Goal: Information Seeking & Learning: Learn about a topic

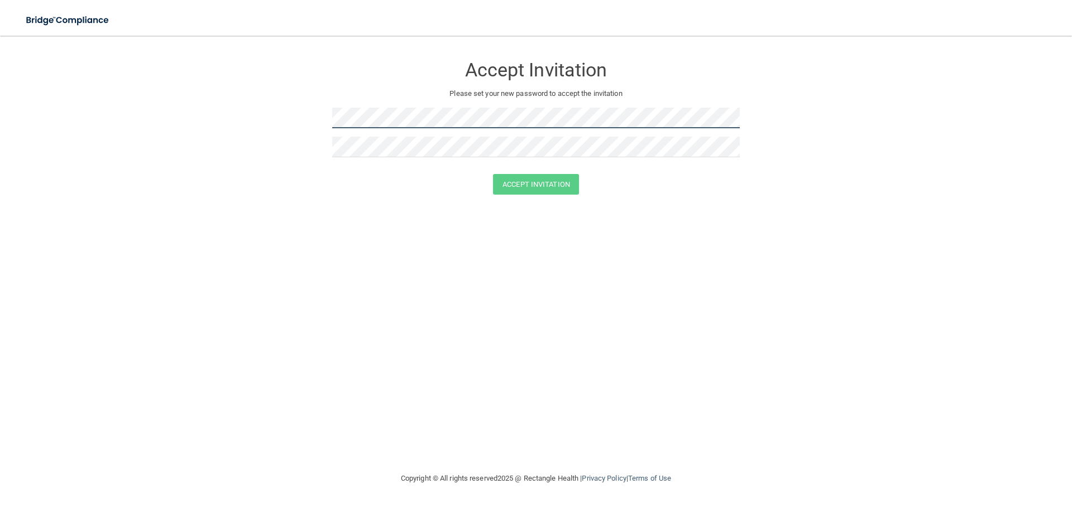
click at [308, 121] on form "Accept Invitation Please set your new password to accept the invitation Accept …" at bounding box center [535, 127] width 1027 height 161
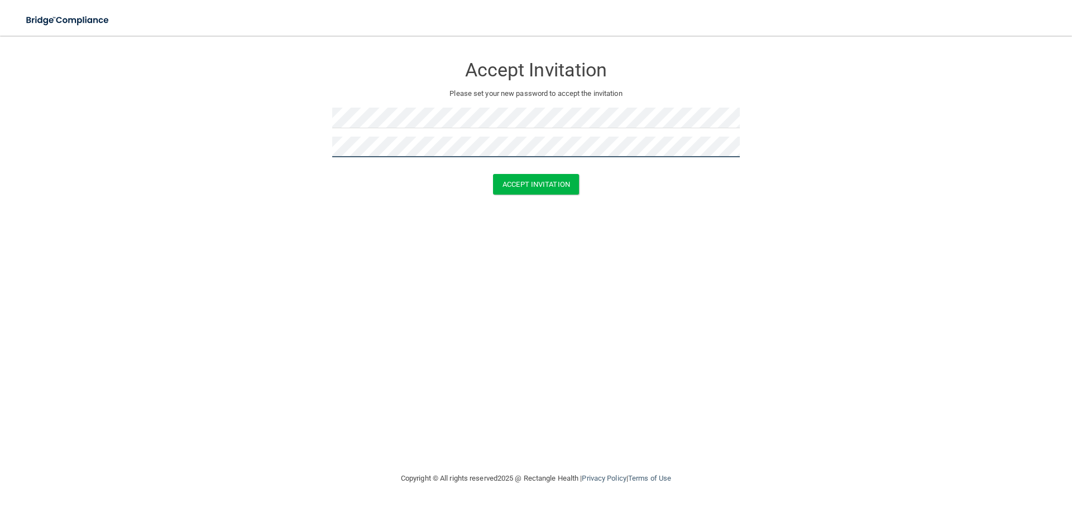
click at [493, 174] on button "Accept Invitation" at bounding box center [536, 184] width 86 height 21
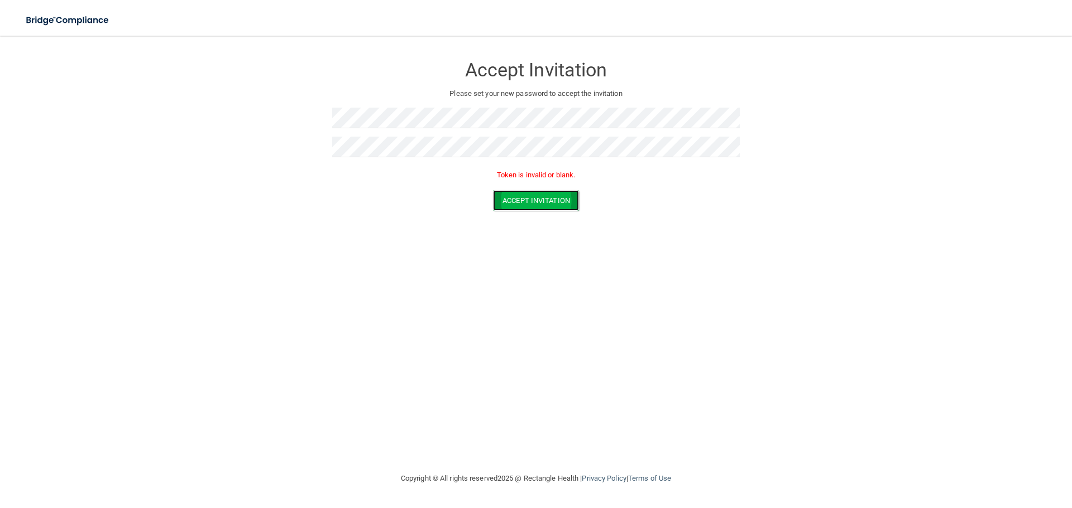
click at [531, 203] on button "Accept Invitation" at bounding box center [536, 200] width 86 height 21
click at [530, 199] on button "Accept Invitation" at bounding box center [536, 200] width 86 height 21
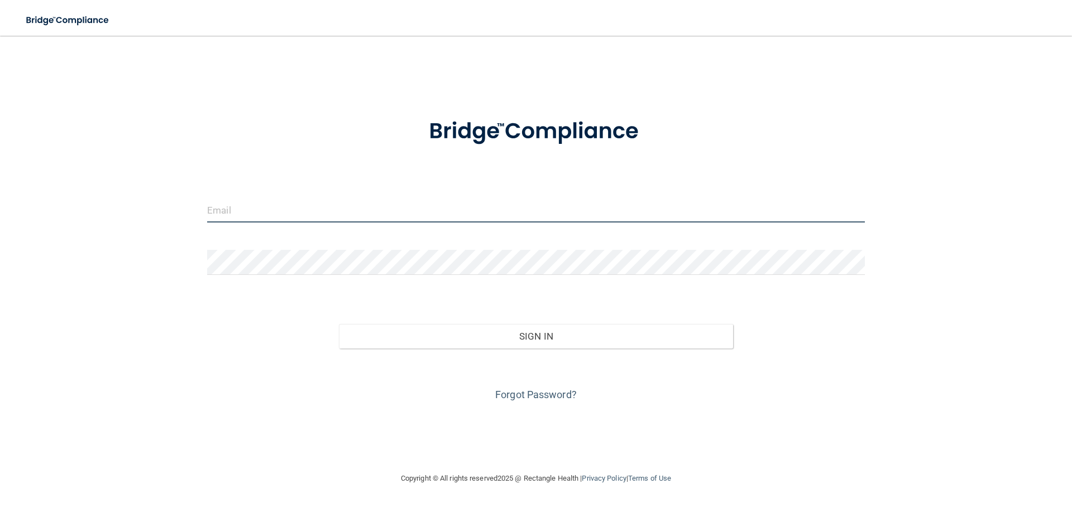
click at [252, 209] on input "email" at bounding box center [536, 210] width 658 height 25
type input "[EMAIL_ADDRESS][DOMAIN_NAME]"
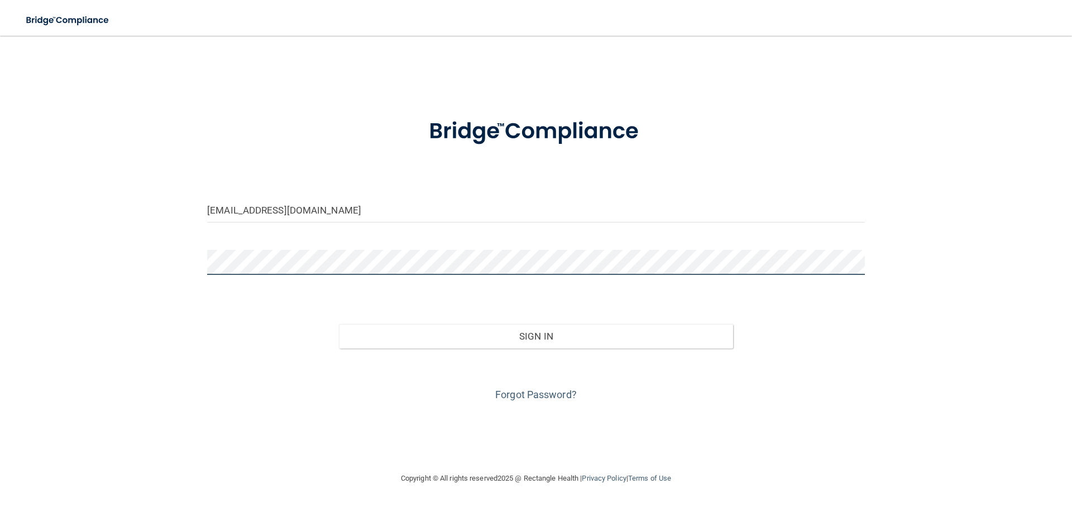
click at [339, 324] on button "Sign In" at bounding box center [536, 336] width 395 height 25
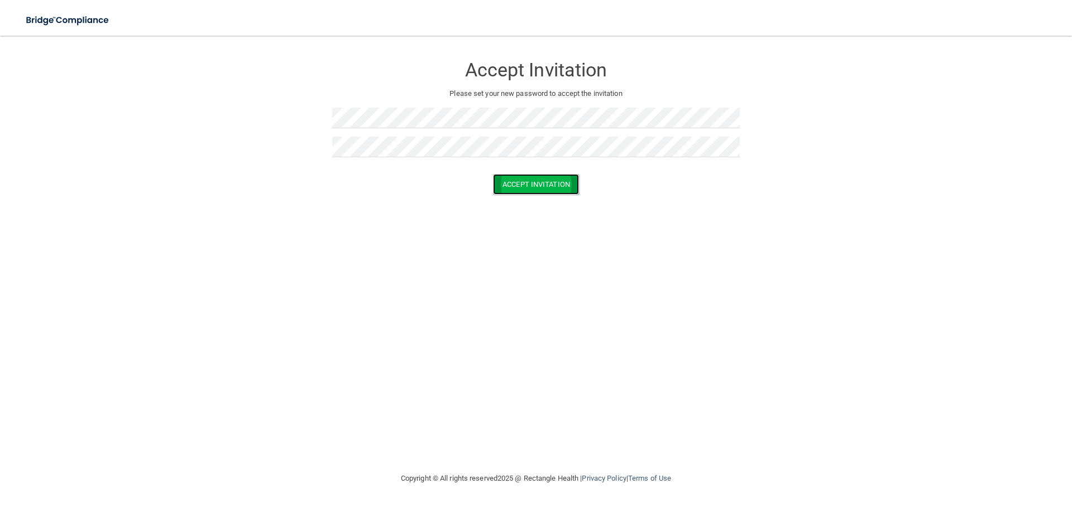
click at [526, 179] on button "Accept Invitation" at bounding box center [536, 184] width 86 height 21
click at [565, 186] on button "Accept Invitation" at bounding box center [536, 184] width 86 height 21
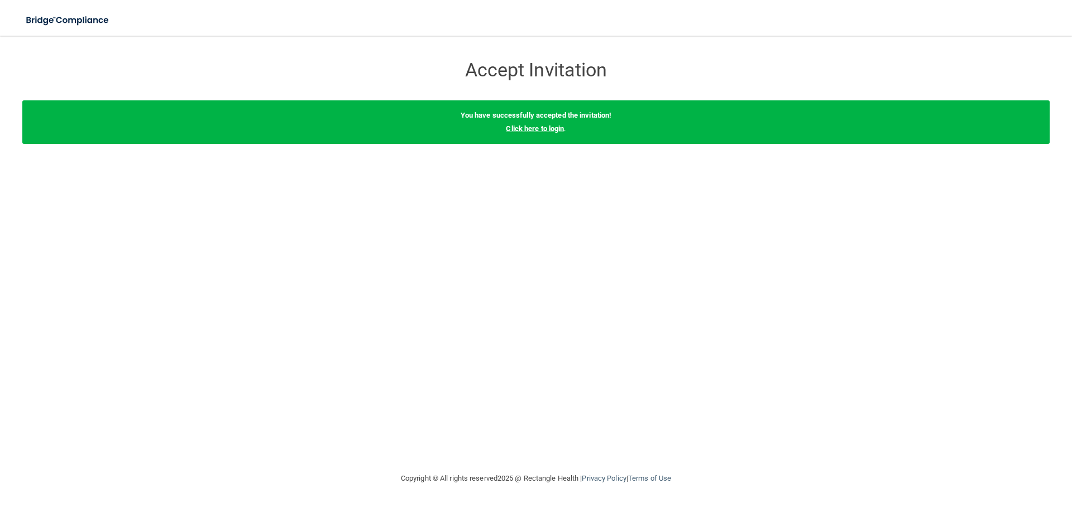
click at [540, 127] on link "Click here to login" at bounding box center [535, 128] width 58 height 8
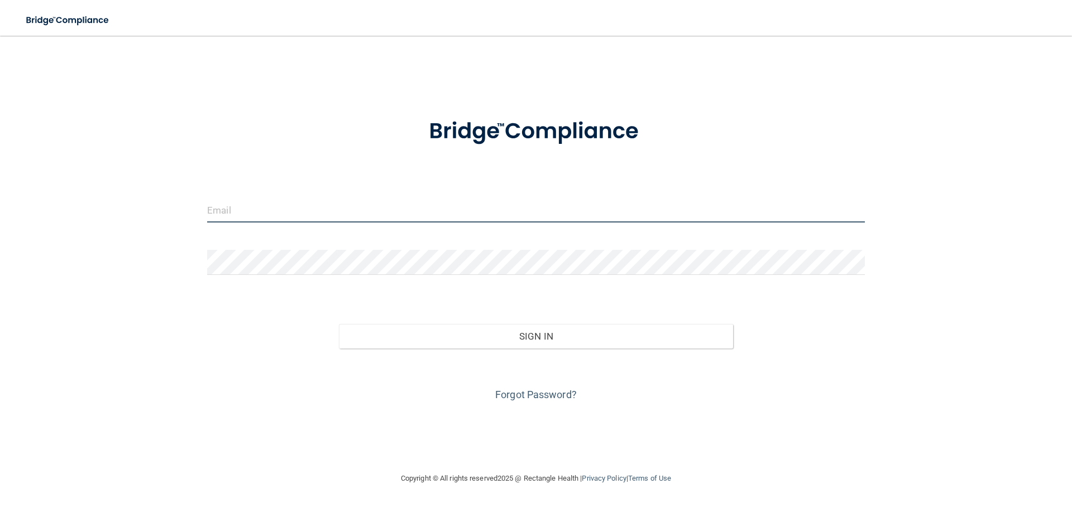
click at [268, 207] on input "email" at bounding box center [536, 210] width 658 height 25
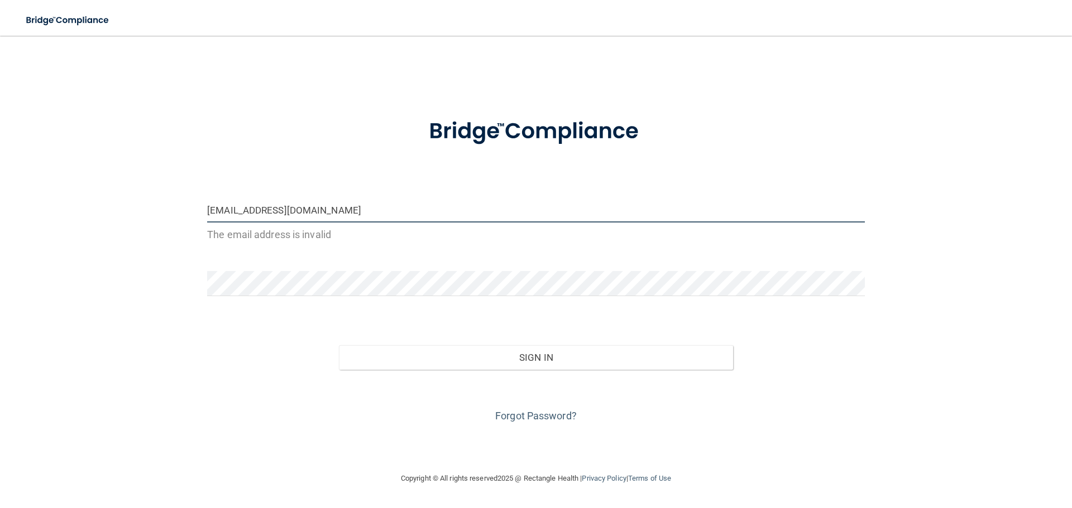
type input "[EMAIL_ADDRESS][DOMAIN_NAME]"
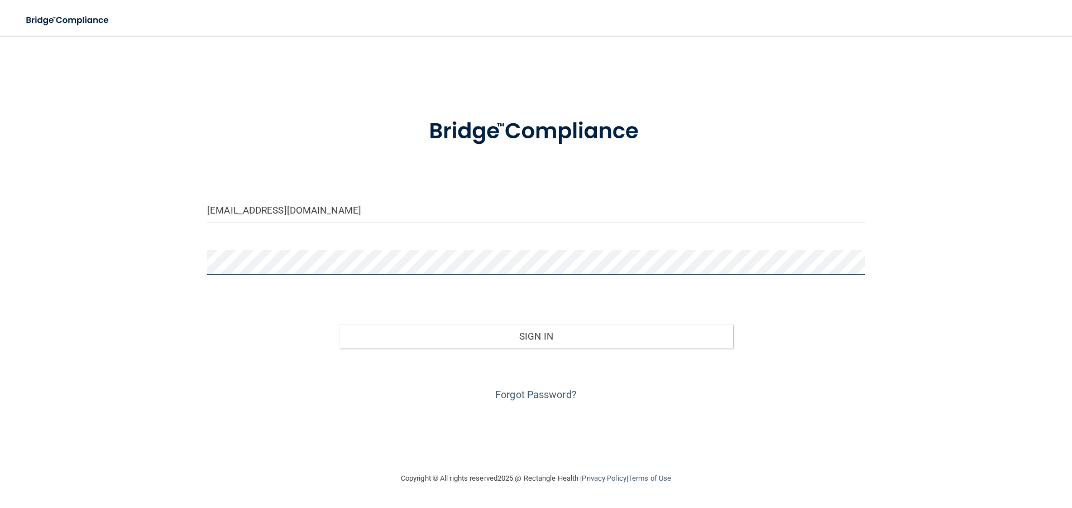
click at [339, 324] on button "Sign In" at bounding box center [536, 336] width 395 height 25
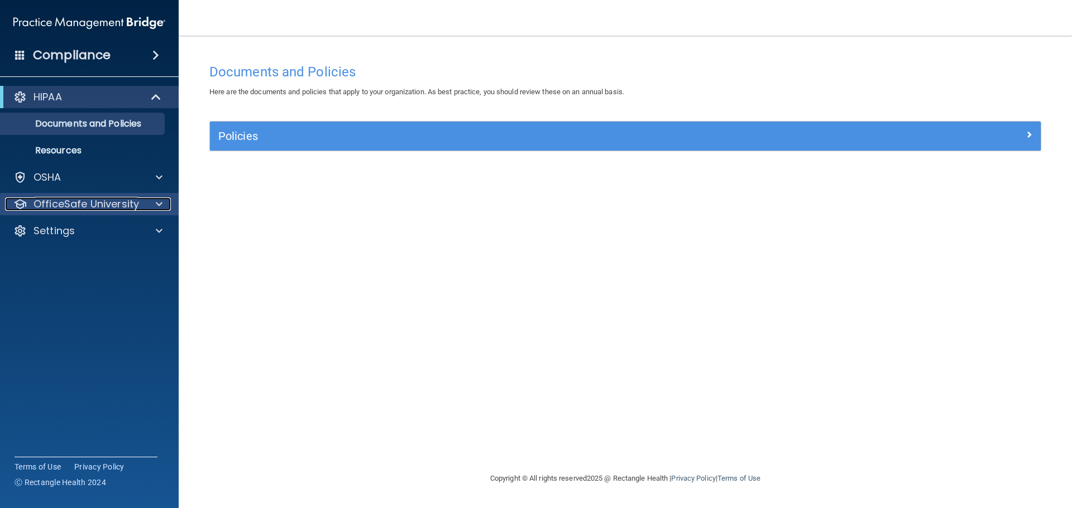
click at [124, 203] on p "OfficeSafe University" at bounding box center [85, 204] width 105 height 13
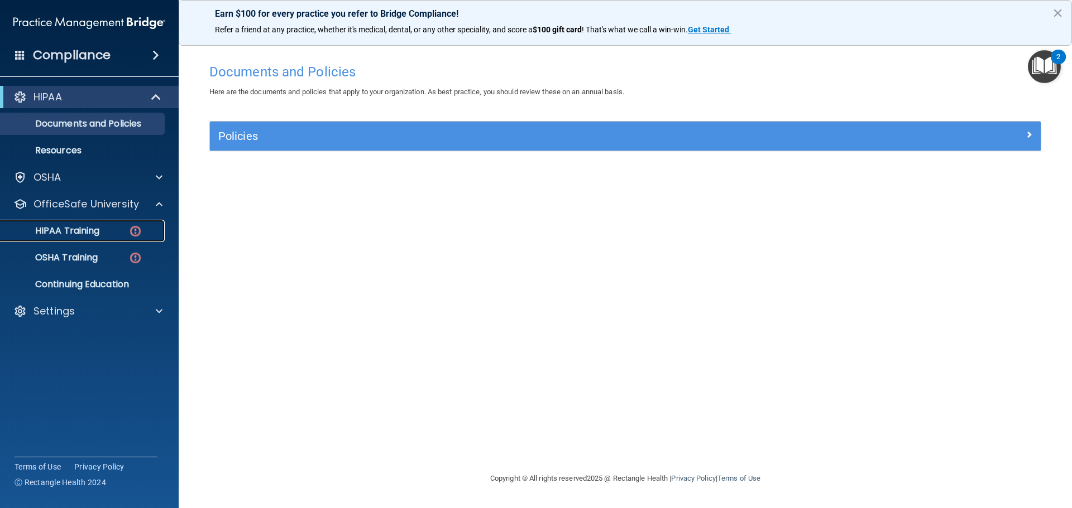
click at [118, 232] on div "HIPAA Training" at bounding box center [83, 230] width 152 height 11
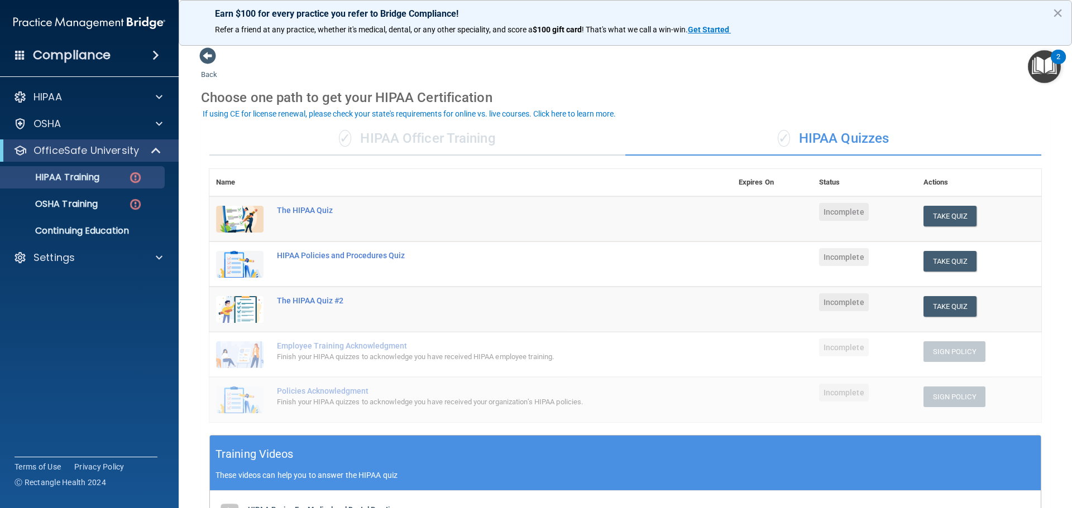
click at [424, 142] on div "✓ HIPAA Officer Training" at bounding box center [417, 138] width 416 height 33
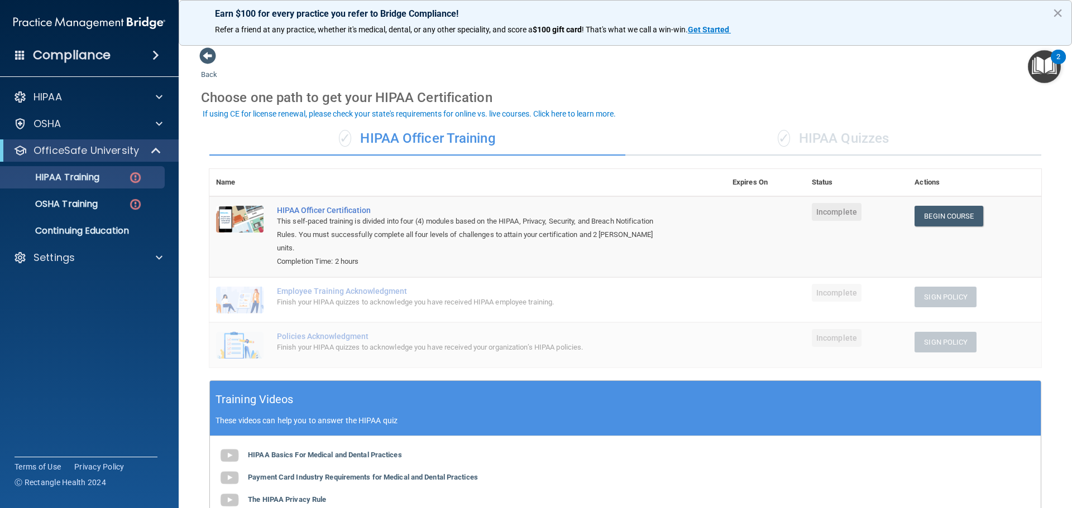
click at [826, 462] on div "HIPAA Basics For Medical and Dental Practices Payment Card Industry Requirement…" at bounding box center [625, 511] width 831 height 151
click at [933, 212] on link "Begin Course" at bounding box center [948, 216] width 68 height 21
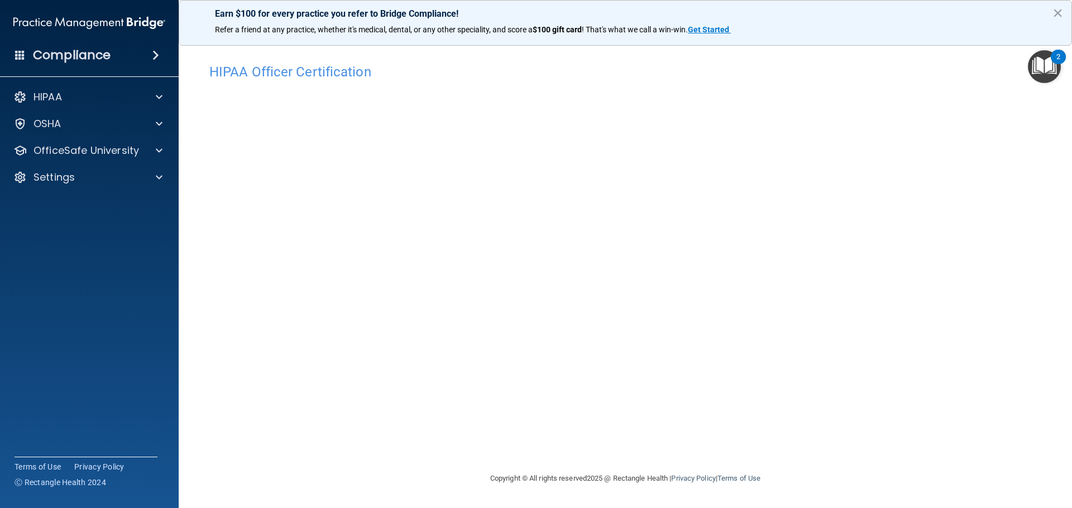
click at [842, 472] on footer "Copyright © All rights reserved 2025 @ Rectangle Health | Privacy Policy | Term…" at bounding box center [625, 479] width 848 height 36
click at [161, 93] on span at bounding box center [159, 96] width 7 height 13
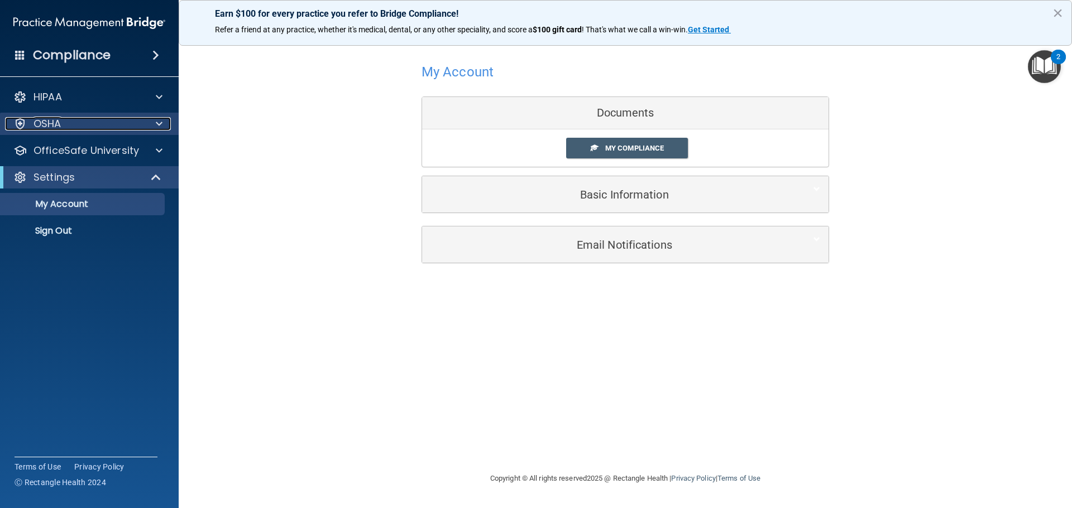
click at [147, 123] on div at bounding box center [157, 123] width 28 height 13
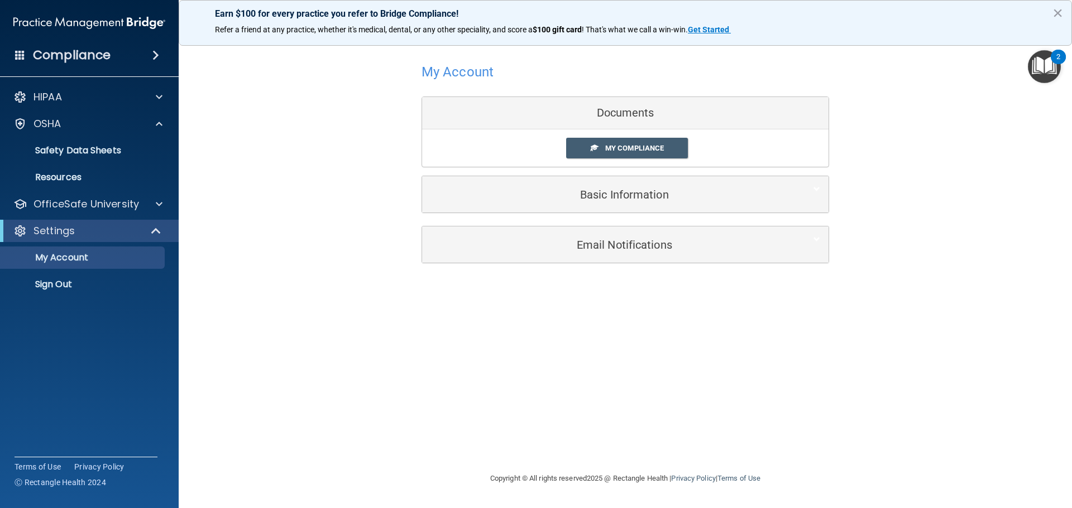
click at [103, 52] on h4 "Compliance" at bounding box center [72, 55] width 78 height 16
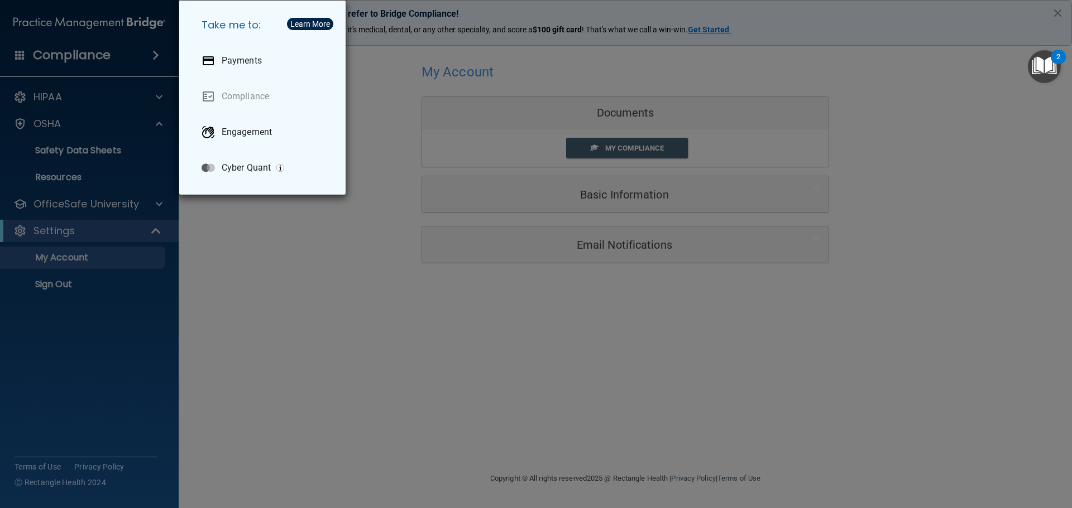
click at [305, 261] on div "Take me to: Payments Compliance Engagement Cyber Quant" at bounding box center [536, 254] width 1072 height 508
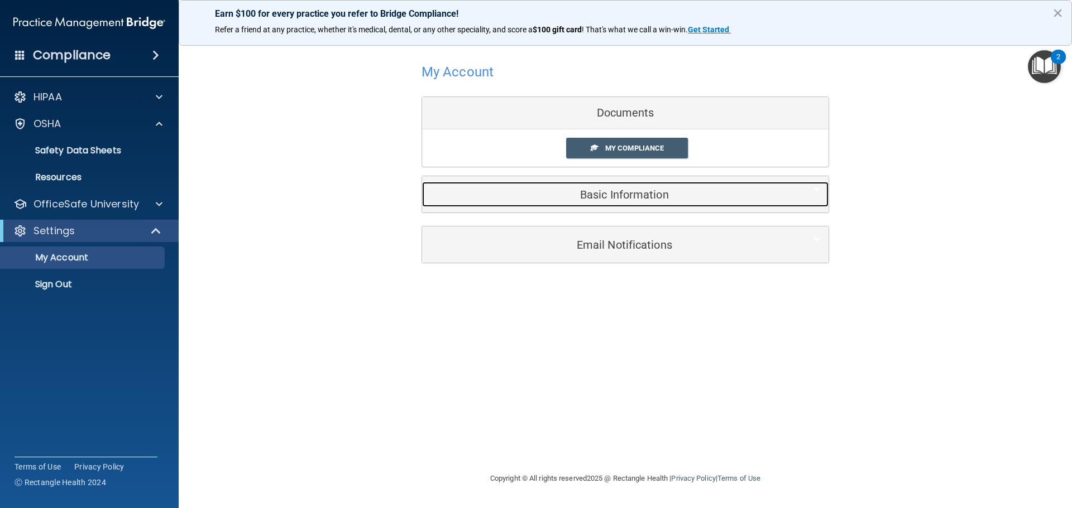
click at [621, 194] on h5 "Basic Information" at bounding box center [608, 195] width 356 height 12
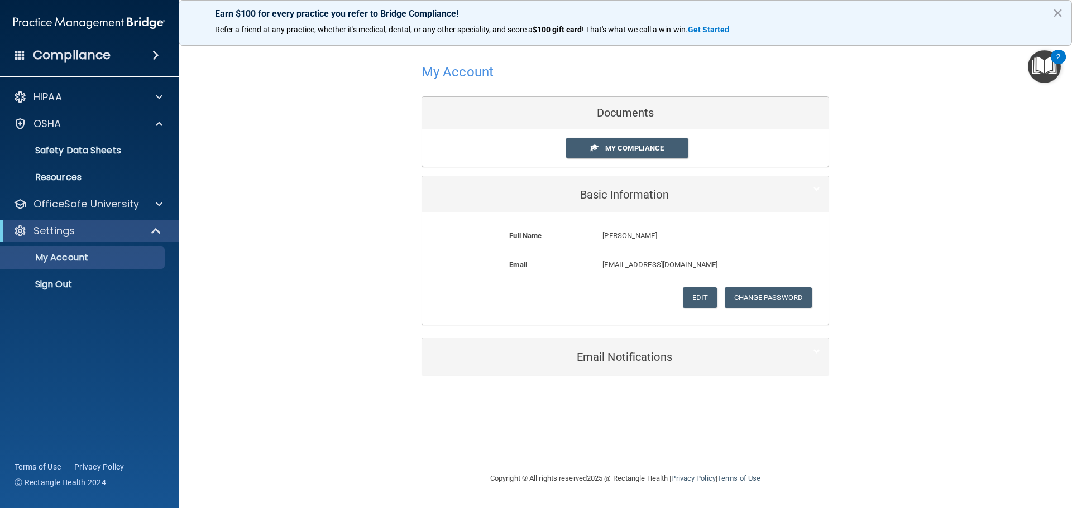
click at [322, 223] on div "My Account Documents My Compliance My Compliance My BAA Basic Information Full …" at bounding box center [625, 218] width 848 height 342
click at [156, 99] on span at bounding box center [159, 96] width 7 height 13
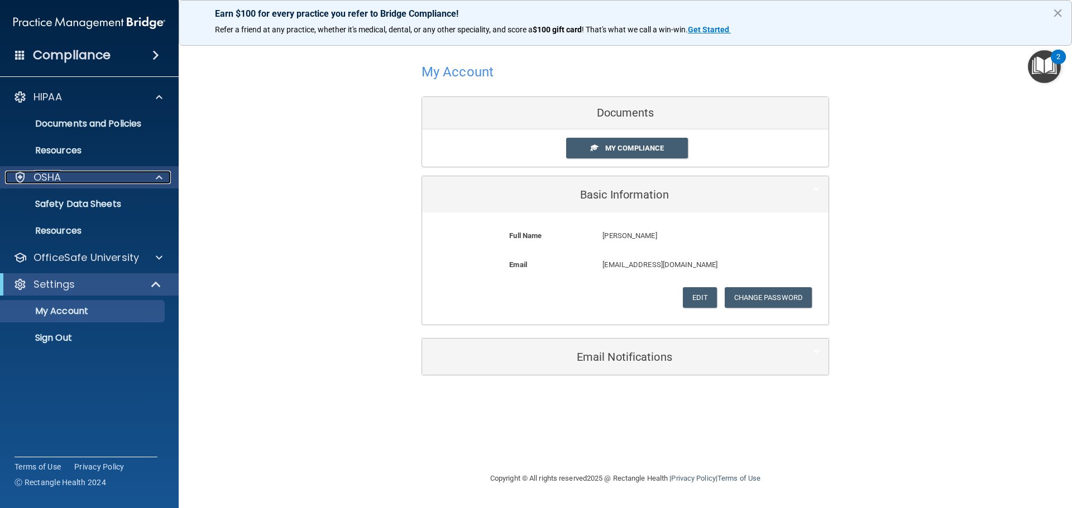
click at [160, 177] on span at bounding box center [159, 177] width 7 height 13
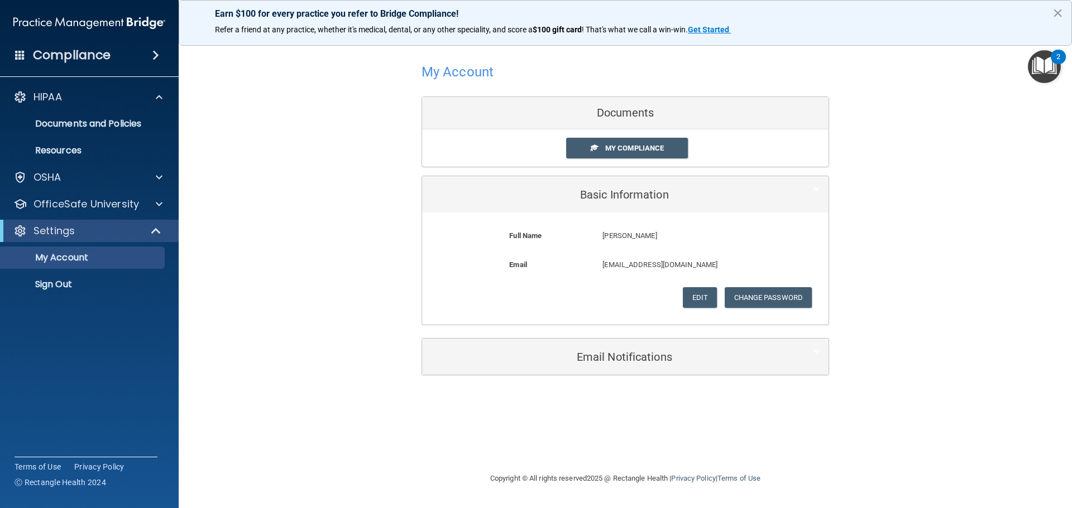
click at [17, 55] on span at bounding box center [20, 55] width 10 height 10
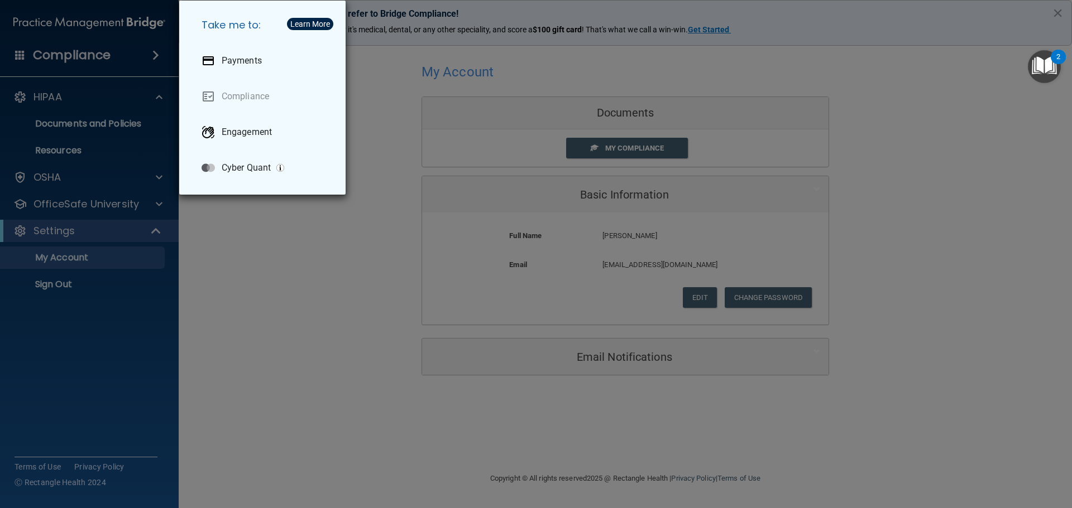
click at [392, 297] on div "Take me to: Payments Compliance Engagement Cyber Quant" at bounding box center [536, 254] width 1072 height 508
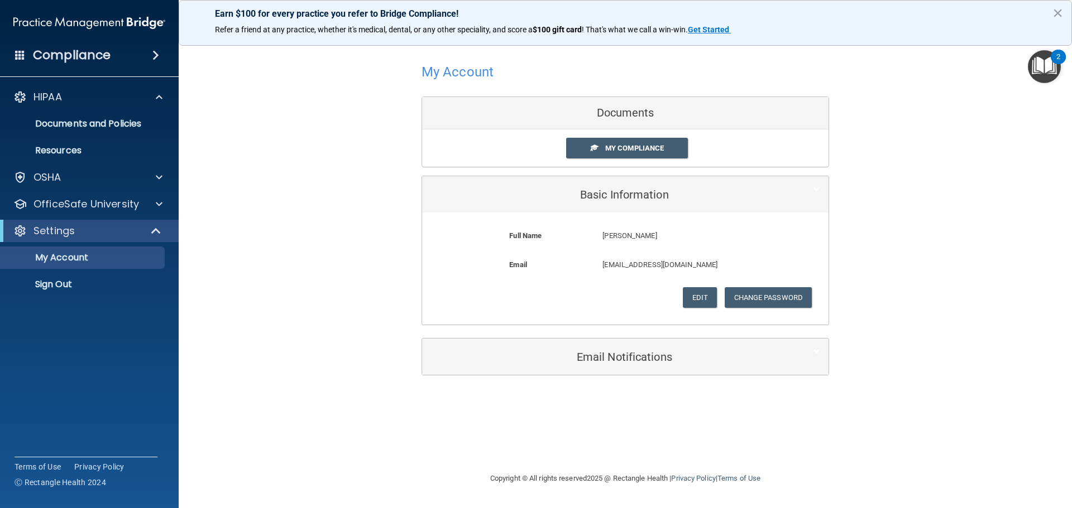
click at [1042, 70] on img "Open Resource Center, 2 new notifications" at bounding box center [1044, 66] width 33 height 33
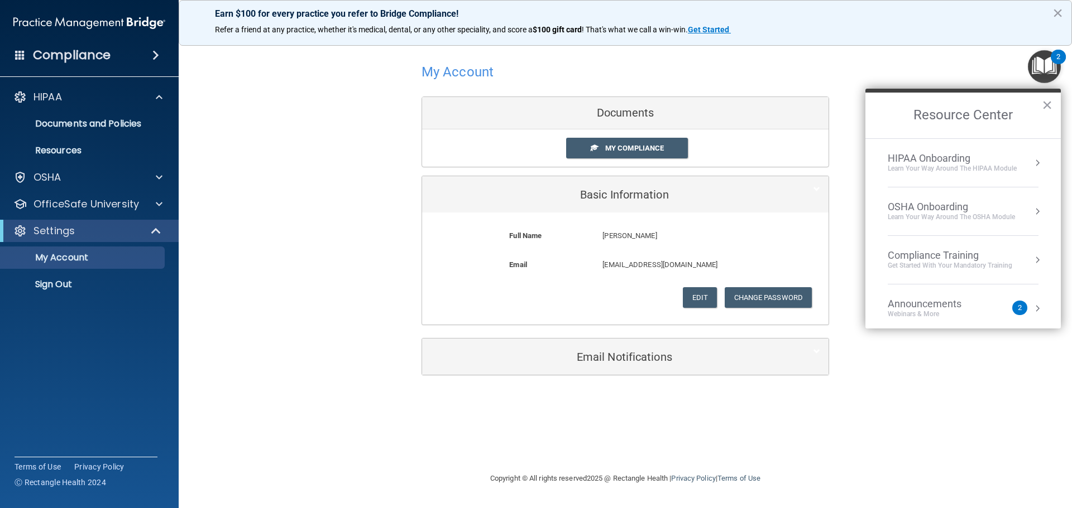
click at [958, 212] on div "OSHA Onboarding" at bounding box center [950, 207] width 127 height 12
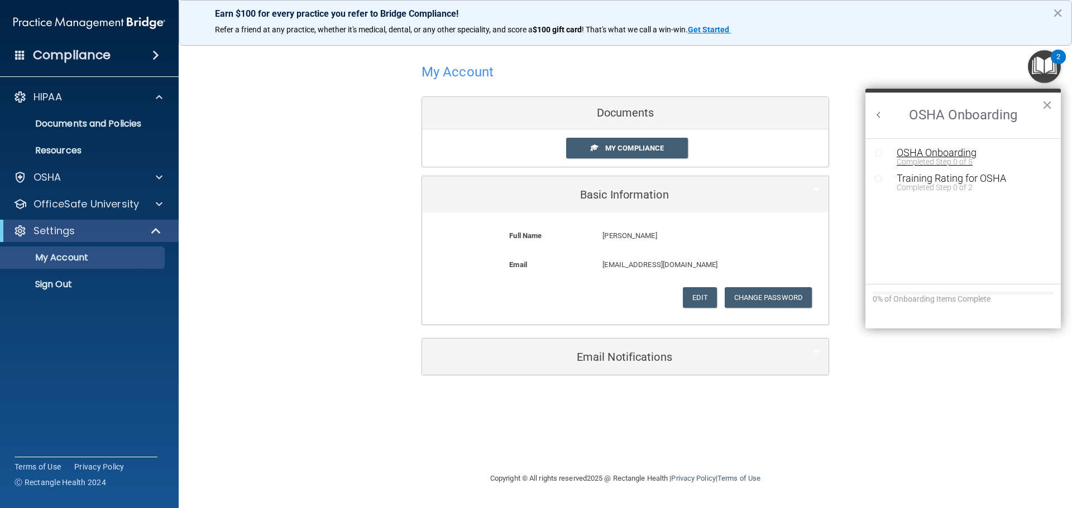
click at [948, 158] on div "Completed Step 0 of 5" at bounding box center [971, 162] width 150 height 8
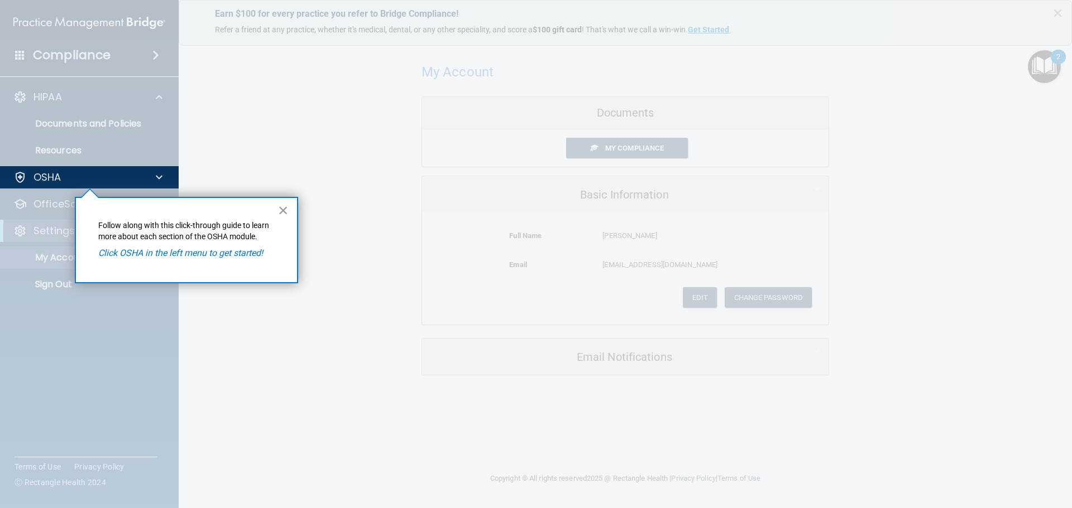
click at [282, 213] on button "×" at bounding box center [283, 210] width 11 height 18
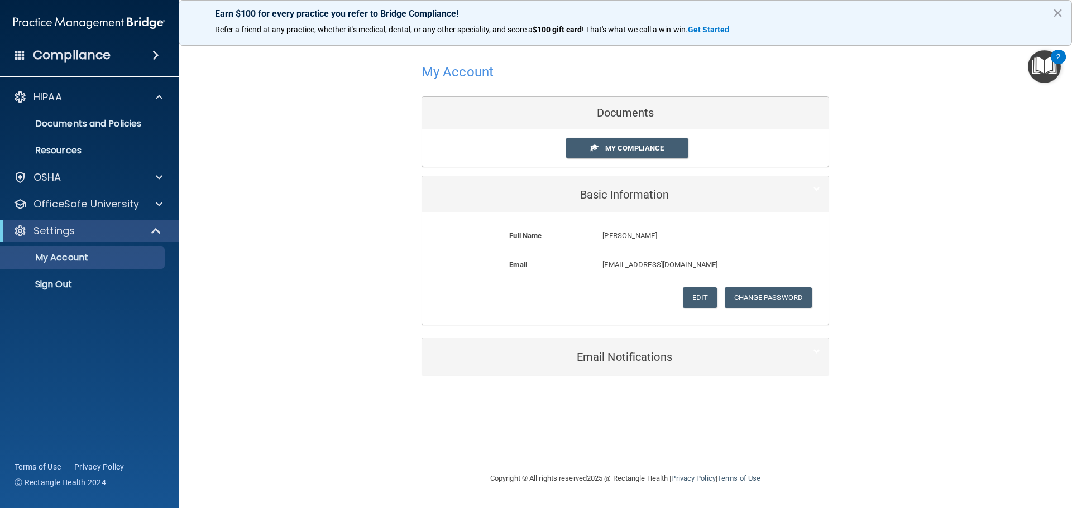
click at [1043, 64] on img "Open Resource Center, 2 new notifications" at bounding box center [1044, 66] width 33 height 33
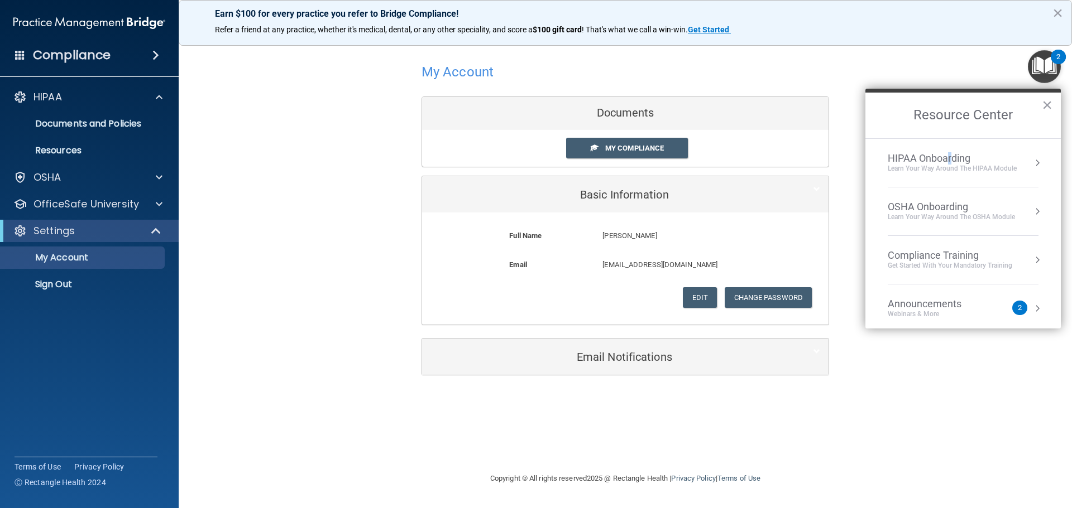
click at [950, 157] on div "HIPAA Onboarding" at bounding box center [951, 158] width 129 height 12
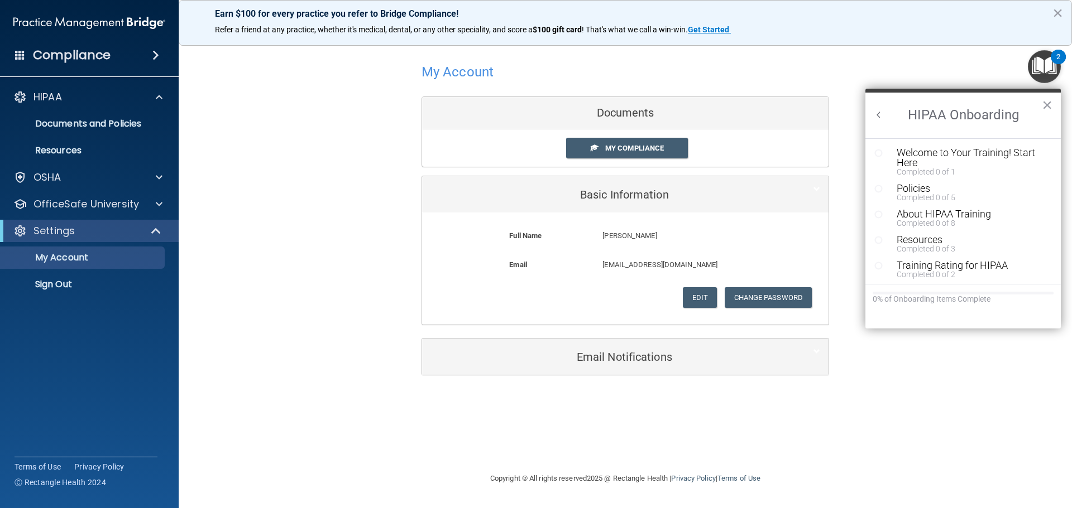
click at [1035, 69] on img "Open Resource Center, 2 new notifications" at bounding box center [1044, 66] width 33 height 33
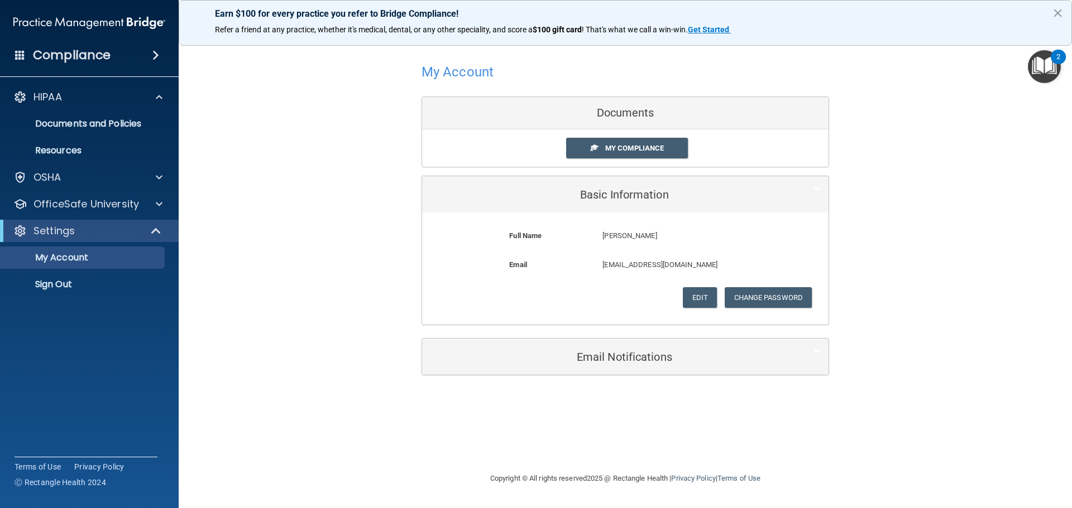
click at [1033, 71] on img "Open Resource Center, 2 new notifications" at bounding box center [1044, 66] width 33 height 33
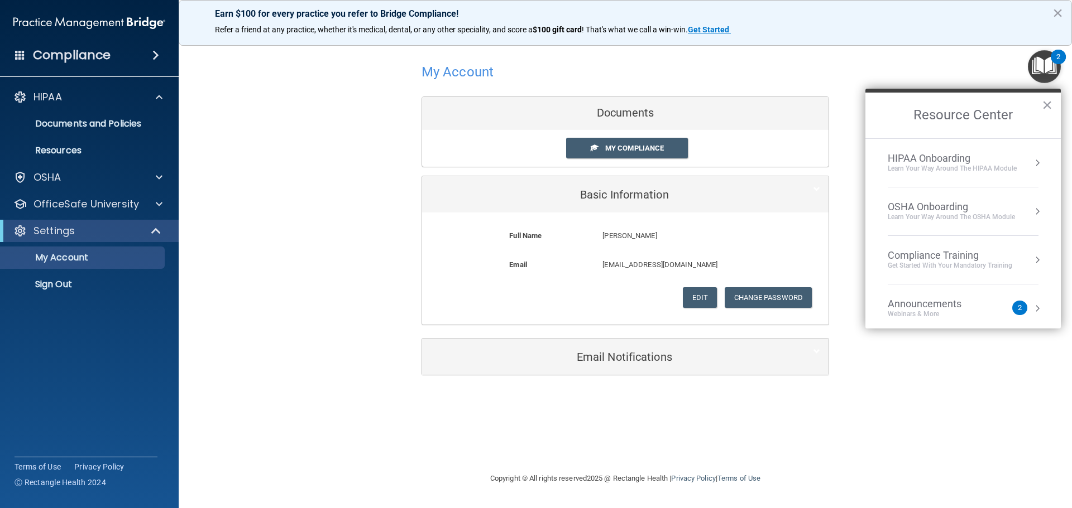
click at [925, 156] on div "HIPAA Onboarding" at bounding box center [951, 158] width 129 height 12
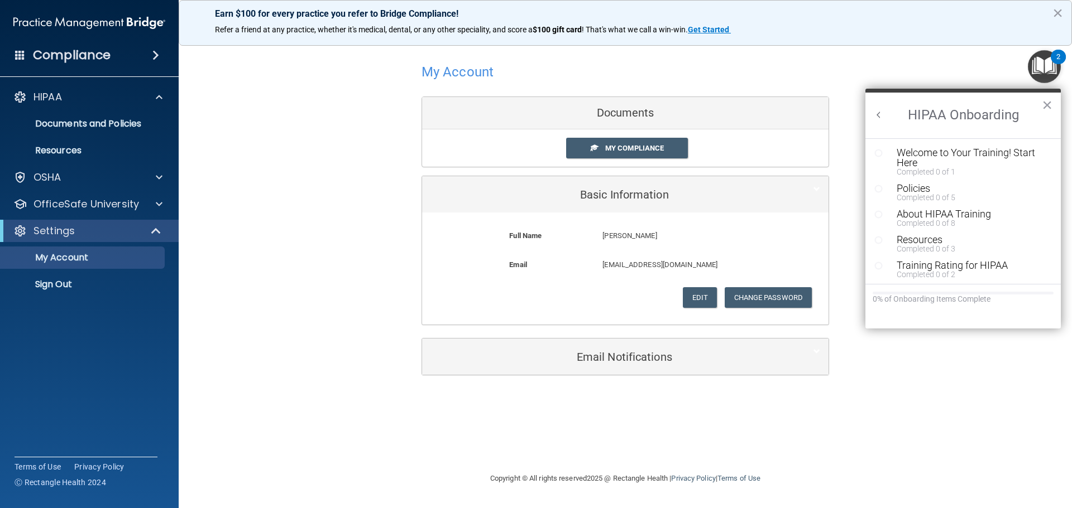
click at [877, 114] on button "Back to Resource Center Home" at bounding box center [878, 114] width 11 height 11
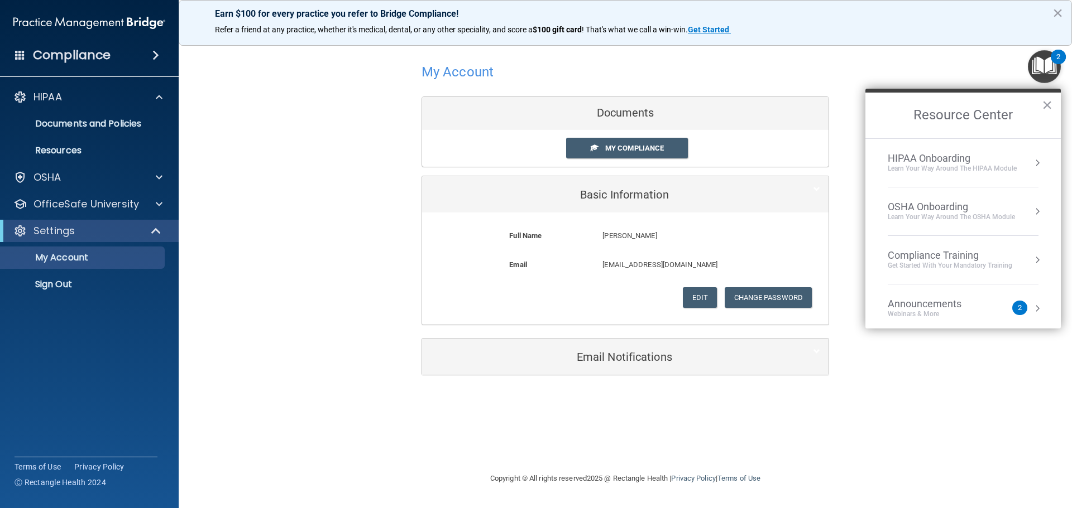
click at [937, 214] on div "Learn your way around the OSHA module" at bounding box center [950, 217] width 127 height 9
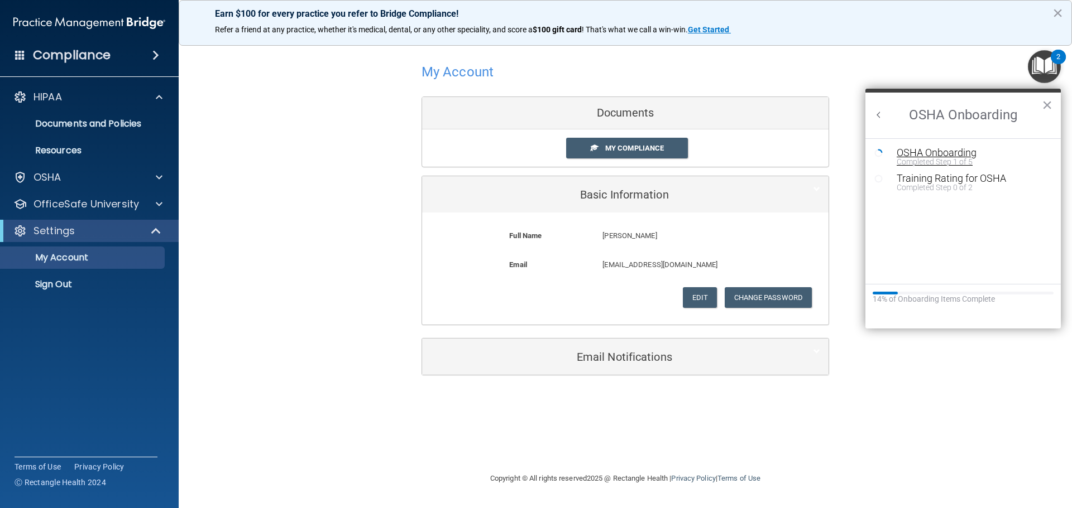
click at [938, 159] on div "Completed Step 1 of 5" at bounding box center [971, 162] width 150 height 8
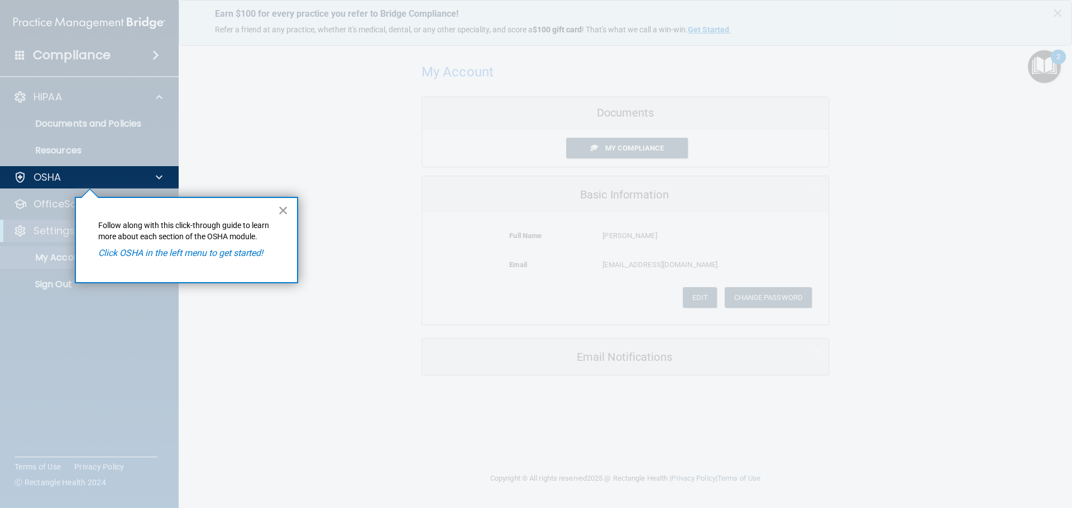
click at [279, 208] on button "×" at bounding box center [283, 210] width 11 height 18
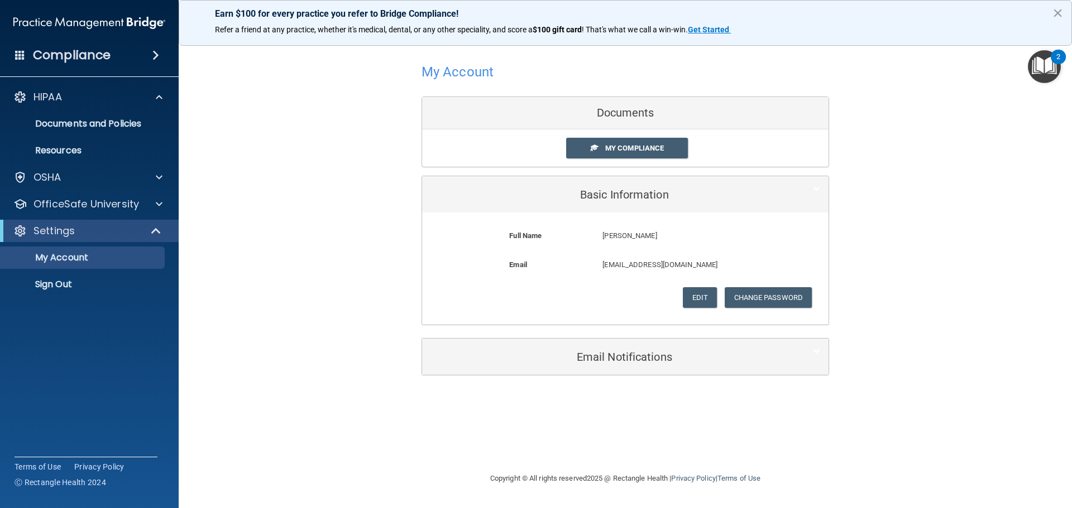
click at [1052, 66] on img "Open Resource Center, 2 new notifications" at bounding box center [1044, 66] width 33 height 33
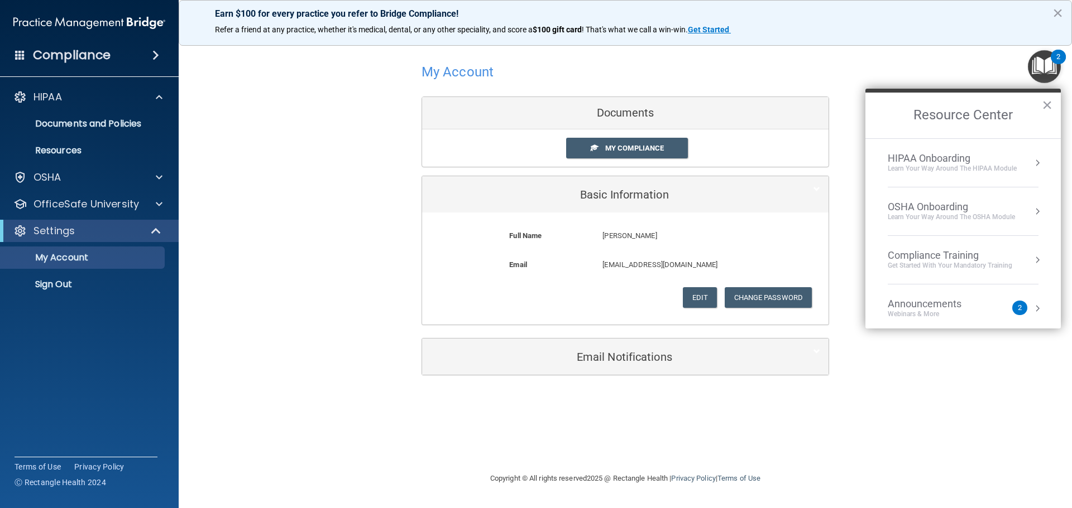
click at [928, 205] on div "OSHA Onboarding" at bounding box center [950, 207] width 127 height 12
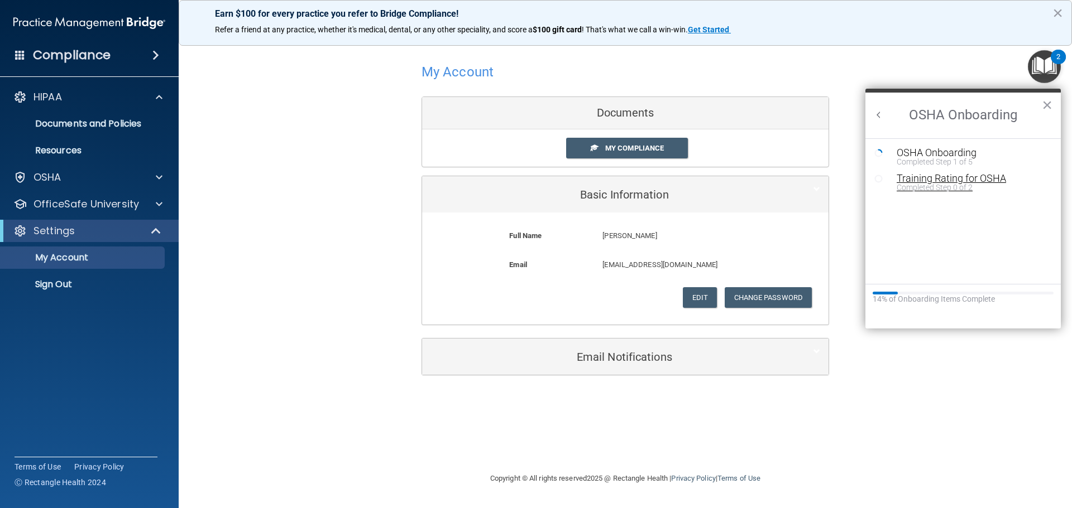
click at [934, 185] on div "Completed Step 0 of 2" at bounding box center [971, 188] width 150 height 8
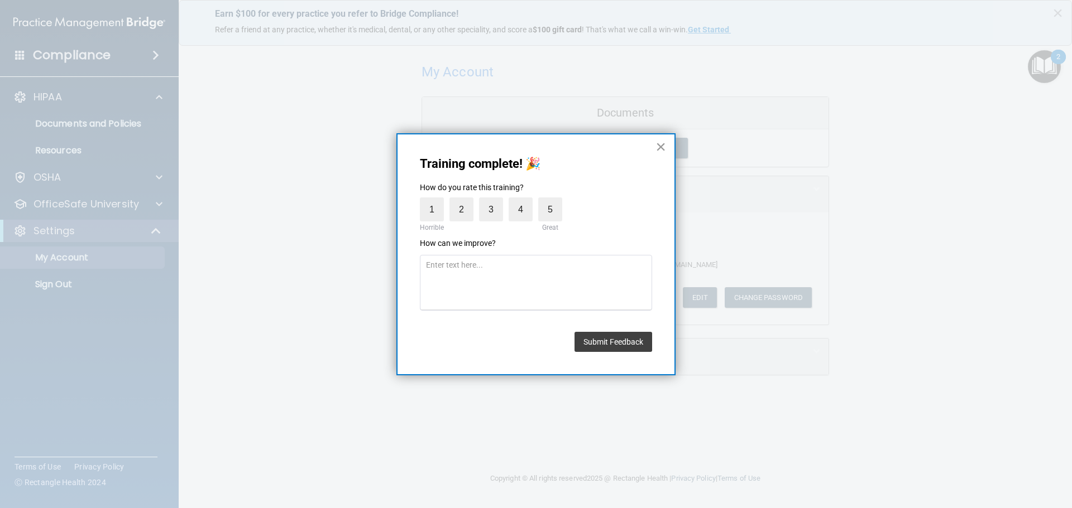
click at [663, 144] on button "×" at bounding box center [660, 147] width 11 height 18
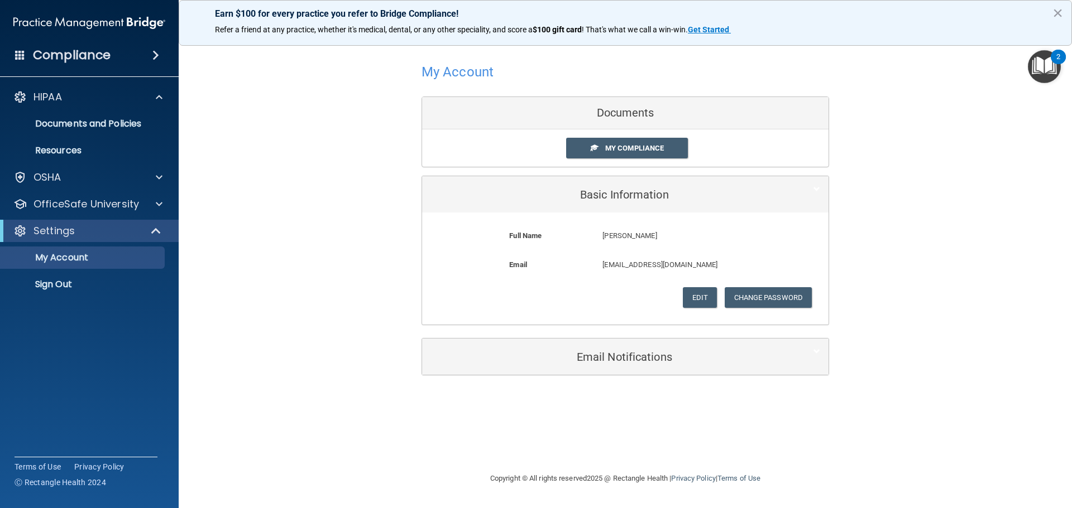
click at [1042, 65] on img "Open Resource Center, 2 new notifications" at bounding box center [1044, 66] width 33 height 33
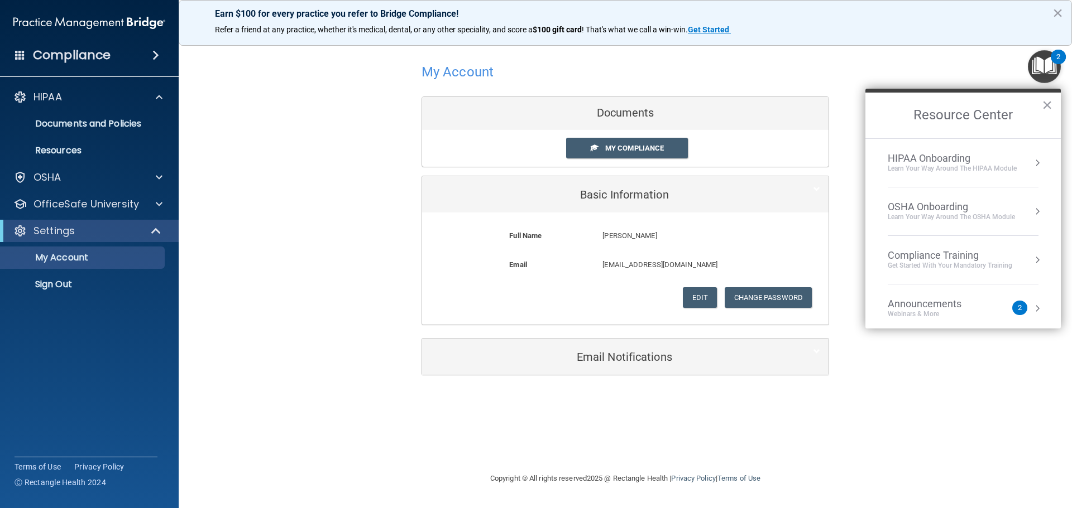
click at [933, 159] on div "HIPAA Onboarding" at bounding box center [951, 158] width 129 height 12
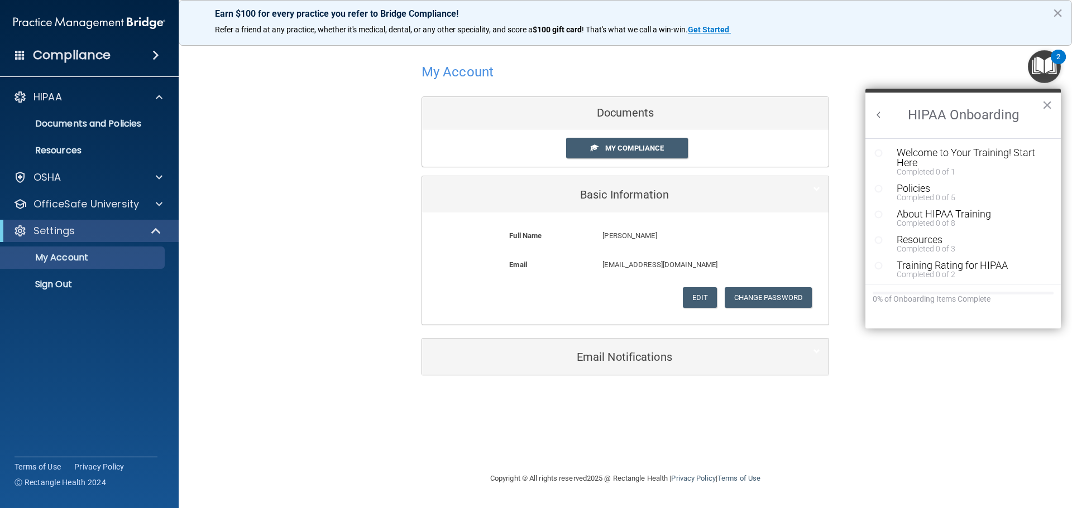
click at [884, 113] on h2 "HIPAA Onboarding" at bounding box center [962, 116] width 195 height 46
click at [880, 114] on button "Back to Resource Center Home" at bounding box center [878, 114] width 11 height 11
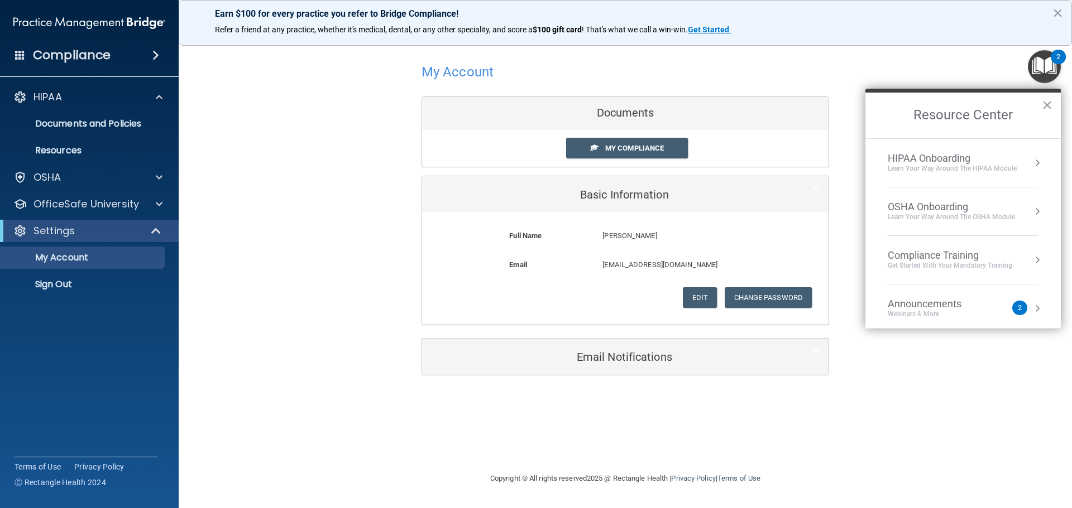
click at [930, 205] on div "OSHA Onboarding" at bounding box center [950, 207] width 127 height 12
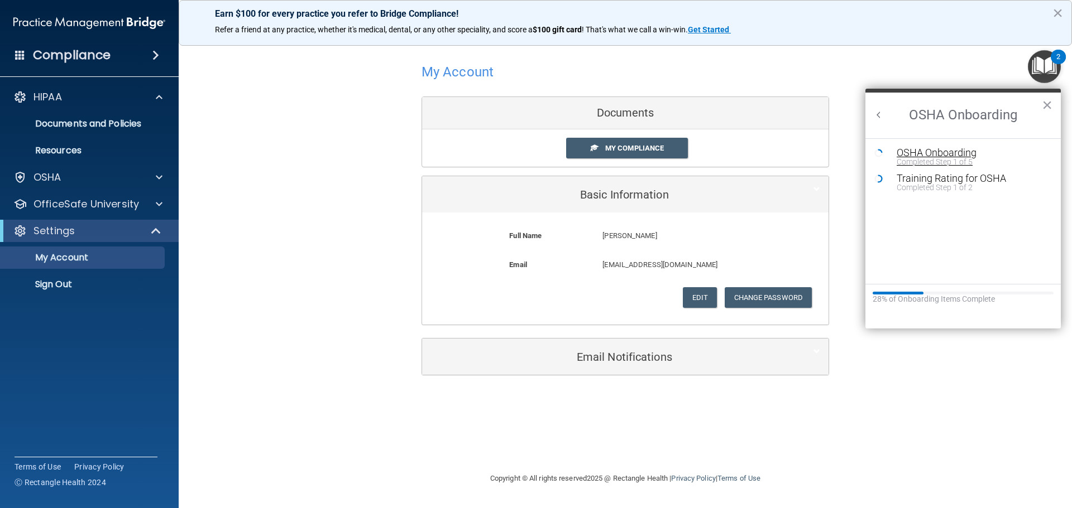
click at [905, 159] on div "Completed Step 1 of 5" at bounding box center [971, 162] width 150 height 8
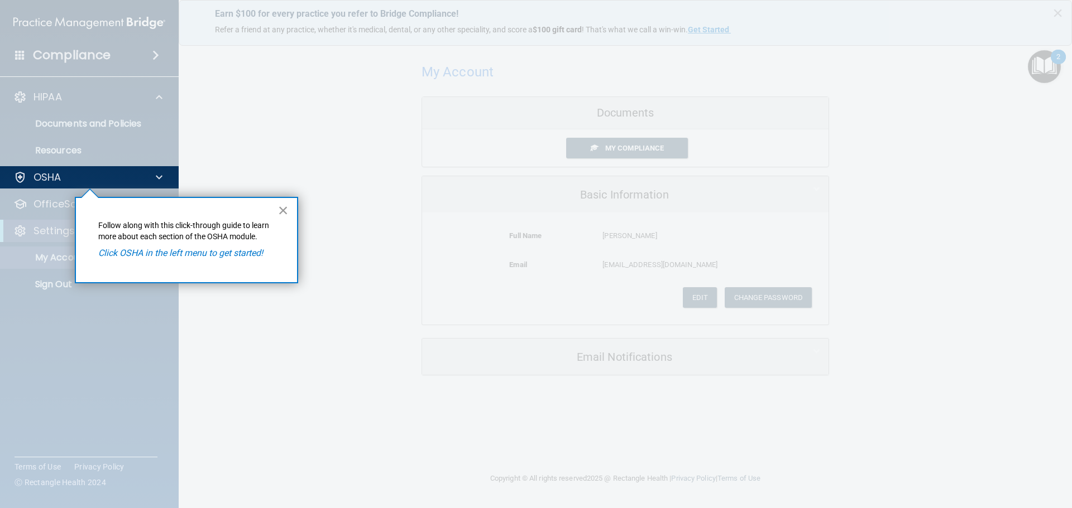
click at [282, 208] on button "×" at bounding box center [283, 210] width 11 height 18
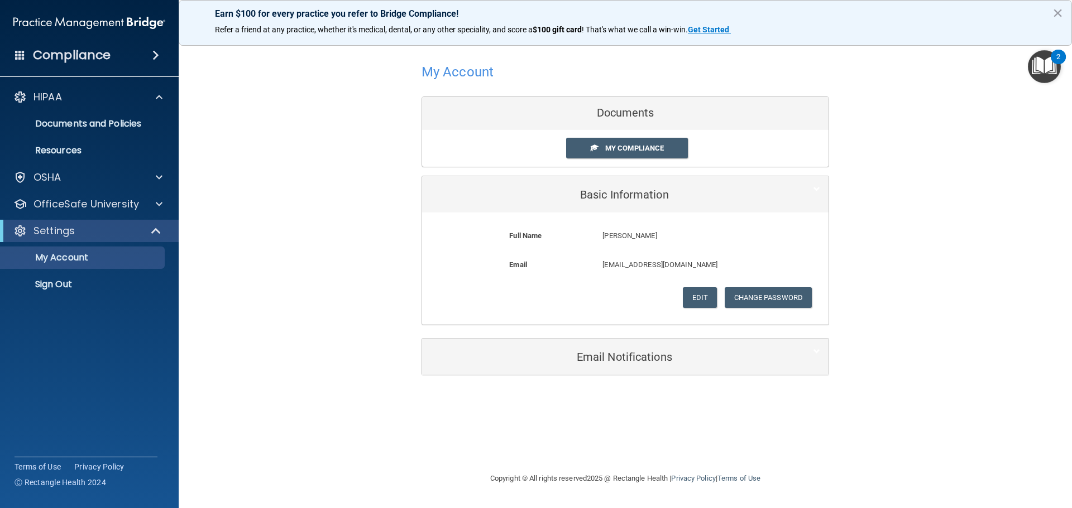
click at [1034, 65] on img "Open Resource Center, 2 new notifications" at bounding box center [1044, 66] width 33 height 33
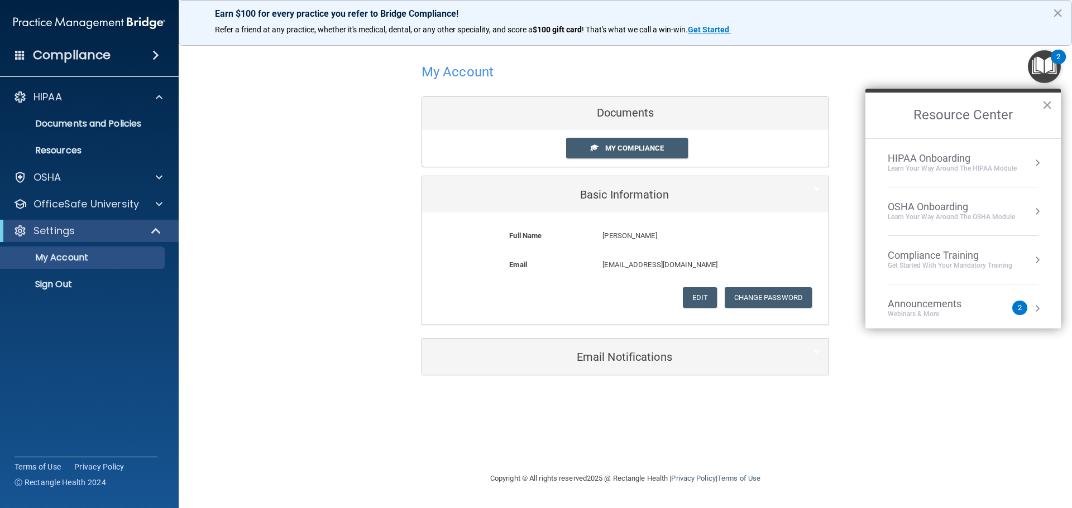
click at [920, 220] on div "Learn your way around the OSHA module" at bounding box center [950, 217] width 127 height 9
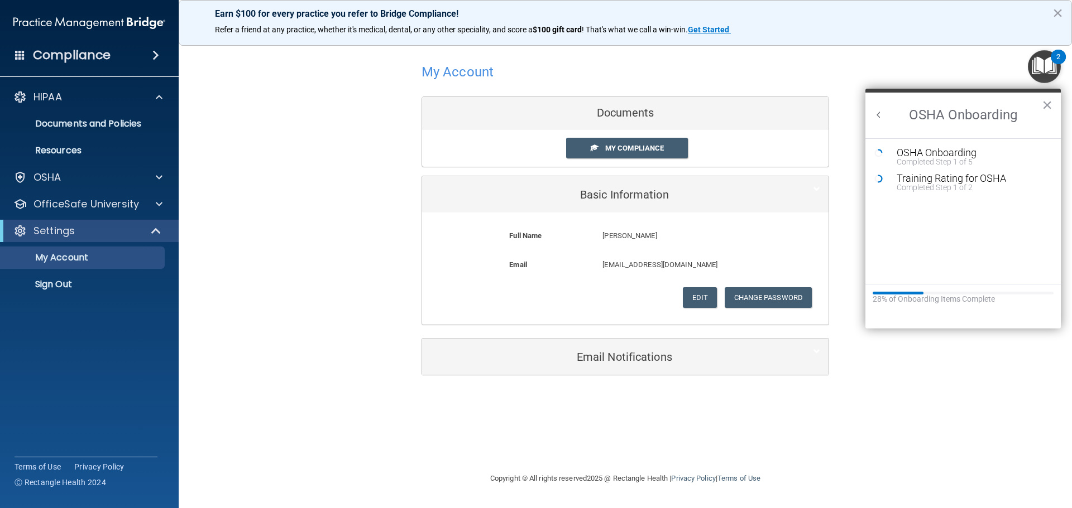
click at [920, 146] on ol "OSHA Onboarding Completed Step 1 of 5 Training Rating for OSHA Completed Step 1…" at bounding box center [962, 211] width 195 height 146
click at [920, 153] on div "OSHA Onboarding" at bounding box center [971, 153] width 150 height 10
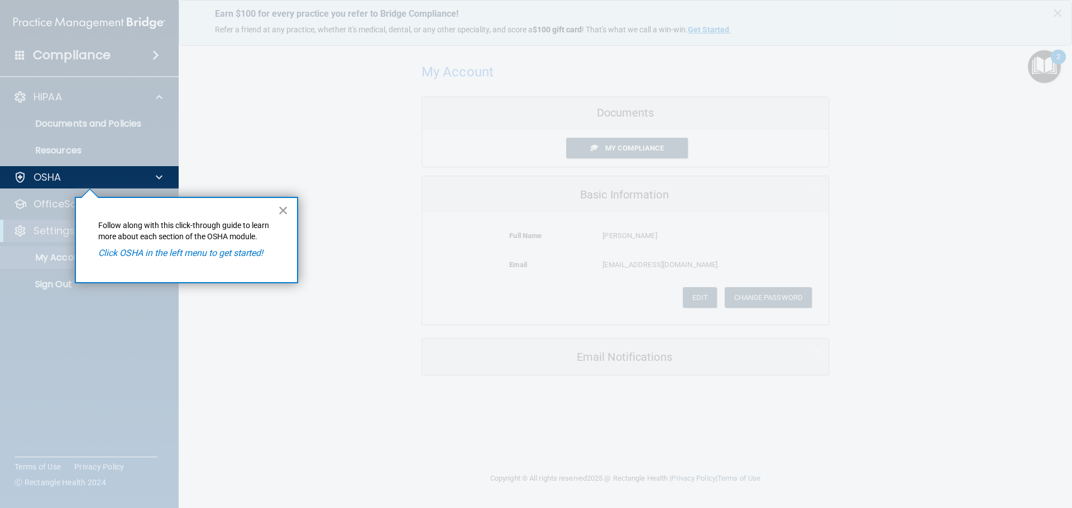
click at [282, 209] on button "×" at bounding box center [283, 210] width 11 height 18
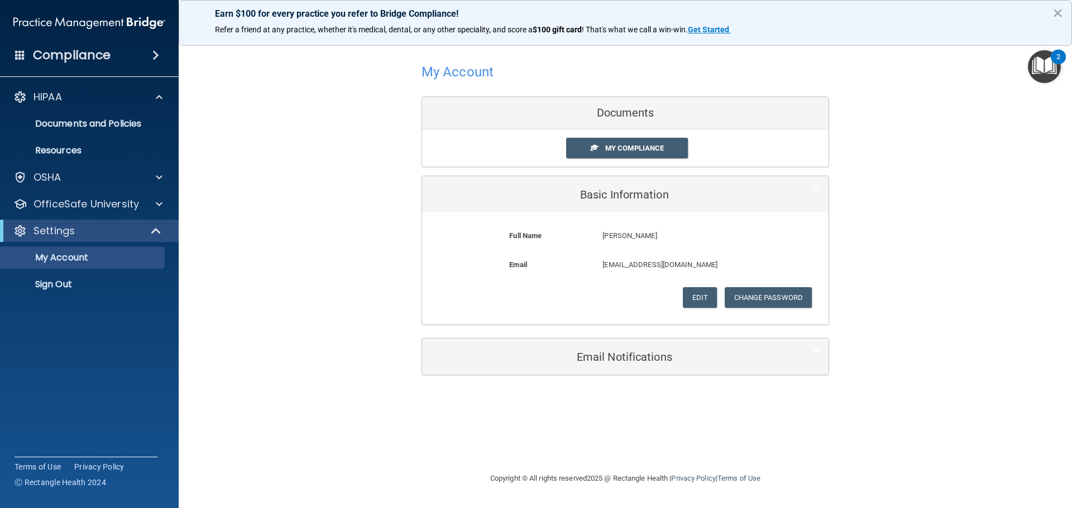
click at [1051, 69] on img "Open Resource Center, 2 new notifications" at bounding box center [1044, 66] width 33 height 33
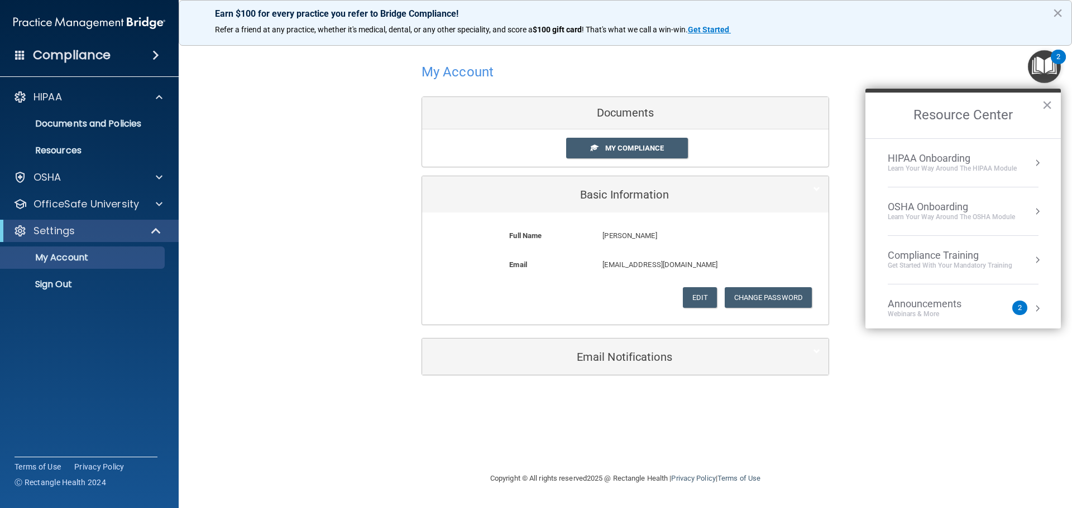
click at [919, 208] on div "OSHA Onboarding" at bounding box center [950, 207] width 127 height 12
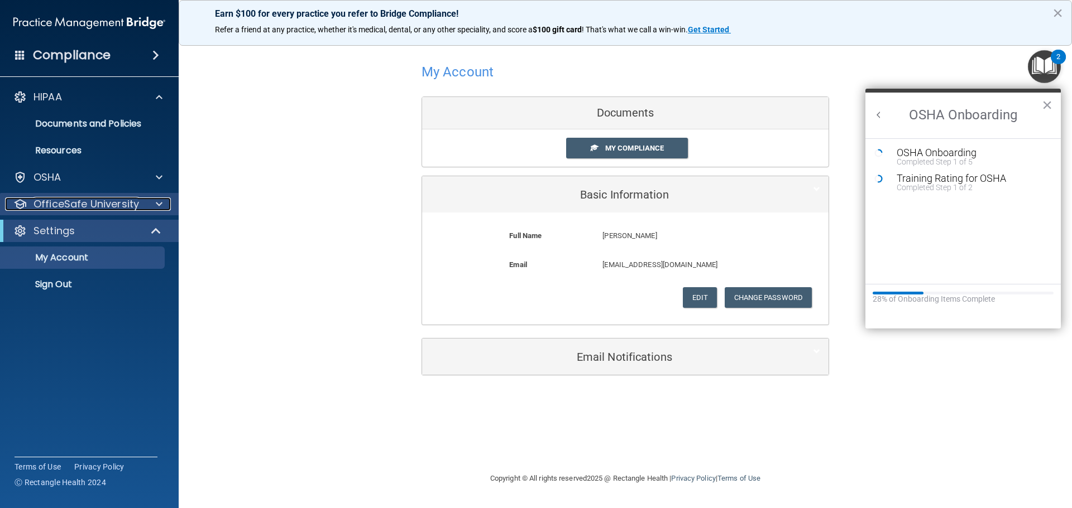
click at [131, 209] on p "OfficeSafe University" at bounding box center [85, 204] width 105 height 13
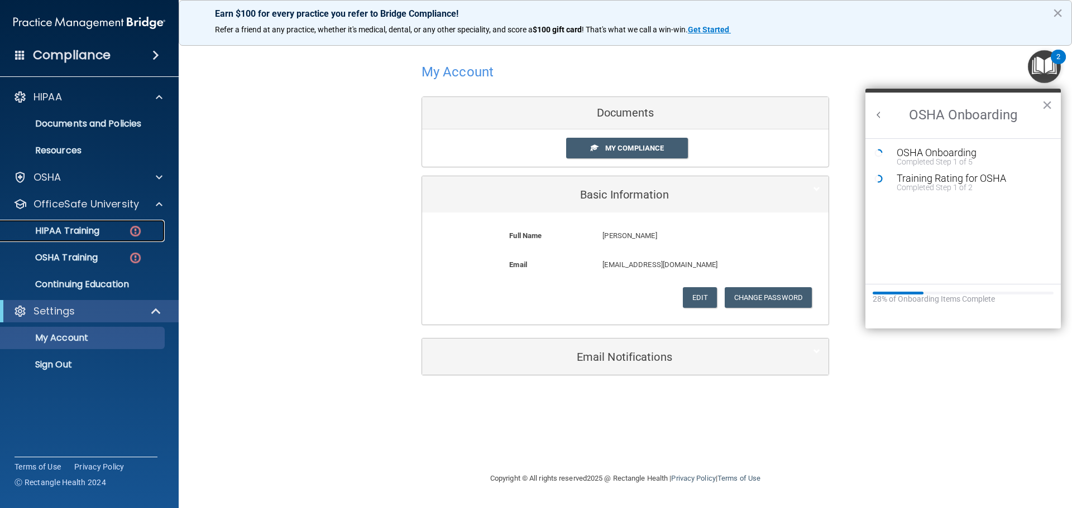
click at [105, 230] on div "HIPAA Training" at bounding box center [83, 230] width 152 height 11
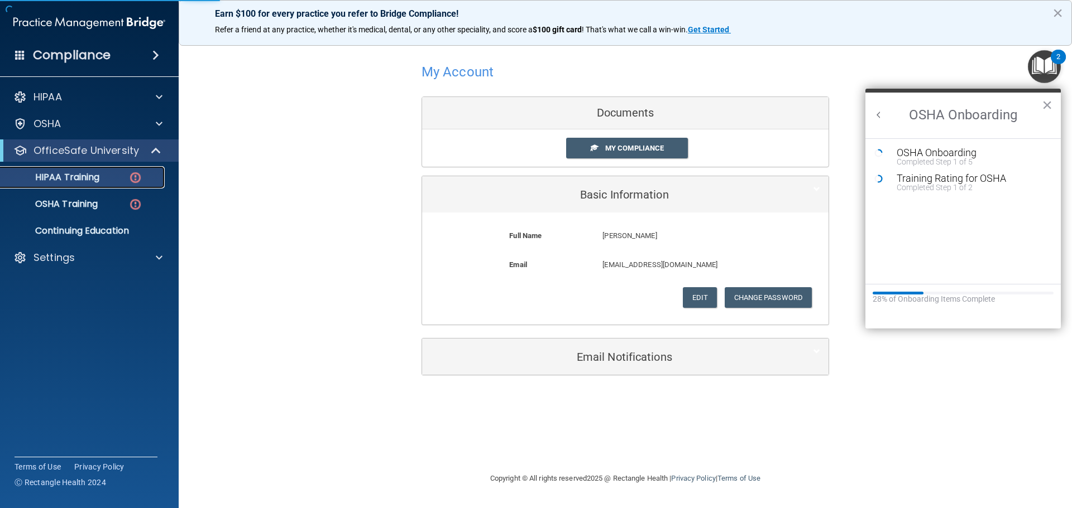
click at [118, 179] on div "HIPAA Training" at bounding box center [83, 177] width 152 height 11
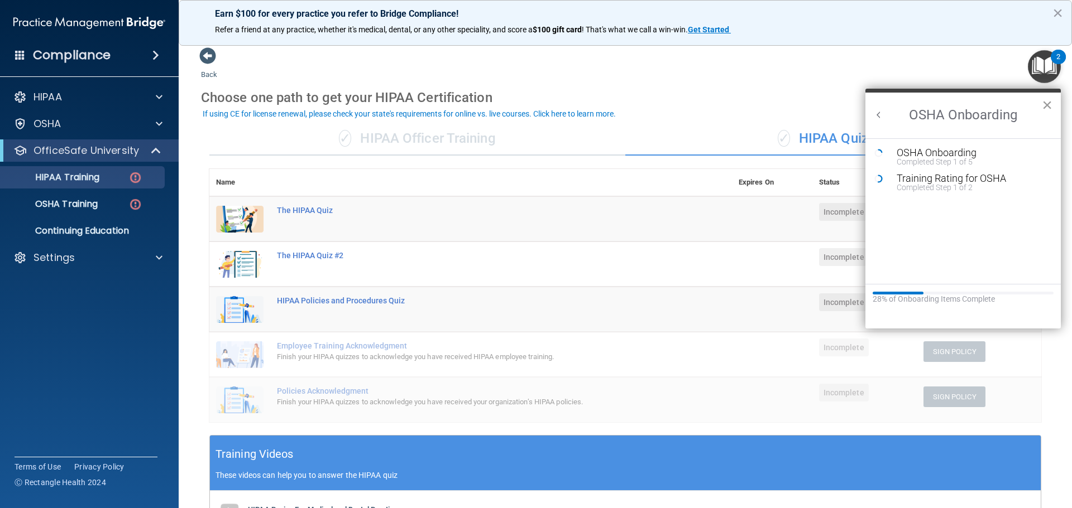
click at [1046, 103] on button "×" at bounding box center [1047, 105] width 11 height 18
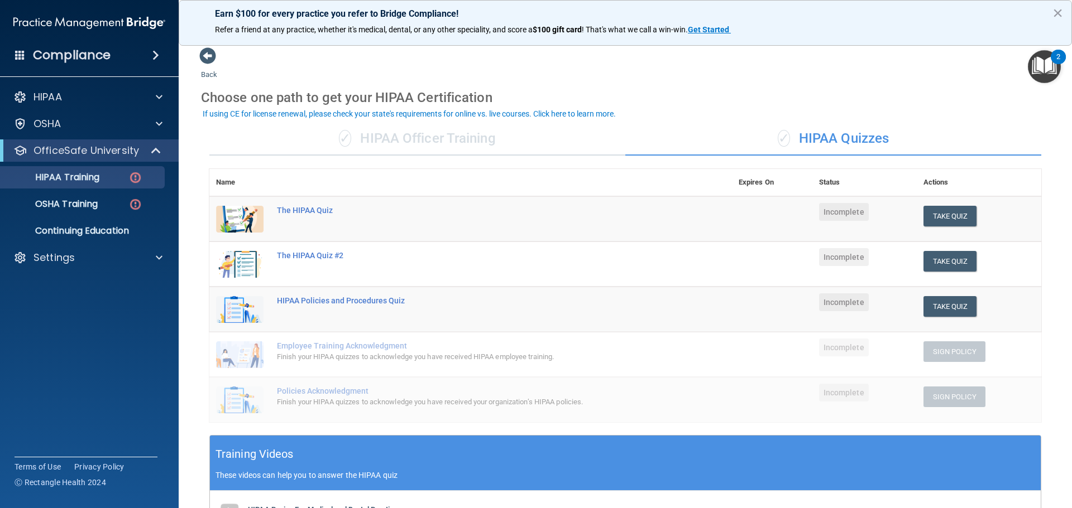
click at [434, 147] on div "✓ HIPAA Officer Training" at bounding box center [417, 138] width 416 height 33
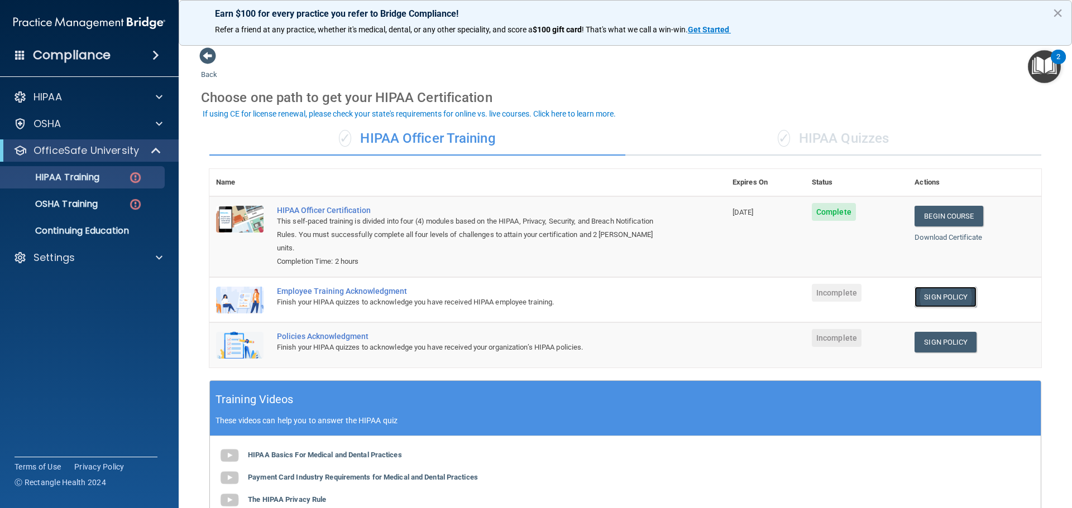
click at [934, 287] on link "Sign Policy" at bounding box center [945, 297] width 62 height 21
click at [946, 287] on link "Sign Policy" at bounding box center [945, 297] width 62 height 21
click at [946, 334] on link "Sign Policy" at bounding box center [945, 342] width 62 height 21
click at [942, 217] on link "Begin Course" at bounding box center [948, 216] width 68 height 21
click at [953, 237] on link "Download Certificate" at bounding box center [948, 237] width 68 height 8
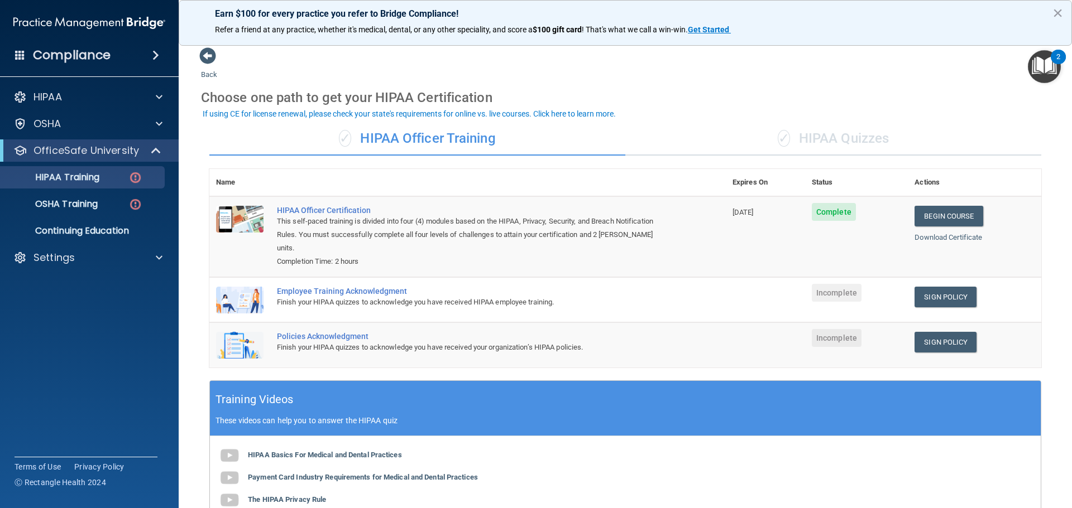
click at [842, 138] on div "✓ HIPAA Quizzes" at bounding box center [833, 138] width 416 height 33
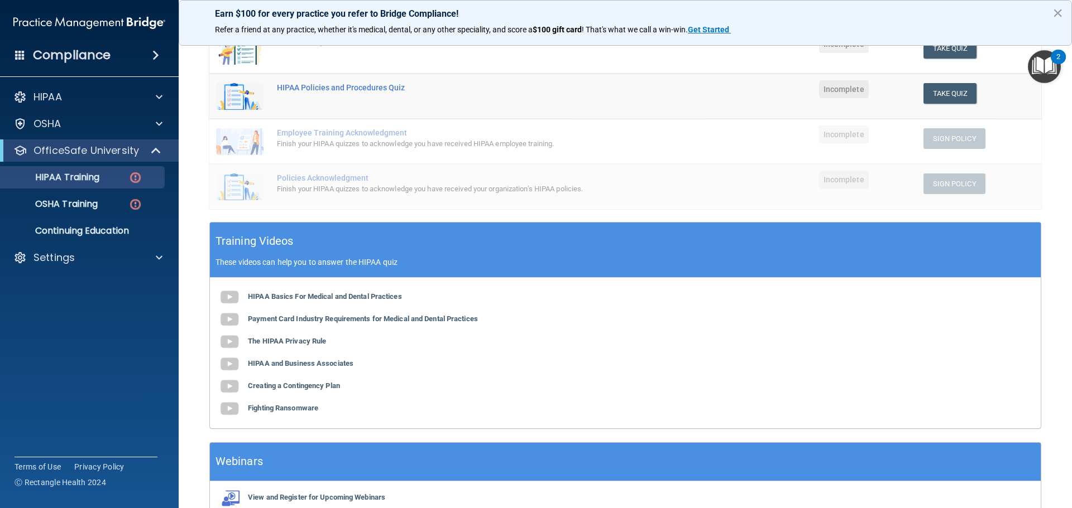
scroll to position [218, 0]
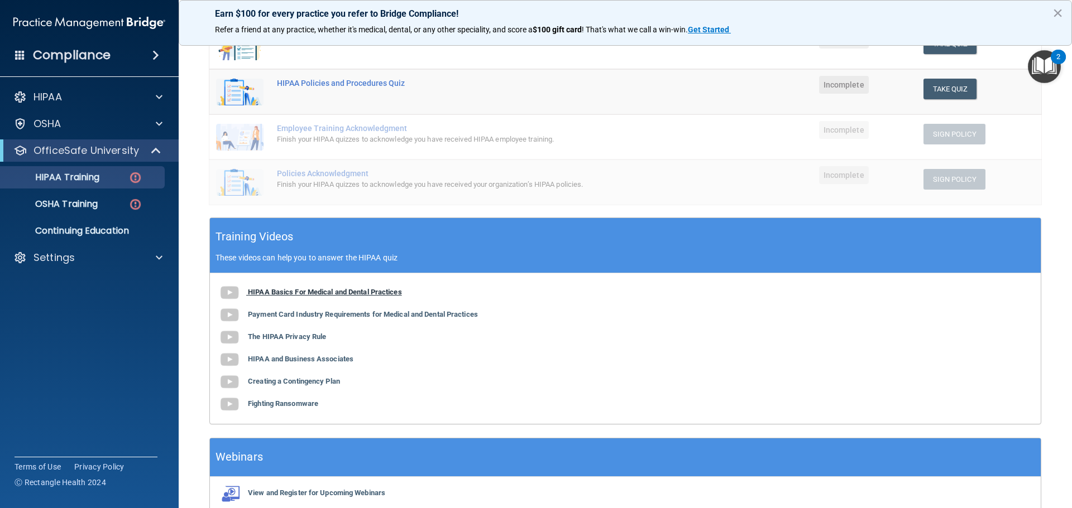
click at [282, 291] on b "HIPAA Basics For Medical and Dental Practices" at bounding box center [325, 292] width 154 height 8
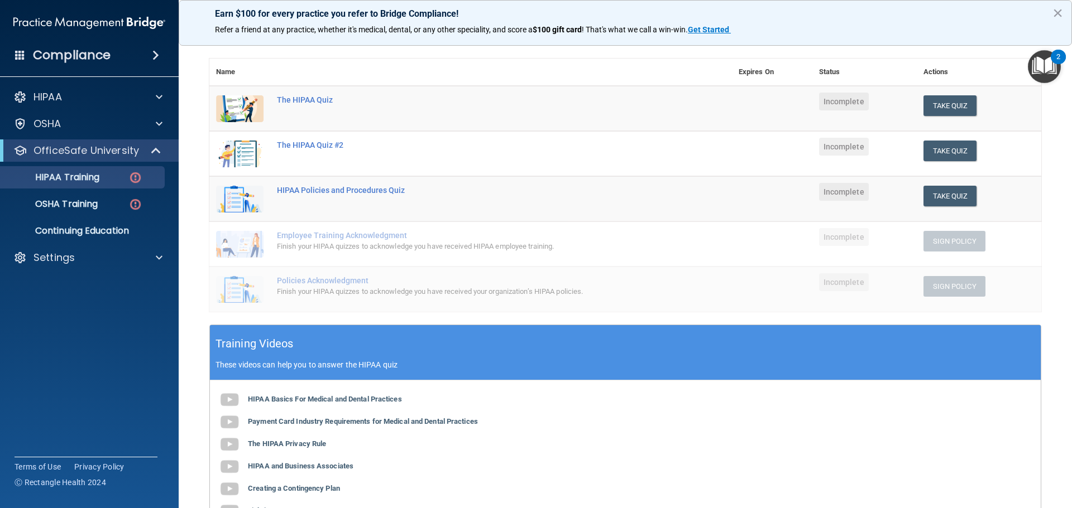
scroll to position [106, 0]
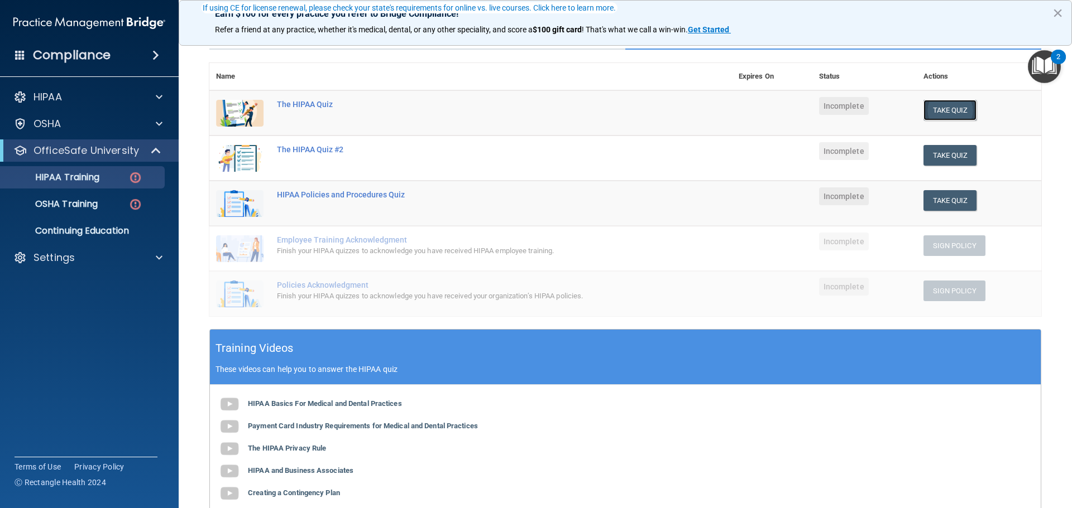
click at [937, 105] on button "Take Quiz" at bounding box center [950, 110] width 54 height 21
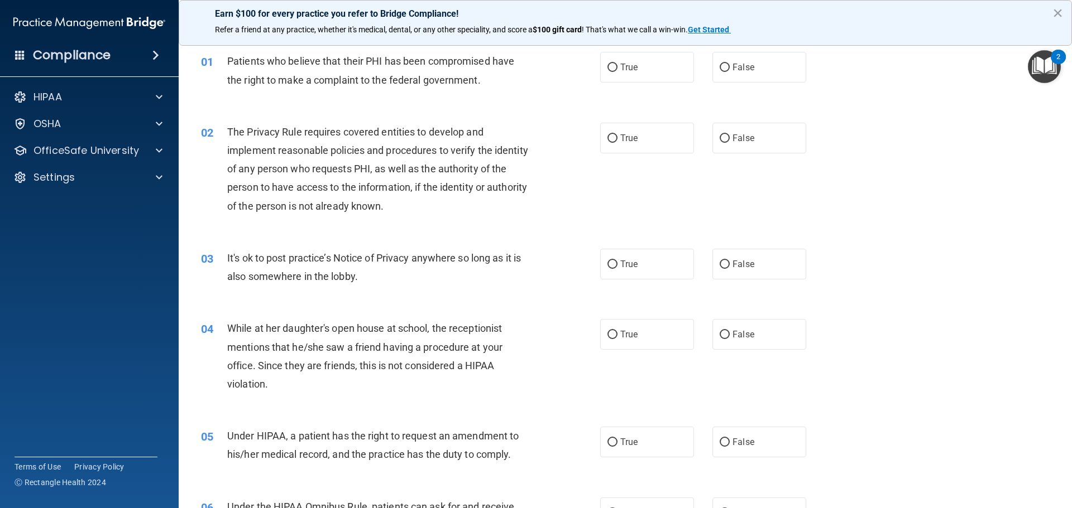
scroll to position [56, 0]
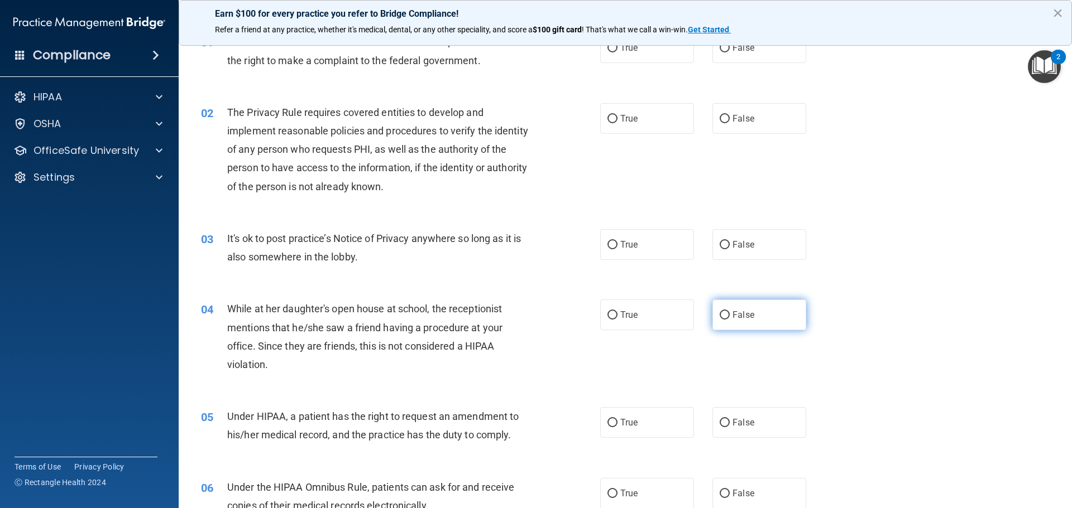
click at [721, 311] on input "False" at bounding box center [724, 315] width 10 height 8
radio input "true"
click at [610, 246] on input "True" at bounding box center [612, 245] width 10 height 8
radio input "true"
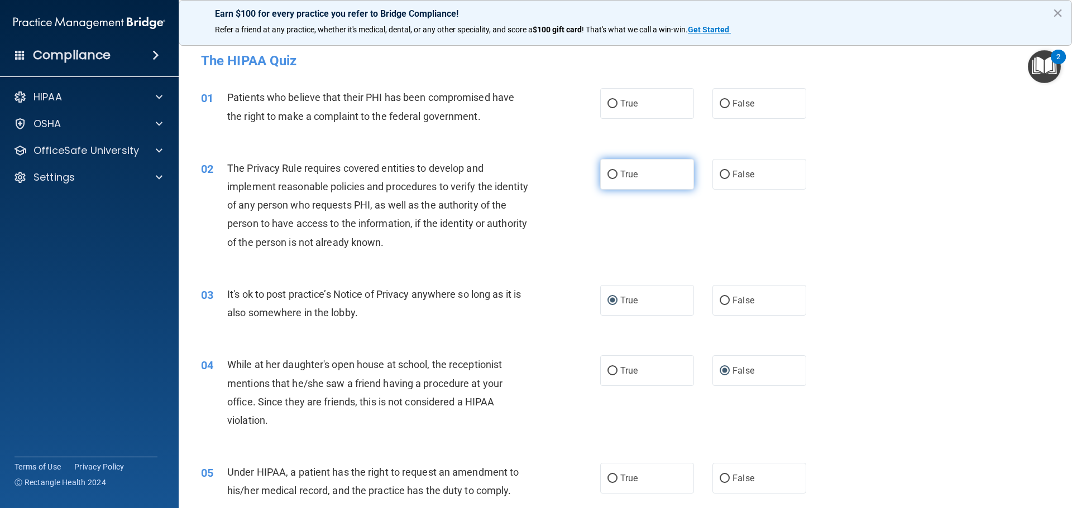
click at [611, 173] on input "True" at bounding box center [612, 175] width 10 height 8
radio input "true"
click at [609, 105] on input "True" at bounding box center [612, 104] width 10 height 8
radio input "true"
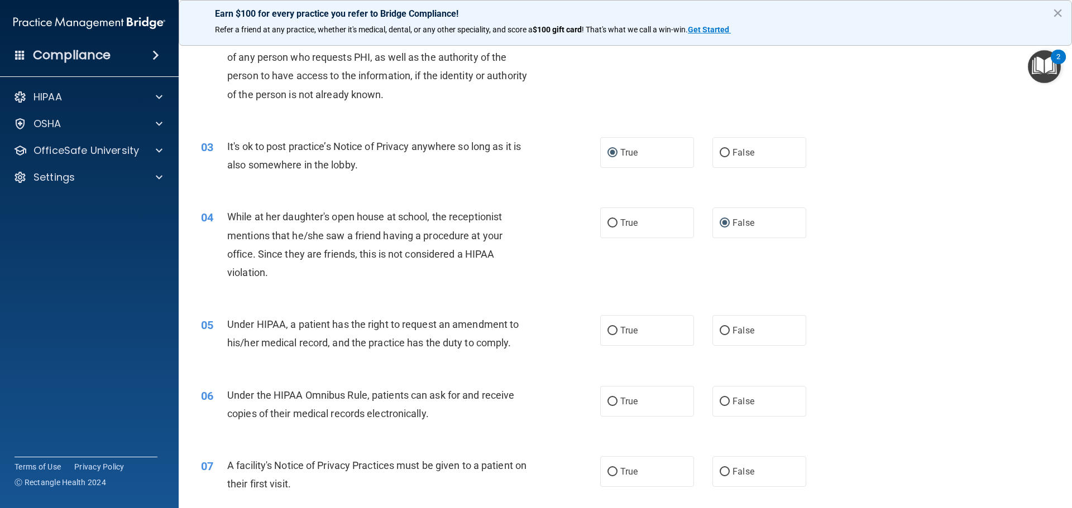
scroll to position [167, 0]
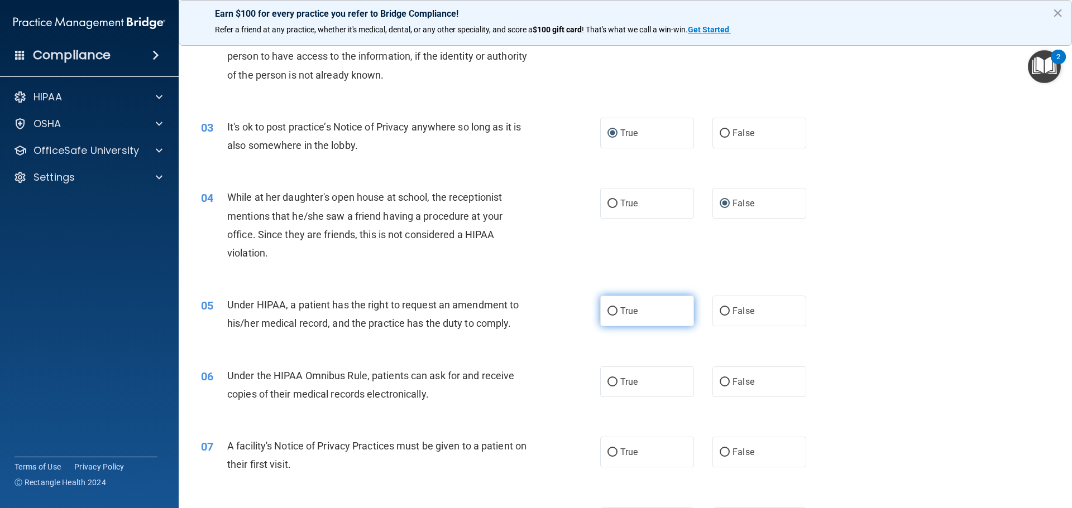
click at [607, 308] on input "True" at bounding box center [612, 312] width 10 height 8
radio input "true"
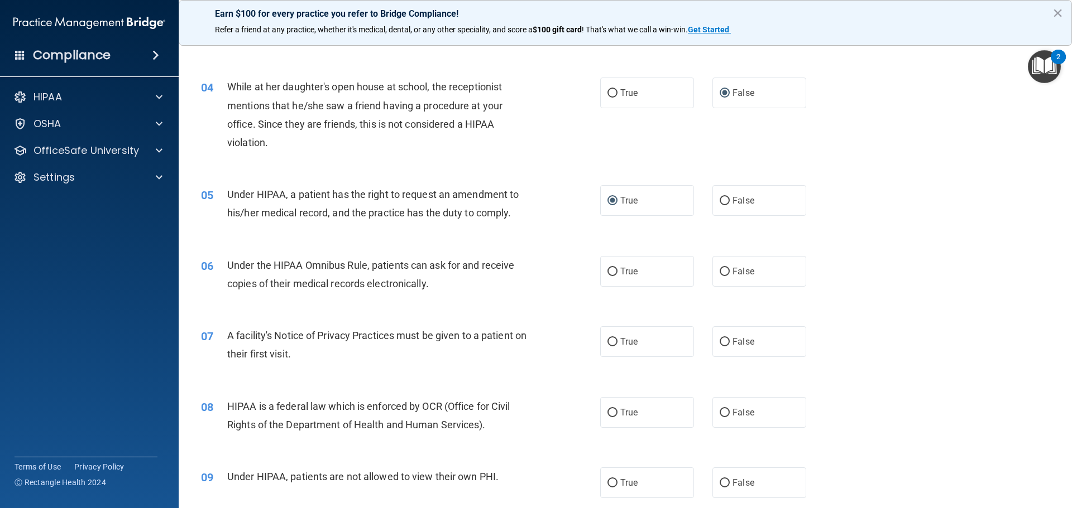
scroll to position [279, 0]
click at [609, 271] on input "True" at bounding box center [612, 271] width 10 height 8
radio input "true"
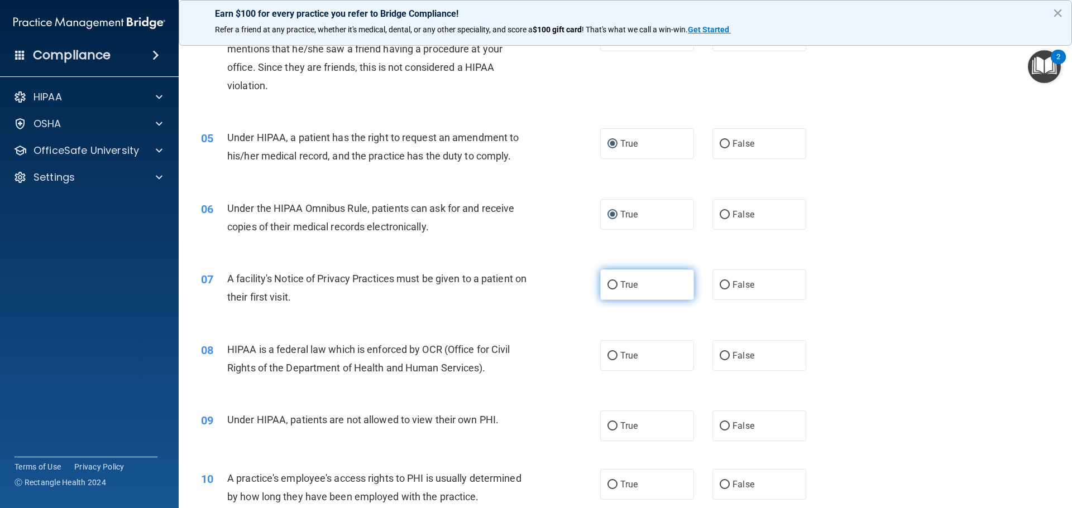
click at [608, 284] on input "True" at bounding box center [612, 285] width 10 height 8
radio input "true"
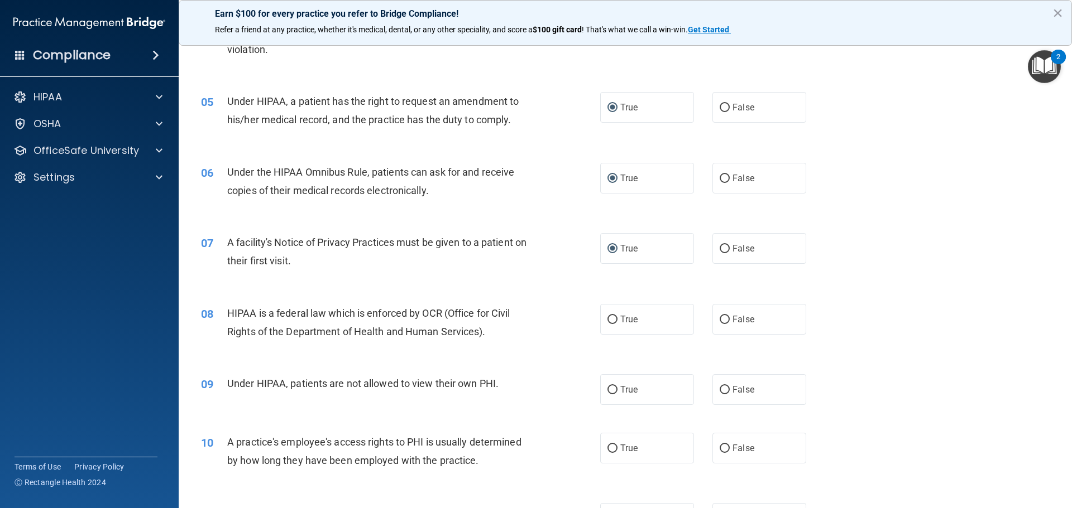
scroll to position [391, 0]
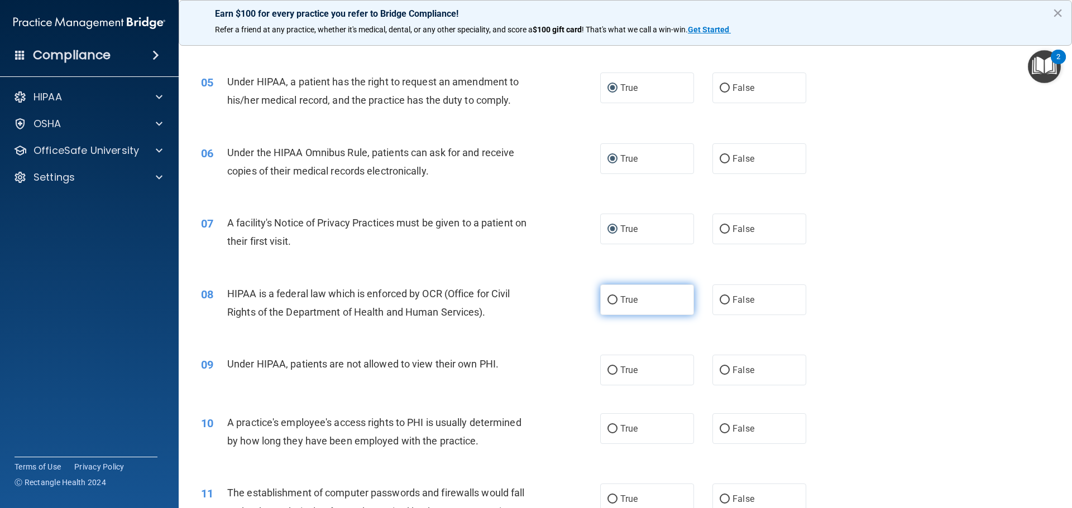
click at [610, 299] on input "True" at bounding box center [612, 300] width 10 height 8
radio input "true"
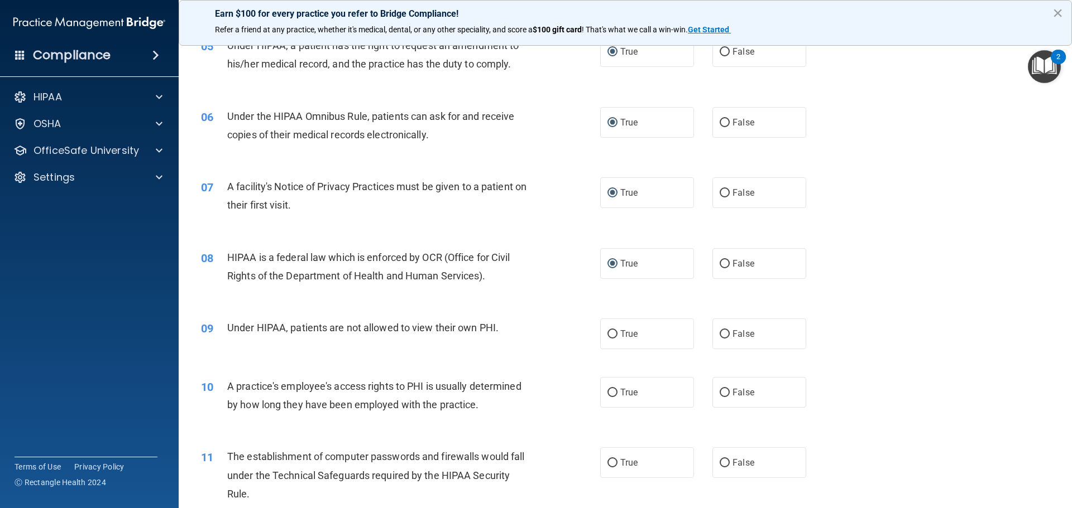
scroll to position [447, 0]
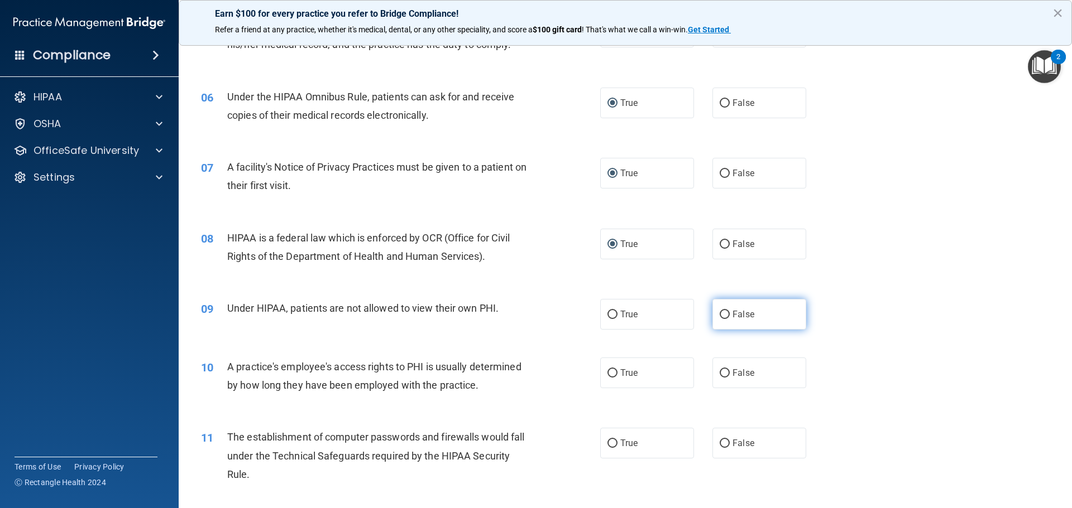
click at [721, 315] on input "False" at bounding box center [724, 315] width 10 height 8
radio input "true"
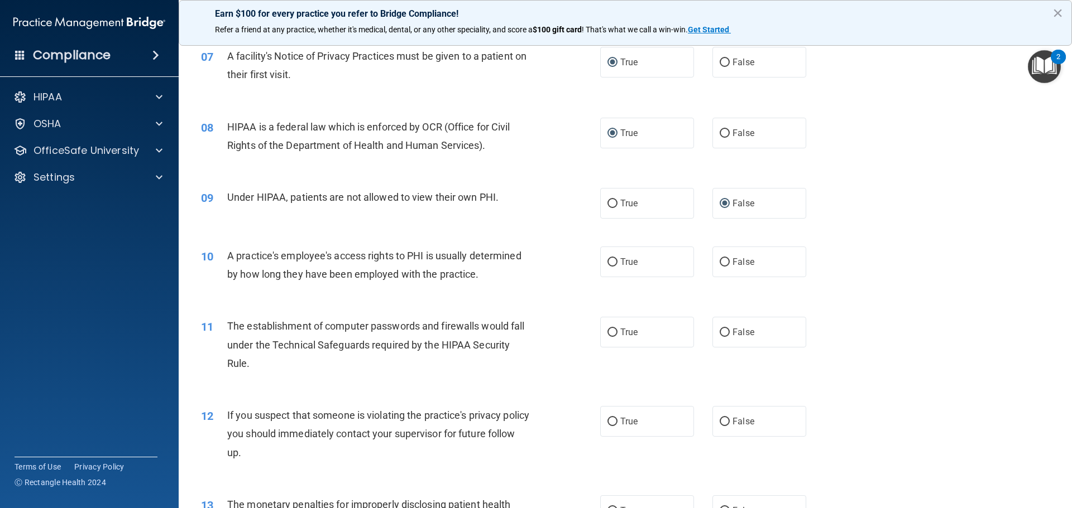
scroll to position [558, 0]
click at [722, 264] on input "False" at bounding box center [724, 262] width 10 height 8
radio input "true"
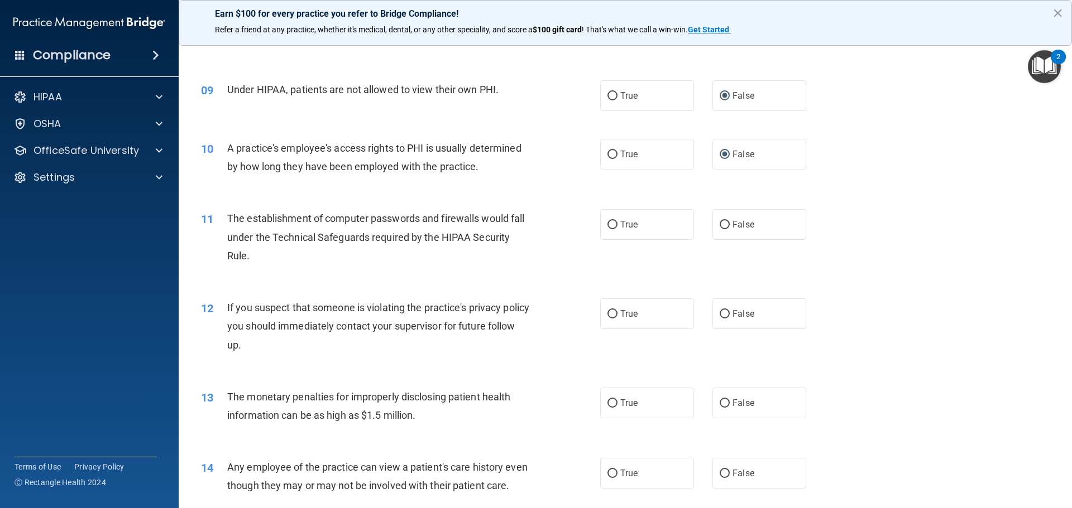
scroll to position [670, 0]
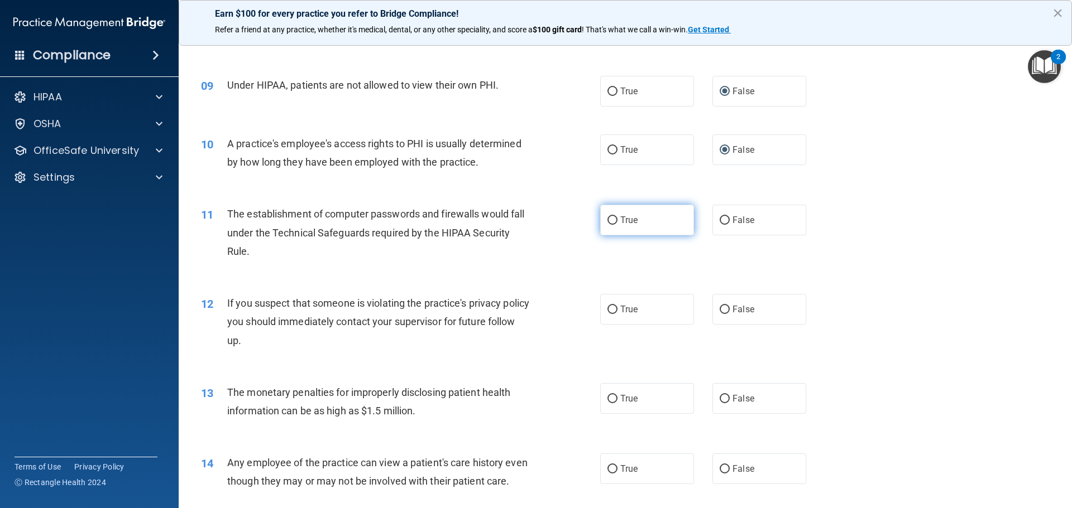
click at [610, 222] on input "True" at bounding box center [612, 221] width 10 height 8
radio input "true"
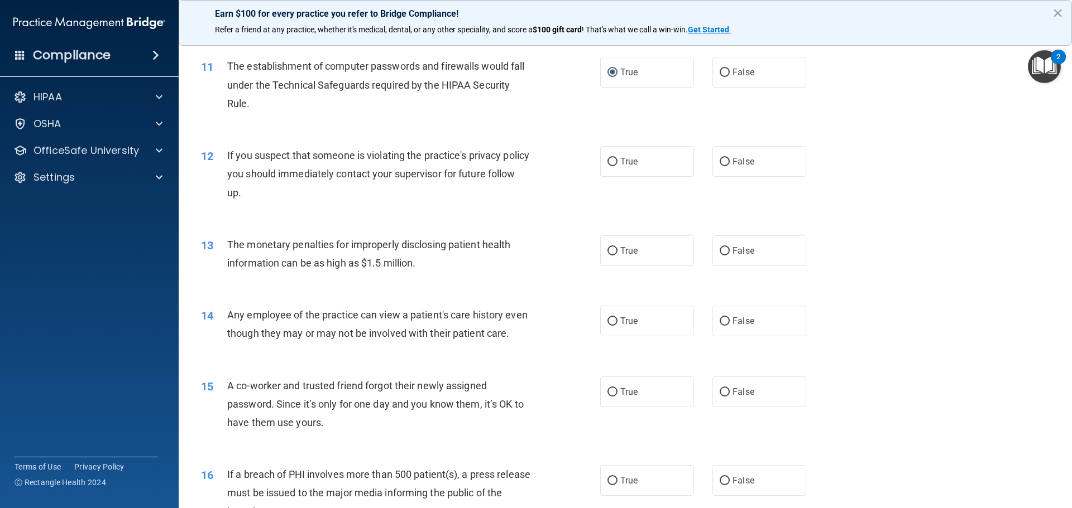
scroll to position [837, 0]
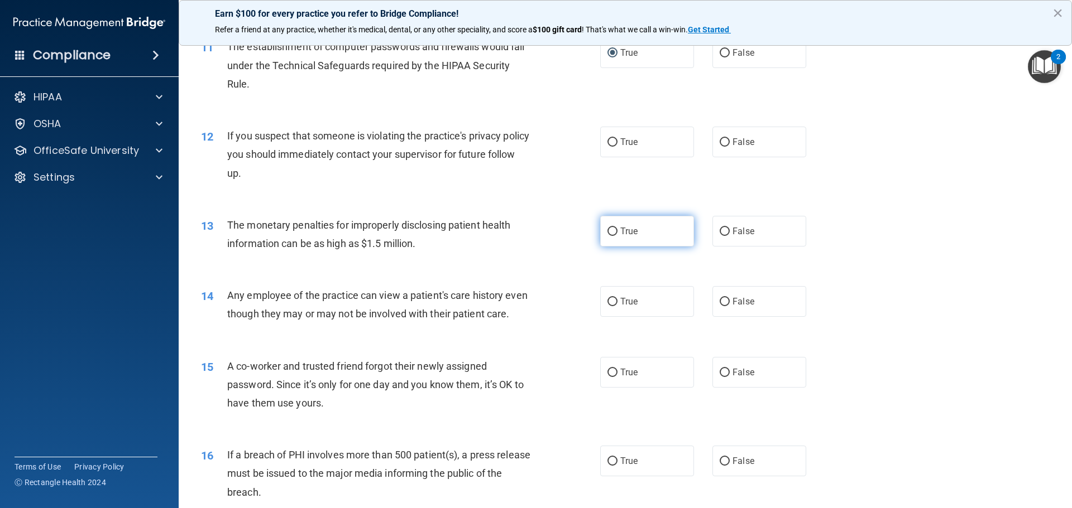
click at [610, 232] on input "True" at bounding box center [612, 232] width 10 height 8
radio input "true"
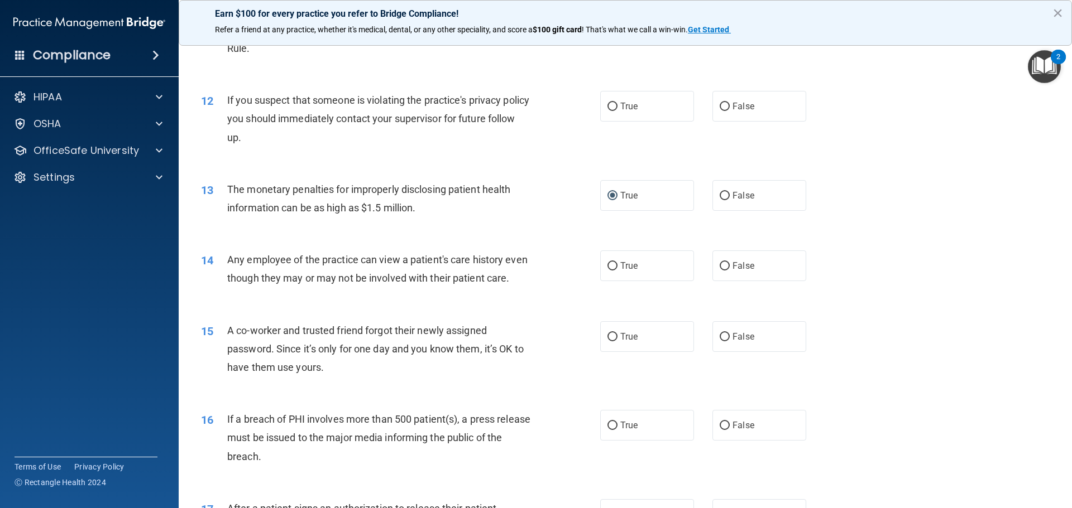
scroll to position [893, 0]
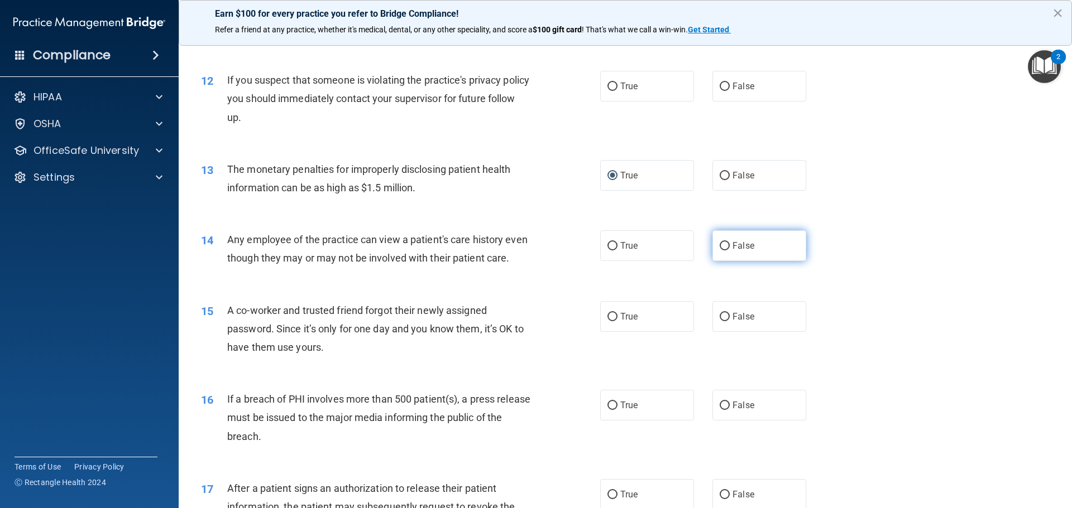
click at [719, 247] on input "False" at bounding box center [724, 246] width 10 height 8
radio input "true"
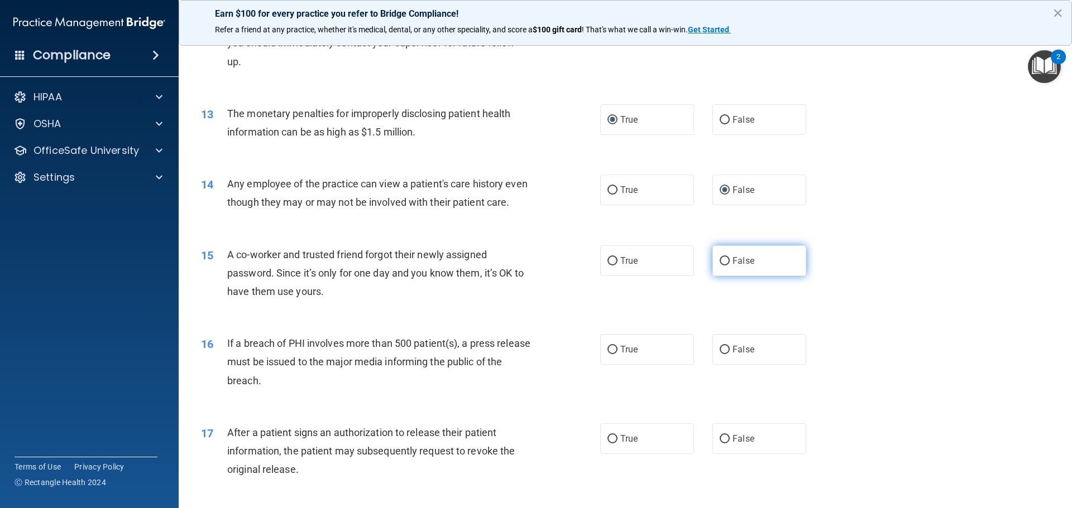
click at [719, 266] on input "False" at bounding box center [724, 261] width 10 height 8
radio input "true"
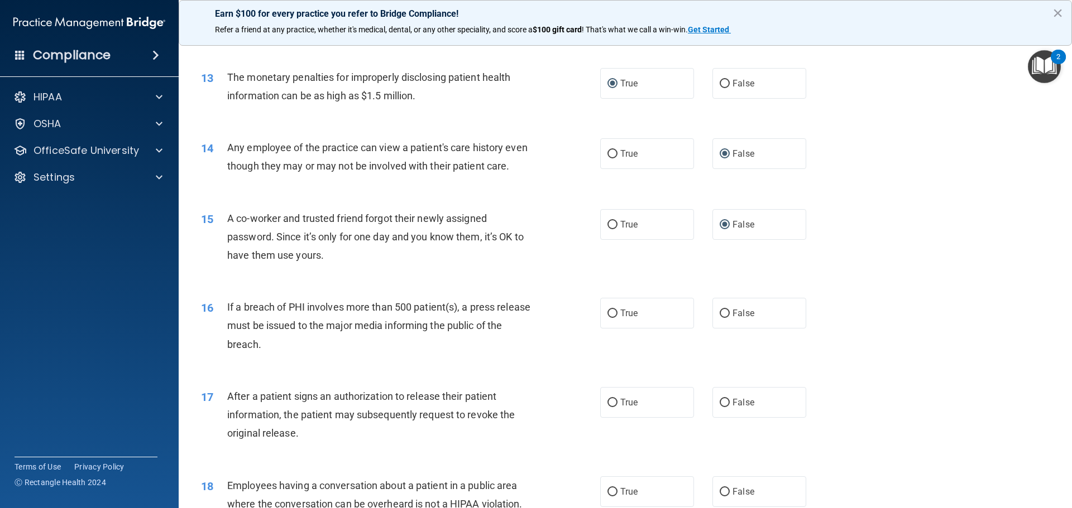
scroll to position [1005, 0]
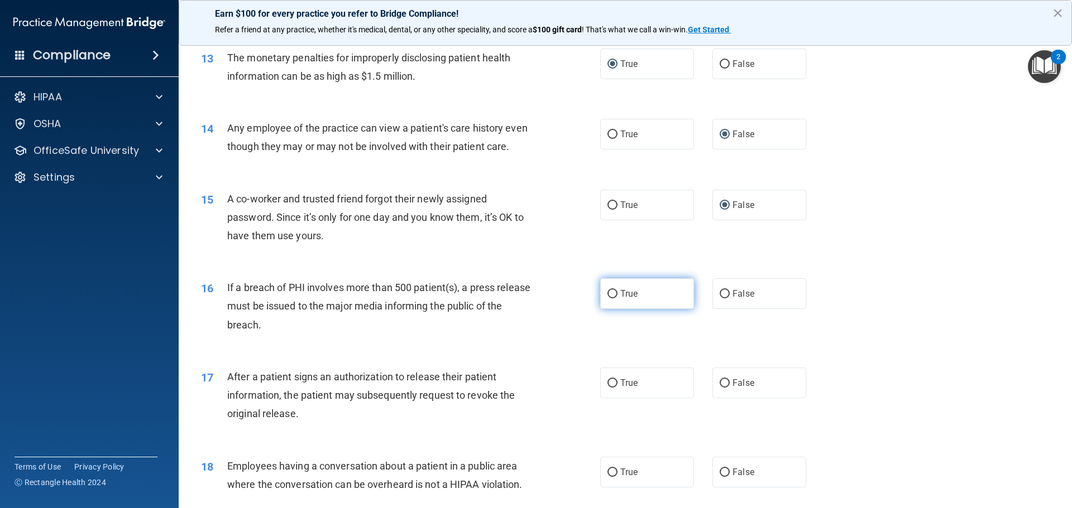
click at [610, 299] on input "True" at bounding box center [612, 294] width 10 height 8
radio input "true"
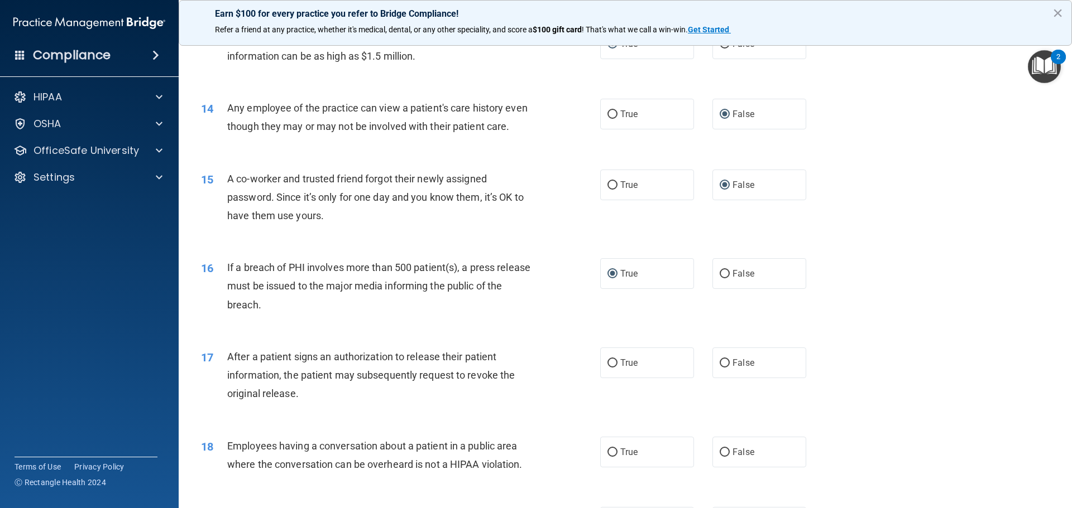
scroll to position [1060, 0]
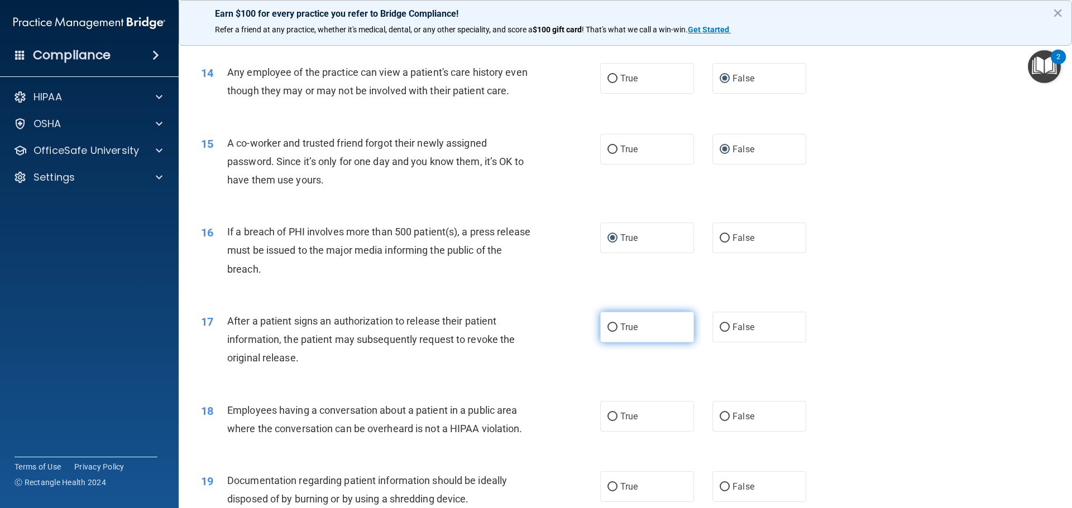
click at [608, 332] on input "True" at bounding box center [612, 328] width 10 height 8
radio input "true"
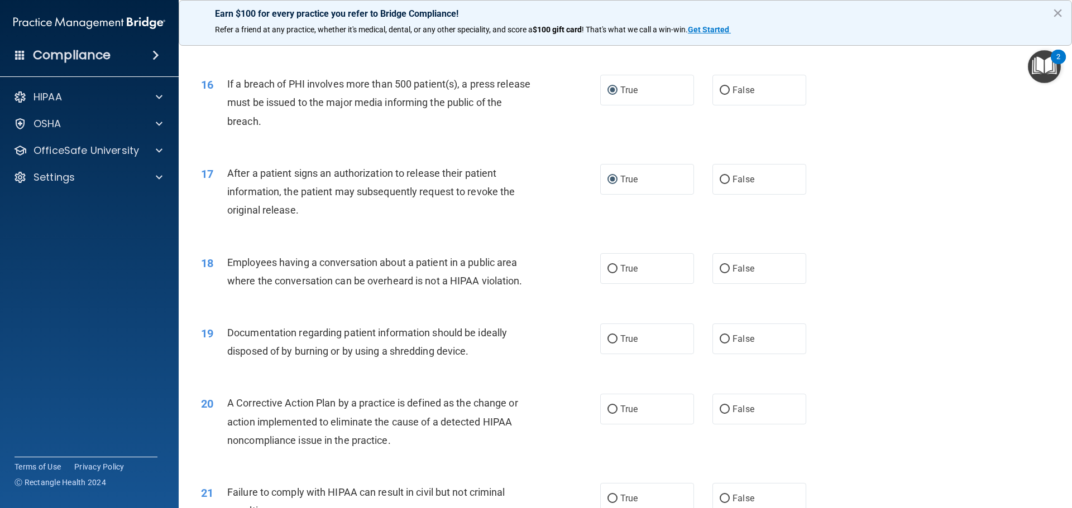
scroll to position [1228, 0]
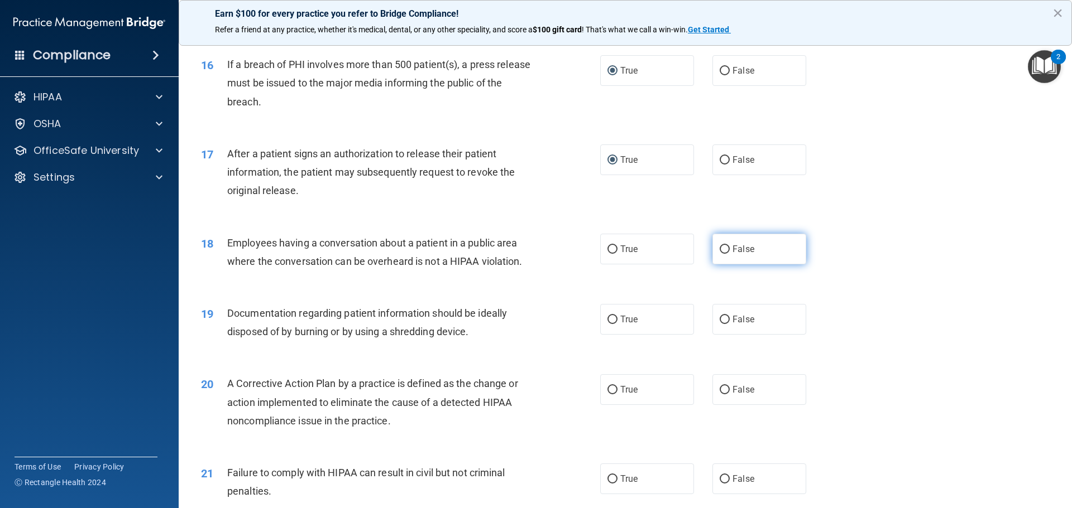
click at [722, 254] on input "False" at bounding box center [724, 250] width 10 height 8
radio input "true"
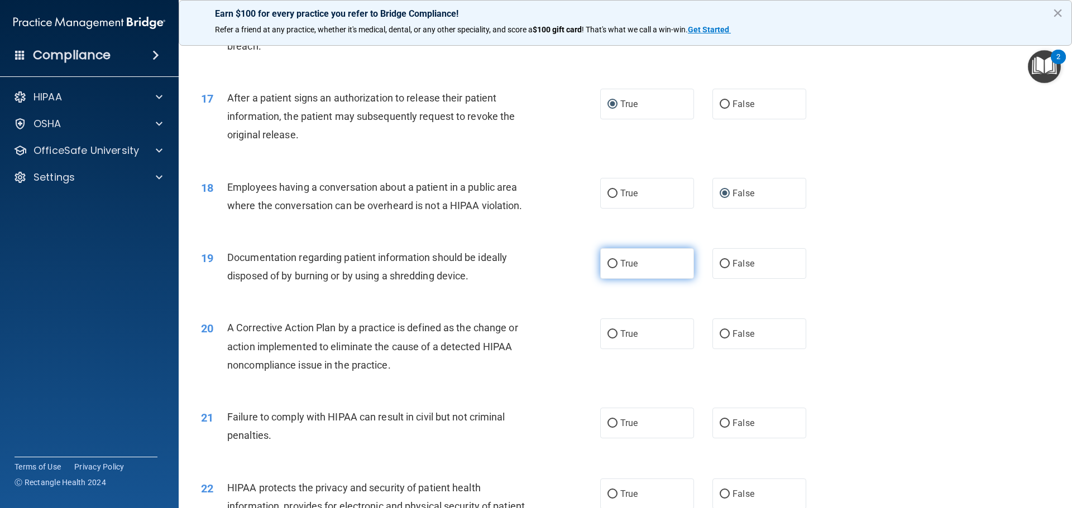
click at [614, 279] on label "True" at bounding box center [647, 263] width 94 height 31
click at [614, 268] on input "True" at bounding box center [612, 264] width 10 height 8
radio input "true"
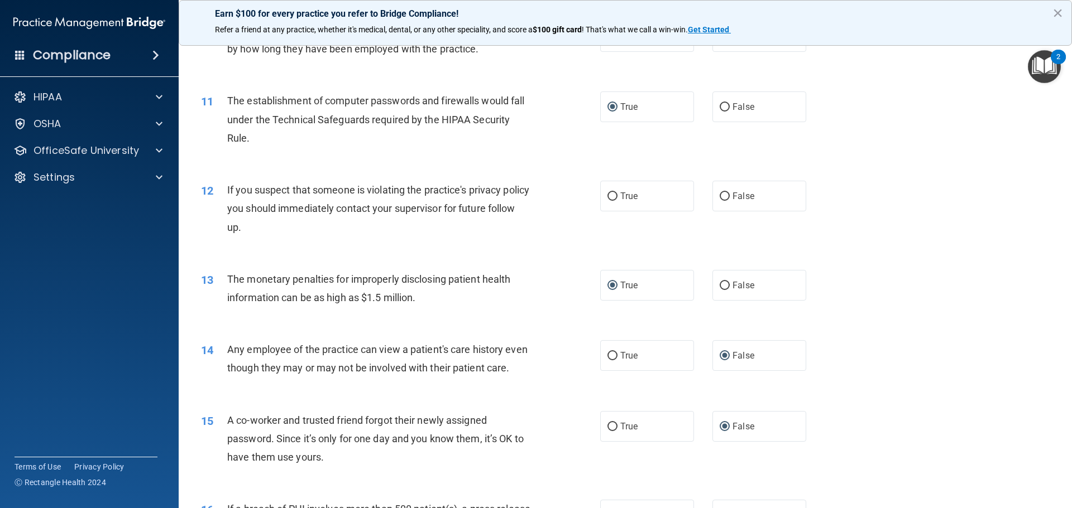
scroll to position [781, 0]
click at [611, 196] on input "True" at bounding box center [612, 198] width 10 height 8
radio input "true"
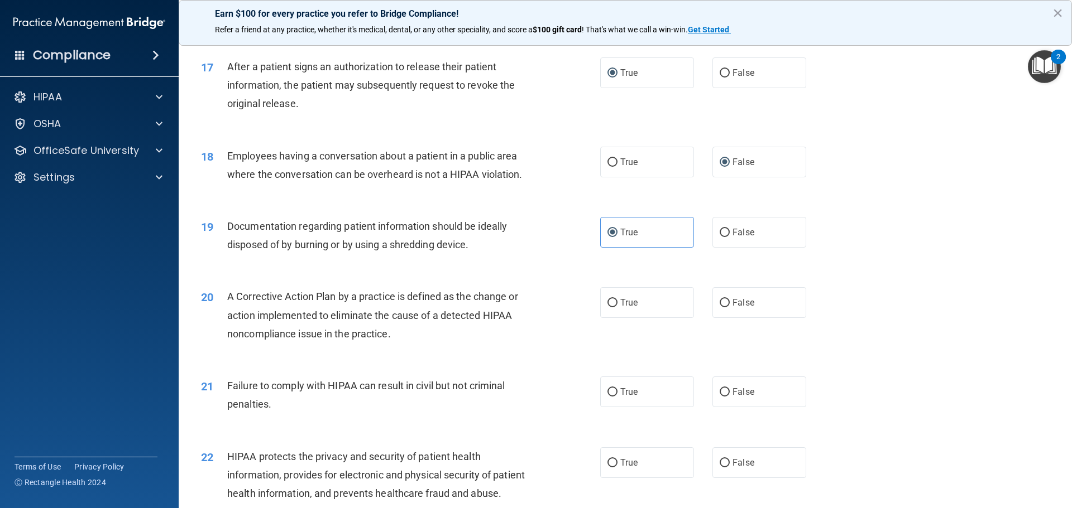
scroll to position [1340, 0]
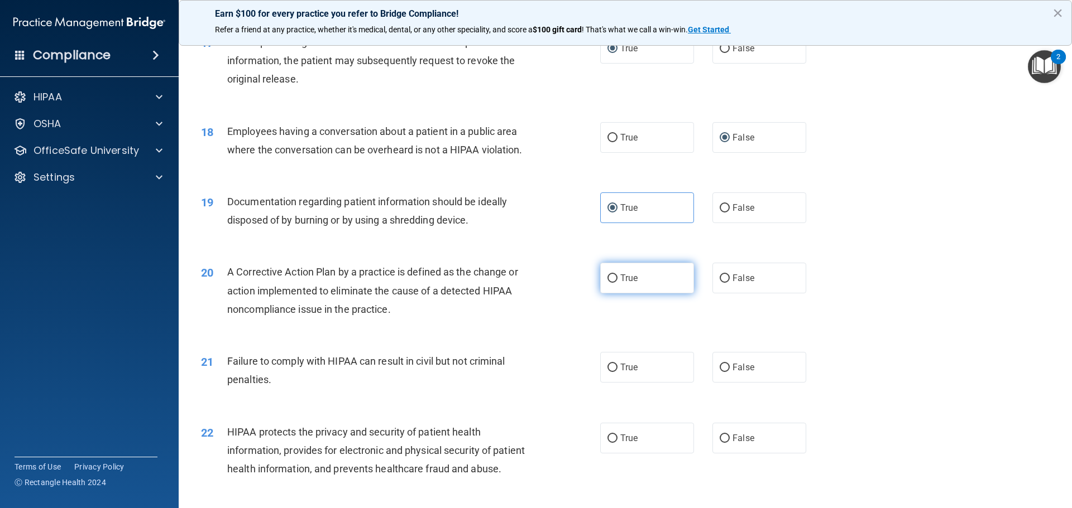
click at [611, 283] on input "True" at bounding box center [612, 279] width 10 height 8
radio input "true"
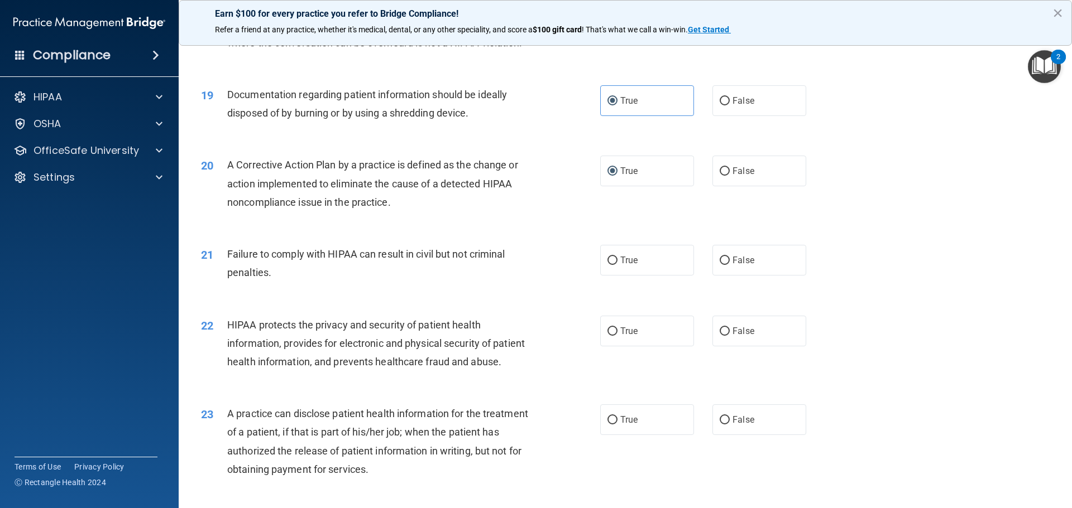
scroll to position [1451, 0]
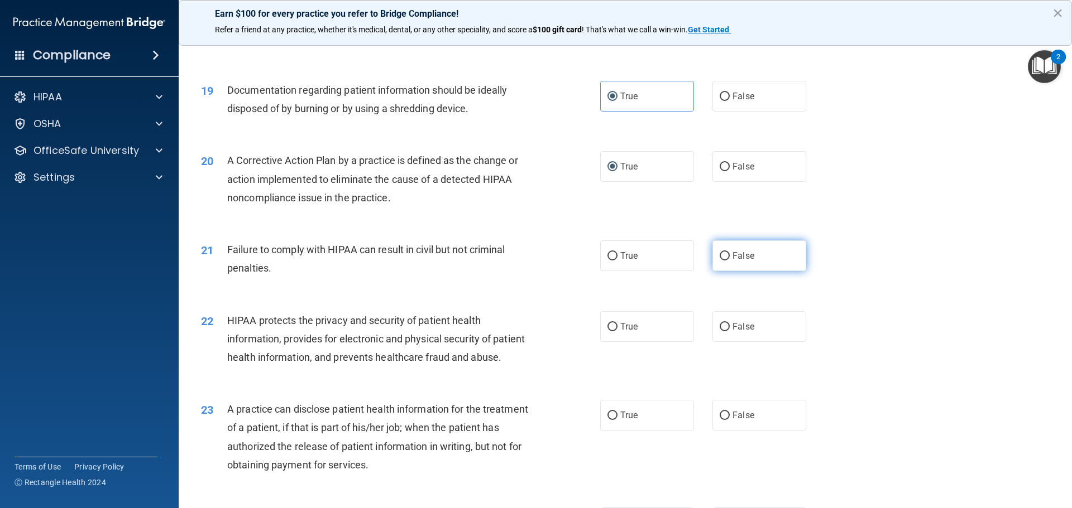
click at [719, 261] on input "False" at bounding box center [724, 256] width 10 height 8
radio input "true"
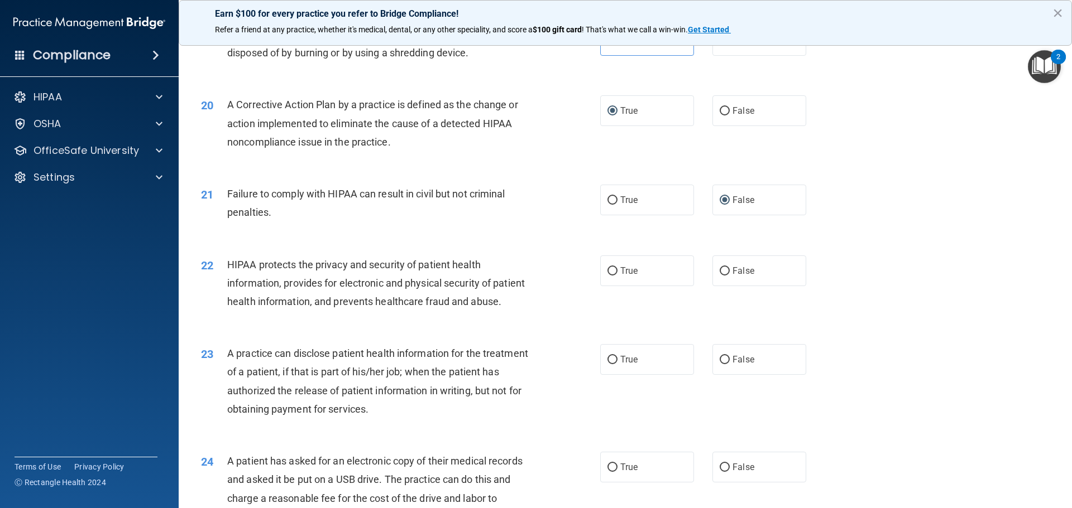
scroll to position [1563, 0]
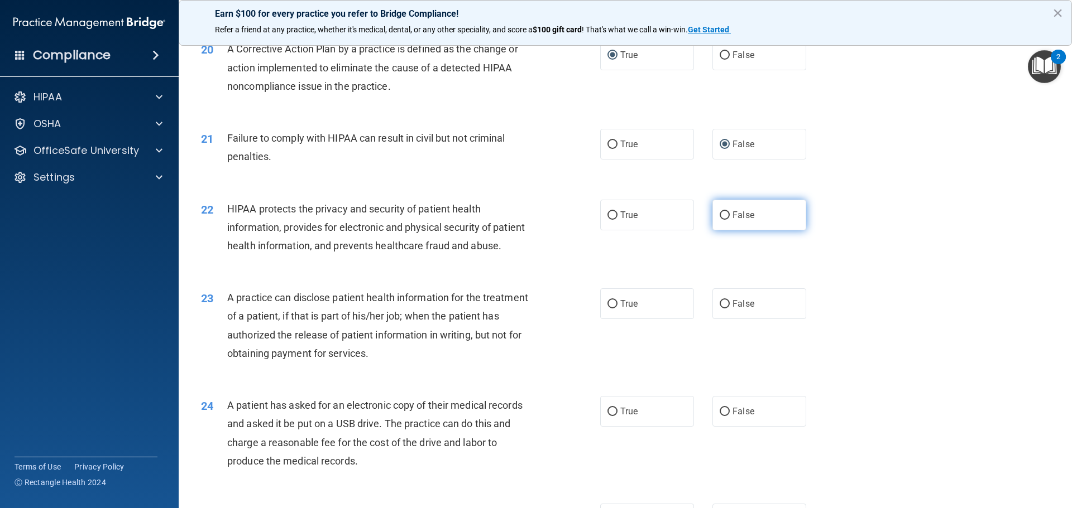
click at [719, 220] on input "False" at bounding box center [724, 216] width 10 height 8
radio input "true"
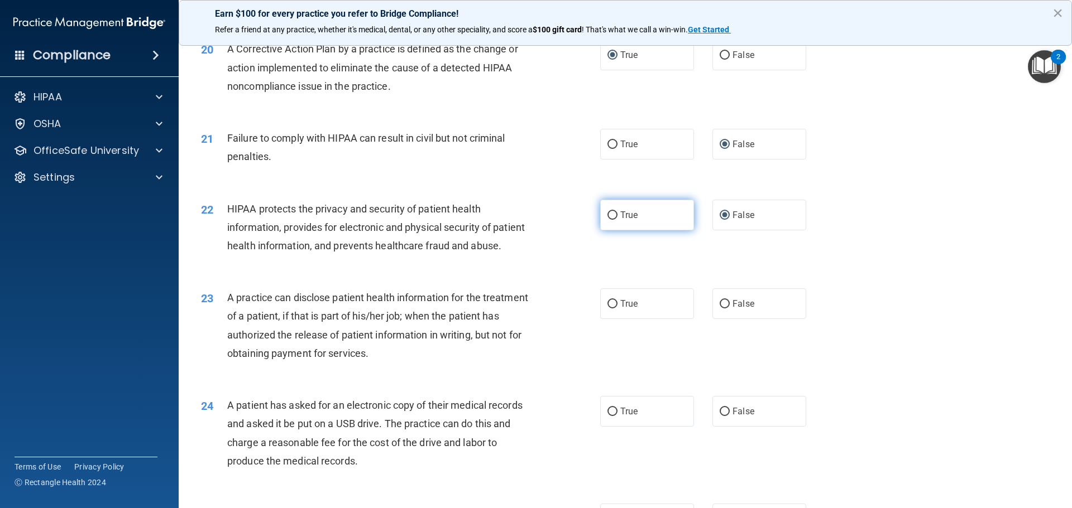
click at [610, 220] on input "True" at bounding box center [612, 216] width 10 height 8
radio input "true"
radio input "false"
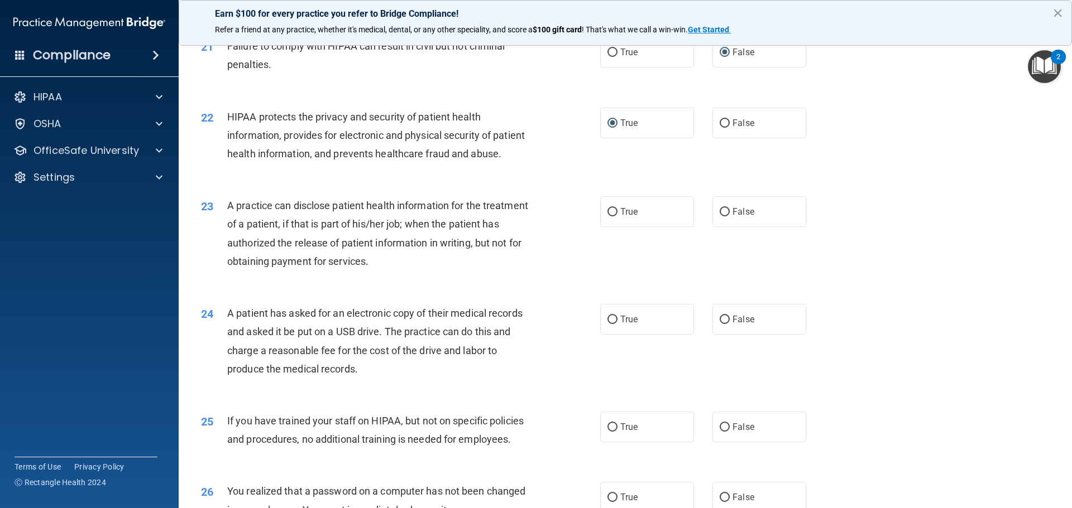
scroll to position [1674, 0]
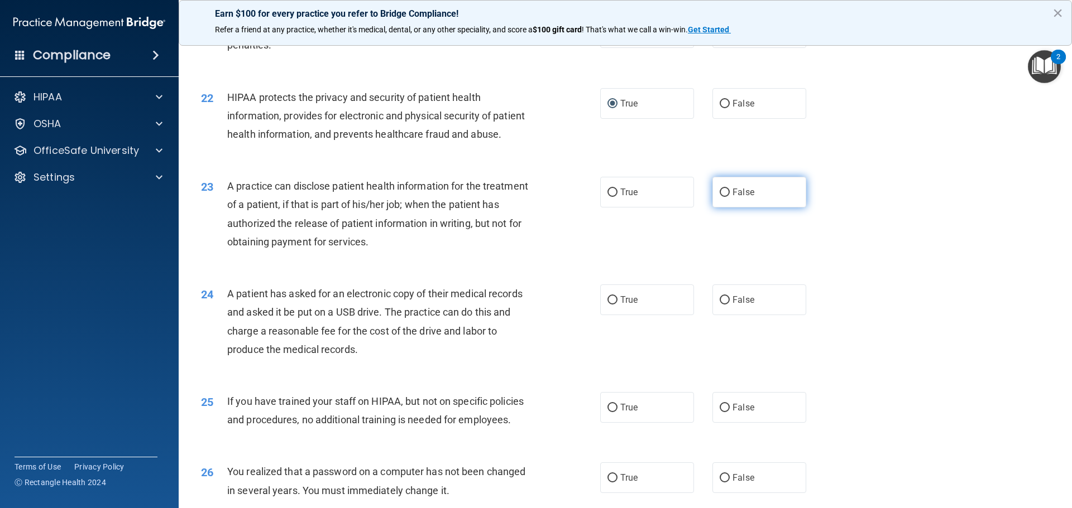
click at [720, 197] on input "False" at bounding box center [724, 193] width 10 height 8
radio input "true"
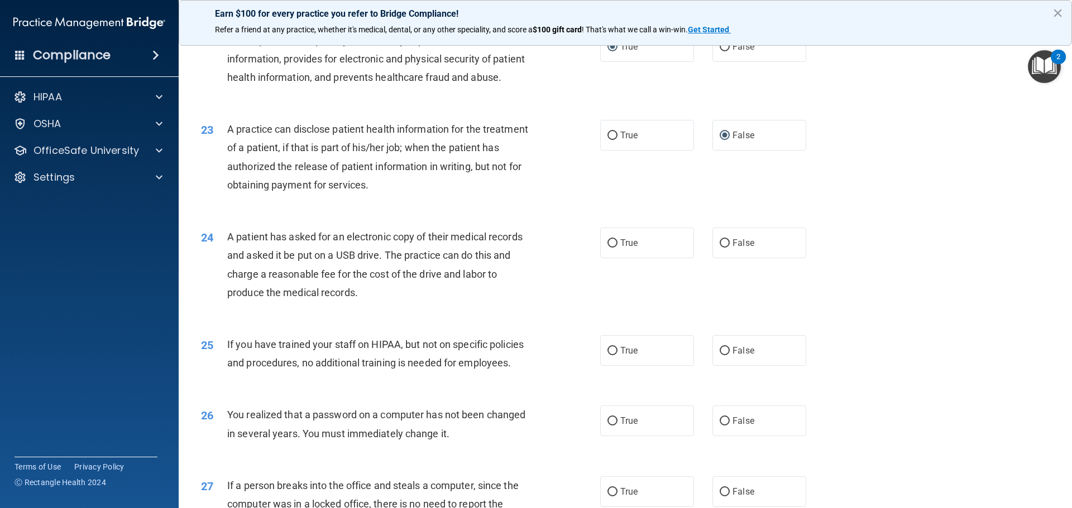
scroll to position [1786, 0]
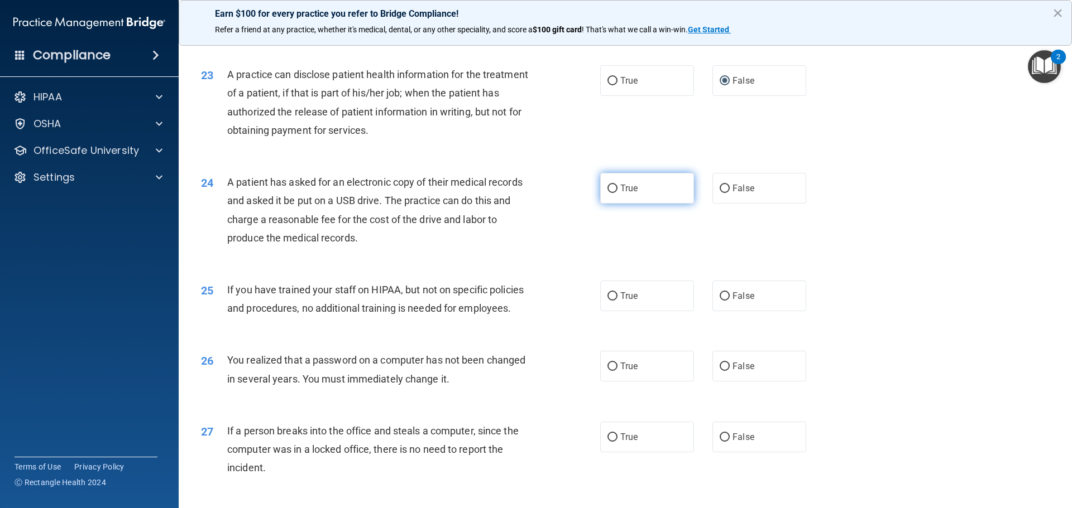
click at [610, 193] on input "True" at bounding box center [612, 189] width 10 height 8
radio input "true"
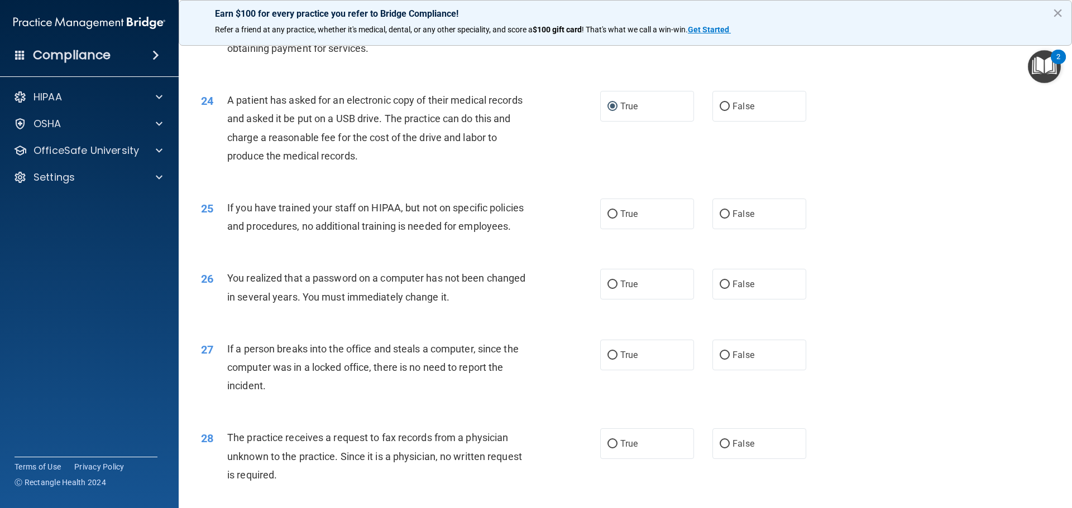
scroll to position [1898, 0]
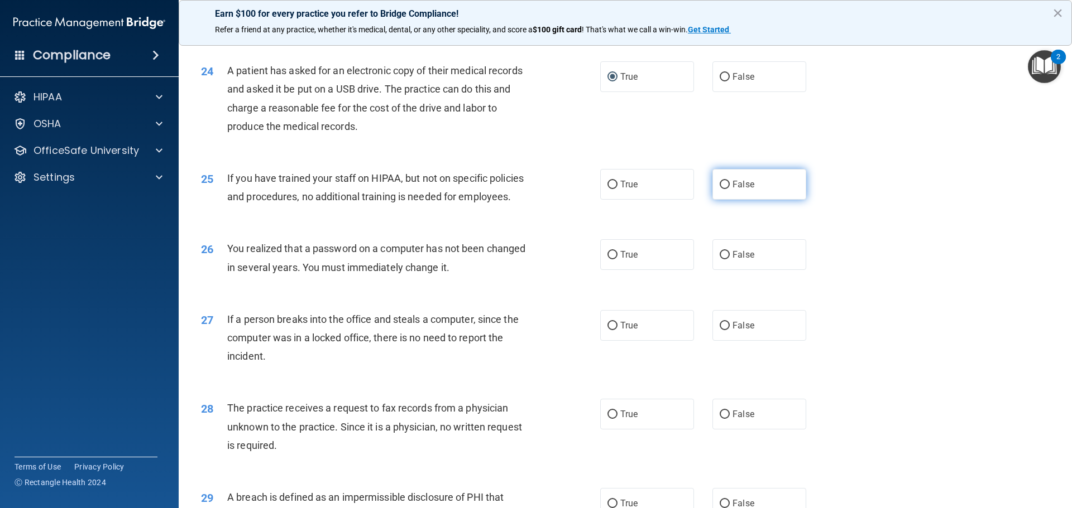
click at [722, 189] on input "False" at bounding box center [724, 185] width 10 height 8
radio input "true"
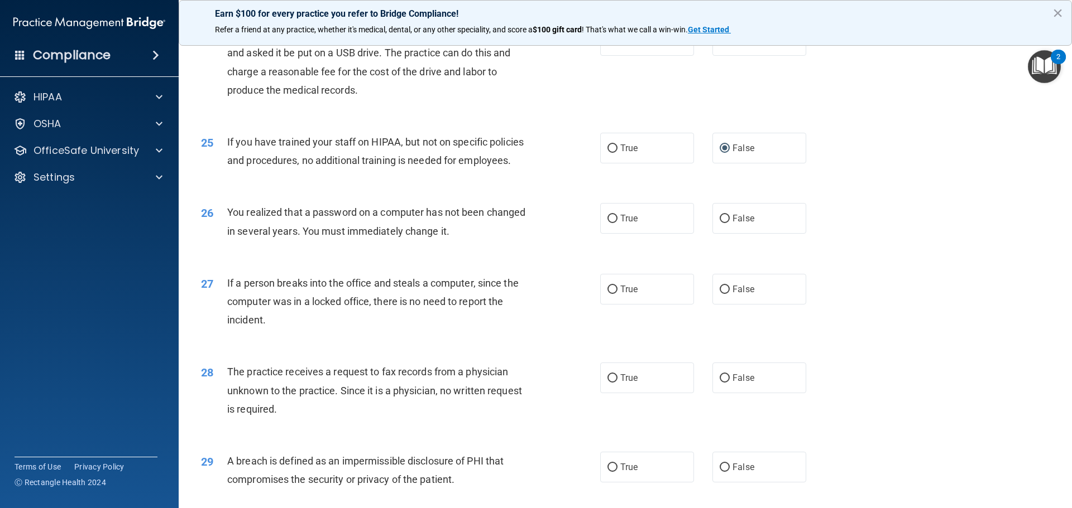
scroll to position [1954, 0]
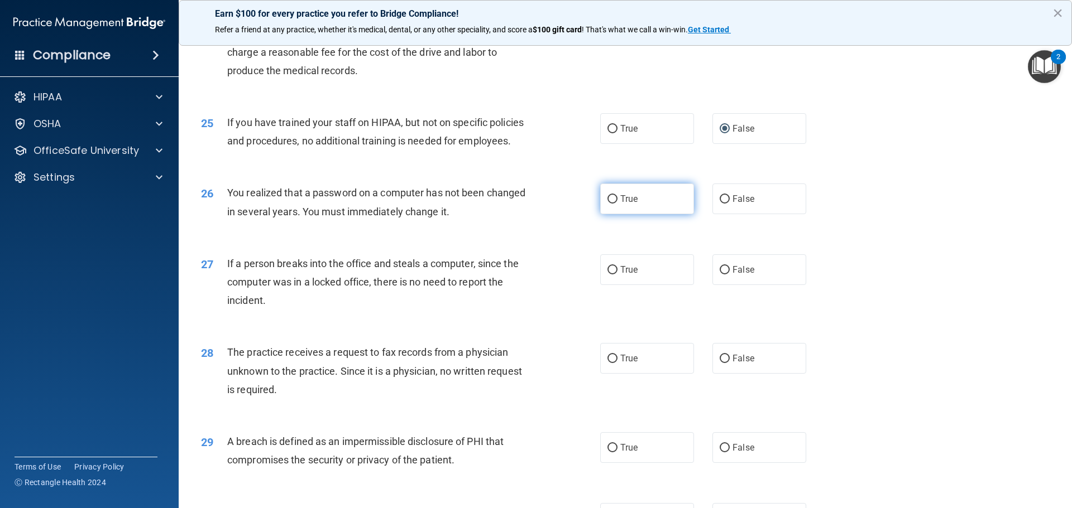
click at [610, 204] on input "True" at bounding box center [612, 199] width 10 height 8
radio input "true"
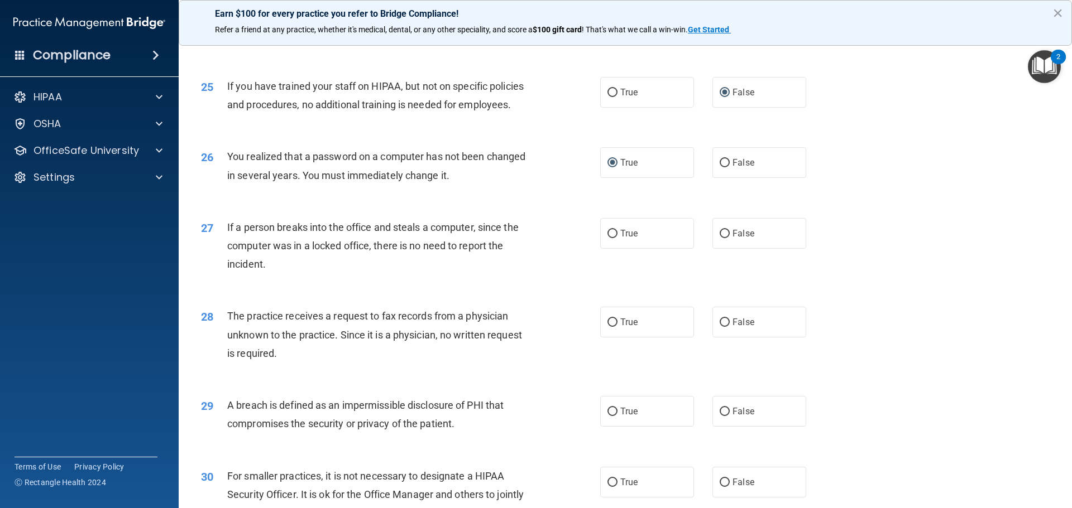
scroll to position [2009, 0]
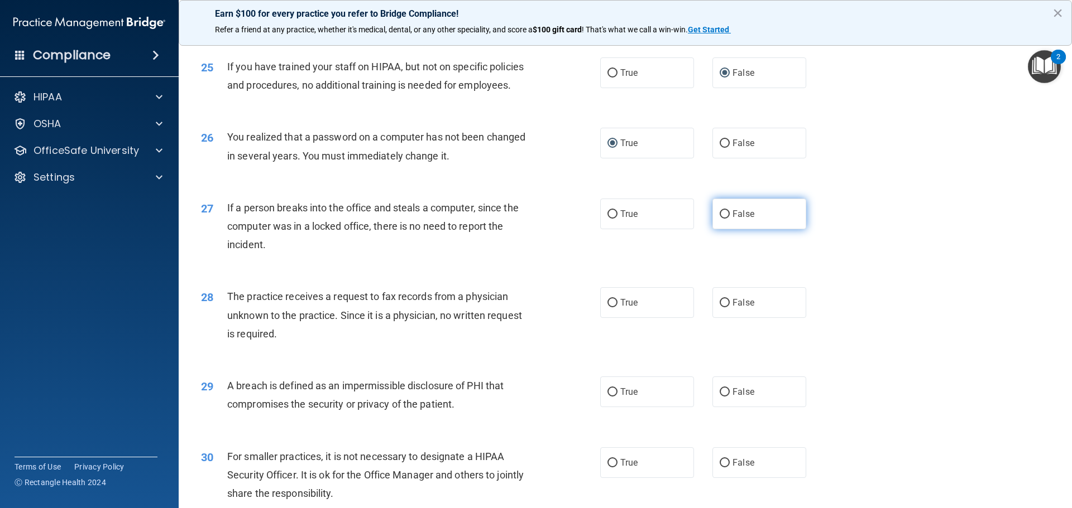
click at [722, 219] on input "False" at bounding box center [724, 214] width 10 height 8
radio input "true"
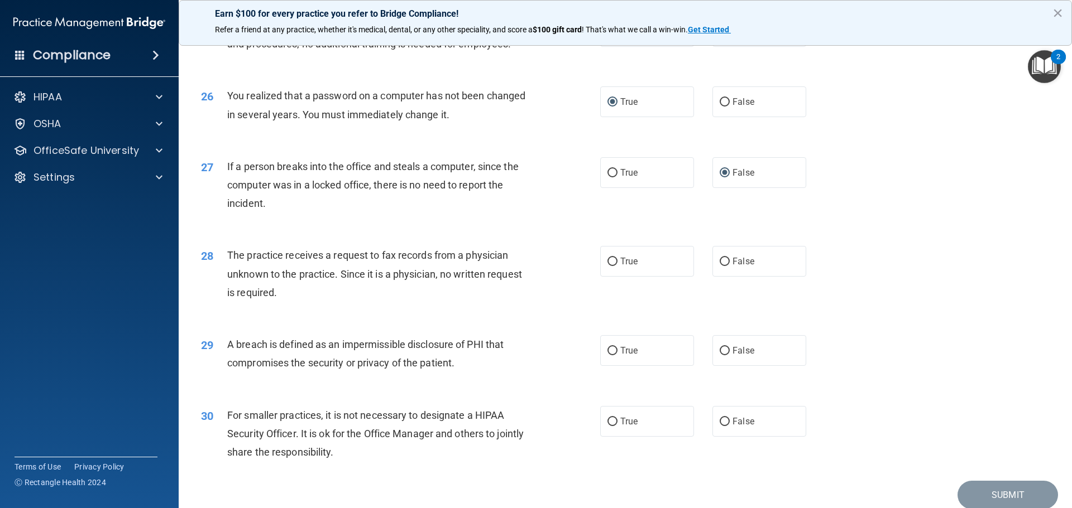
scroll to position [2121, 0]
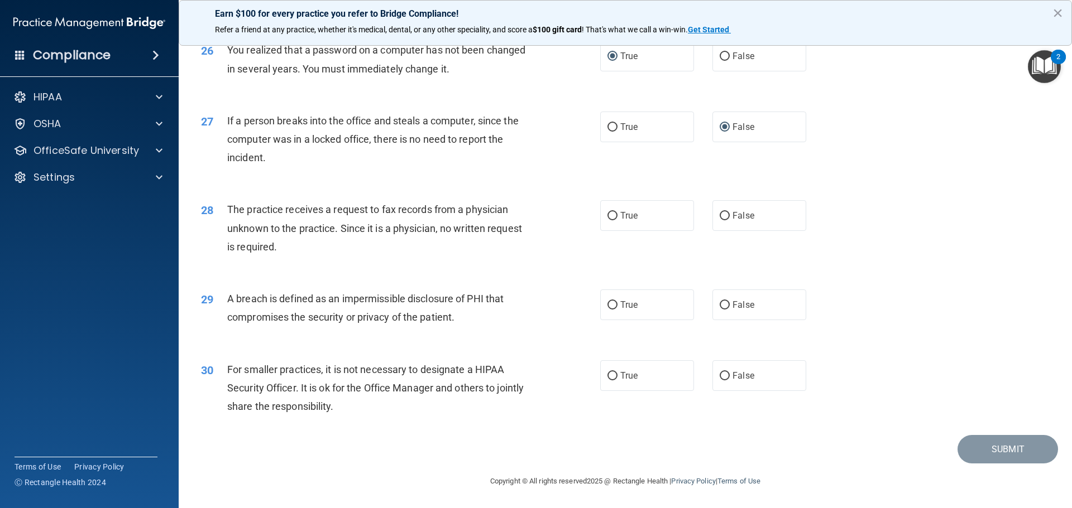
drag, startPoint x: 296, startPoint y: 249, endPoint x: 314, endPoint y: 266, distance: 24.1
click at [314, 256] on div "The practice receives a request to fax records from a physician unknown to the …" at bounding box center [383, 228] width 312 height 56
click at [722, 220] on input "False" at bounding box center [724, 216] width 10 height 8
radio input "true"
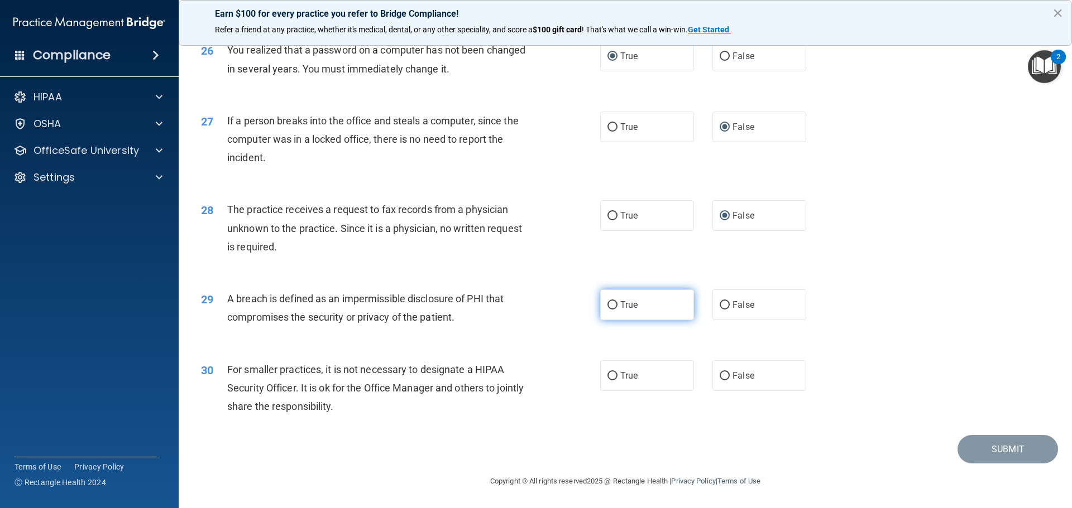
click at [608, 306] on input "True" at bounding box center [612, 305] width 10 height 8
radio input "true"
click at [719, 376] on input "False" at bounding box center [724, 376] width 10 height 8
radio input "true"
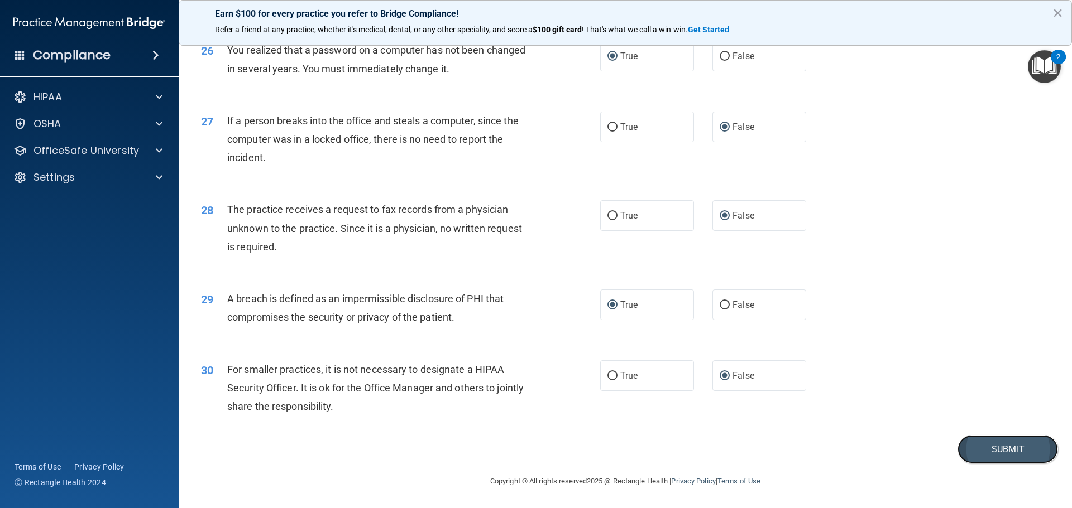
click at [1001, 454] on button "Submit" at bounding box center [1007, 449] width 100 height 28
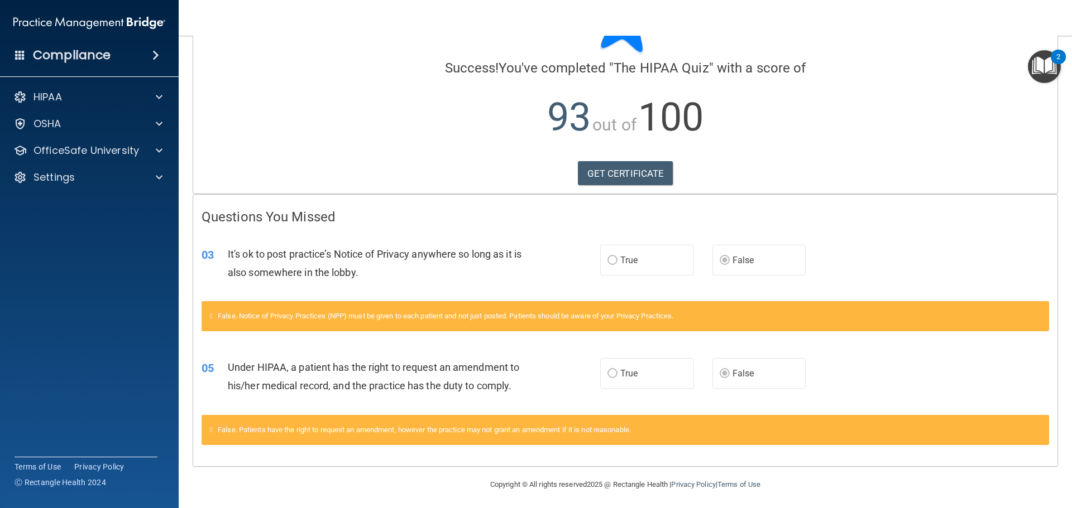
scroll to position [72, 0]
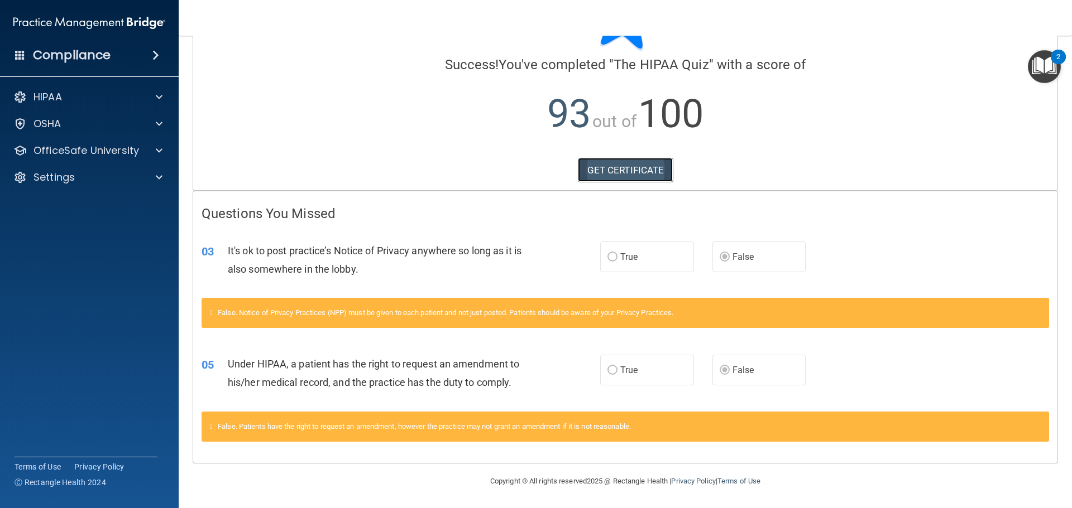
click at [628, 166] on link "GET CERTIFICATE" at bounding box center [625, 170] width 95 height 25
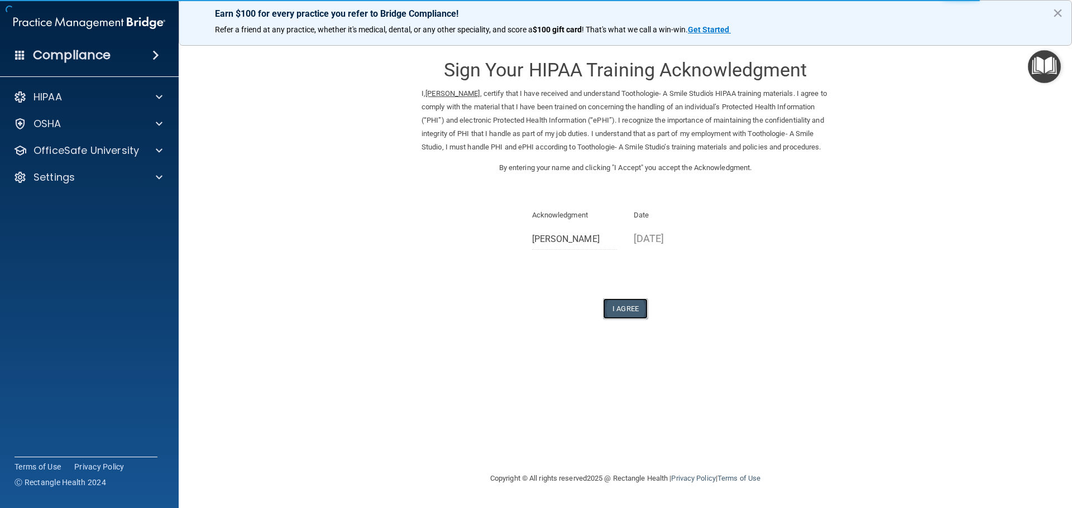
click at [631, 319] on button "I Agree" at bounding box center [625, 309] width 45 height 21
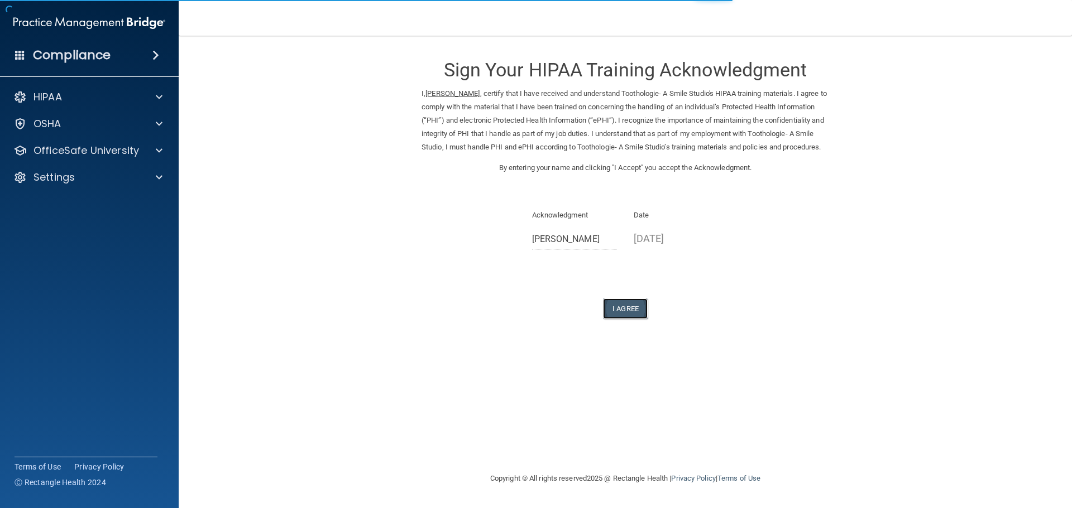
click at [620, 319] on button "I Agree" at bounding box center [625, 309] width 45 height 21
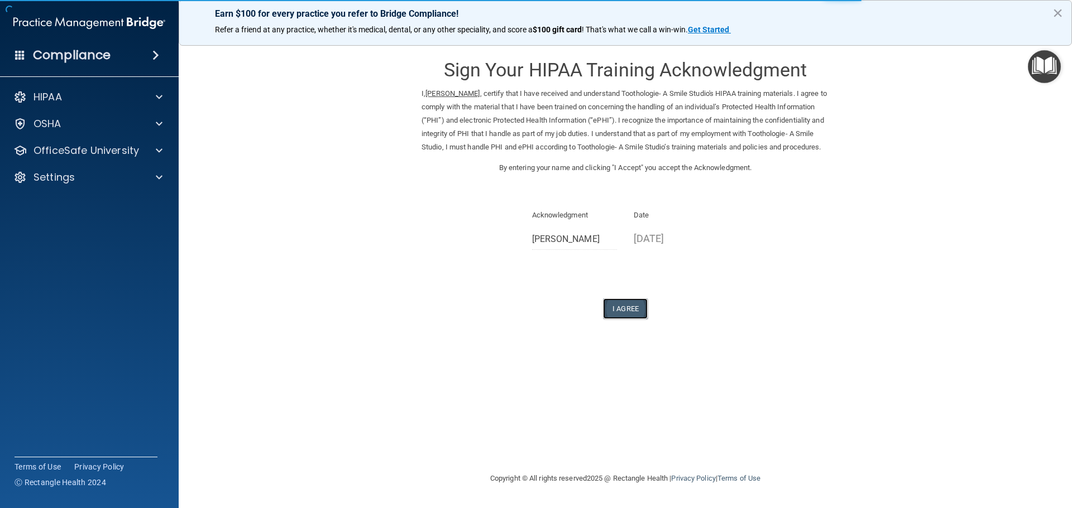
click at [620, 318] on button "I Agree" at bounding box center [625, 309] width 45 height 21
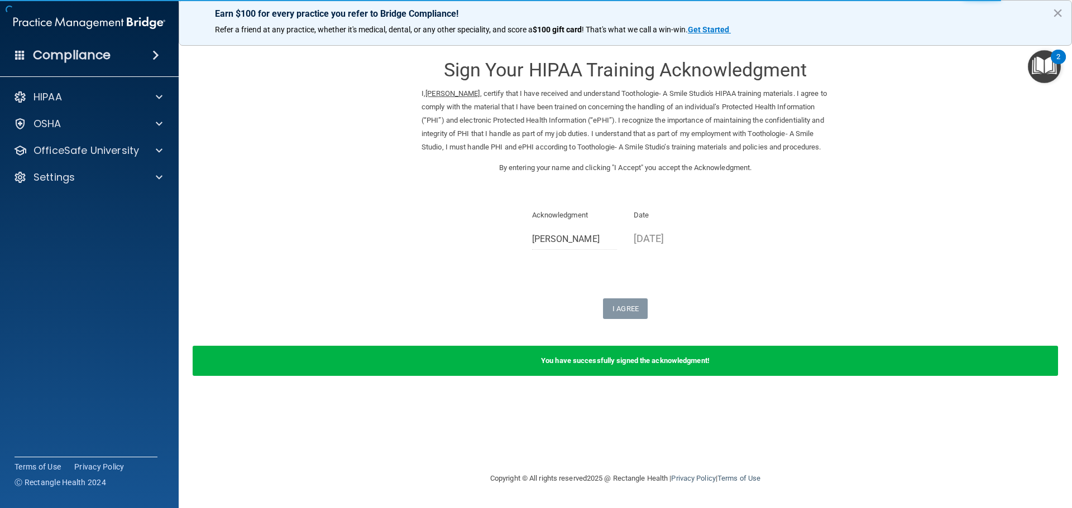
click at [662, 376] on div "You have successfully signed the acknowledgment!" at bounding box center [625, 361] width 865 height 30
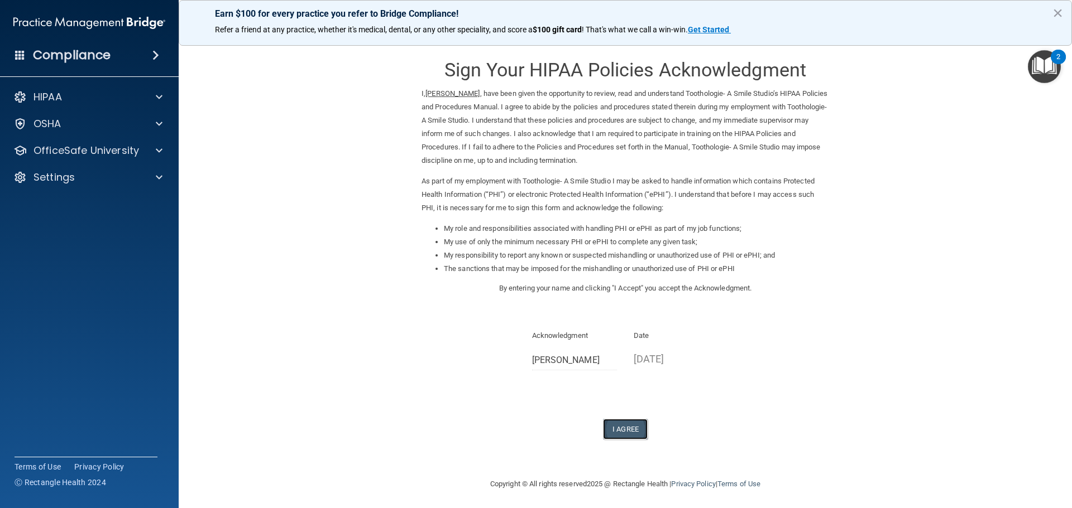
click at [618, 426] on button "I Agree" at bounding box center [625, 429] width 45 height 21
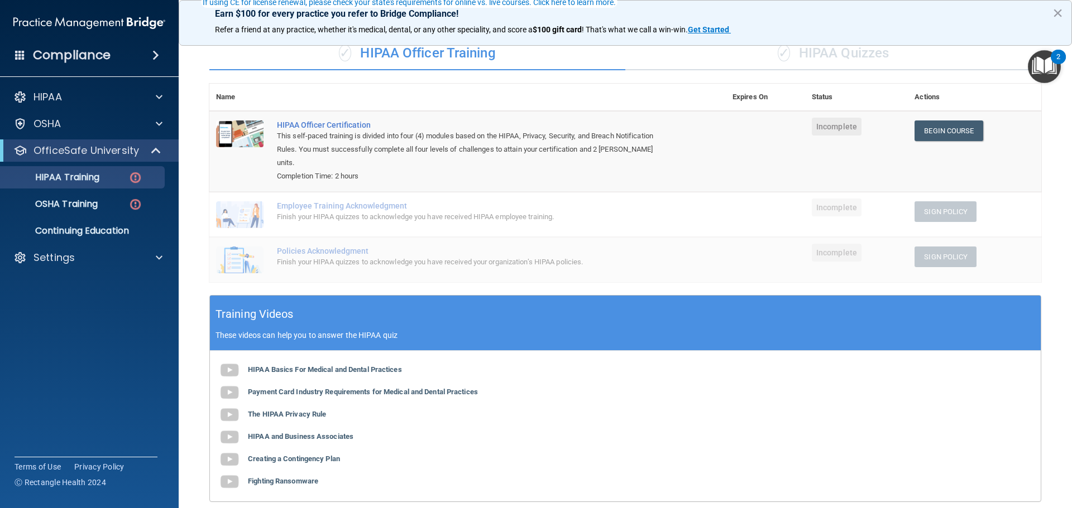
scroll to position [112, 0]
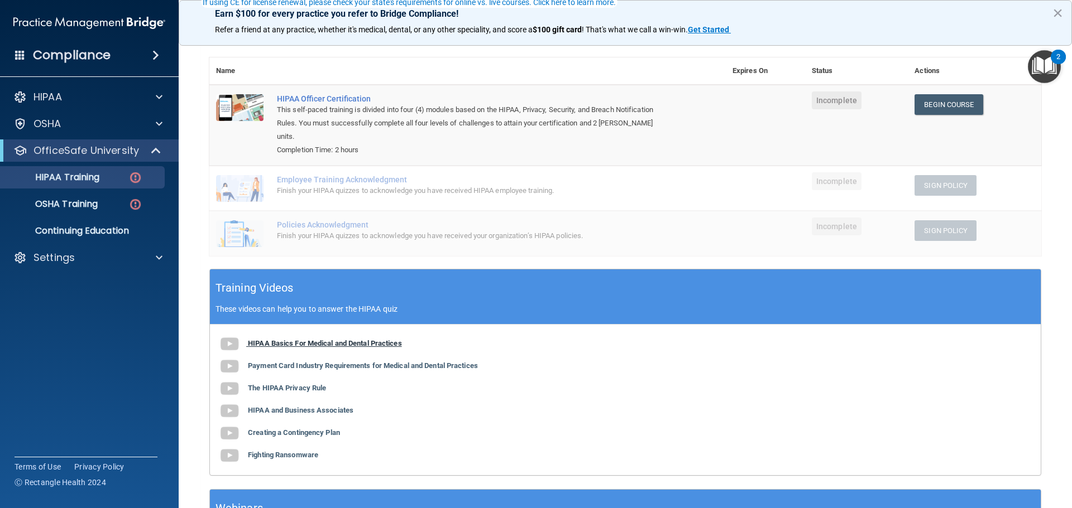
click at [299, 339] on b "HIPAA Basics For Medical and Dental Practices" at bounding box center [325, 343] width 154 height 8
click at [70, 179] on p "HIPAA Training" at bounding box center [53, 177] width 92 height 11
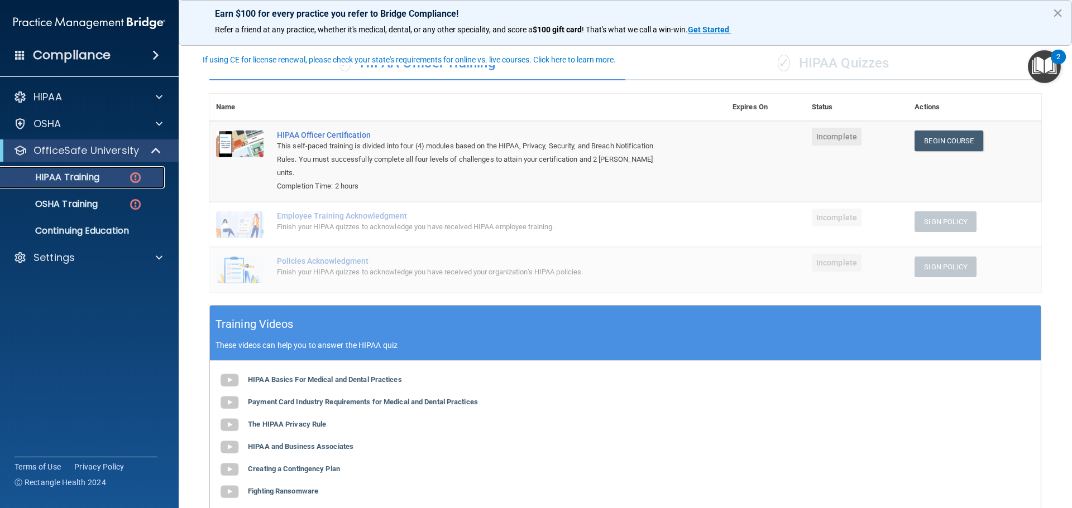
scroll to position [0, 0]
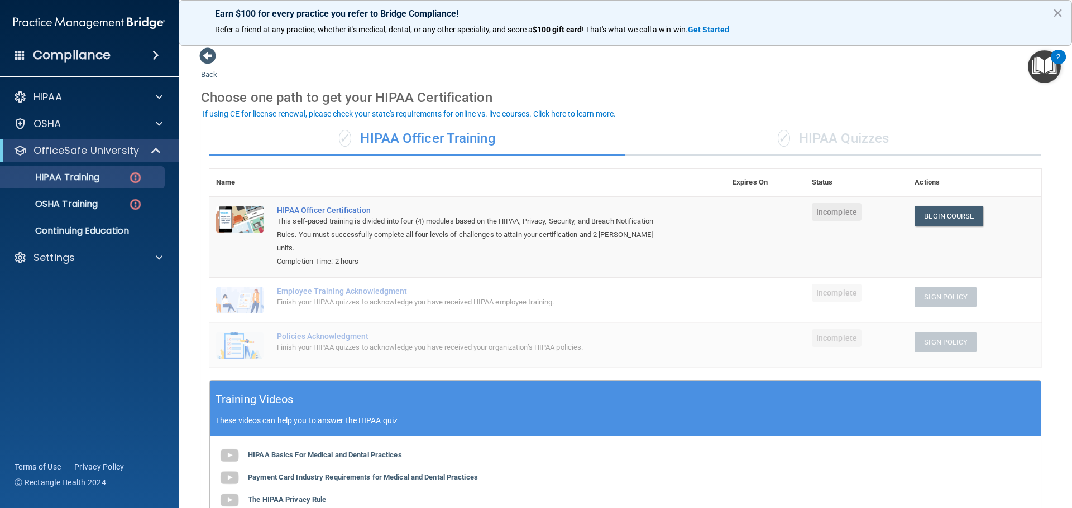
click at [827, 135] on div "✓ HIPAA Quizzes" at bounding box center [833, 138] width 416 height 33
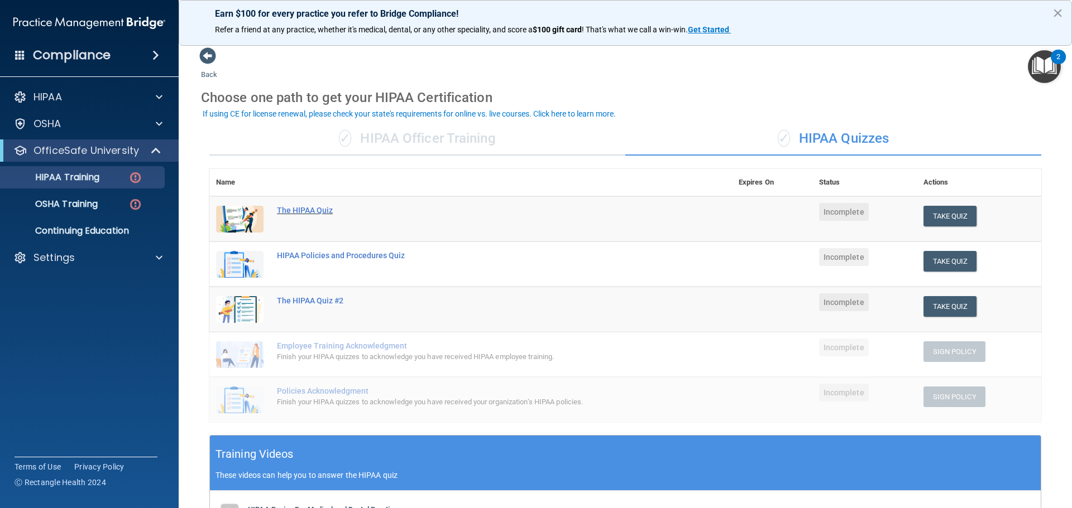
click at [309, 208] on div "The HIPAA Quiz" at bounding box center [476, 210] width 399 height 9
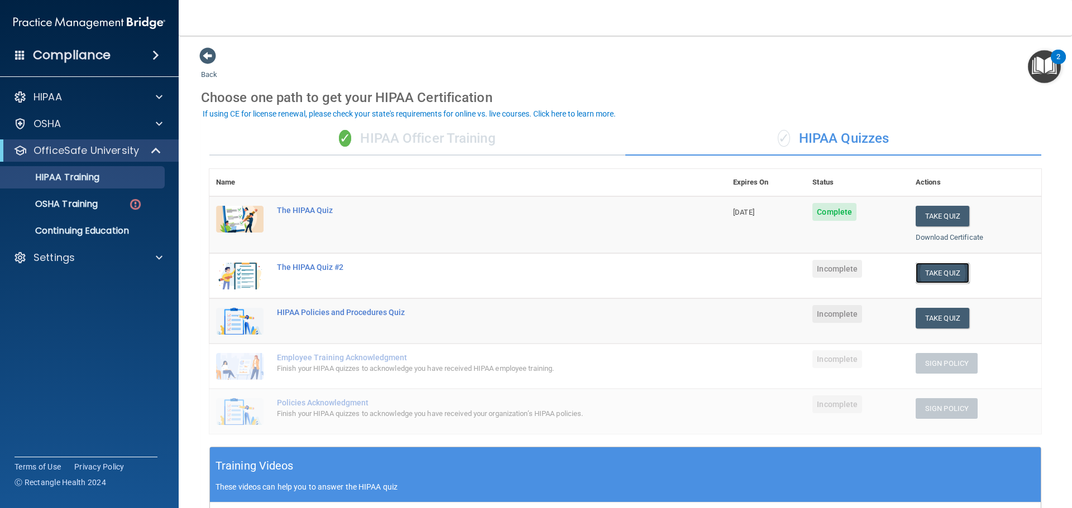
click at [940, 271] on button "Take Quiz" at bounding box center [942, 273] width 54 height 21
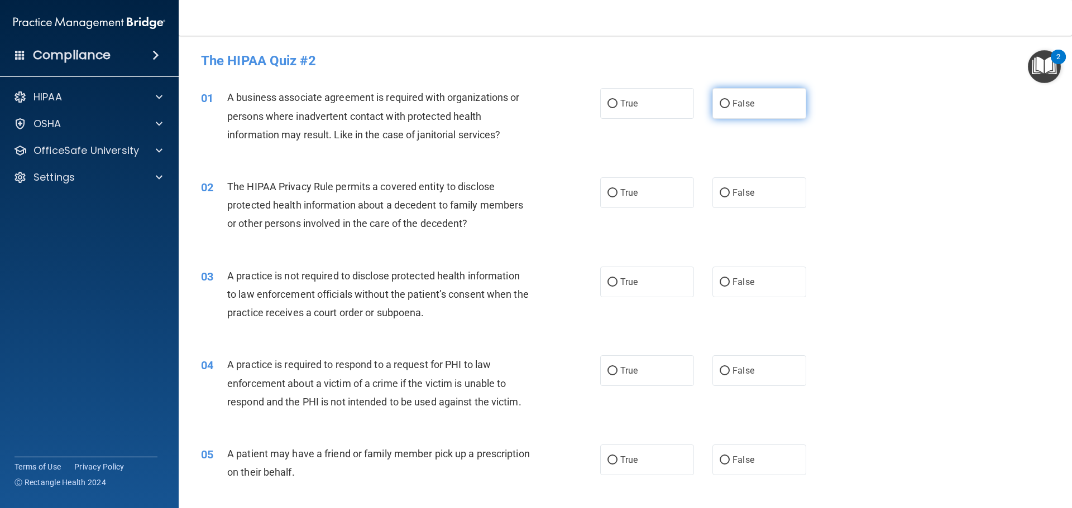
click at [726, 103] on label "False" at bounding box center [759, 103] width 94 height 31
click at [726, 103] on input "False" at bounding box center [724, 104] width 10 height 8
radio input "true"
click at [719, 189] on input "False" at bounding box center [724, 193] width 10 height 8
radio input "true"
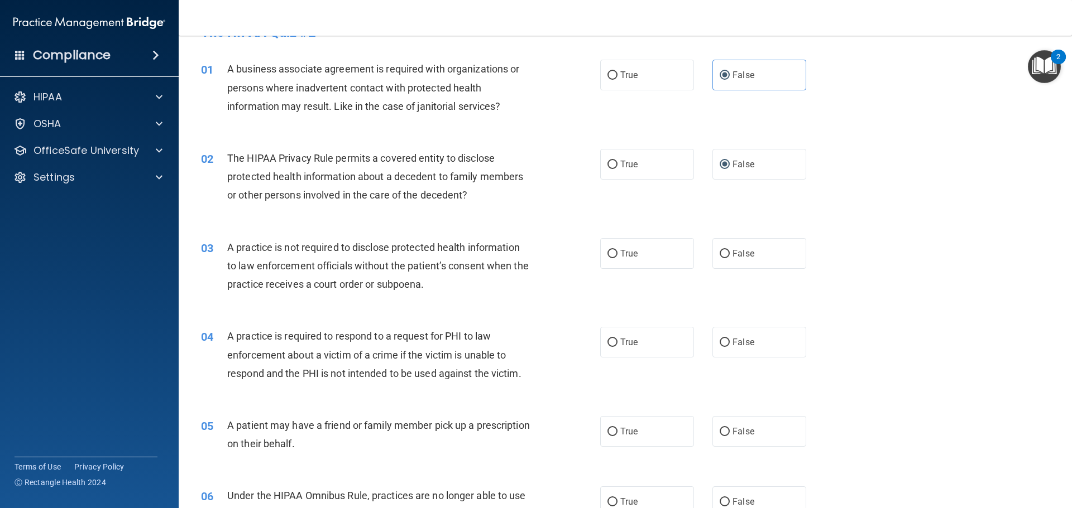
scroll to position [56, 0]
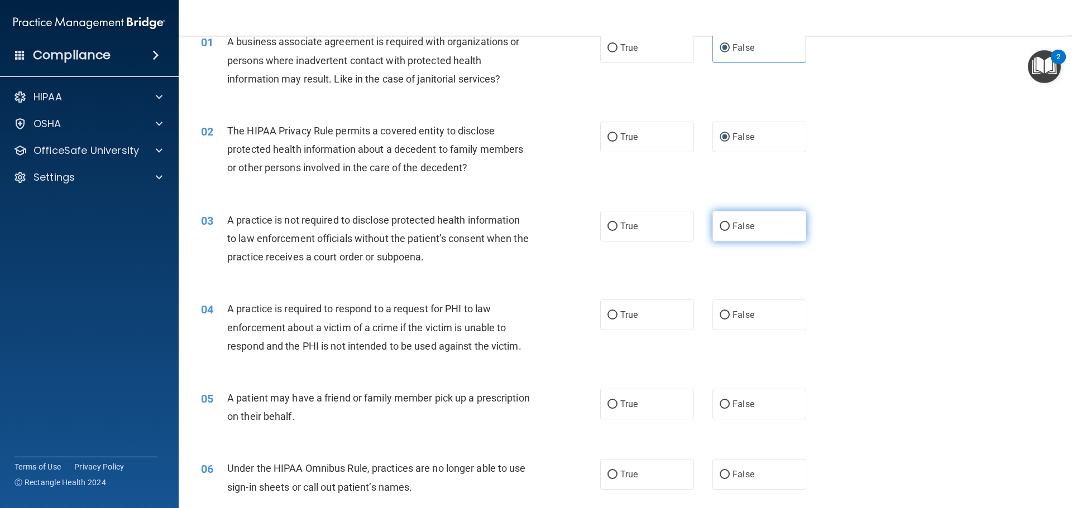
click at [719, 225] on input "False" at bounding box center [724, 227] width 10 height 8
radio input "true"
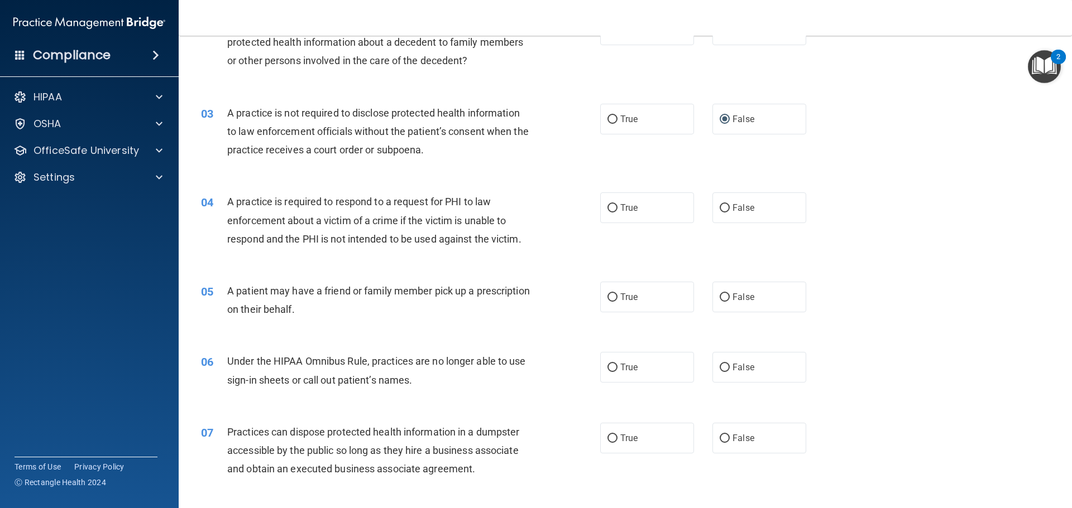
scroll to position [167, 0]
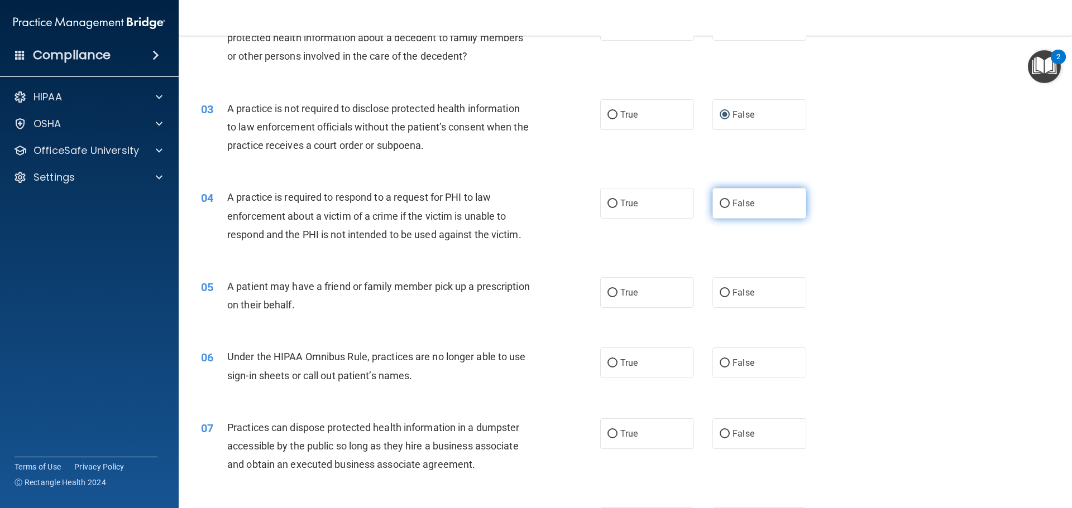
click at [721, 204] on input "False" at bounding box center [724, 204] width 10 height 8
radio input "true"
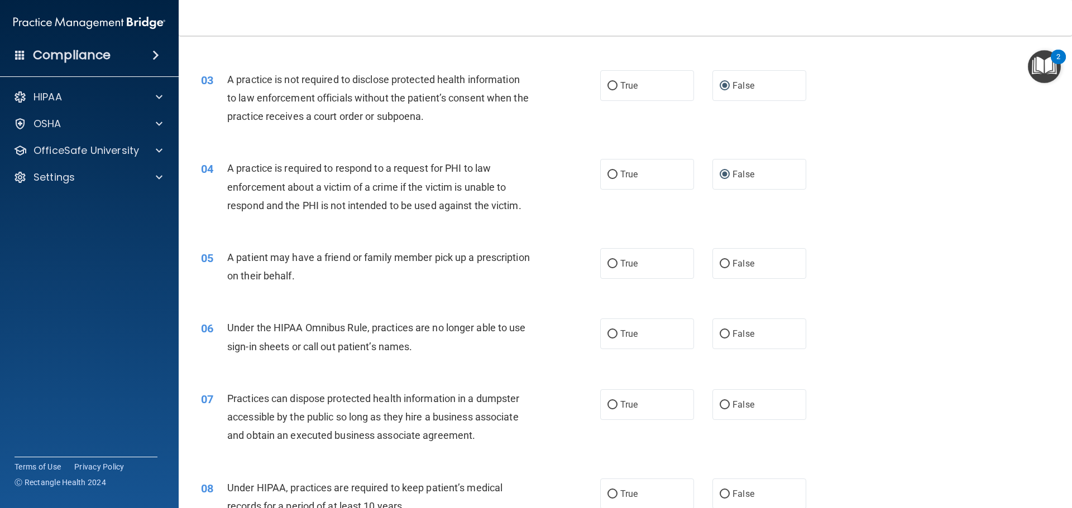
scroll to position [223, 0]
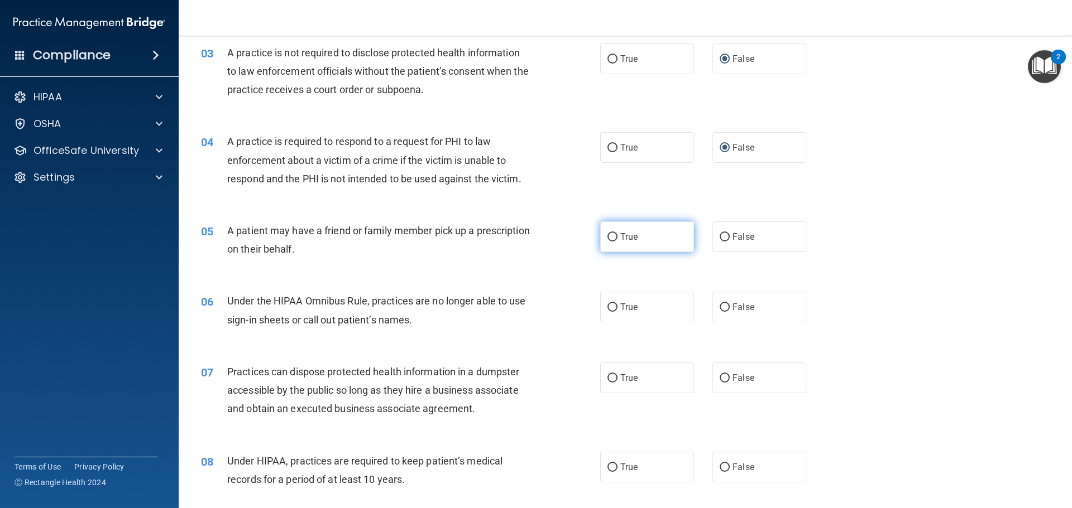
click at [602, 236] on label "True" at bounding box center [647, 237] width 94 height 31
click at [607, 236] on input "True" at bounding box center [612, 237] width 10 height 8
radio input "true"
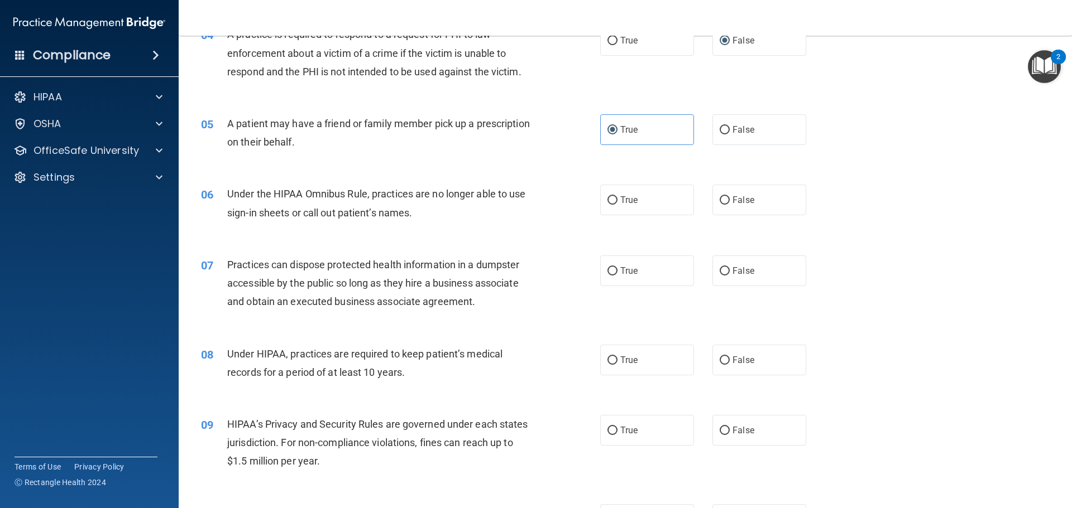
scroll to position [335, 0]
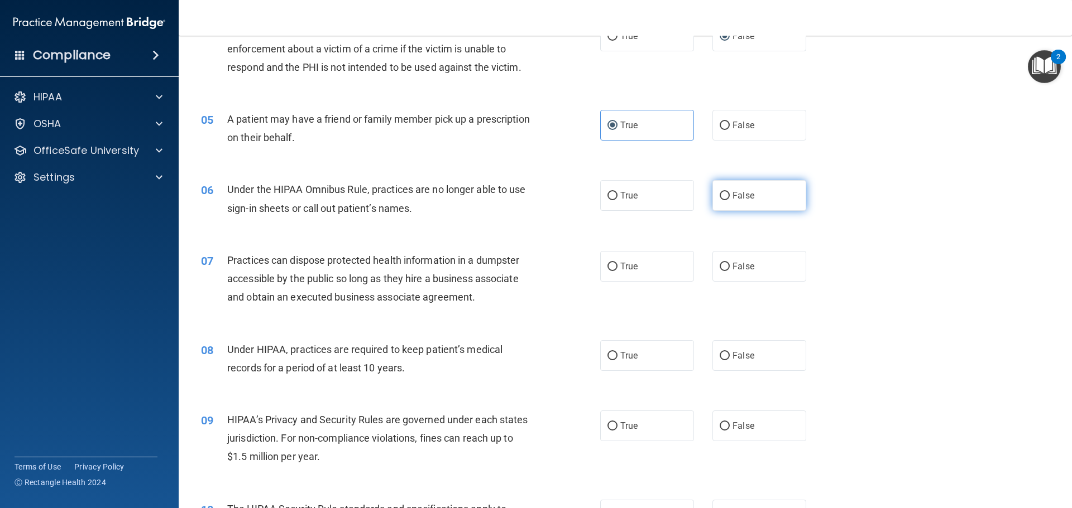
click at [721, 196] on input "False" at bounding box center [724, 196] width 10 height 8
radio input "true"
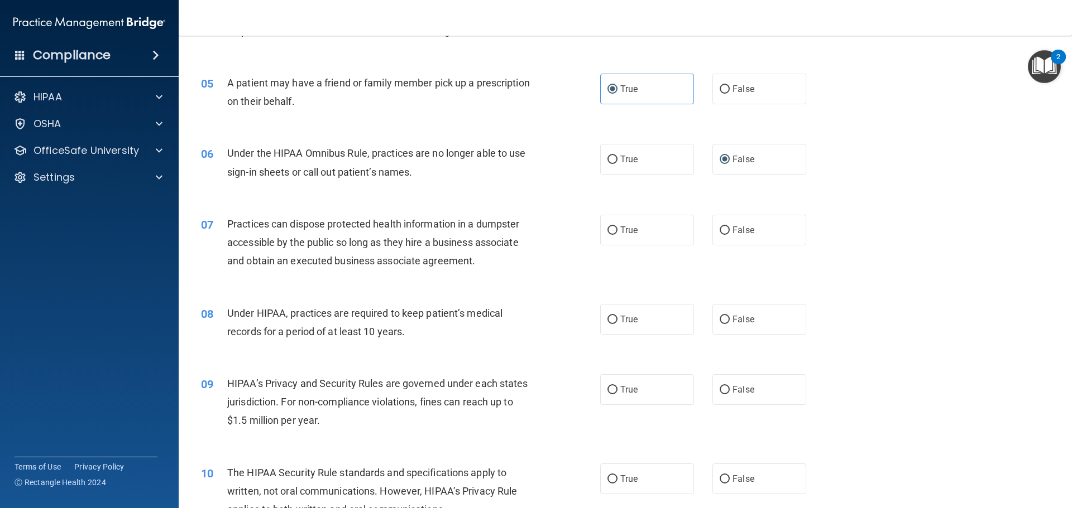
scroll to position [391, 0]
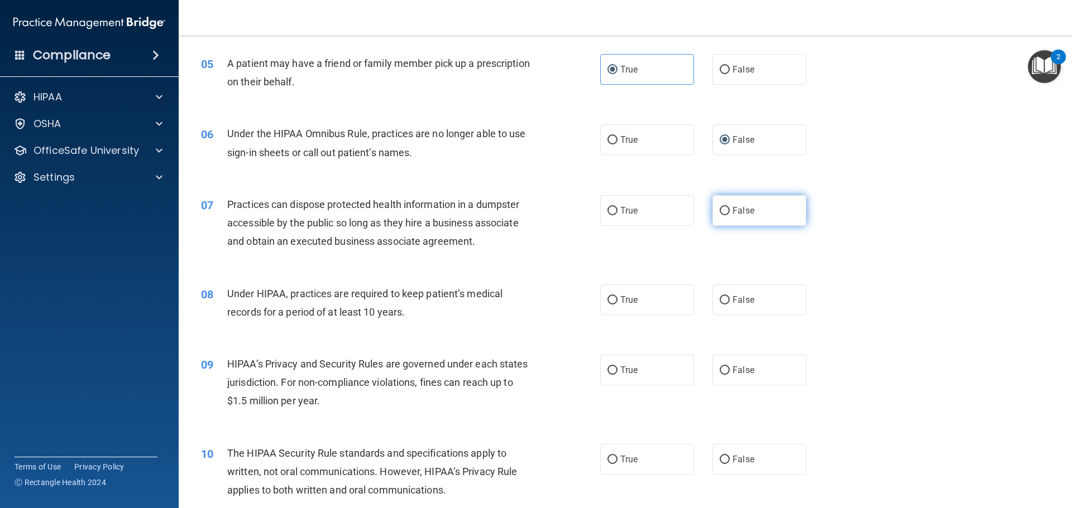
click at [721, 212] on input "False" at bounding box center [724, 211] width 10 height 8
radio input "true"
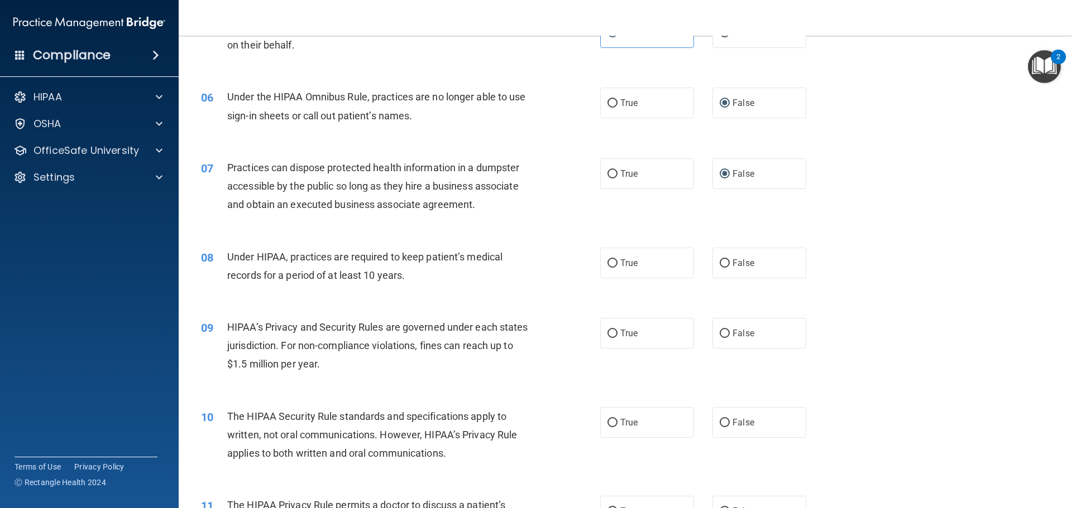
scroll to position [447, 0]
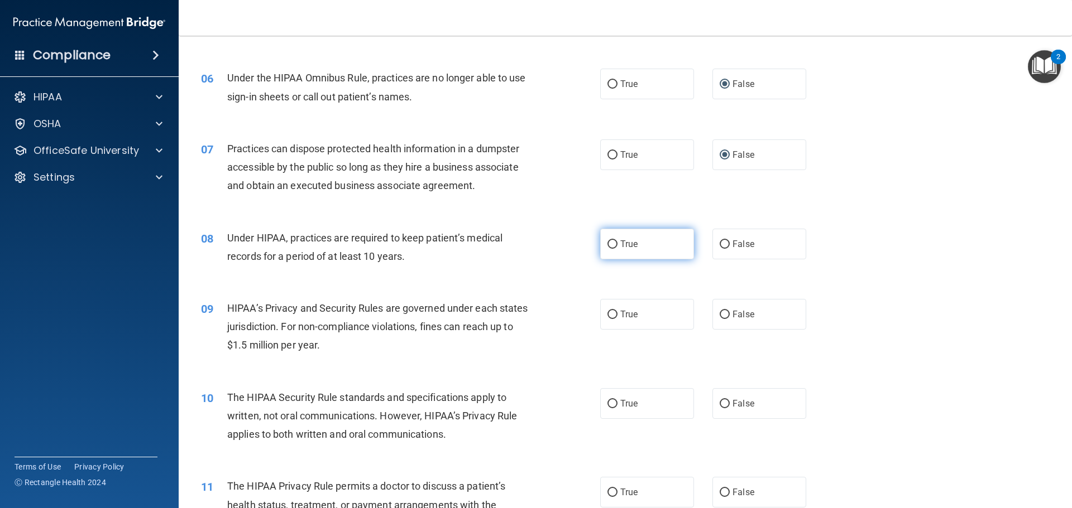
click at [611, 243] on input "True" at bounding box center [612, 245] width 10 height 8
radio input "true"
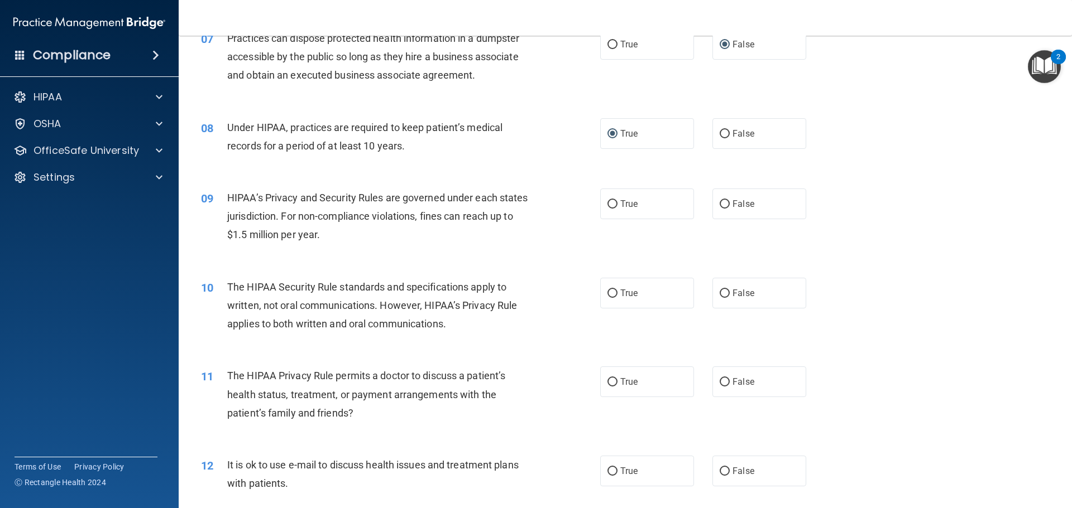
scroll to position [558, 0]
click at [607, 200] on input "True" at bounding box center [612, 203] width 10 height 8
radio input "true"
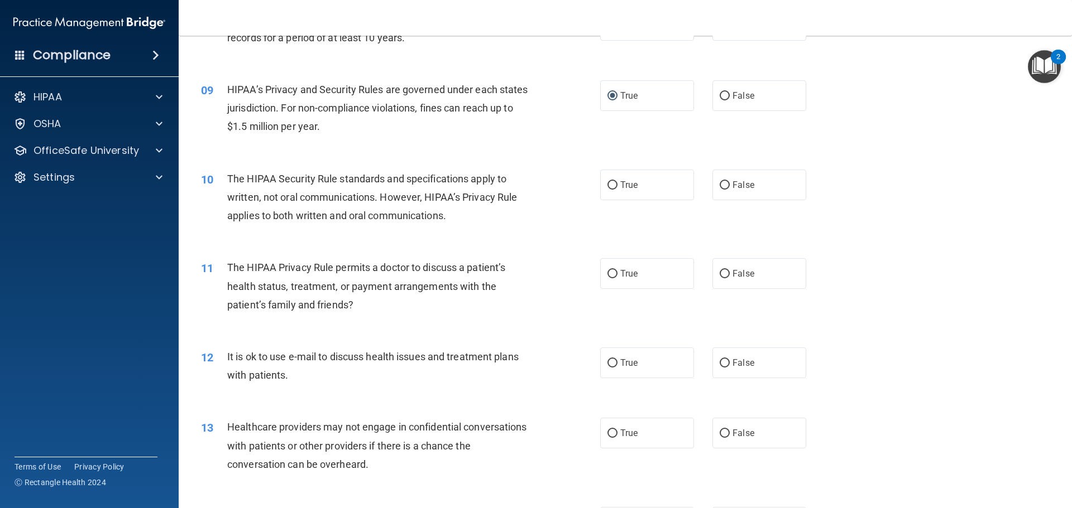
scroll to position [670, 0]
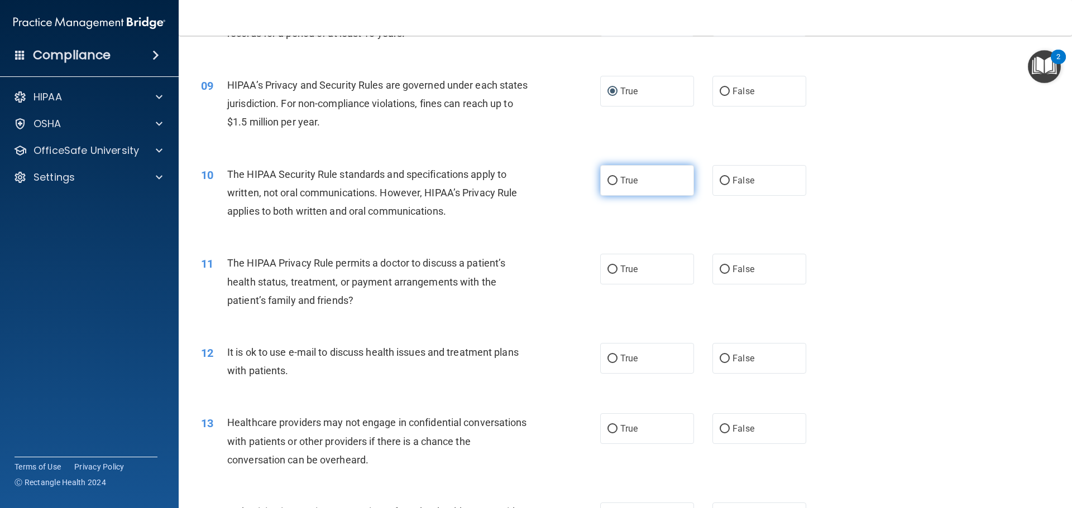
click at [612, 181] on input "True" at bounding box center [612, 181] width 10 height 8
radio input "true"
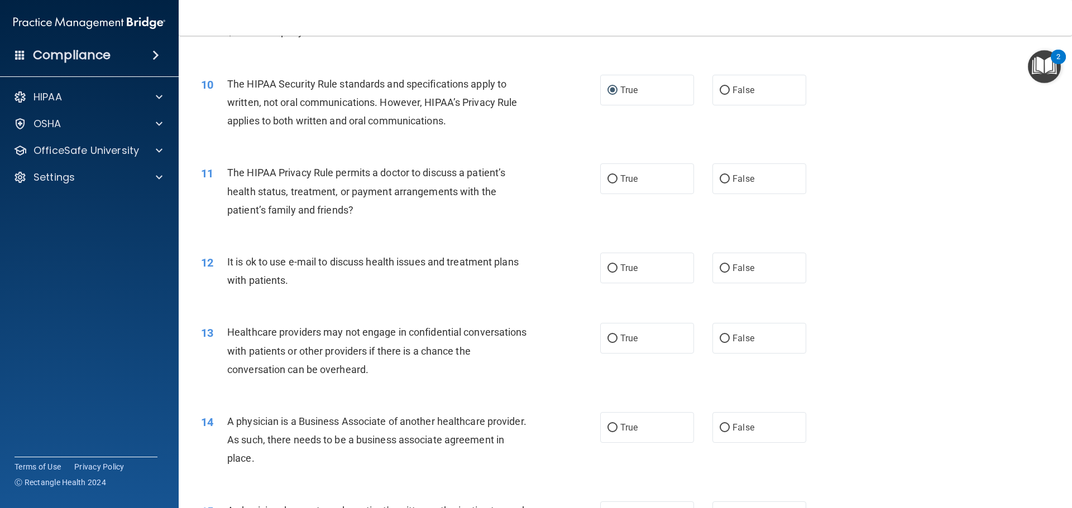
scroll to position [781, 0]
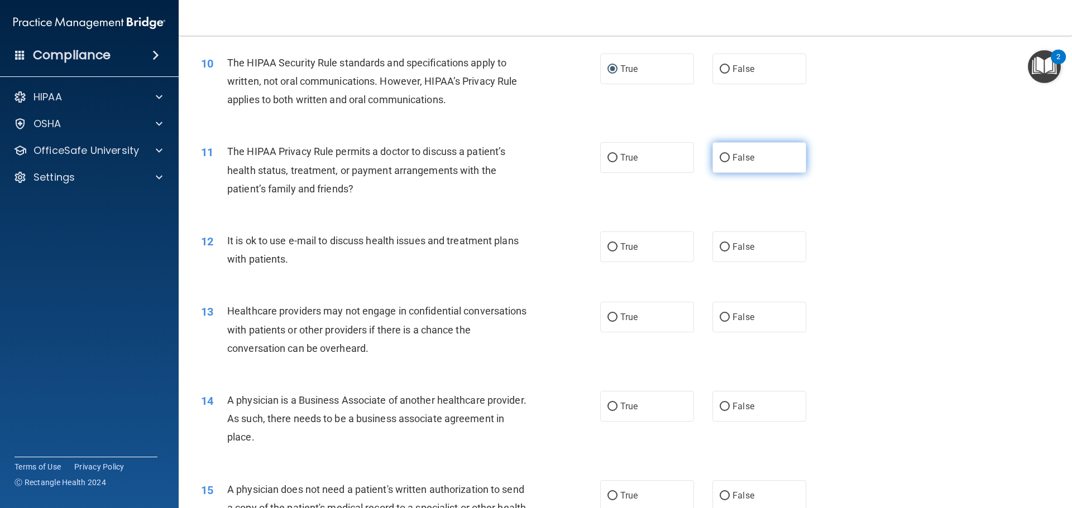
click at [723, 159] on input "False" at bounding box center [724, 158] width 10 height 8
radio input "true"
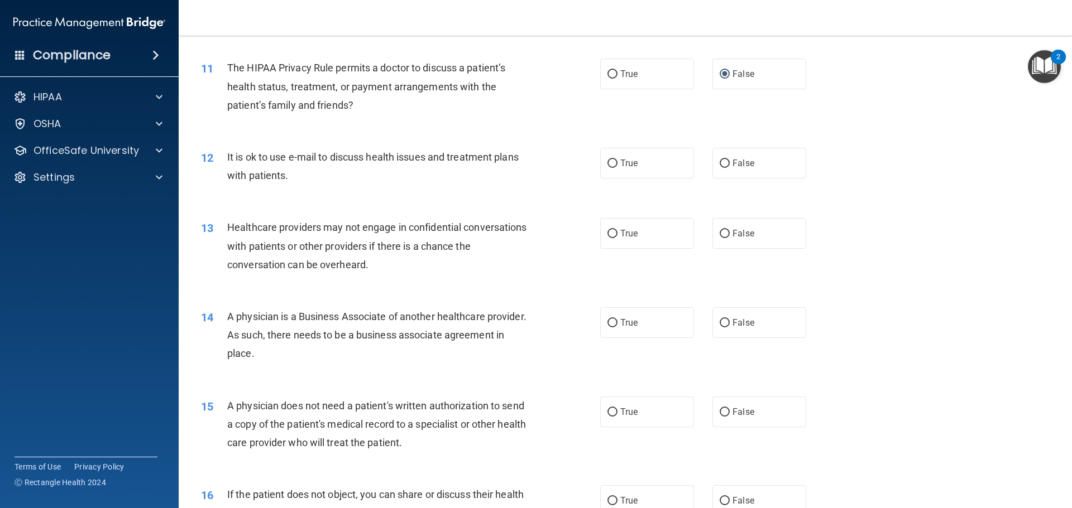
scroll to position [893, 0]
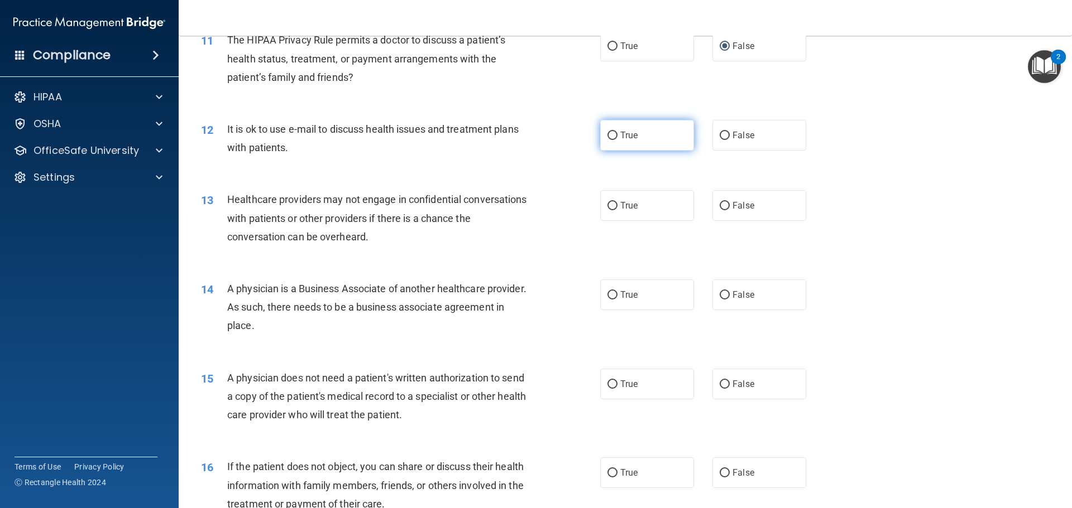
click at [610, 132] on input "True" at bounding box center [612, 136] width 10 height 8
radio input "true"
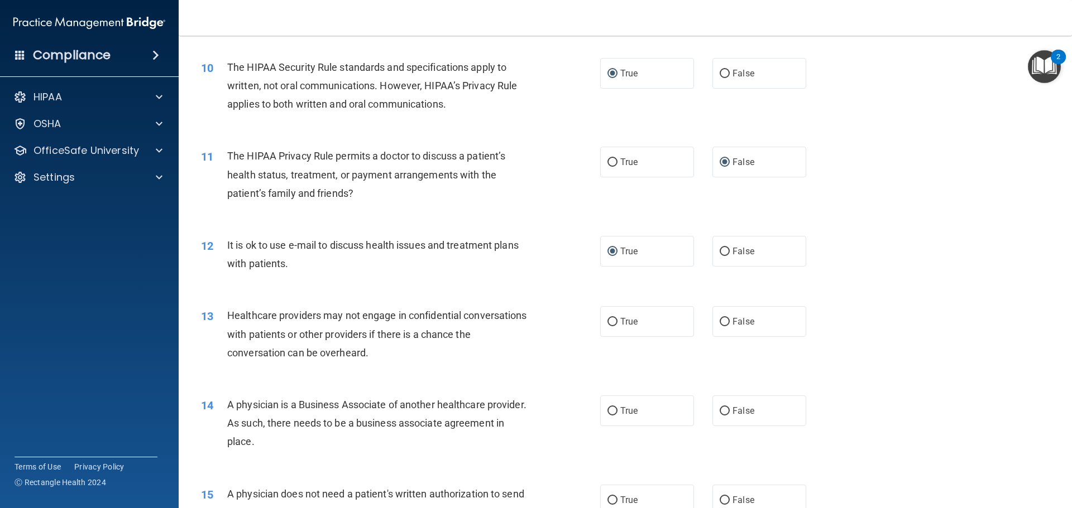
scroll to position [837, 0]
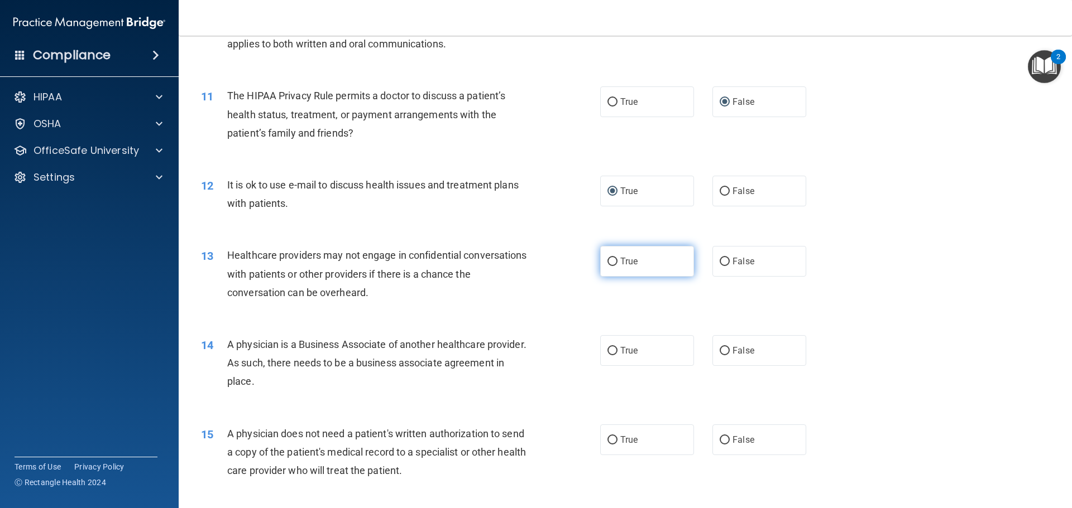
click at [607, 258] on input "True" at bounding box center [612, 262] width 10 height 8
radio input "true"
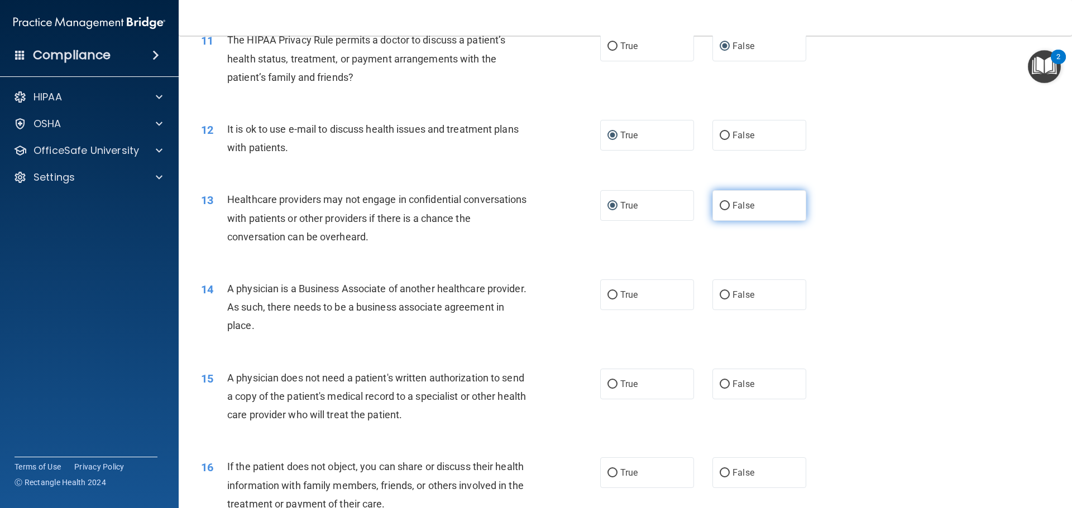
click at [723, 204] on input "False" at bounding box center [724, 206] width 10 height 8
radio input "true"
radio input "false"
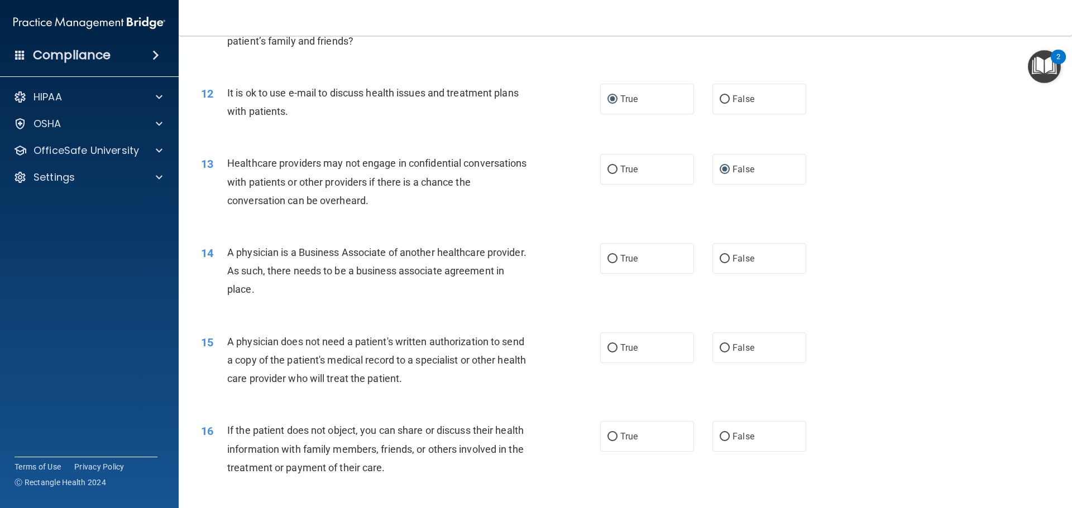
scroll to position [949, 0]
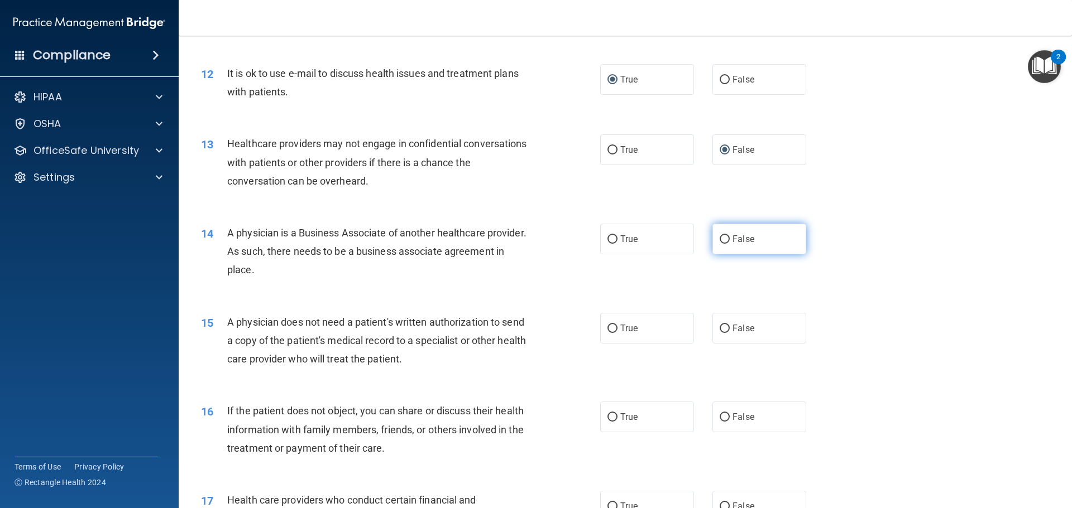
click at [719, 237] on input "False" at bounding box center [724, 240] width 10 height 8
radio input "true"
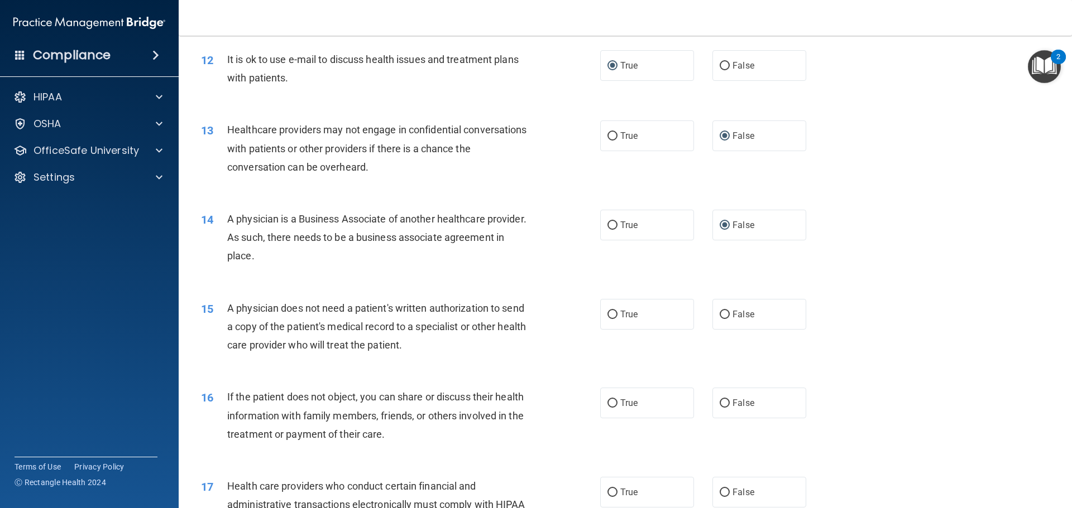
scroll to position [1005, 0]
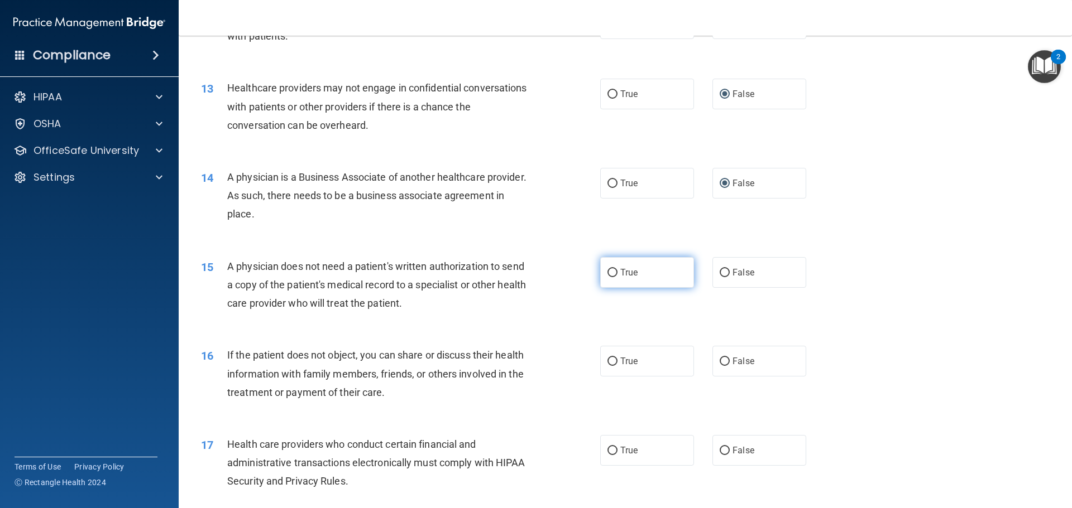
click at [610, 272] on input "True" at bounding box center [612, 273] width 10 height 8
radio input "true"
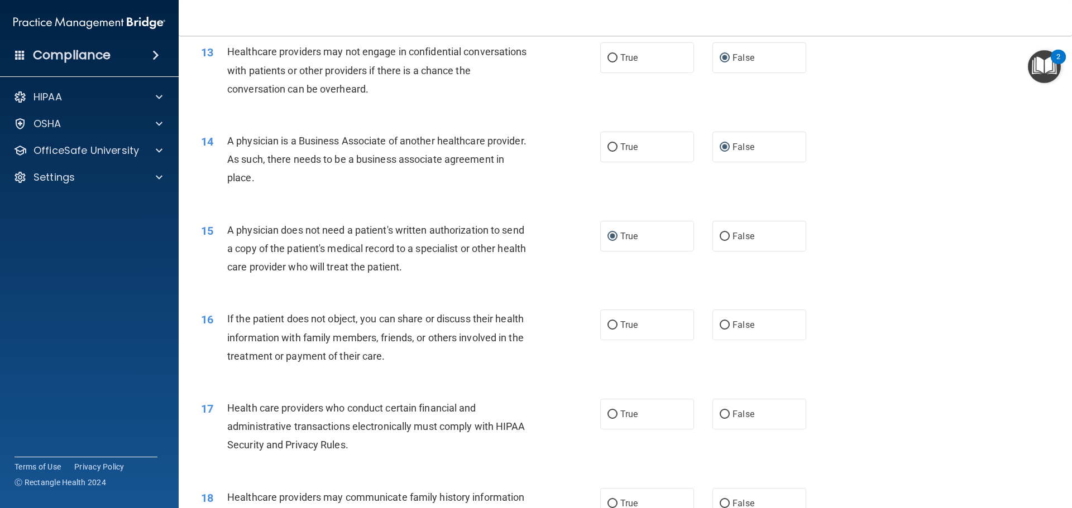
scroll to position [1060, 0]
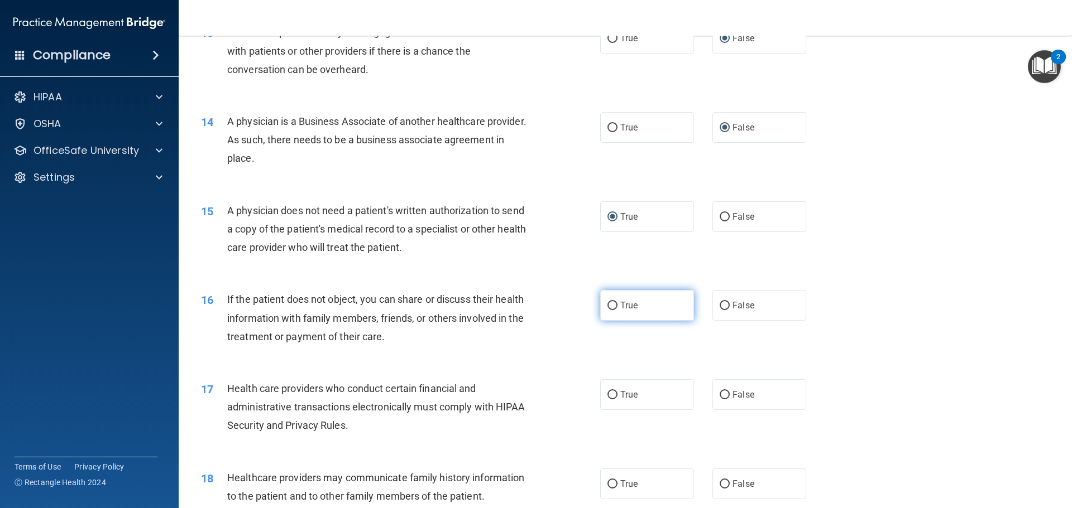
click at [608, 306] on input "True" at bounding box center [612, 306] width 10 height 8
radio input "true"
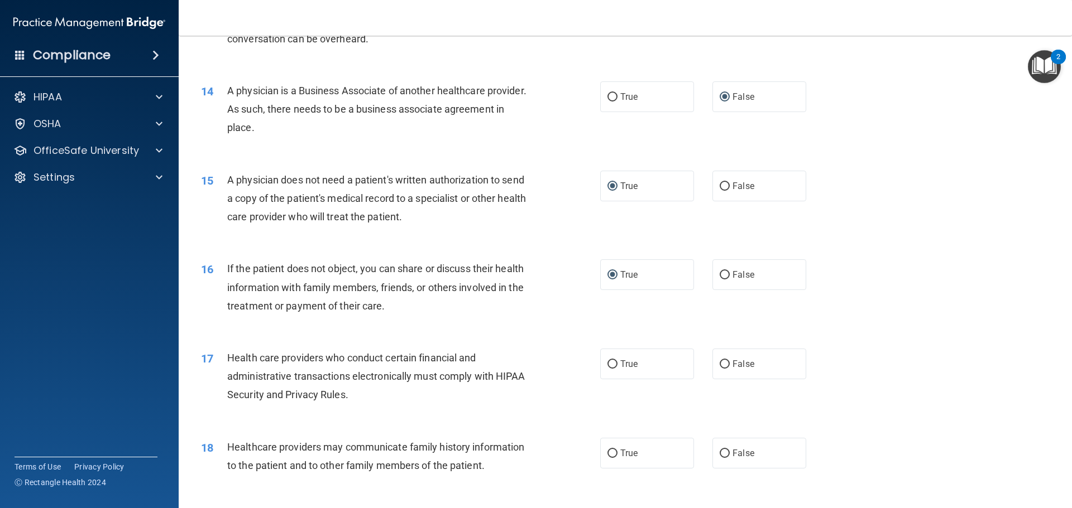
scroll to position [1172, 0]
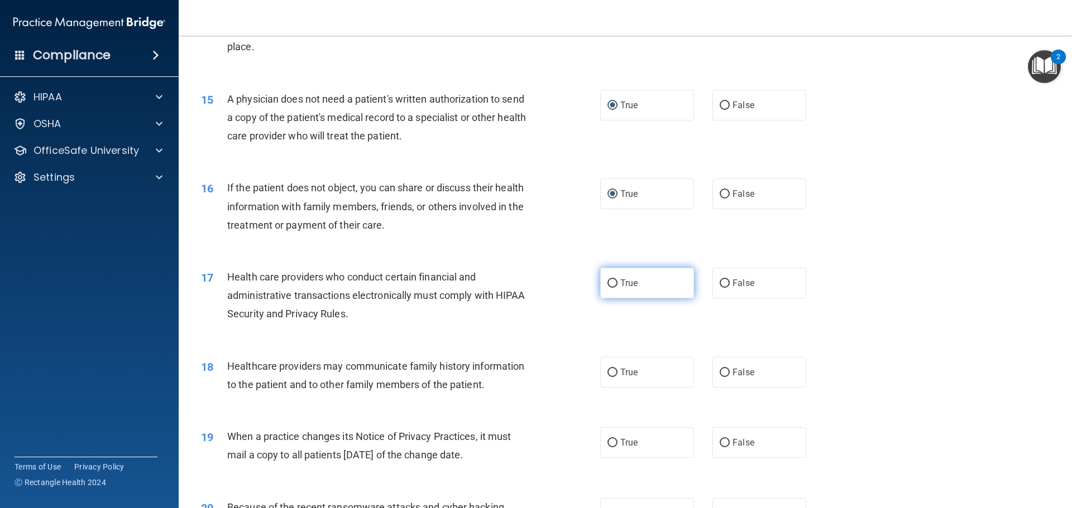
click at [608, 282] on input "True" at bounding box center [612, 284] width 10 height 8
radio input "true"
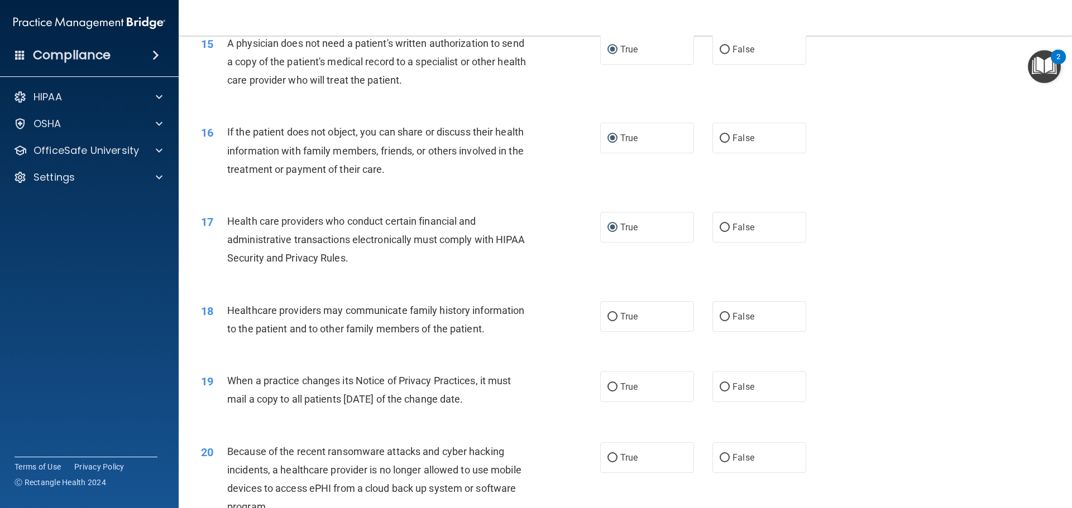
scroll to position [1284, 0]
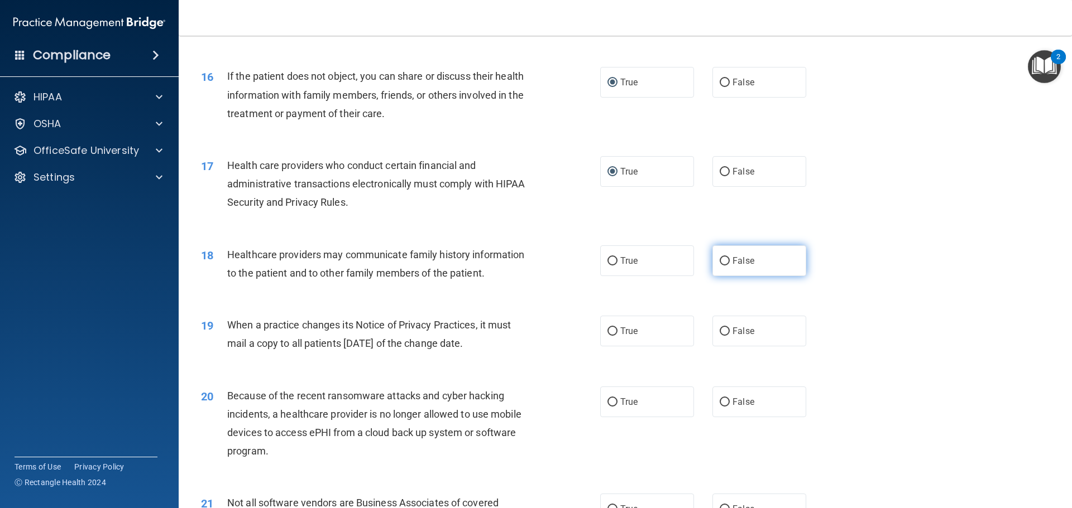
click at [719, 262] on input "False" at bounding box center [724, 261] width 10 height 8
radio input "true"
click at [612, 261] on input "True" at bounding box center [612, 261] width 10 height 8
radio input "true"
radio input "false"
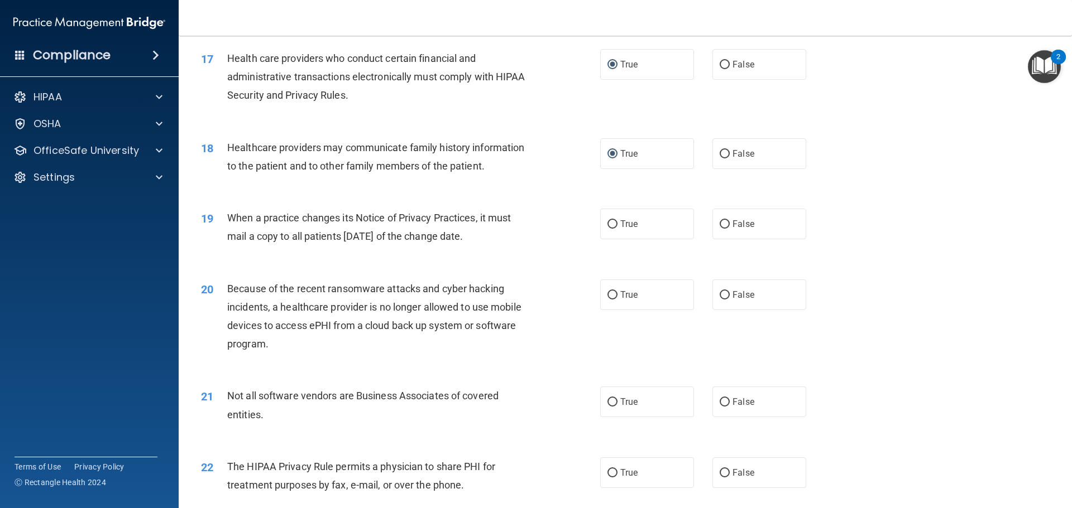
scroll to position [1395, 0]
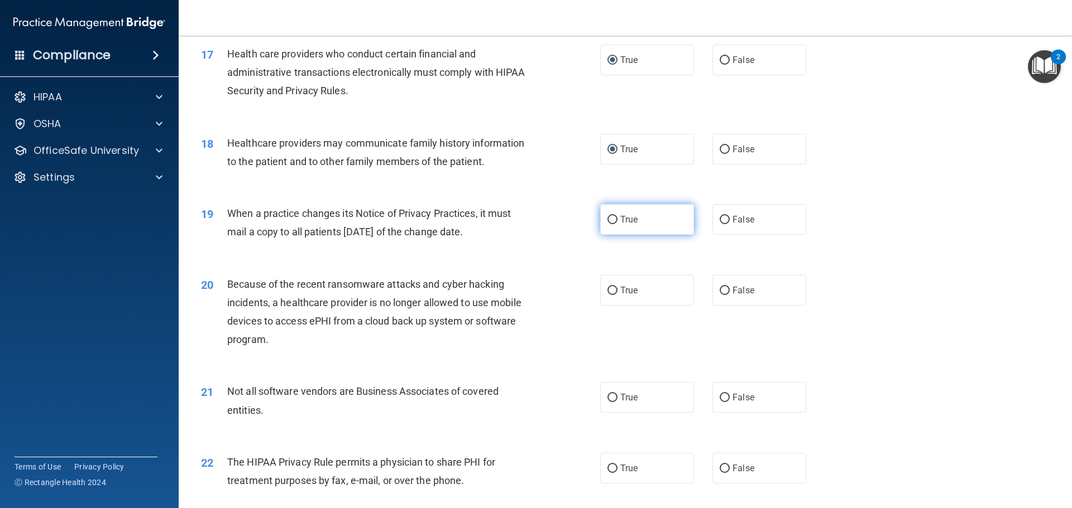
click at [607, 217] on input "True" at bounding box center [612, 220] width 10 height 8
radio input "true"
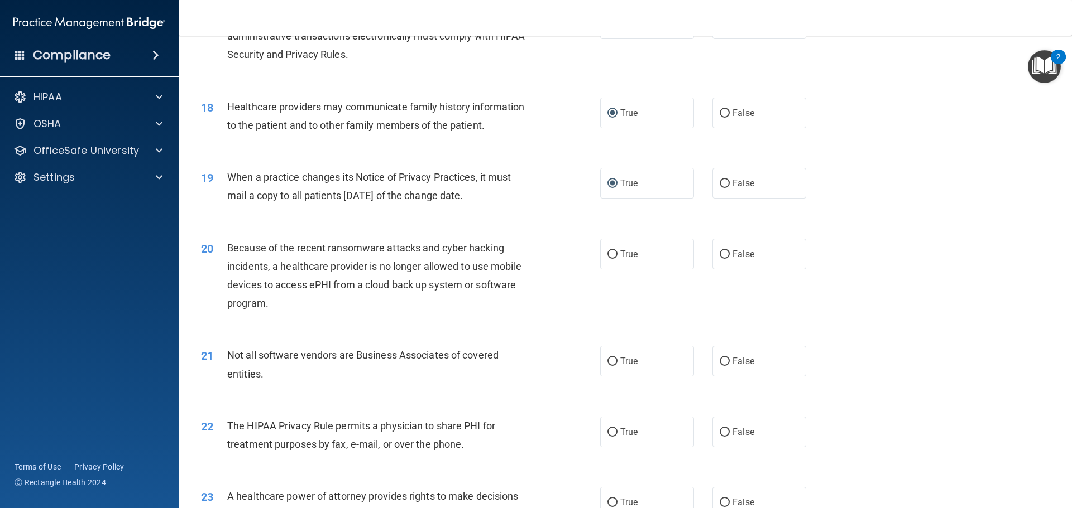
scroll to position [1451, 0]
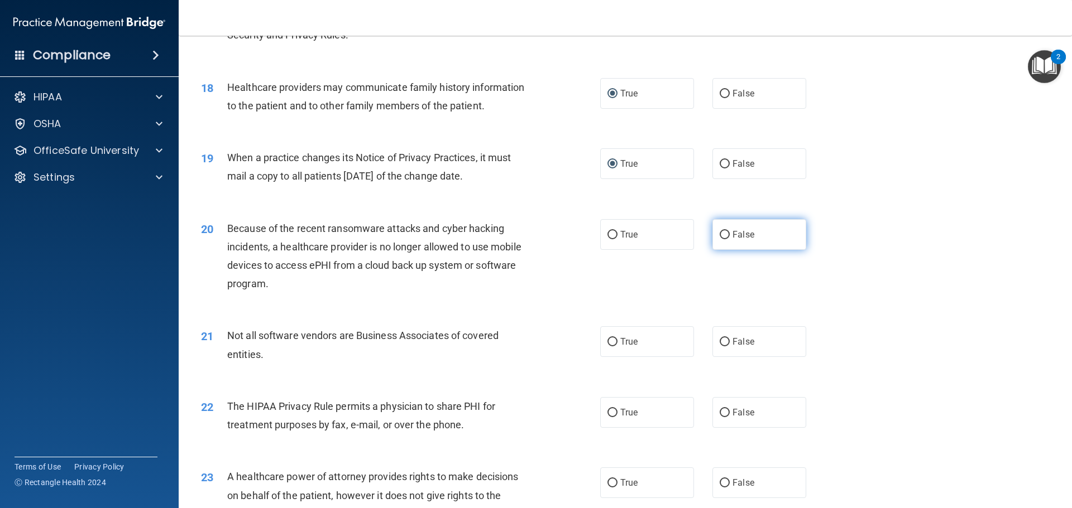
click at [719, 233] on input "False" at bounding box center [724, 235] width 10 height 8
radio input "true"
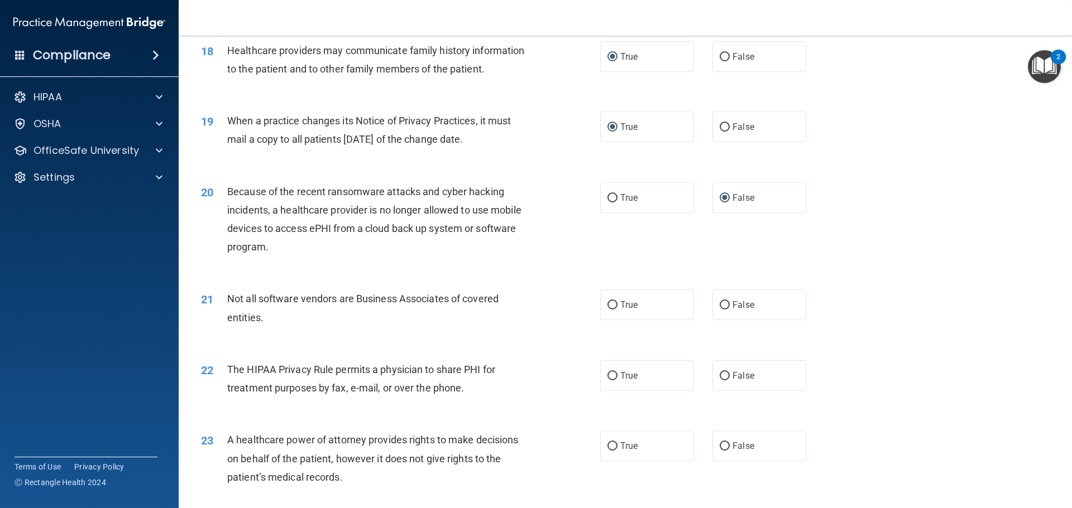
scroll to position [1507, 0]
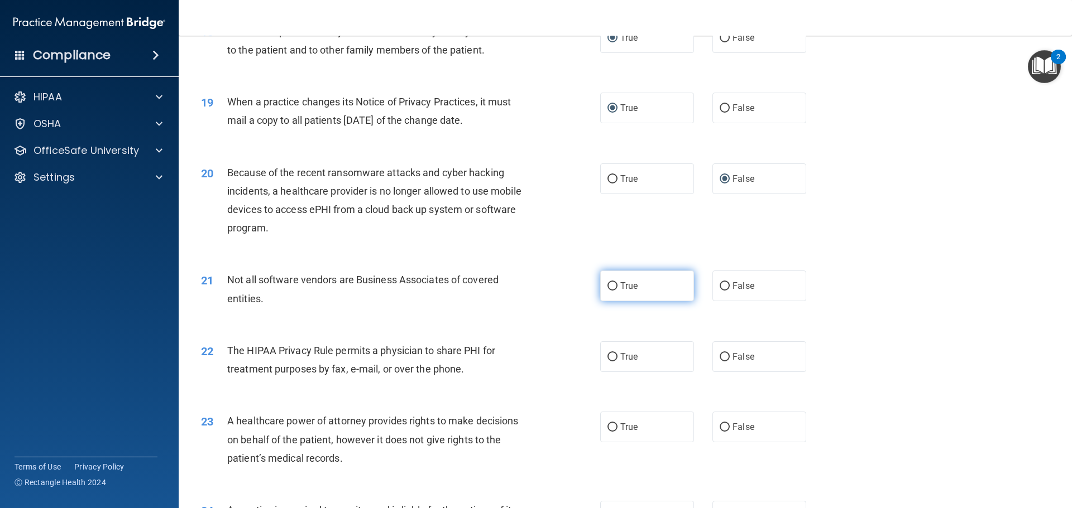
click at [607, 293] on label "True" at bounding box center [647, 286] width 94 height 31
click at [607, 291] on input "True" at bounding box center [612, 286] width 10 height 8
radio input "true"
click at [608, 280] on label "True" at bounding box center [647, 286] width 94 height 31
click at [608, 282] on input "True" at bounding box center [612, 286] width 10 height 8
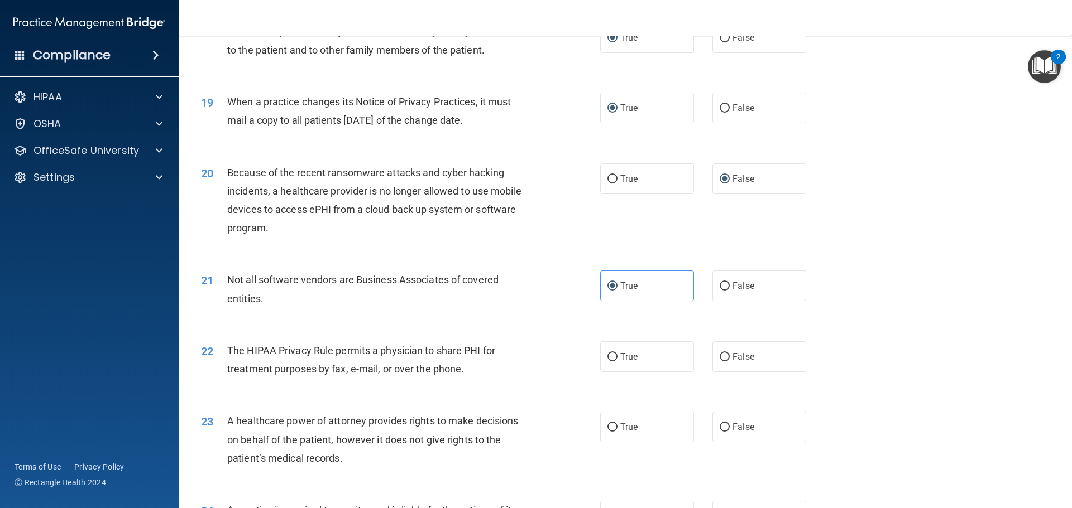
scroll to position [1563, 0]
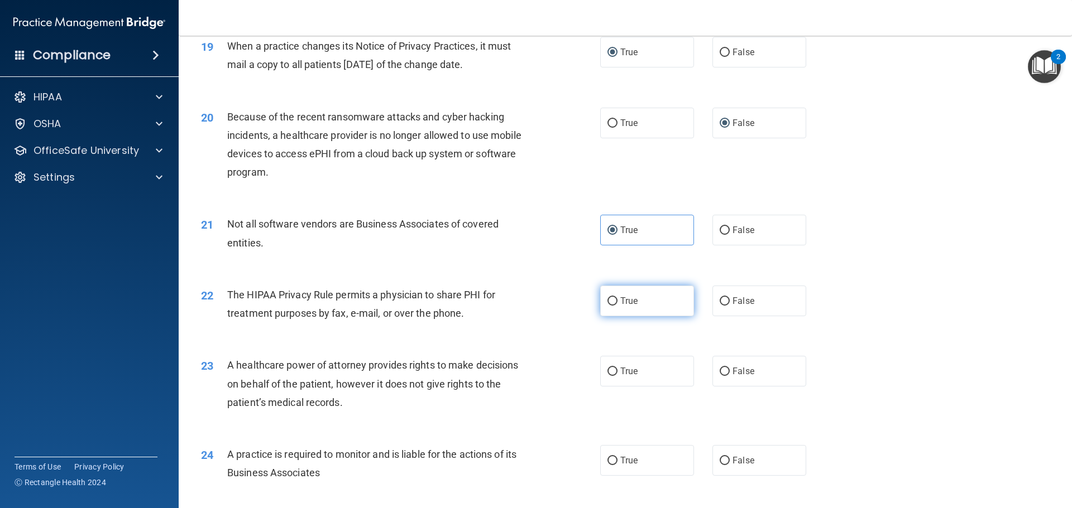
click at [609, 301] on input "True" at bounding box center [612, 301] width 10 height 8
radio input "true"
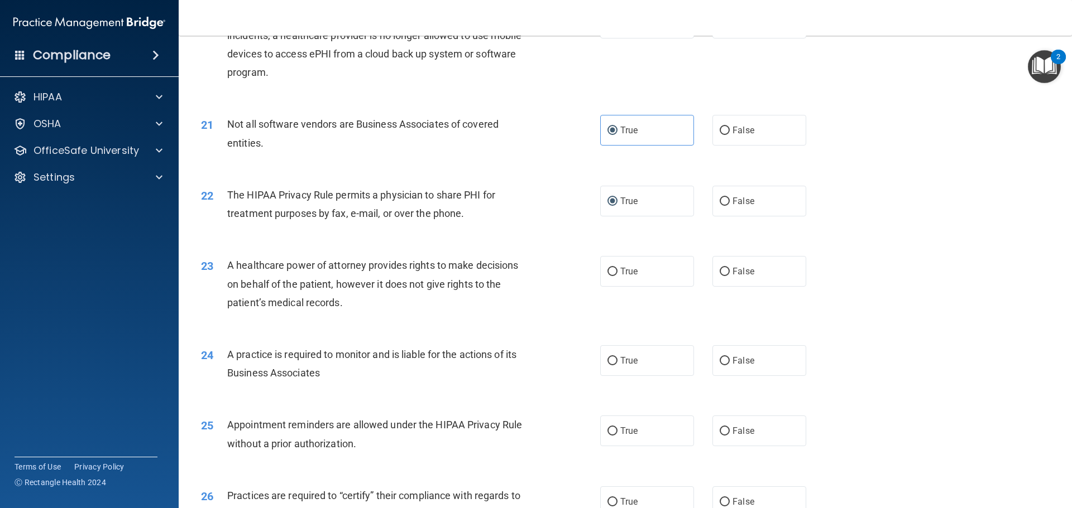
scroll to position [1674, 0]
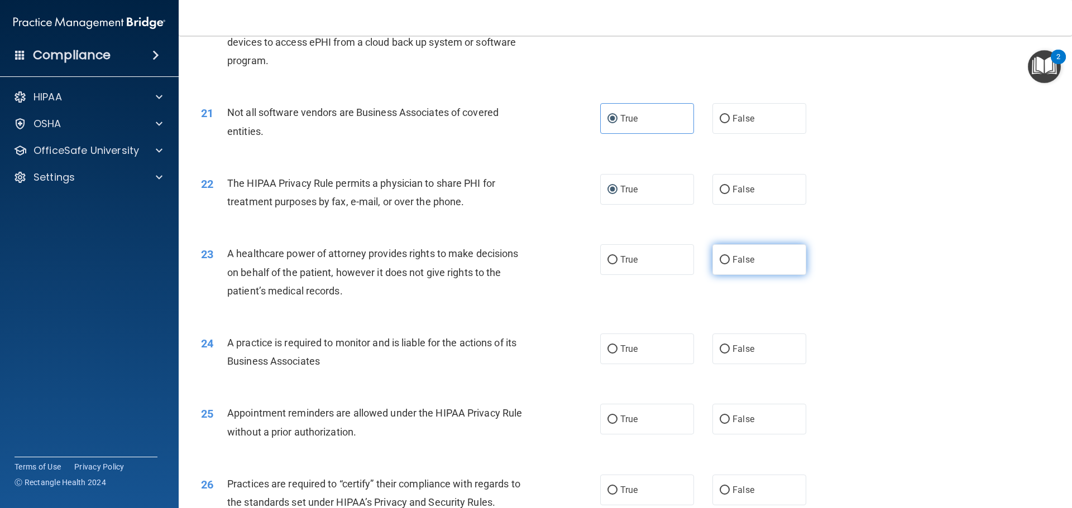
click at [719, 258] on input "False" at bounding box center [724, 260] width 10 height 8
radio input "true"
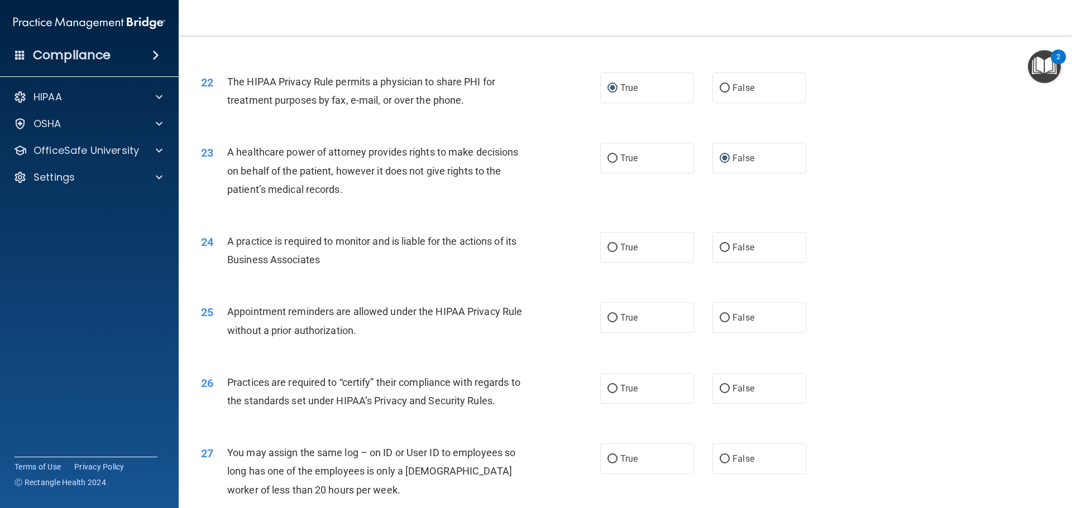
scroll to position [1786, 0]
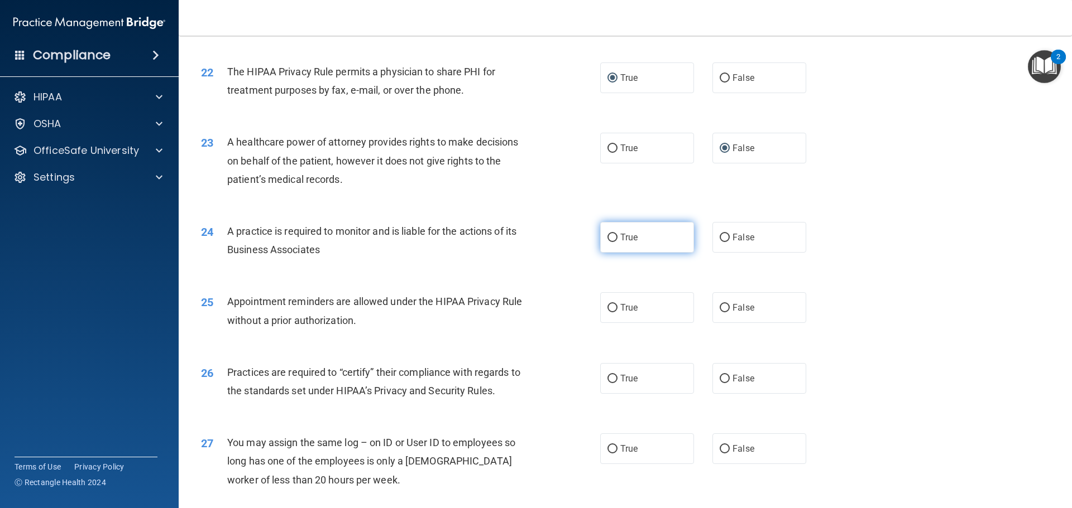
click at [613, 236] on input "True" at bounding box center [612, 238] width 10 height 8
radio input "true"
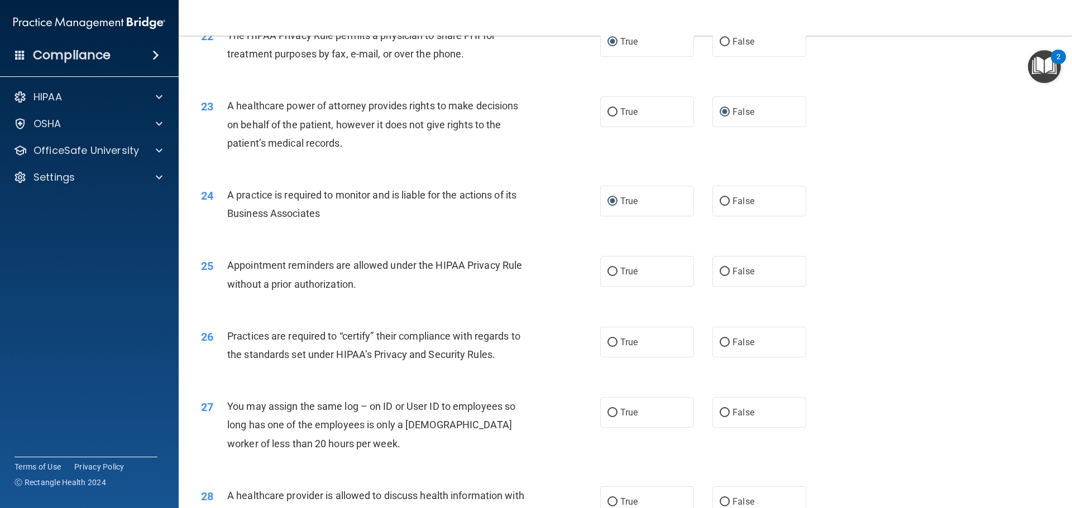
scroll to position [1842, 0]
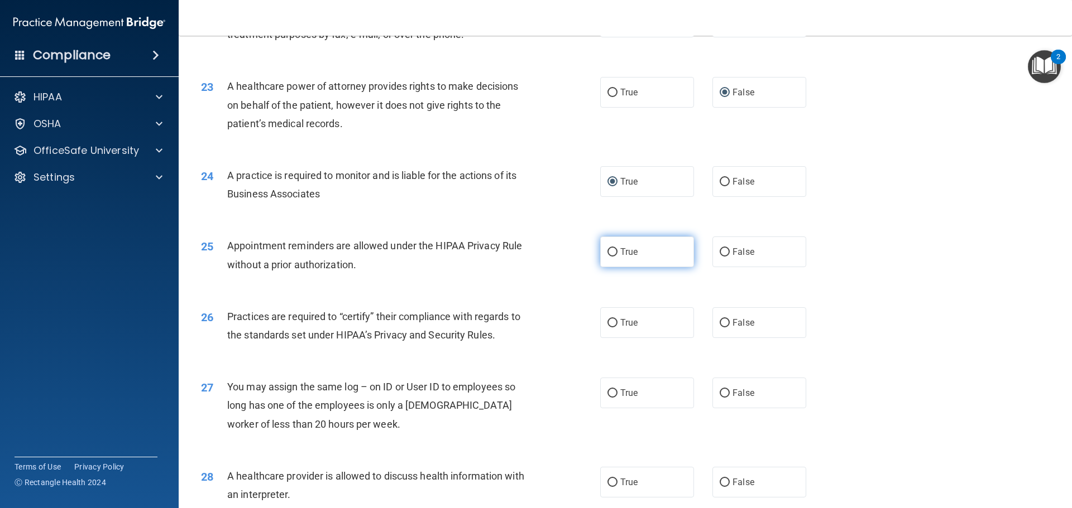
click at [610, 252] on input "True" at bounding box center [612, 252] width 10 height 8
radio input "true"
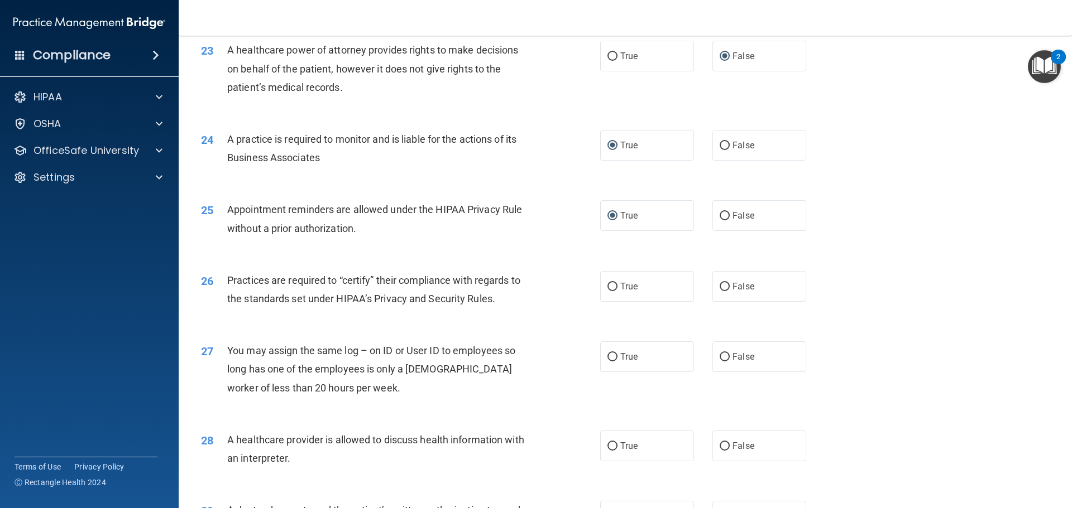
scroll to position [1898, 0]
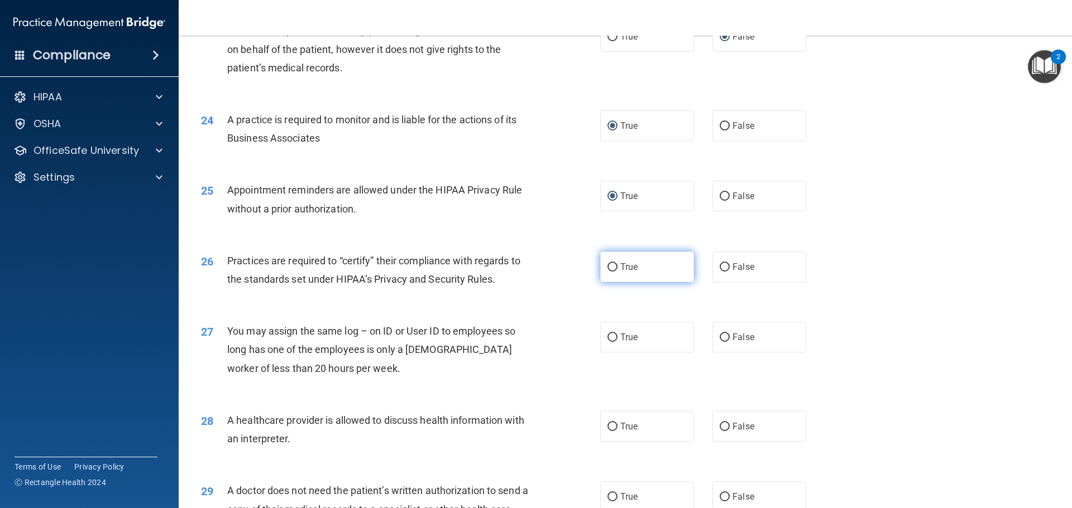
click at [612, 266] on input "True" at bounding box center [612, 267] width 10 height 8
radio input "true"
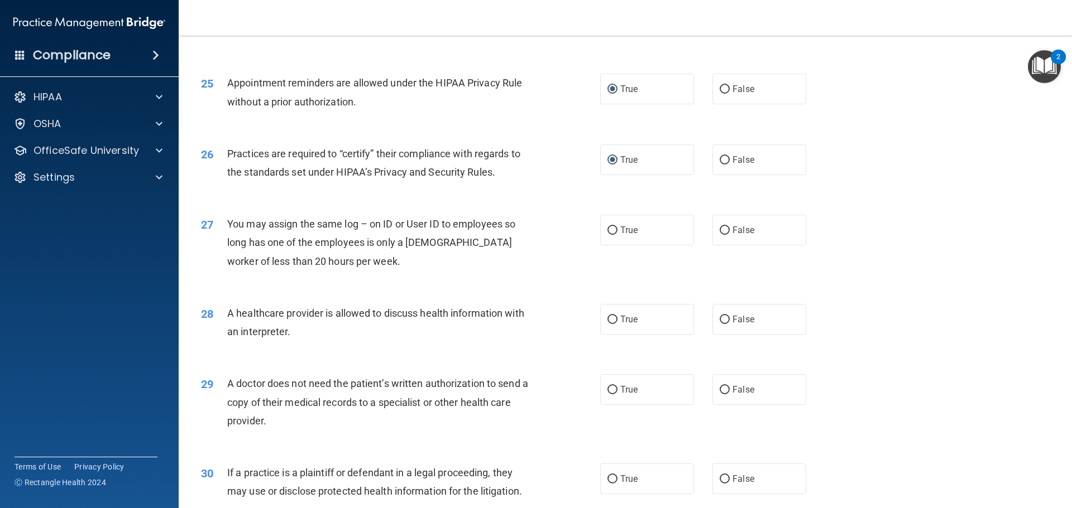
scroll to position [2009, 0]
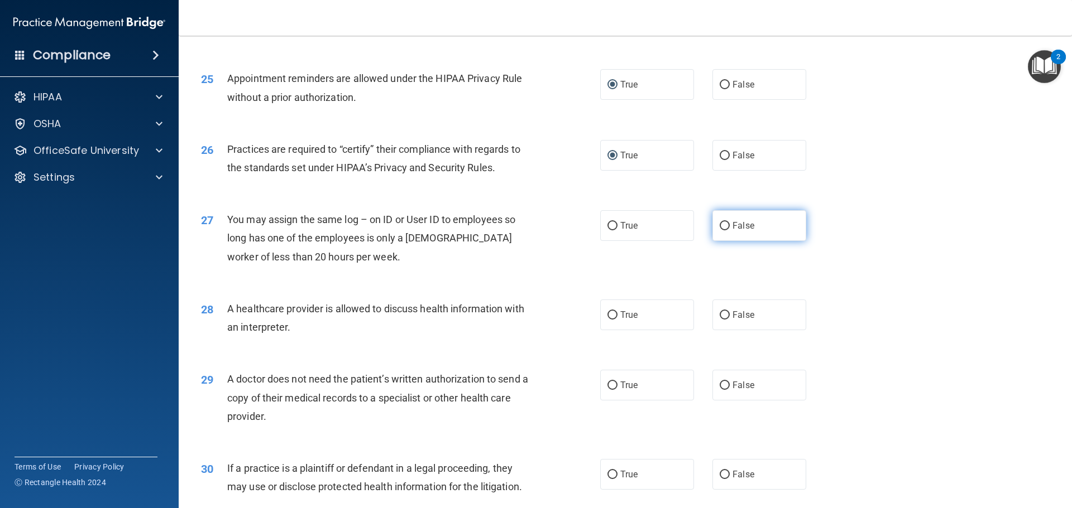
click at [722, 223] on input "False" at bounding box center [724, 226] width 10 height 8
radio input "true"
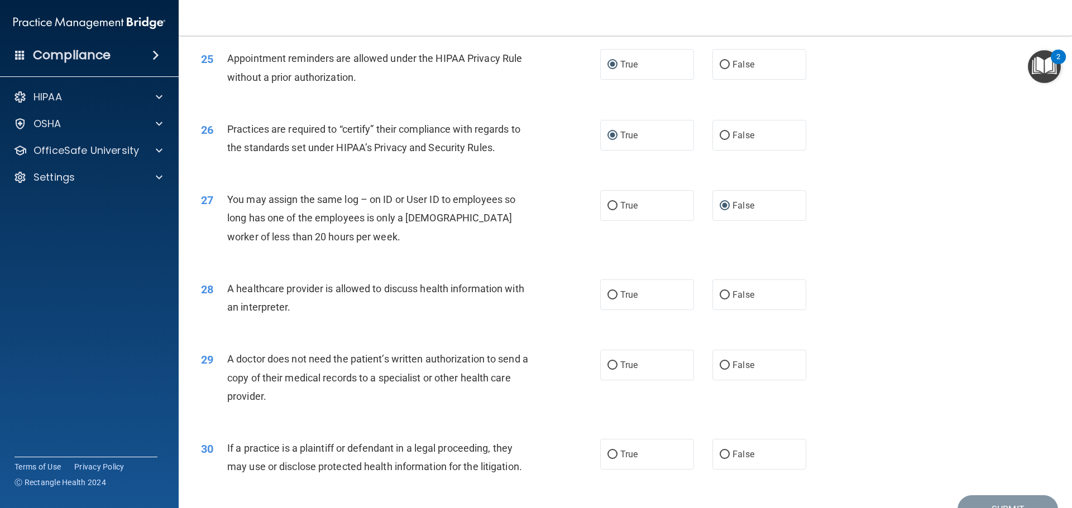
scroll to position [2065, 0]
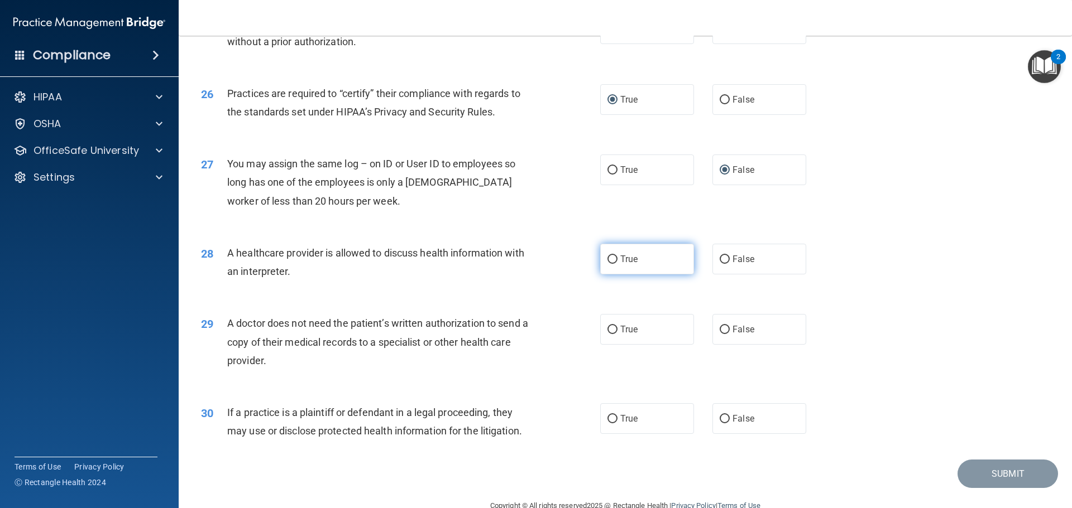
click at [607, 259] on input "True" at bounding box center [612, 260] width 10 height 8
radio input "true"
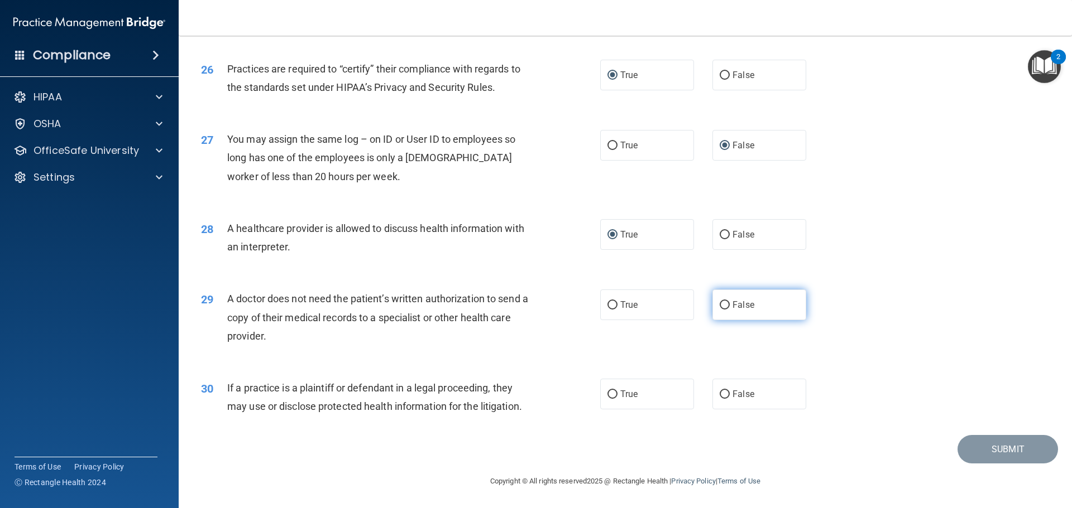
click at [719, 307] on input "False" at bounding box center [724, 305] width 10 height 8
radio input "true"
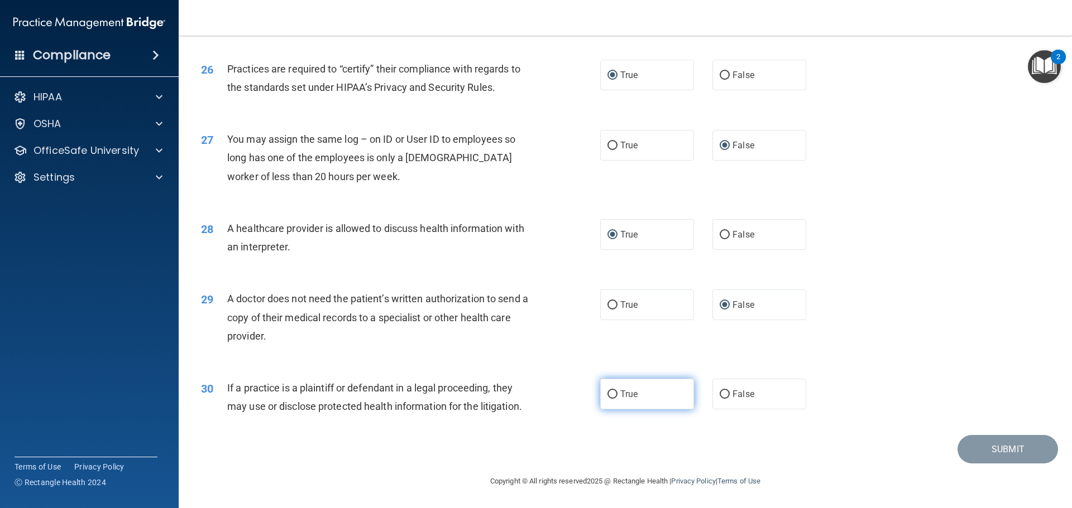
click at [607, 395] on input "True" at bounding box center [612, 395] width 10 height 8
radio input "true"
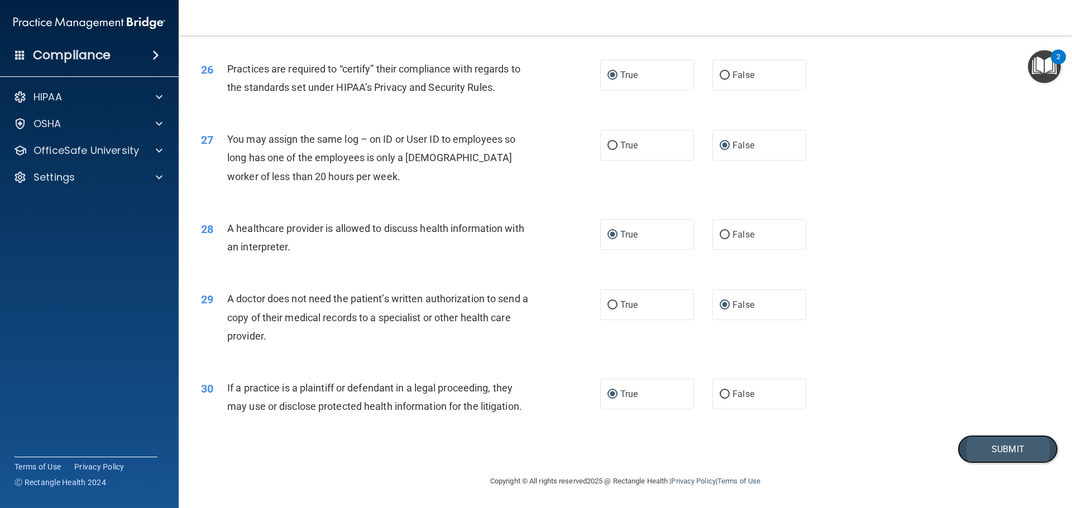
click at [1011, 449] on button "Submit" at bounding box center [1007, 449] width 100 height 28
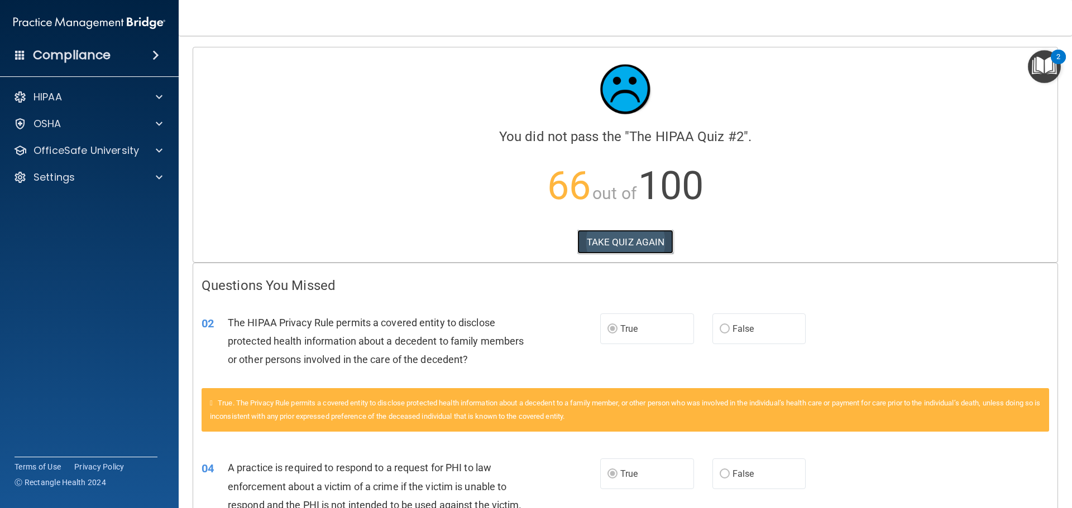
click at [608, 232] on button "TAKE QUIZ AGAIN" at bounding box center [625, 242] width 97 height 25
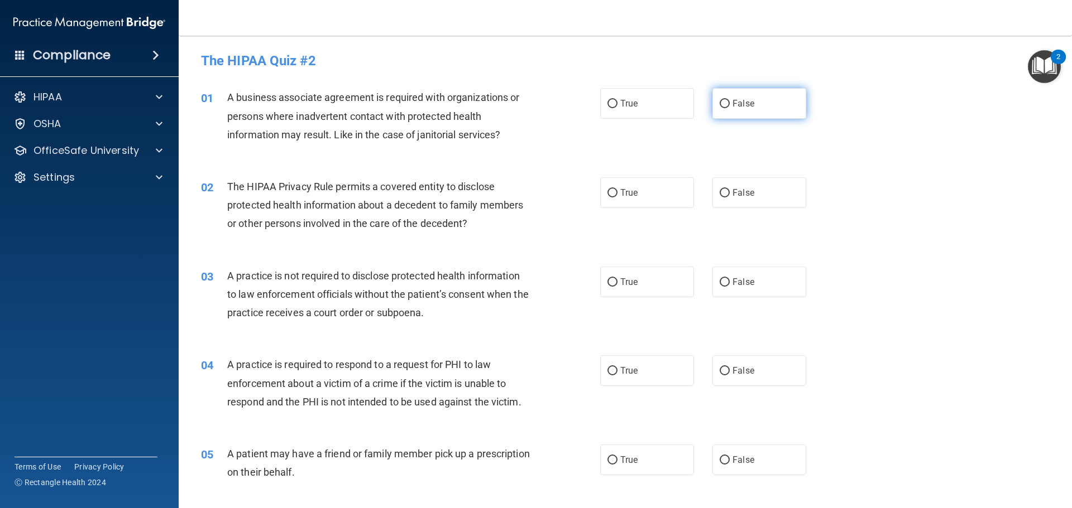
click at [719, 100] on input "False" at bounding box center [724, 104] width 10 height 8
radio input "true"
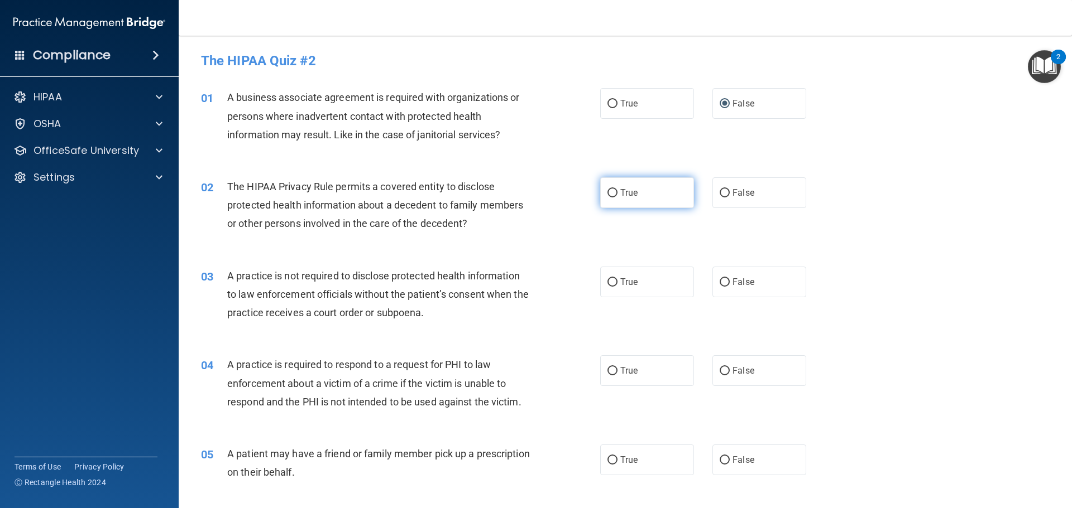
click at [608, 191] on input "True" at bounding box center [612, 193] width 10 height 8
radio input "true"
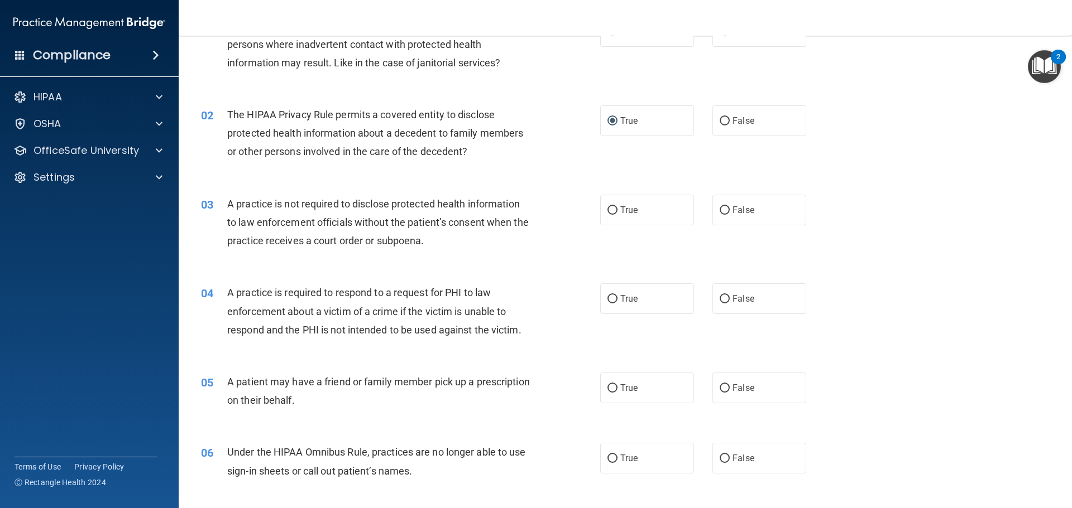
scroll to position [112, 0]
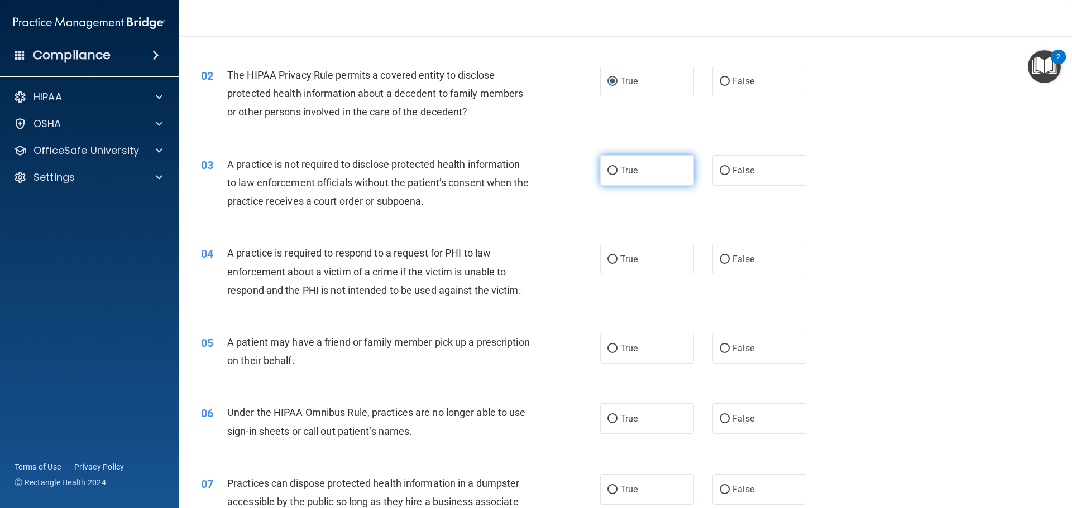
click at [607, 170] on input "True" at bounding box center [612, 171] width 10 height 8
radio input "true"
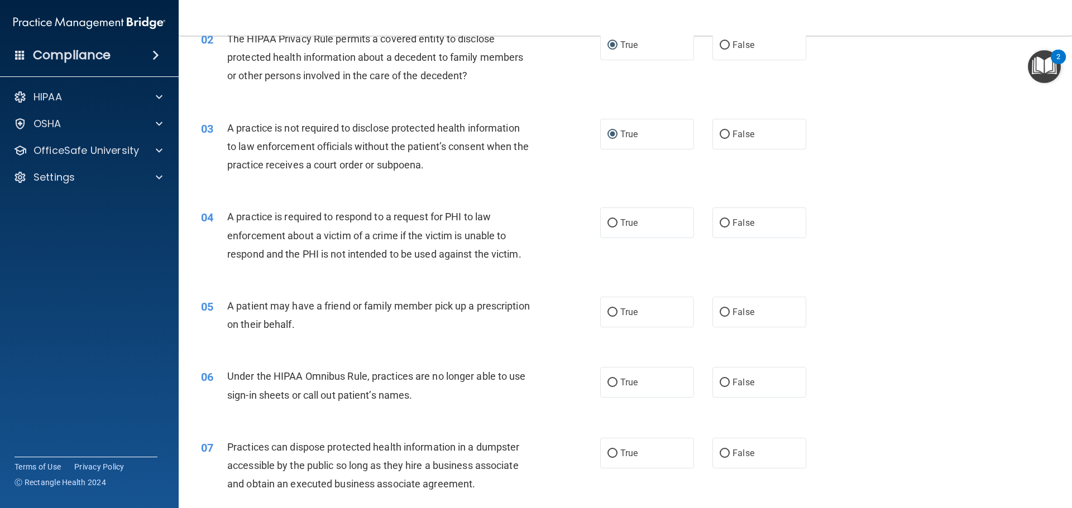
scroll to position [167, 0]
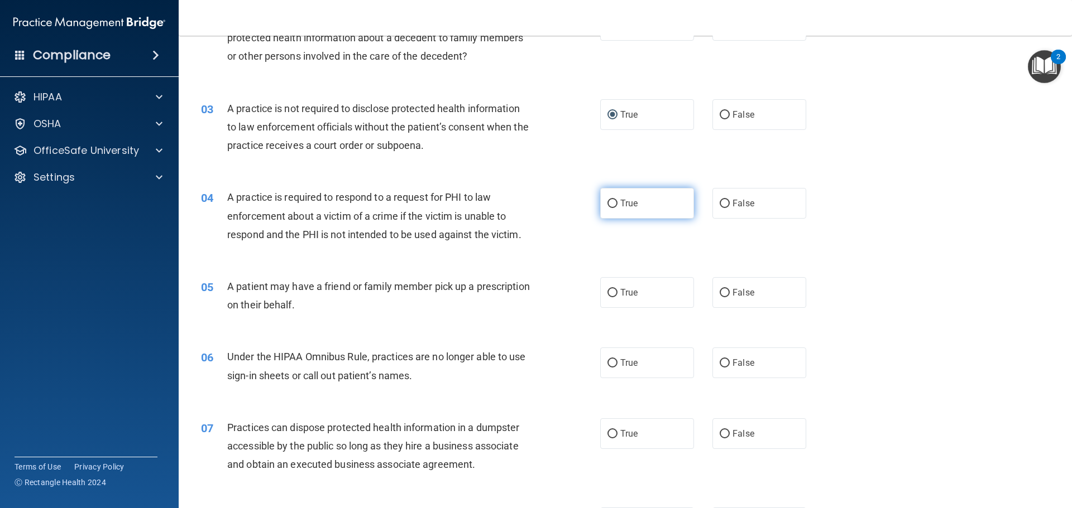
click at [607, 207] on input "True" at bounding box center [612, 204] width 10 height 8
radio input "true"
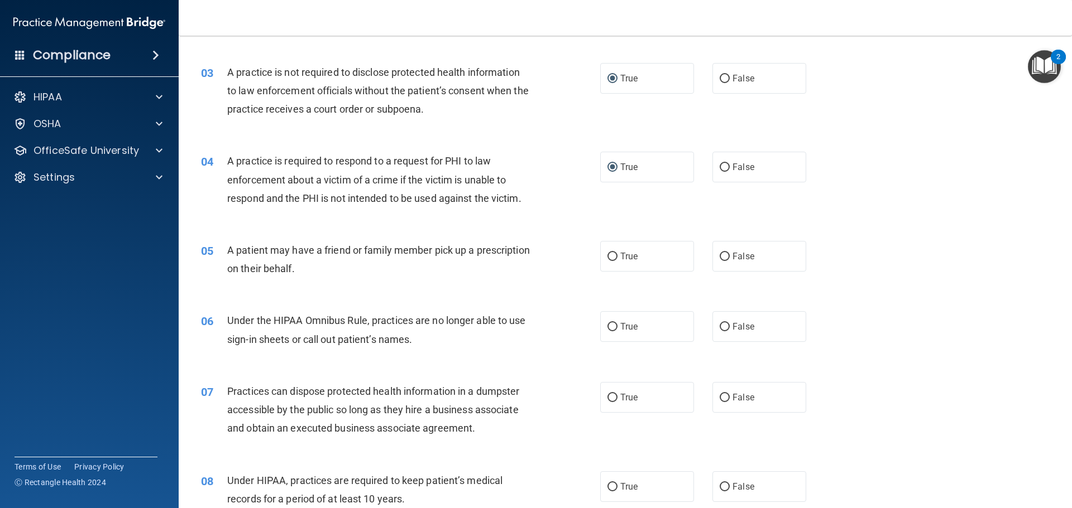
scroll to position [223, 0]
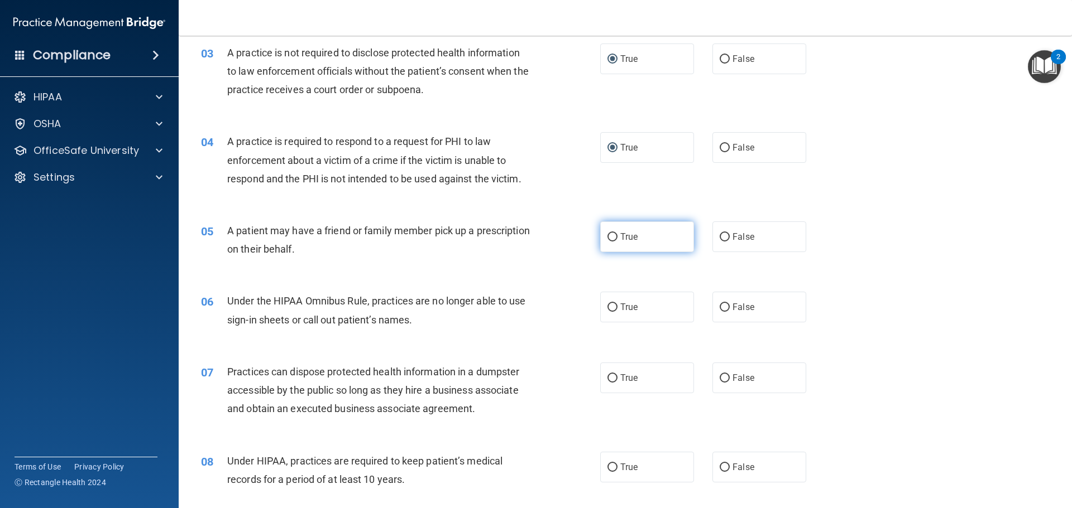
click at [607, 233] on input "True" at bounding box center [612, 237] width 10 height 8
radio input "true"
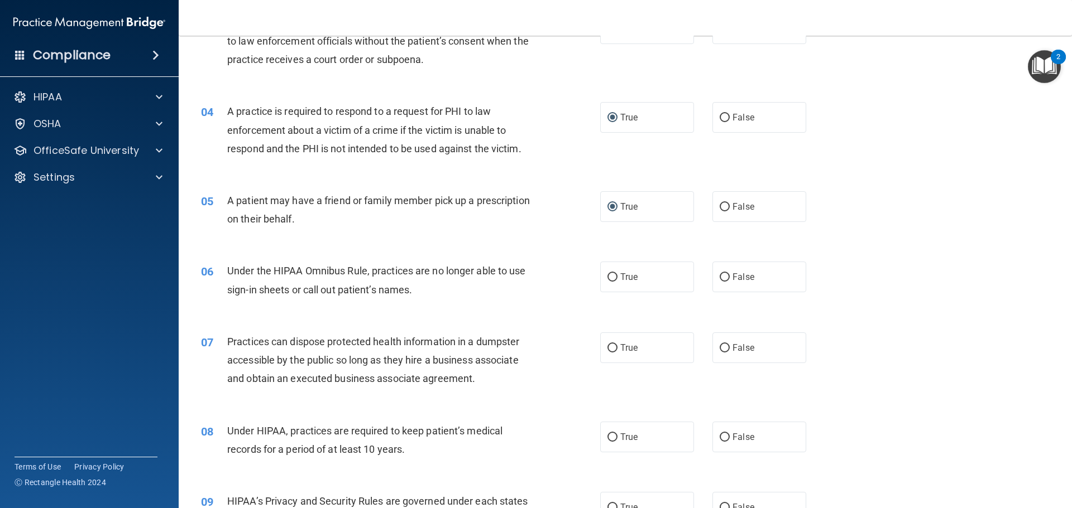
scroll to position [279, 0]
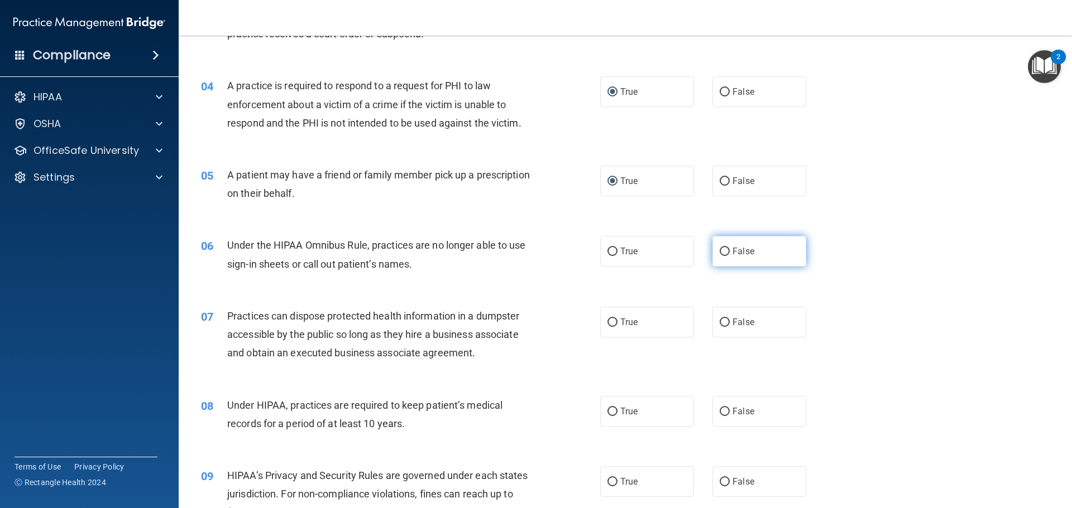
click at [723, 253] on input "False" at bounding box center [724, 252] width 10 height 8
radio input "true"
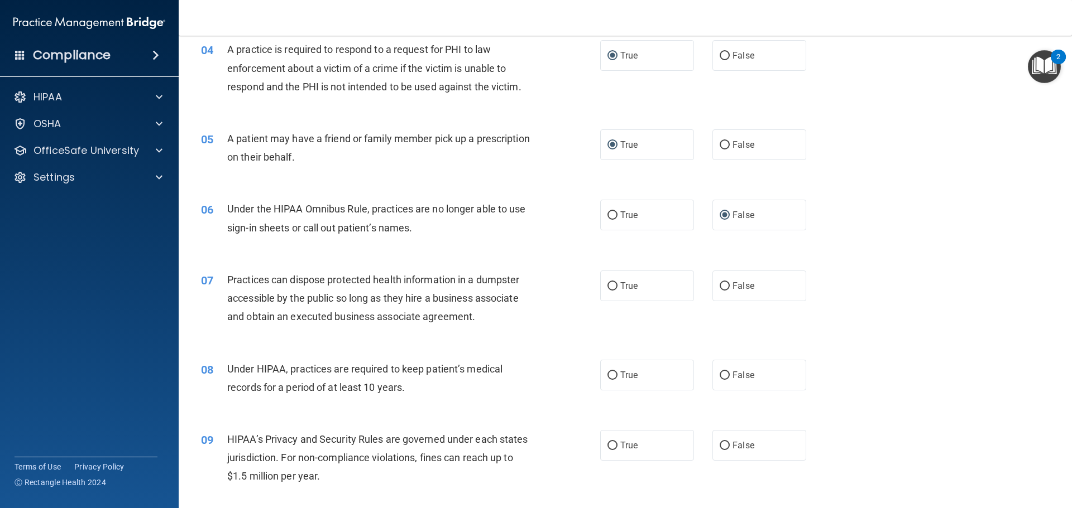
scroll to position [335, 0]
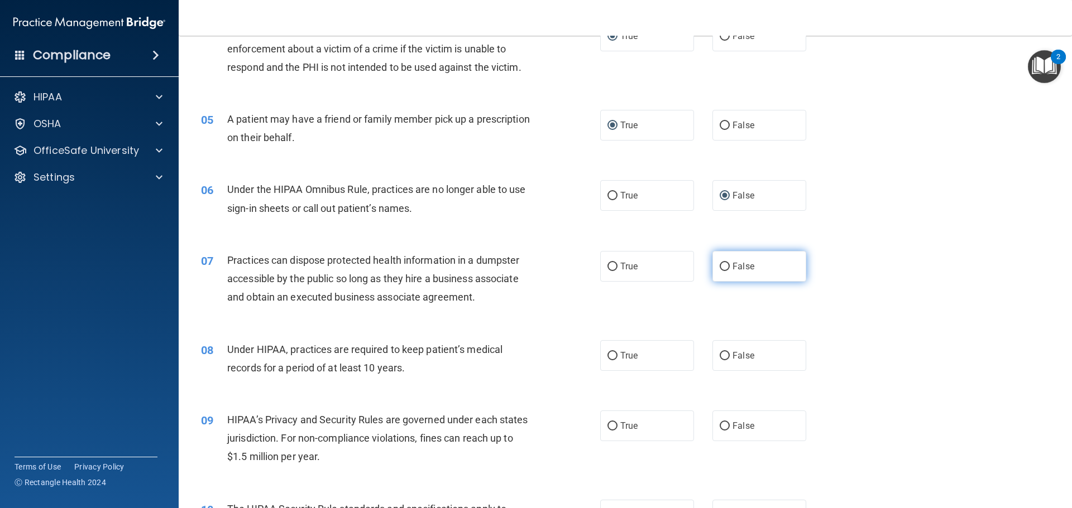
click at [719, 268] on input "False" at bounding box center [724, 267] width 10 height 8
radio input "true"
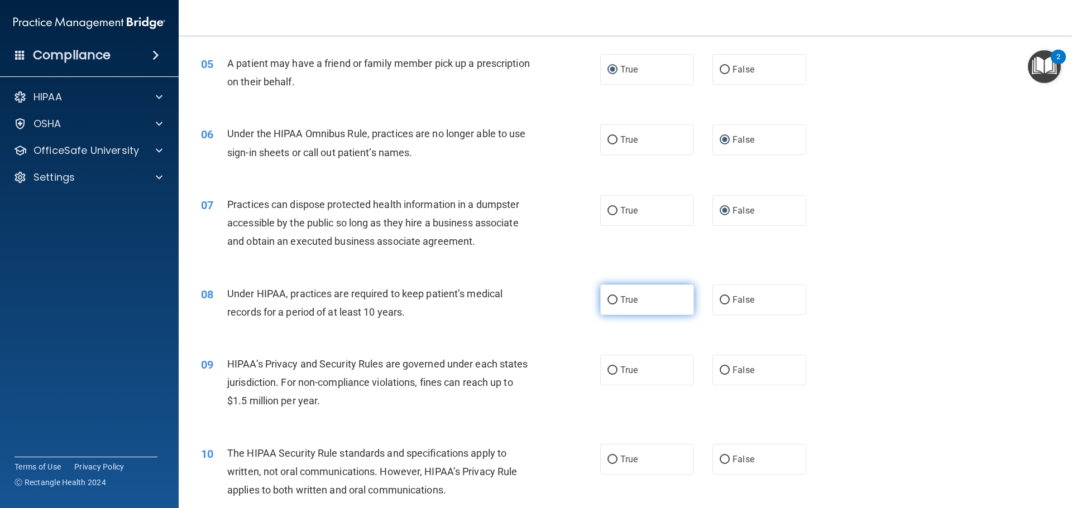
click at [613, 296] on input "True" at bounding box center [612, 300] width 10 height 8
radio input "true"
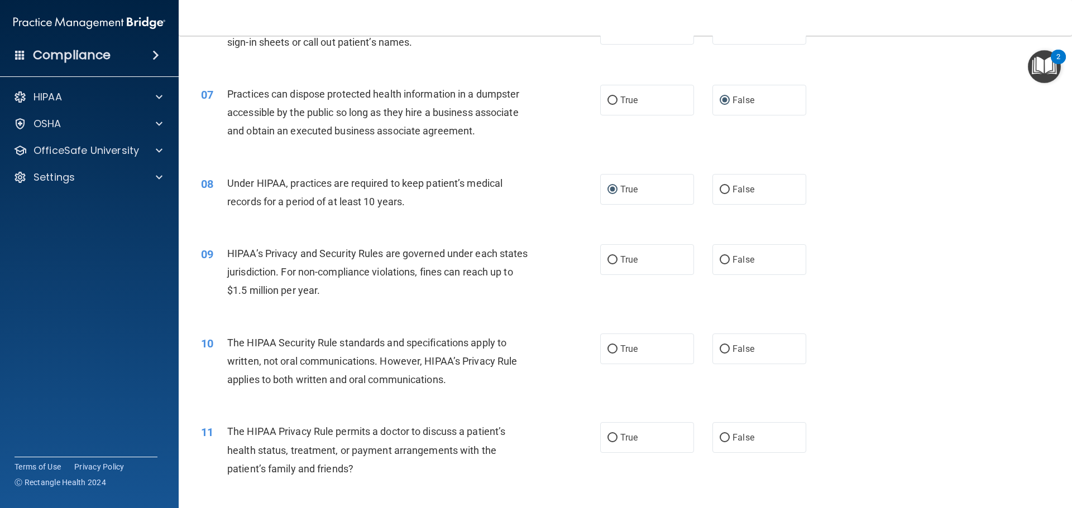
scroll to position [502, 0]
click at [724, 259] on input "False" at bounding box center [724, 259] width 10 height 8
radio input "true"
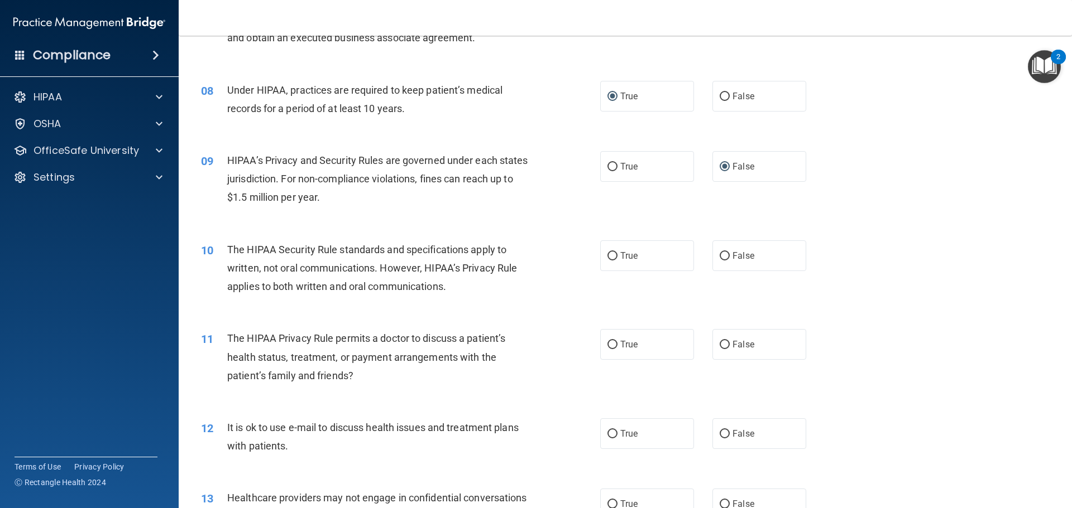
scroll to position [614, 0]
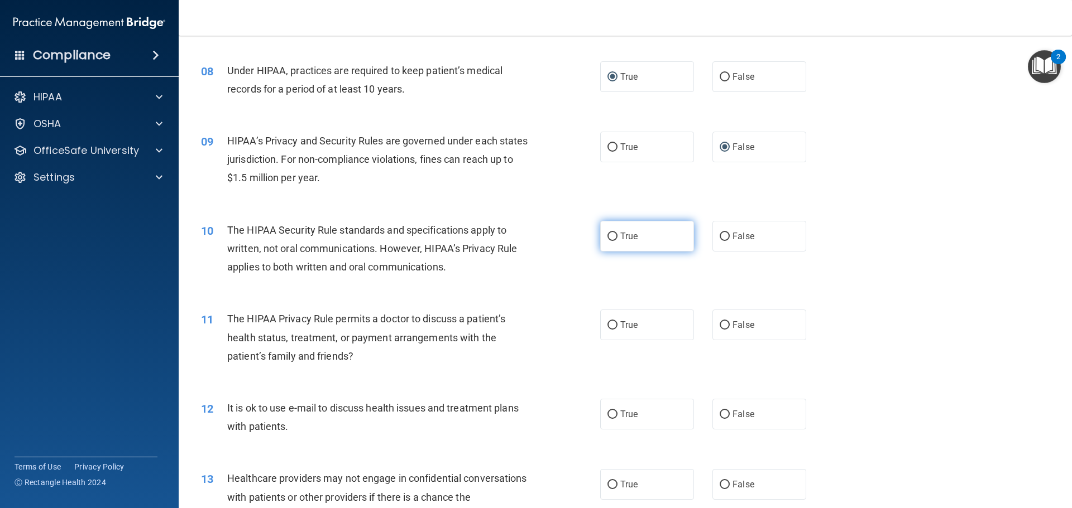
click at [613, 234] on label "True" at bounding box center [647, 236] width 94 height 31
click at [613, 234] on input "True" at bounding box center [612, 237] width 10 height 8
radio input "true"
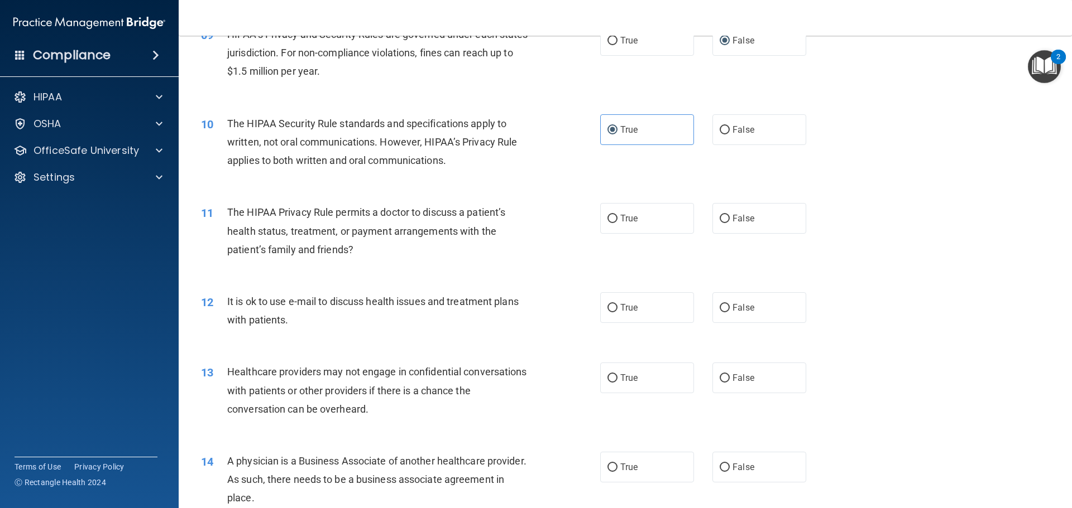
scroll to position [726, 0]
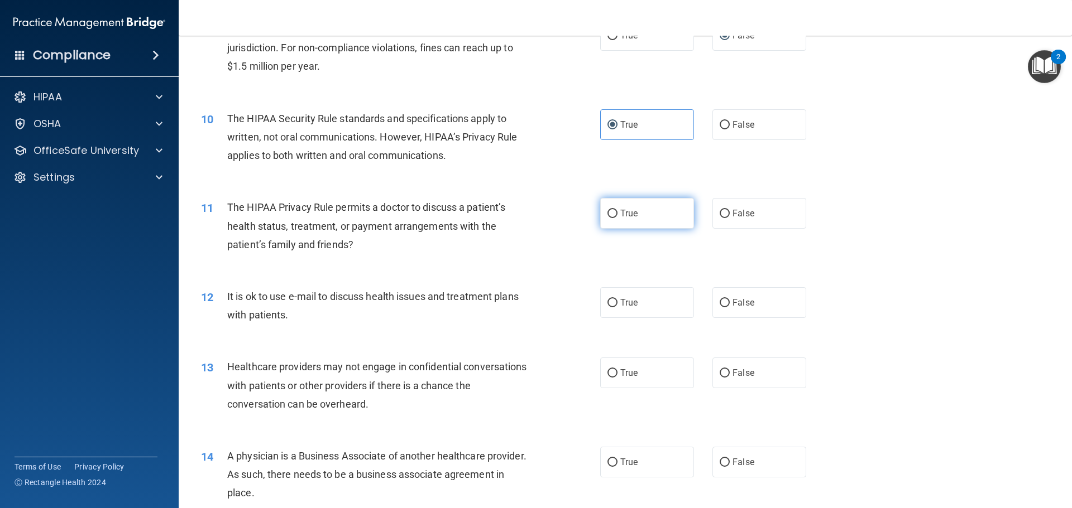
click at [607, 215] on input "True" at bounding box center [612, 214] width 10 height 8
radio input "true"
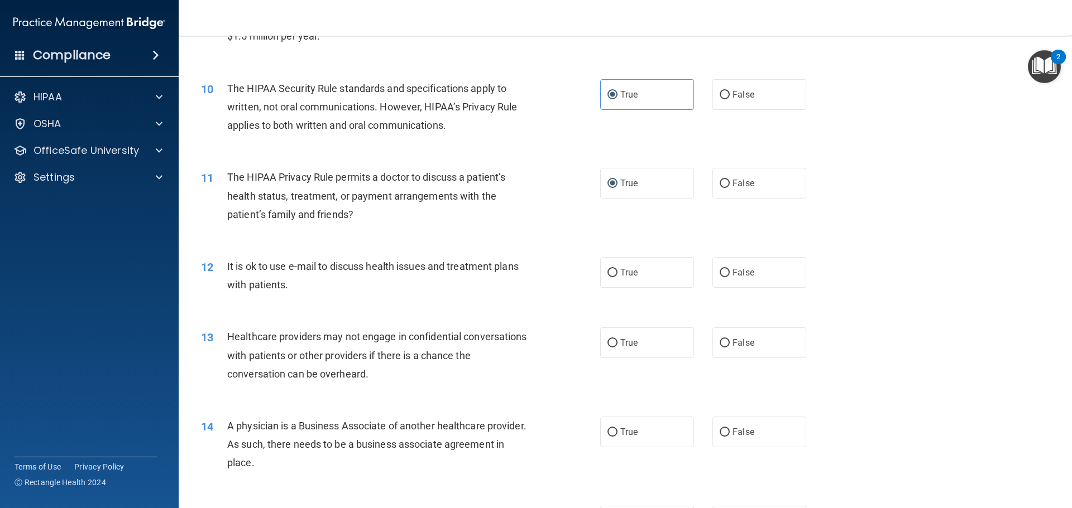
scroll to position [781, 0]
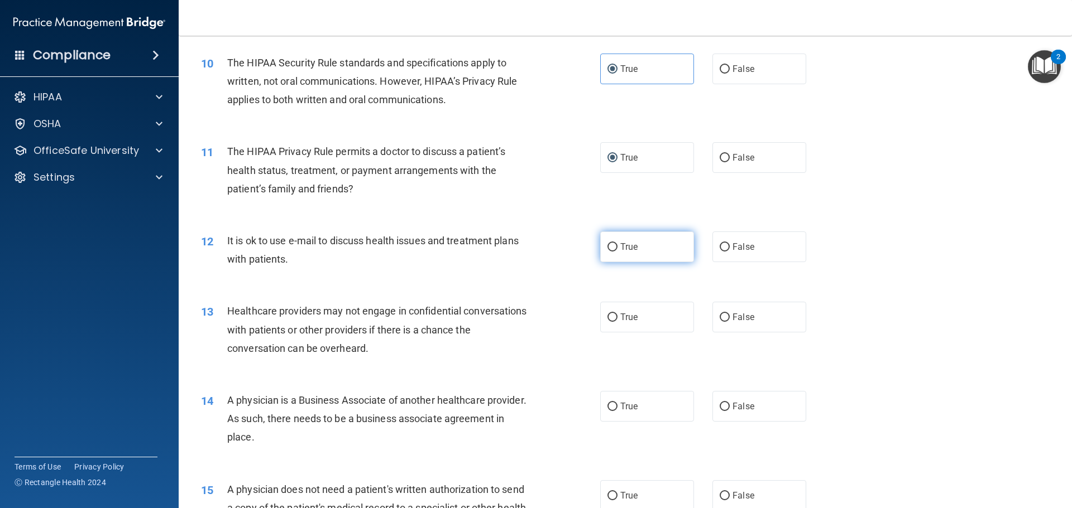
click at [612, 246] on input "True" at bounding box center [612, 247] width 10 height 8
radio input "true"
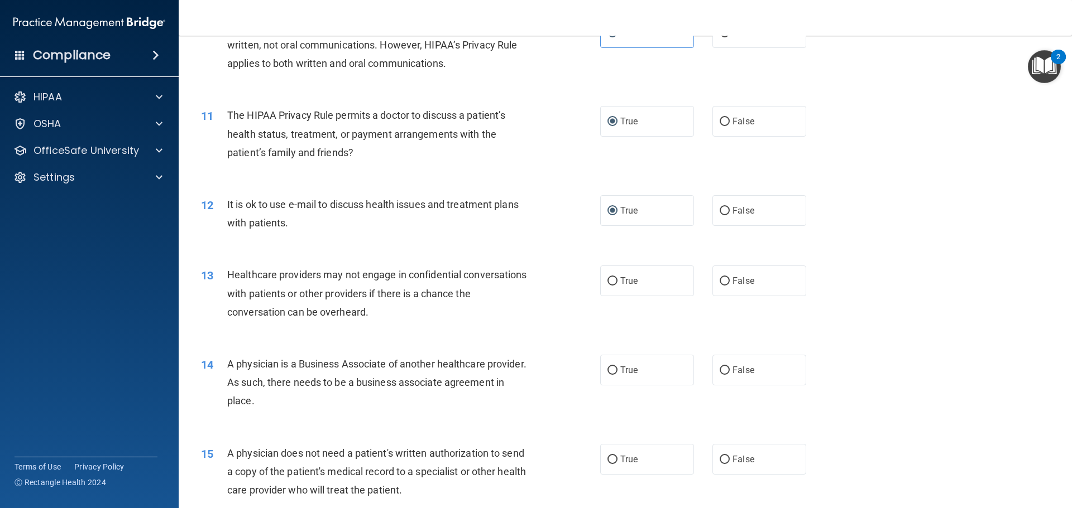
scroll to position [837, 0]
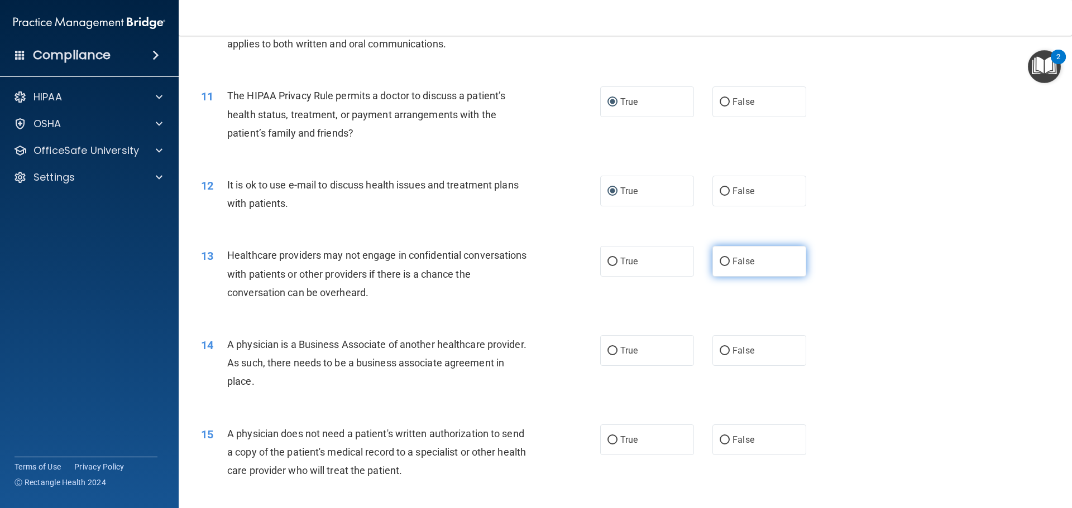
click at [719, 260] on input "False" at bounding box center [724, 262] width 10 height 8
radio input "true"
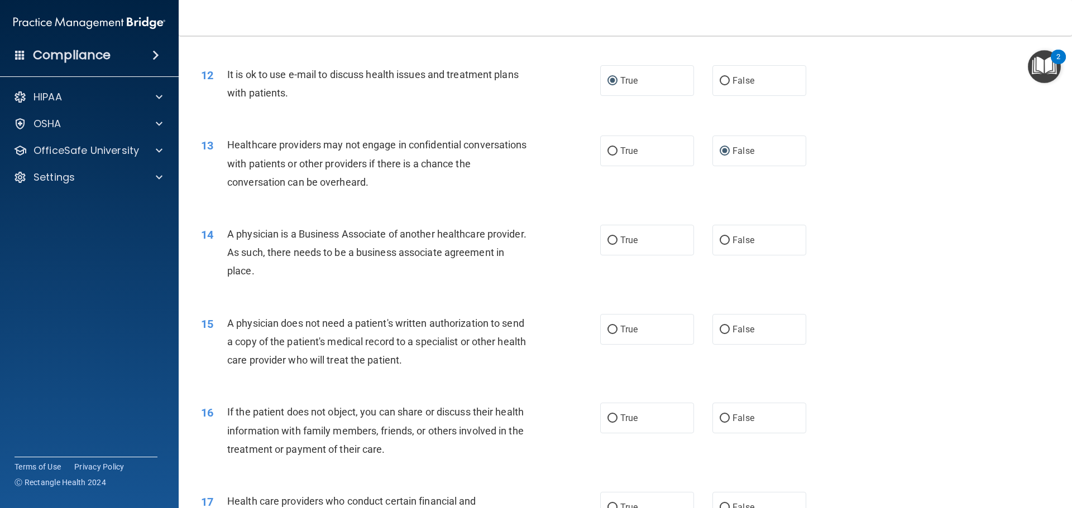
scroll to position [949, 0]
click at [720, 239] on input "False" at bounding box center [724, 240] width 10 height 8
radio input "true"
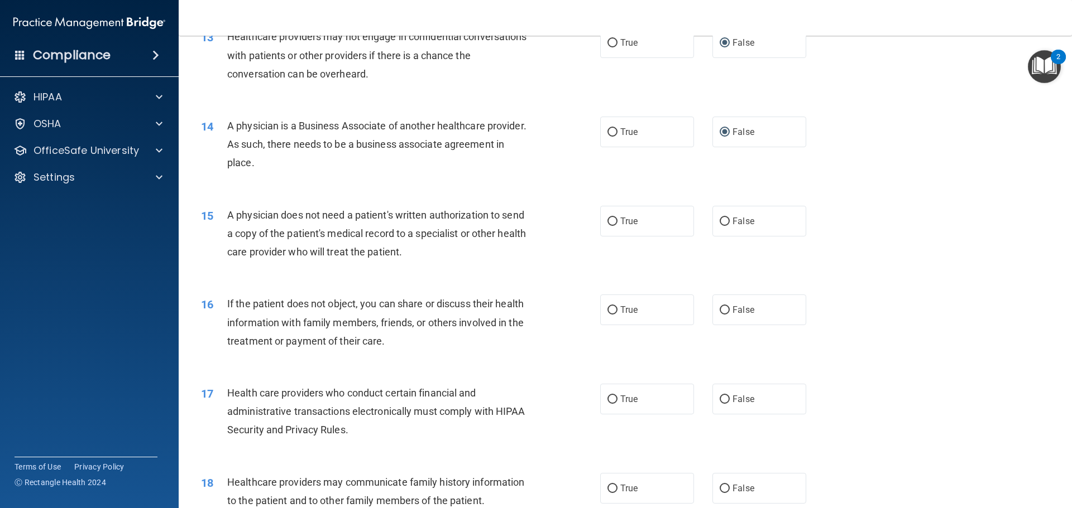
scroll to position [1060, 0]
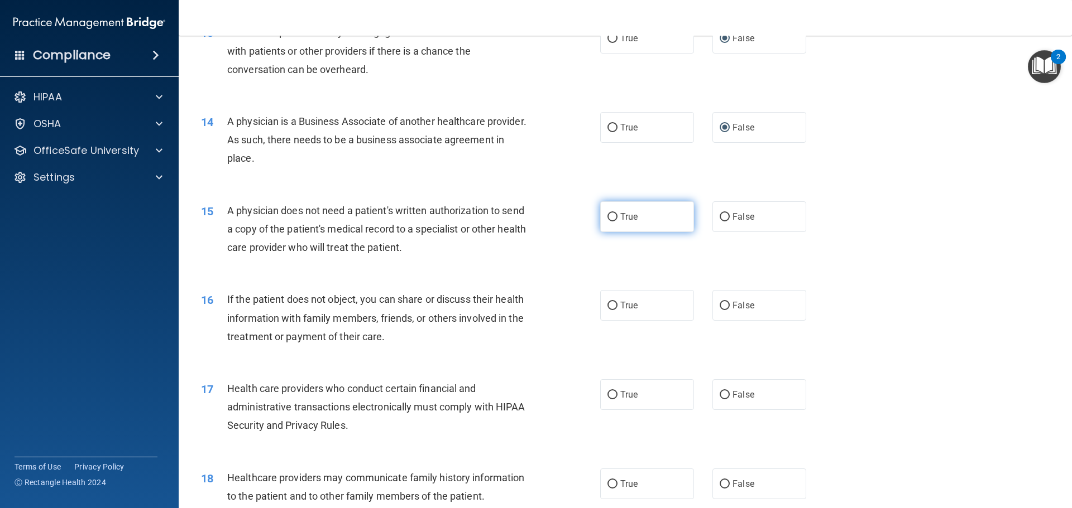
click at [607, 215] on input "True" at bounding box center [612, 217] width 10 height 8
radio input "true"
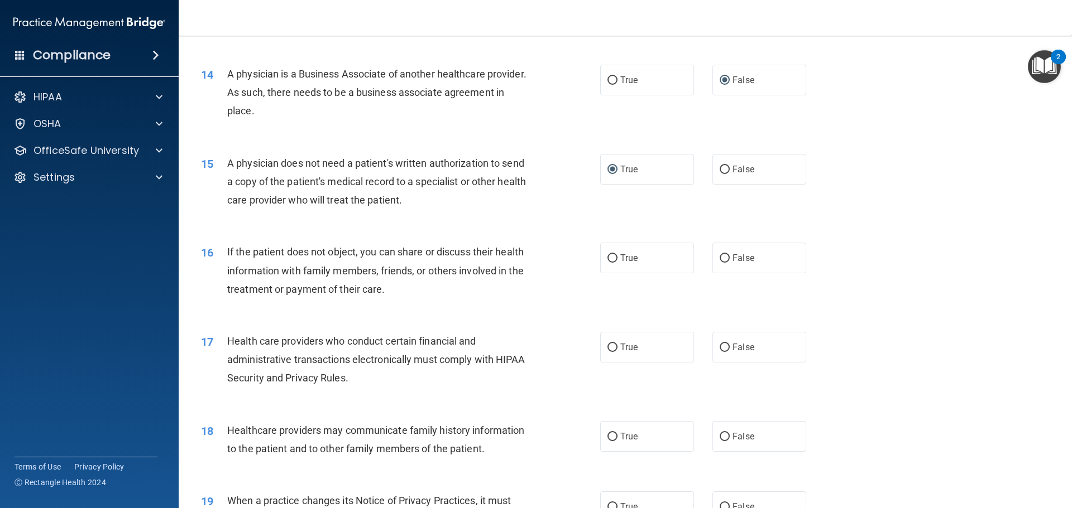
scroll to position [1172, 0]
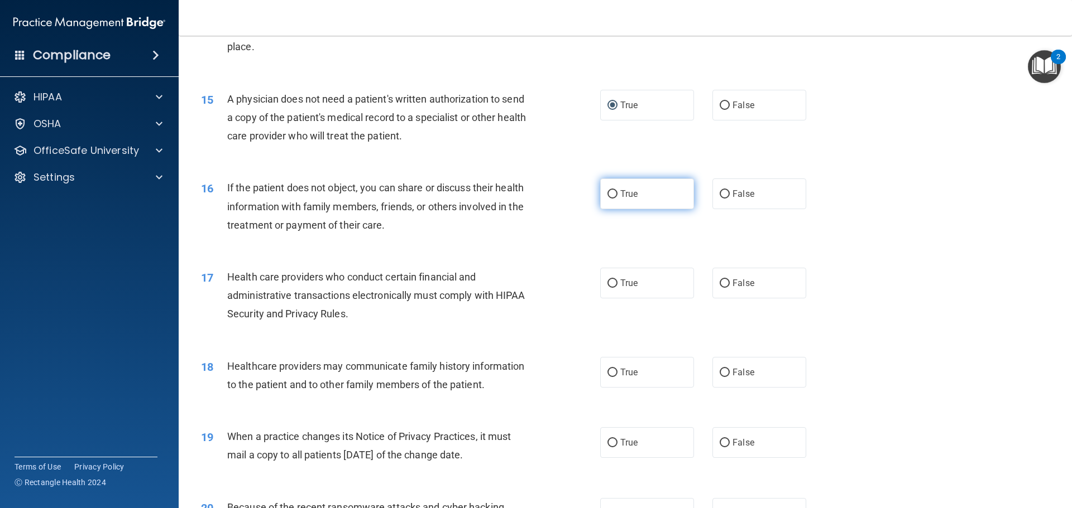
click at [607, 194] on input "True" at bounding box center [612, 194] width 10 height 8
radio input "true"
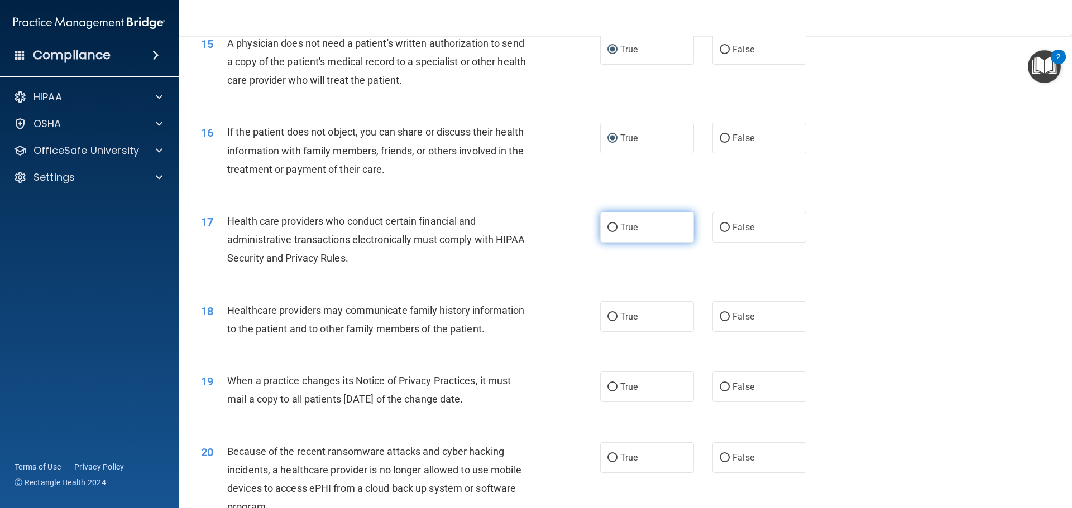
click at [608, 225] on input "True" at bounding box center [612, 228] width 10 height 8
radio input "true"
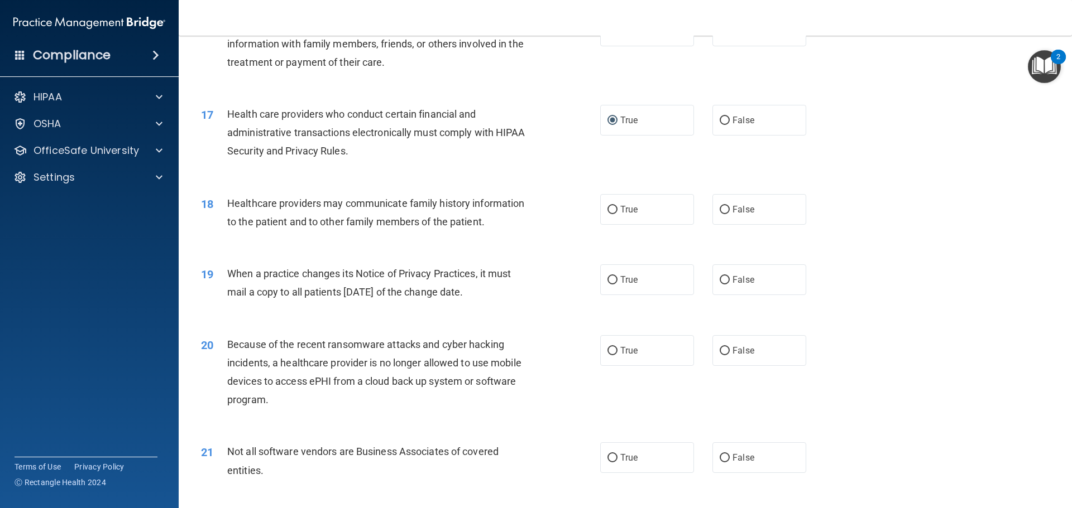
scroll to position [1340, 0]
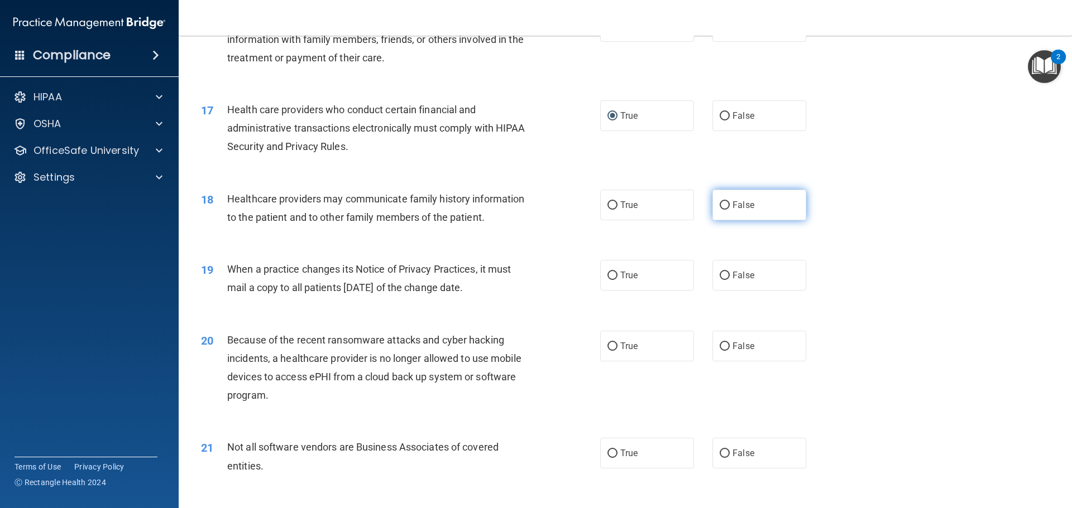
click at [719, 205] on input "False" at bounding box center [724, 205] width 10 height 8
radio input "true"
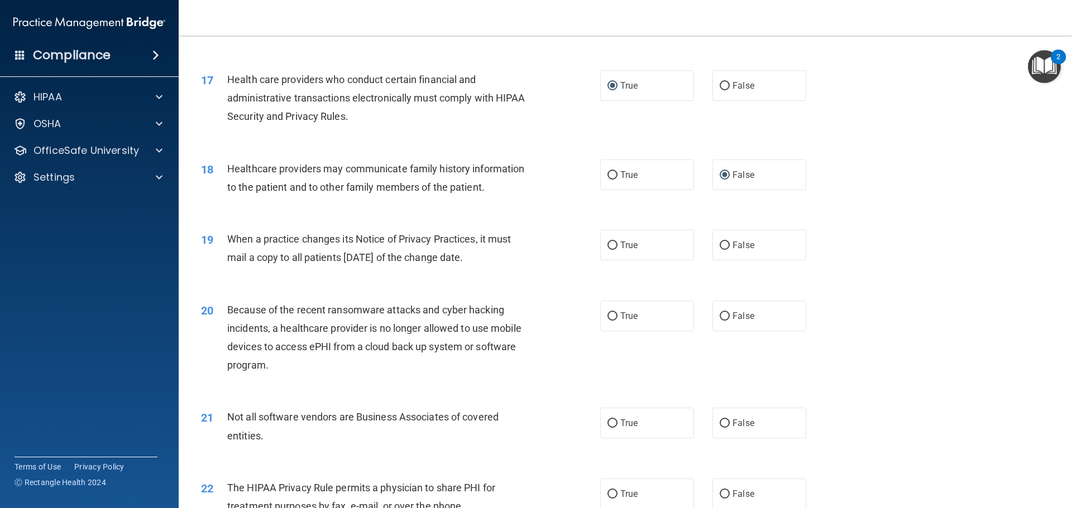
scroll to position [1395, 0]
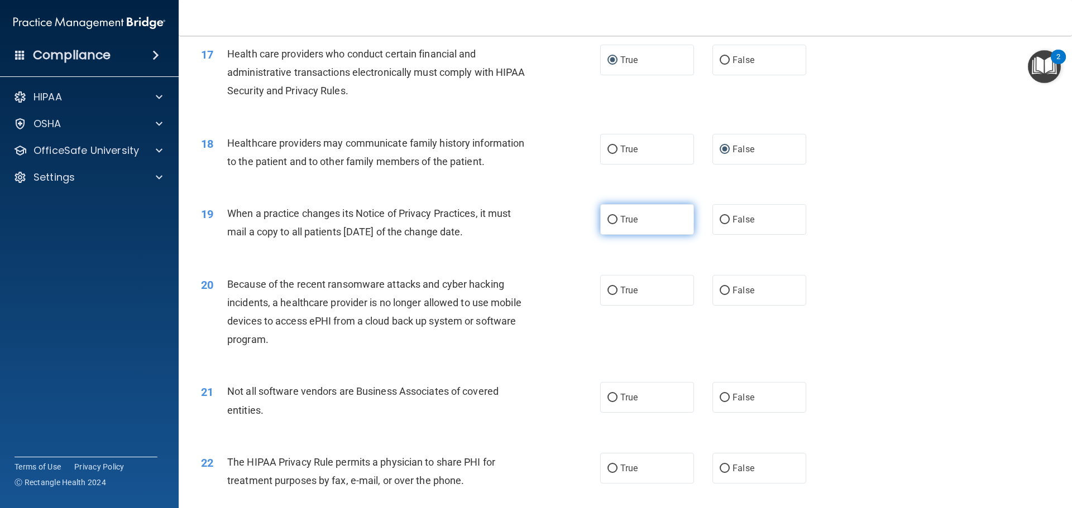
click at [609, 220] on input "True" at bounding box center [612, 220] width 10 height 8
radio input "true"
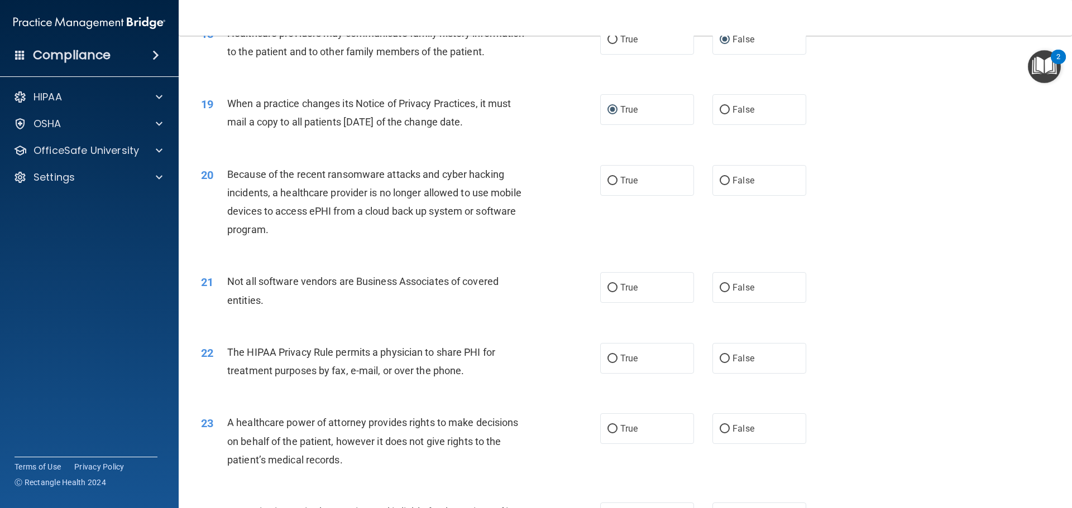
scroll to position [1507, 0]
click at [721, 109] on input "False" at bounding box center [724, 108] width 10 height 8
radio input "true"
radio input "false"
click at [719, 178] on input "False" at bounding box center [724, 179] width 10 height 8
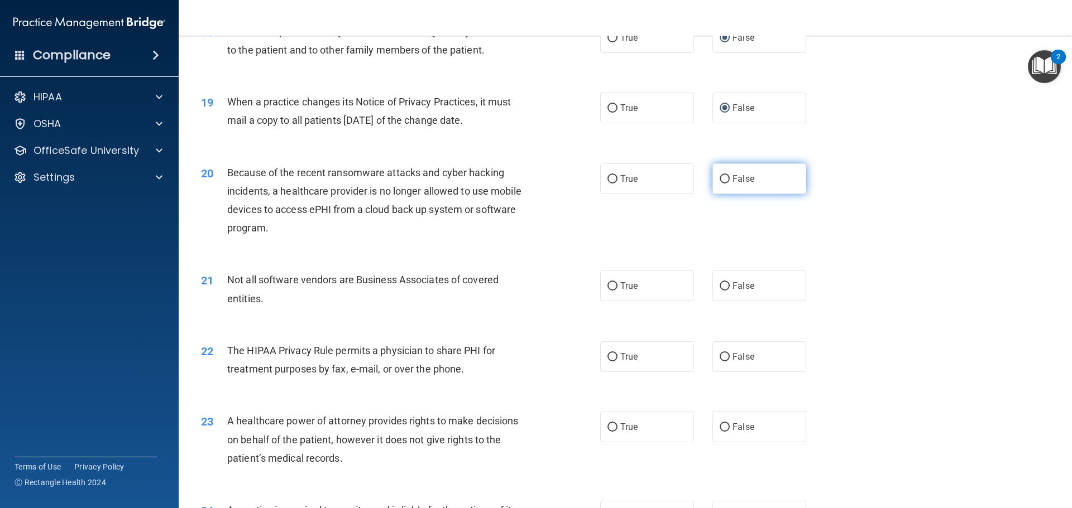
radio input "true"
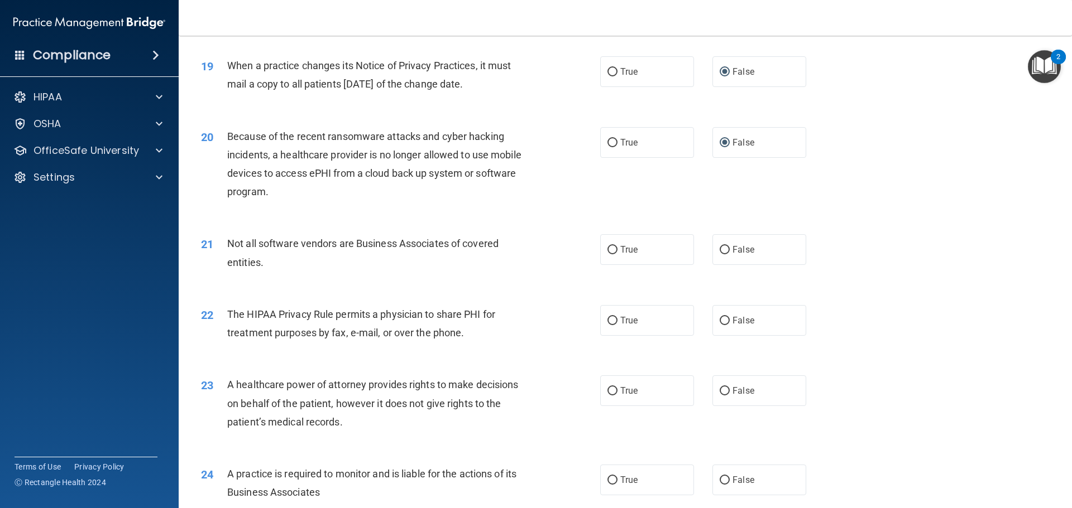
scroll to position [1563, 0]
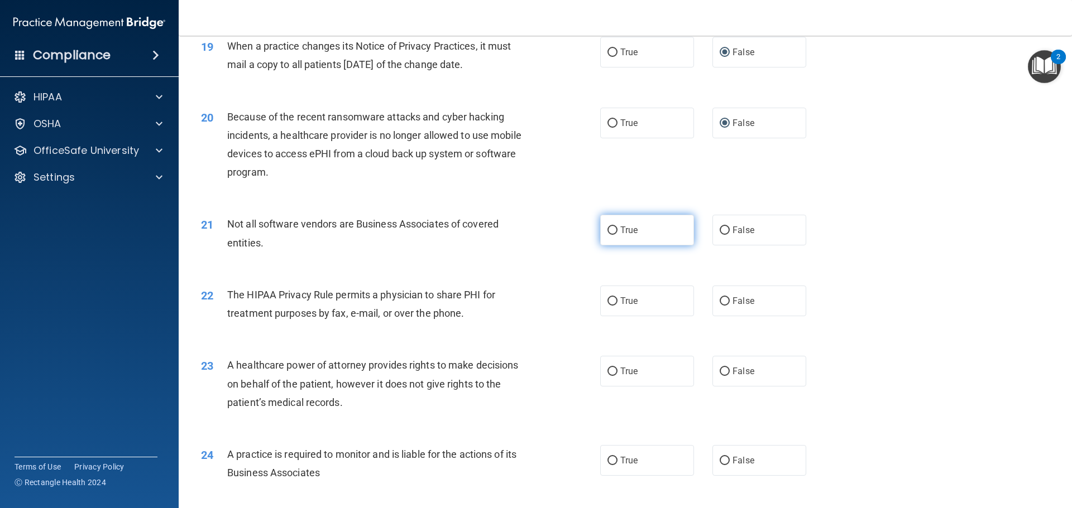
click at [607, 230] on input "True" at bounding box center [612, 231] width 10 height 8
radio input "true"
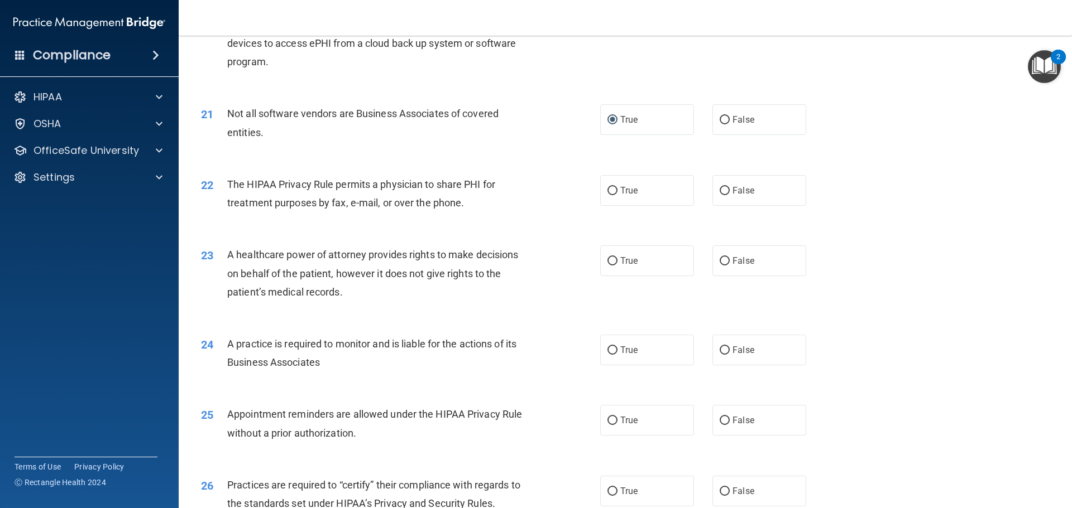
scroll to position [1674, 0]
click at [719, 189] on input "False" at bounding box center [724, 190] width 10 height 8
radio input "true"
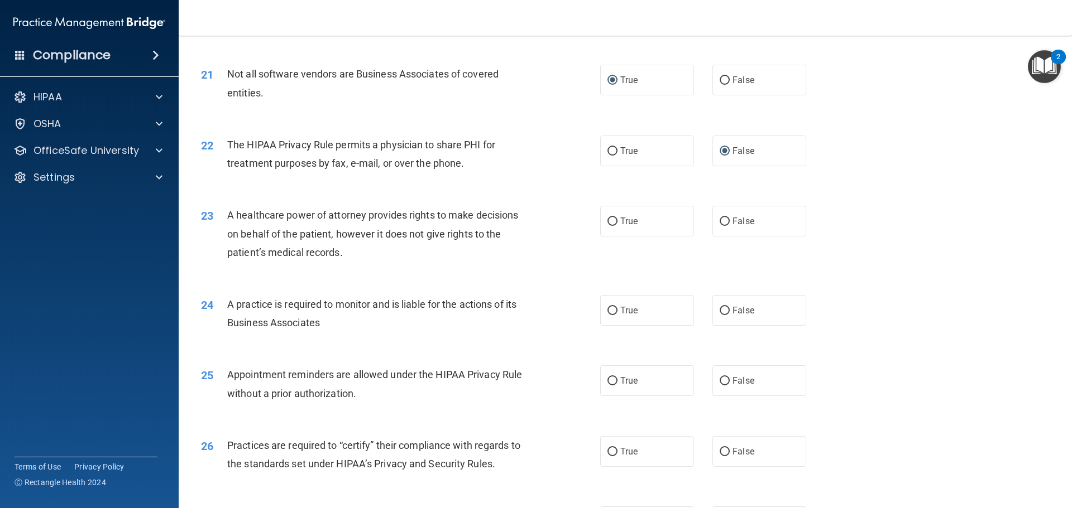
scroll to position [1730, 0]
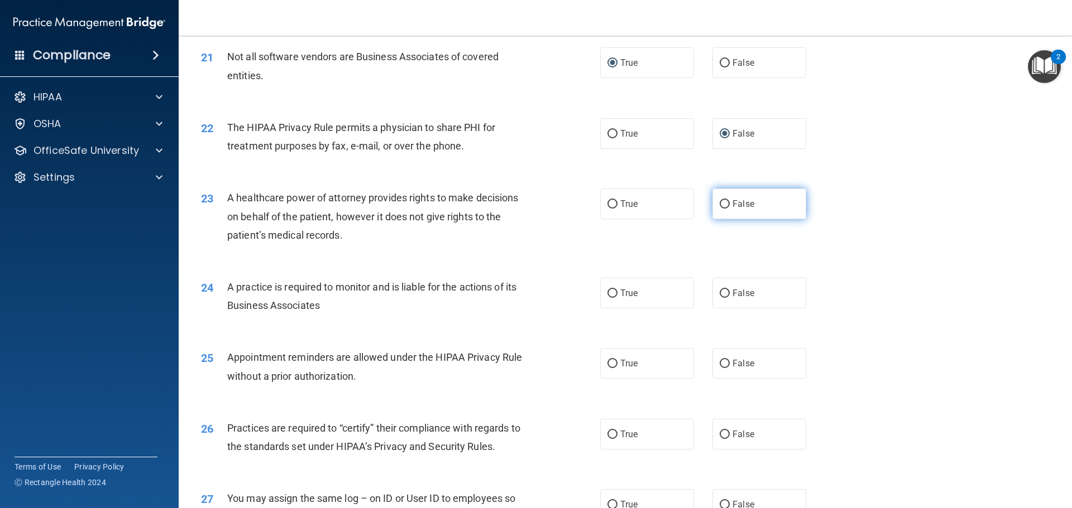
click at [721, 204] on input "False" at bounding box center [724, 204] width 10 height 8
radio input "true"
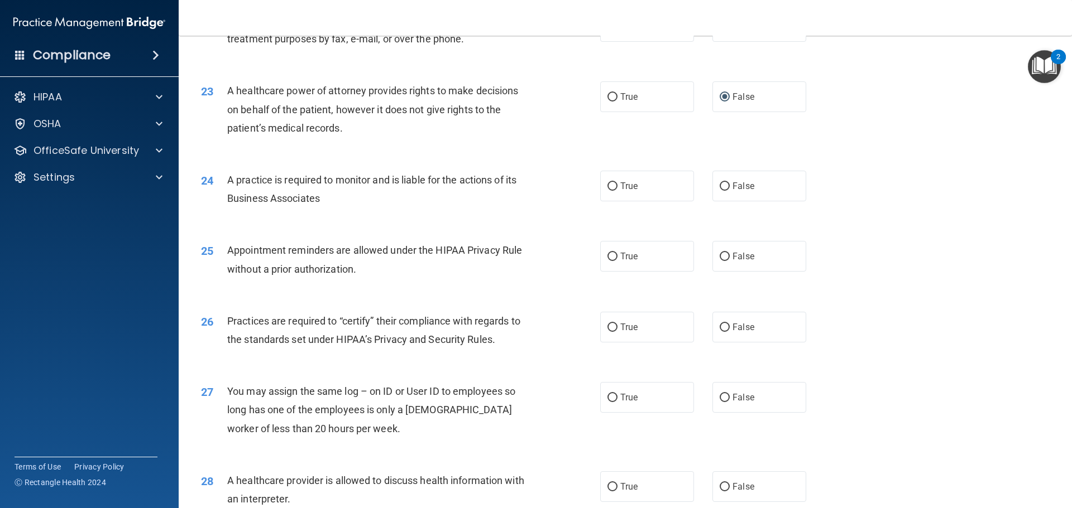
scroll to position [1842, 0]
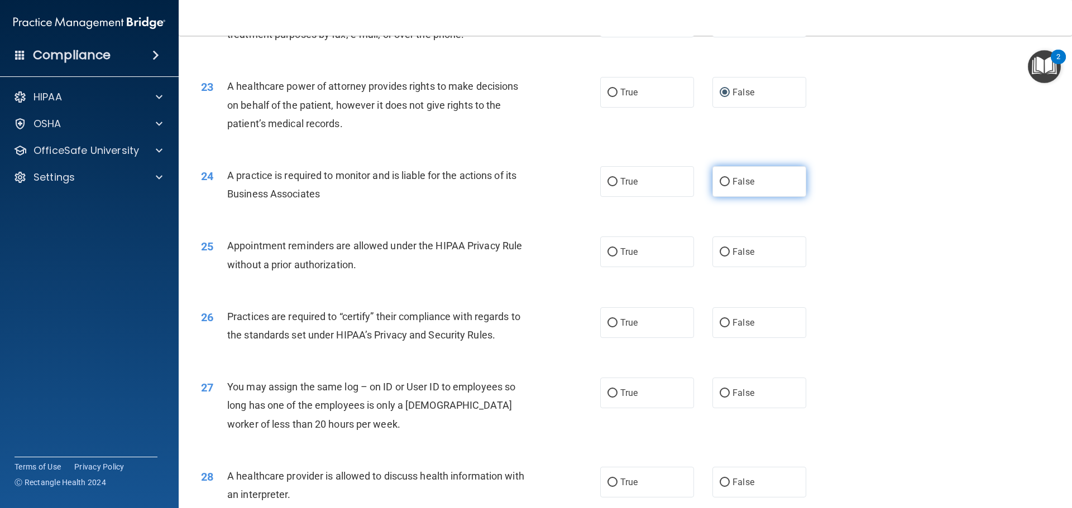
click at [720, 178] on input "False" at bounding box center [724, 182] width 10 height 8
radio input "true"
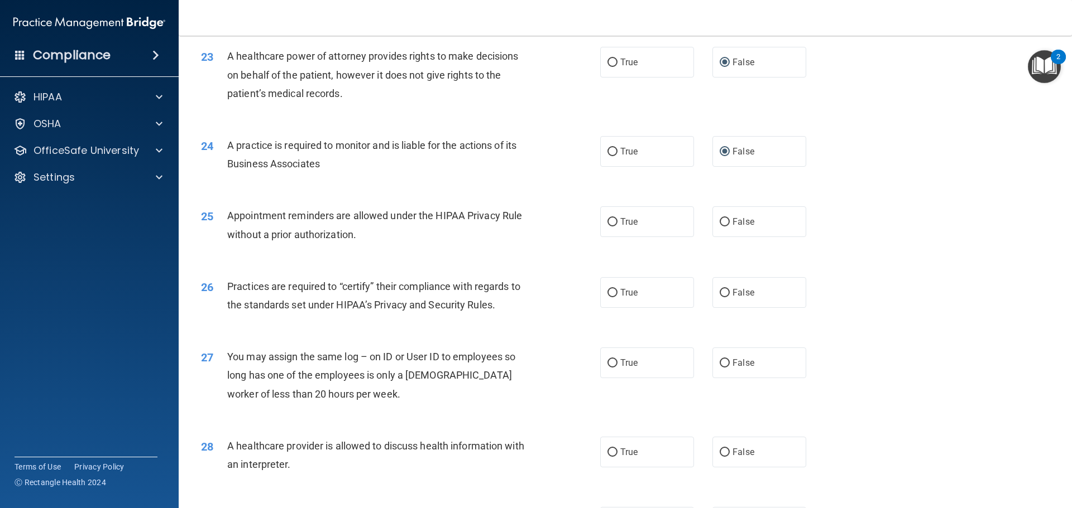
scroll to position [1898, 0]
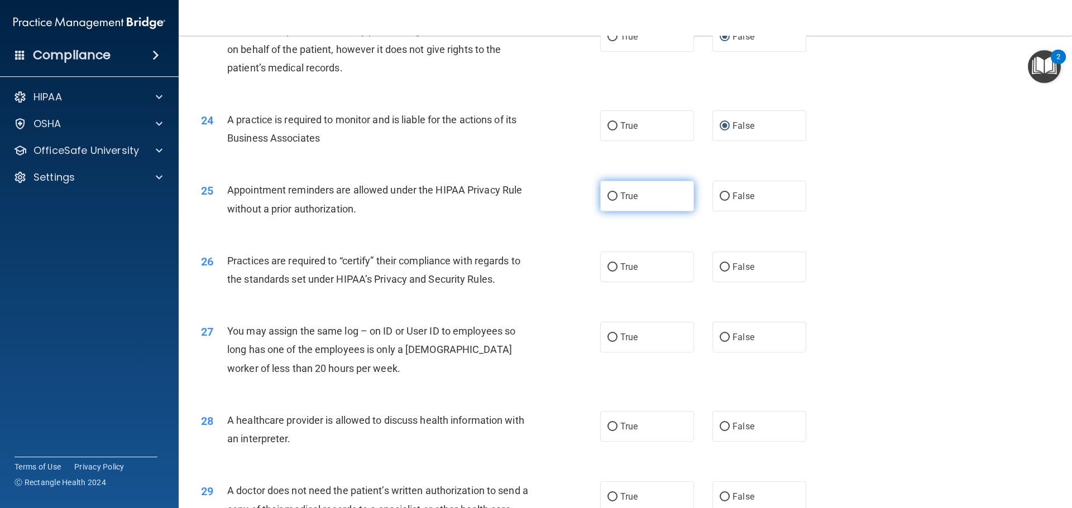
click at [612, 196] on input "True" at bounding box center [612, 197] width 10 height 8
radio input "true"
click at [719, 270] on input "False" at bounding box center [724, 267] width 10 height 8
radio input "true"
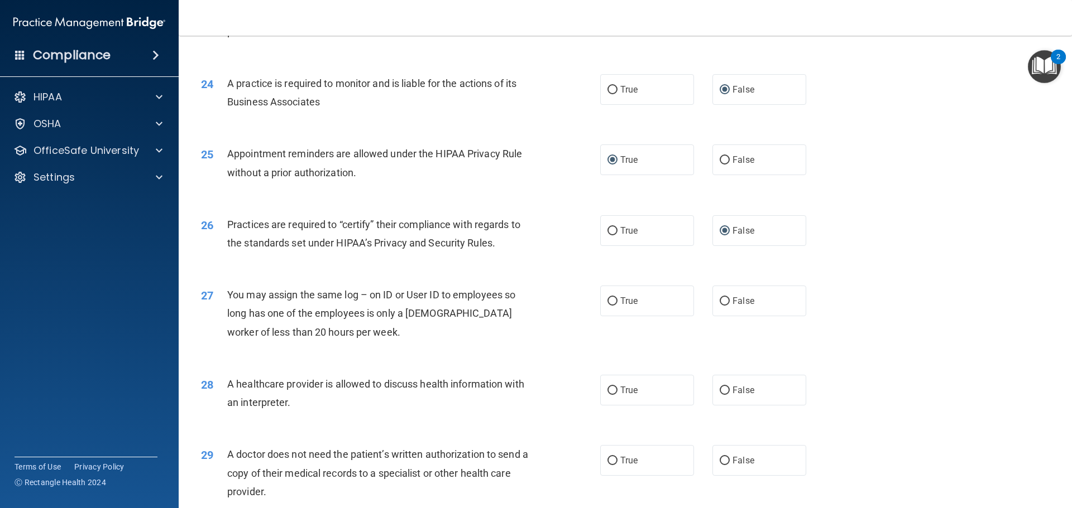
scroll to position [1954, 0]
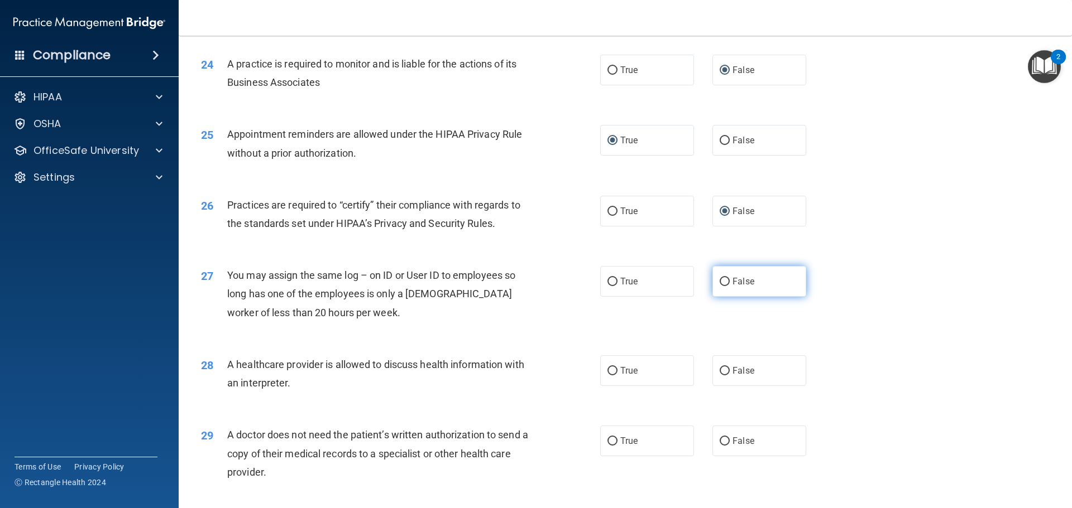
click at [722, 282] on input "False" at bounding box center [724, 282] width 10 height 8
radio input "true"
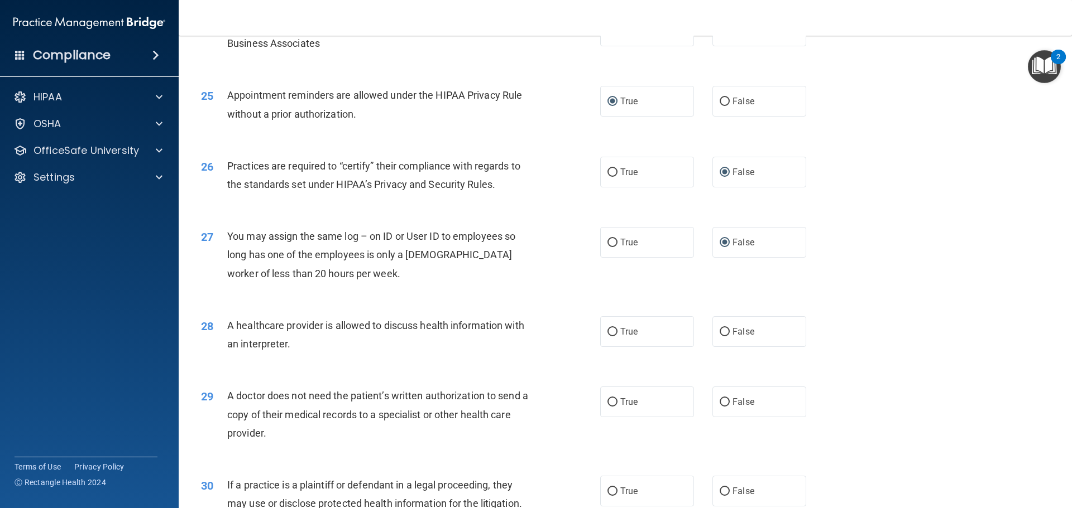
scroll to position [2009, 0]
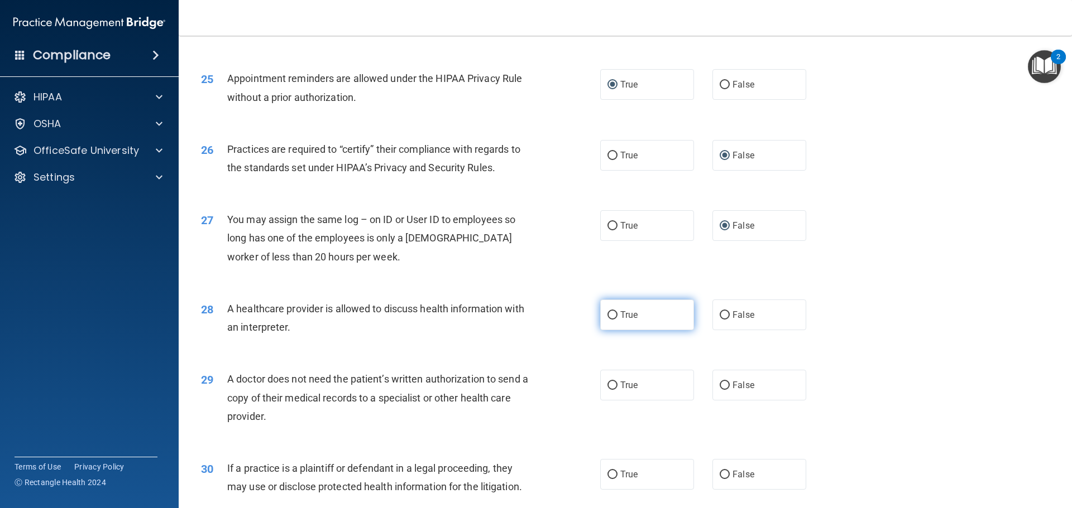
click at [609, 316] on input "True" at bounding box center [612, 315] width 10 height 8
radio input "true"
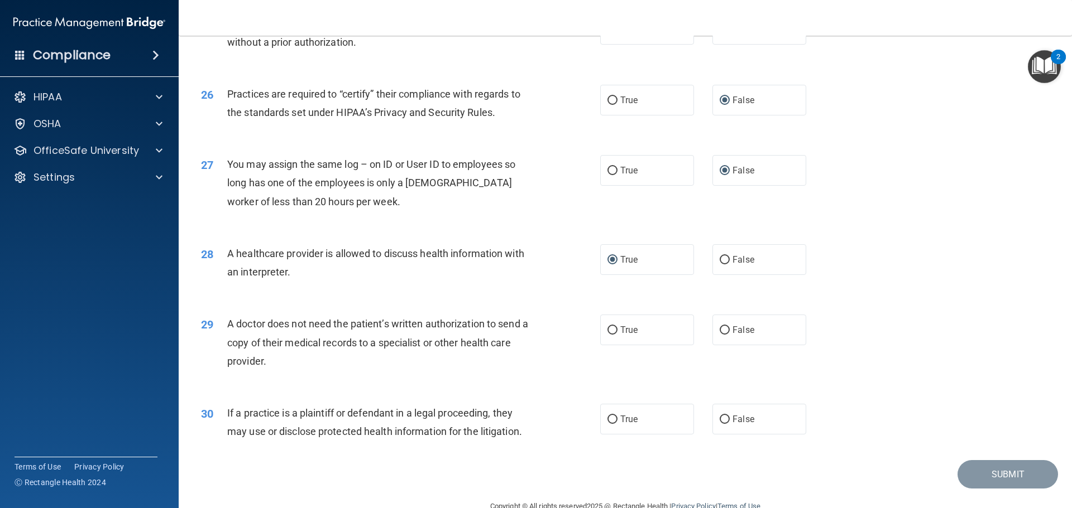
scroll to position [2065, 0]
click at [611, 328] on input "True" at bounding box center [612, 330] width 10 height 8
radio input "true"
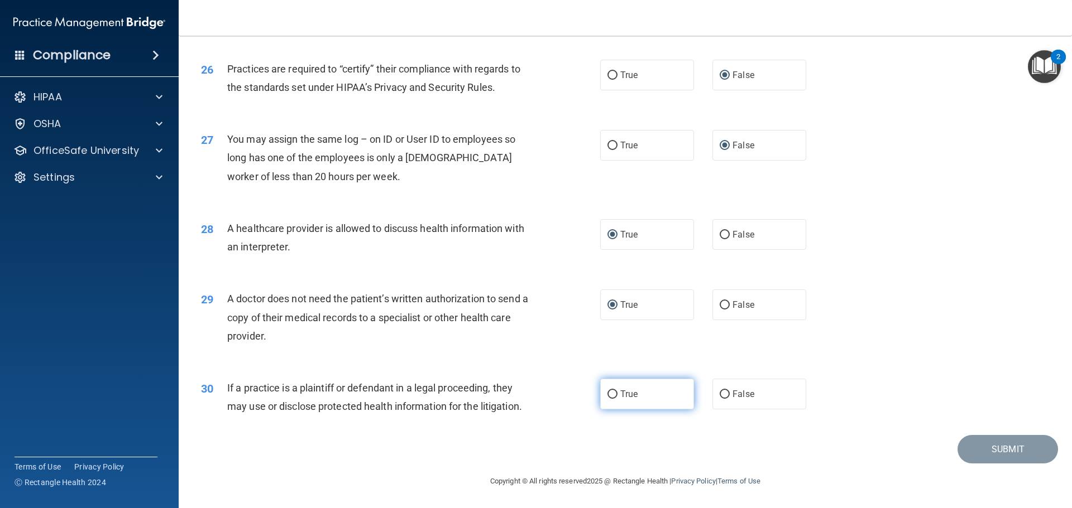
click at [610, 392] on input "True" at bounding box center [612, 395] width 10 height 8
radio input "true"
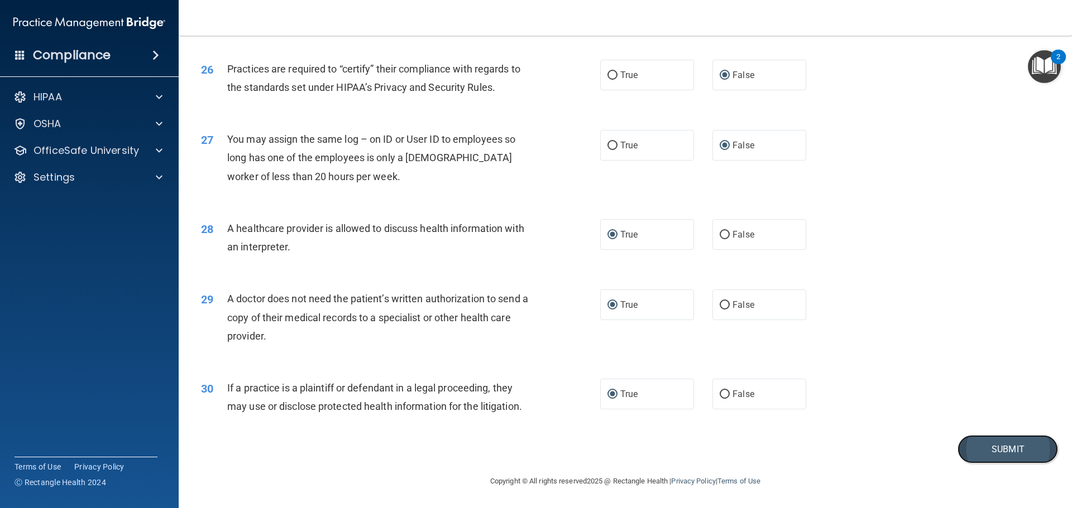
click at [1009, 448] on button "Submit" at bounding box center [1007, 449] width 100 height 28
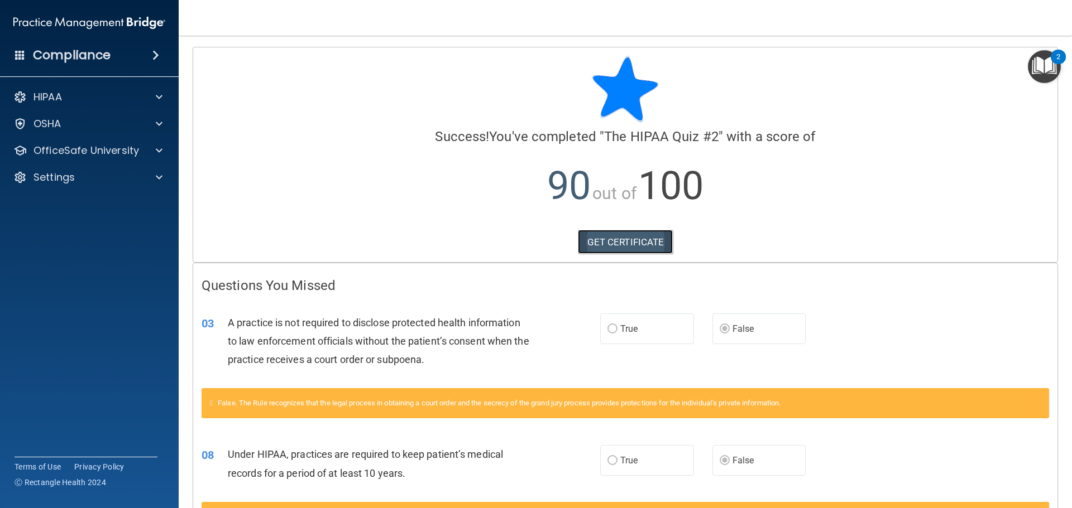
click at [638, 238] on link "GET CERTIFICATE" at bounding box center [625, 242] width 95 height 25
click at [1050, 60] on img "Open Resource Center, 2 new notifications" at bounding box center [1044, 66] width 33 height 33
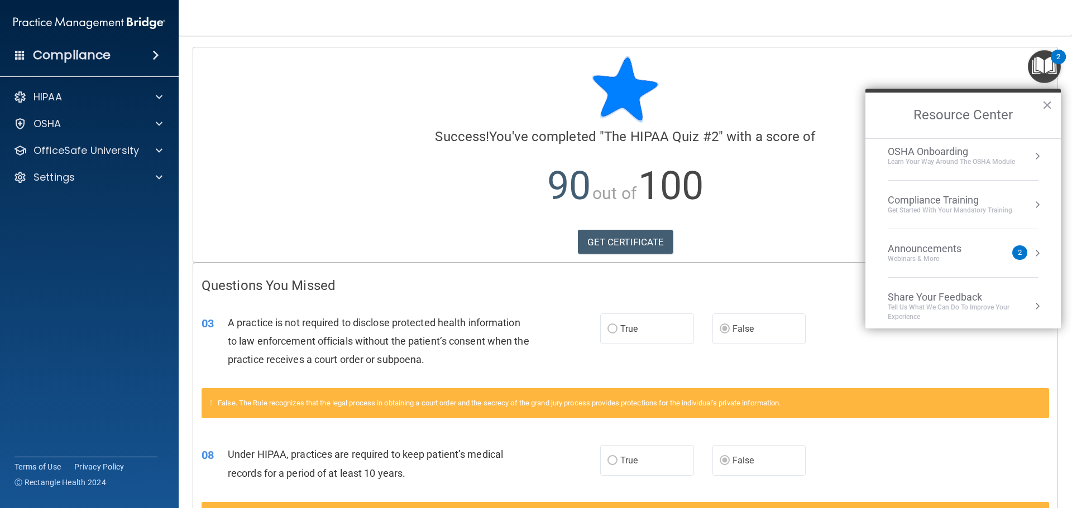
scroll to position [63, 0]
click at [225, 79] on div at bounding box center [624, 89] width 847 height 67
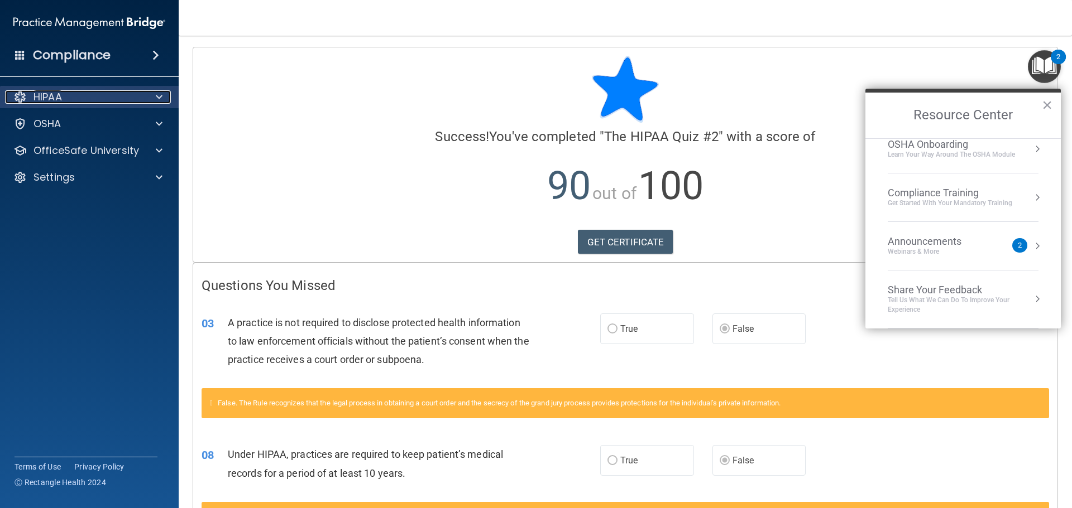
click at [110, 94] on div "HIPAA" at bounding box center [74, 96] width 138 height 13
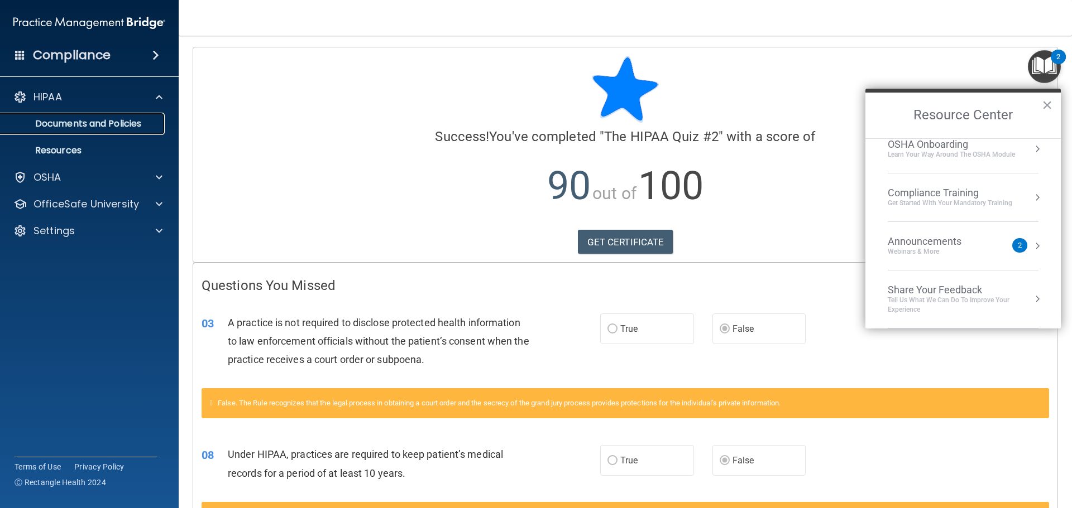
click at [117, 125] on p "Documents and Policies" at bounding box center [83, 123] width 152 height 11
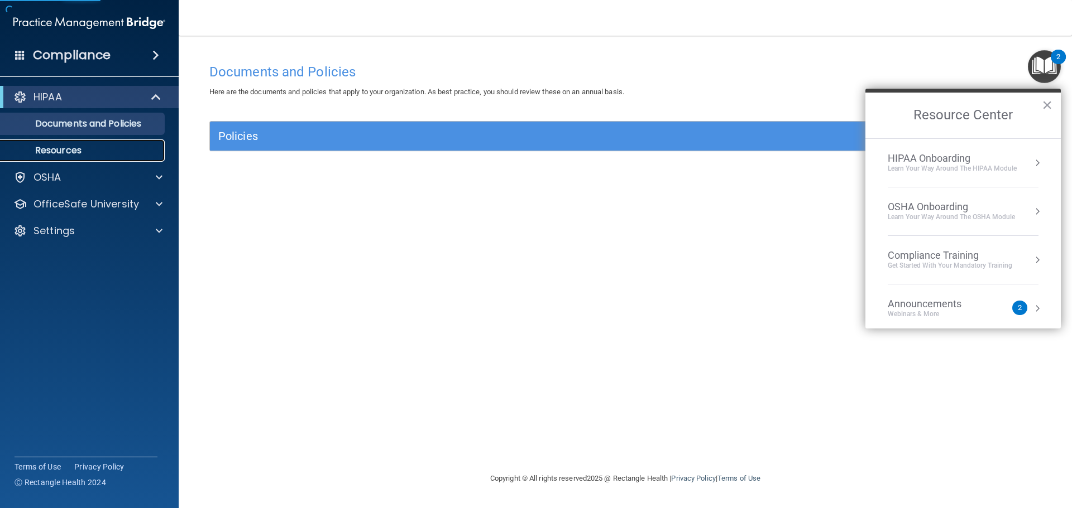
click at [110, 150] on p "Resources" at bounding box center [83, 150] width 152 height 11
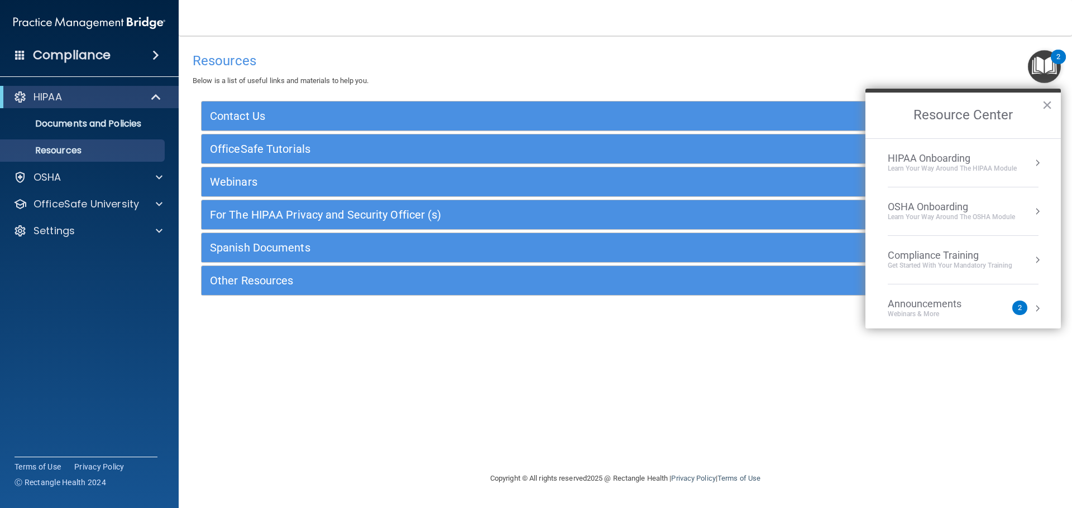
click at [153, 57] on span at bounding box center [155, 55] width 7 height 13
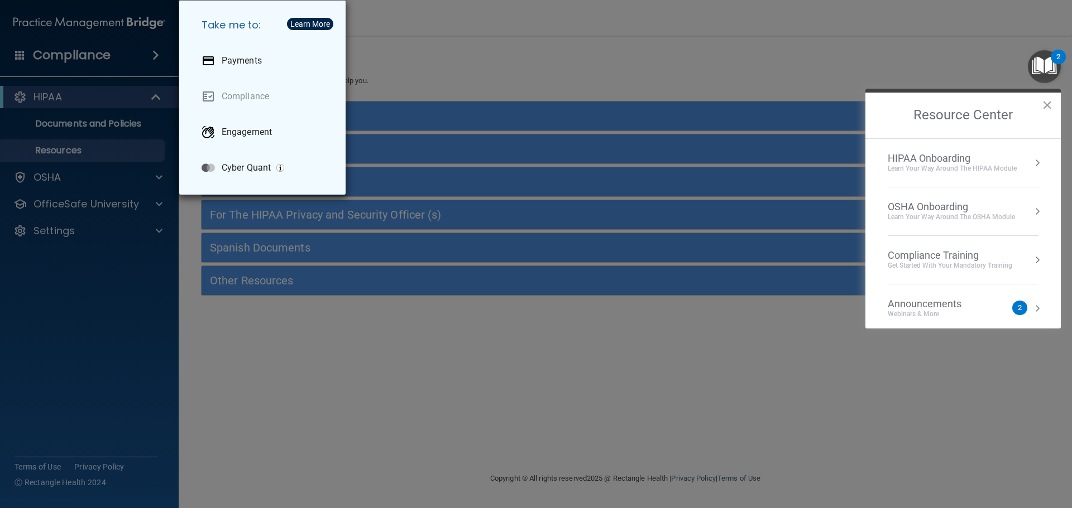
click at [407, 40] on div "Take me to: Payments Compliance Engagement Cyber Quant" at bounding box center [536, 254] width 1072 height 508
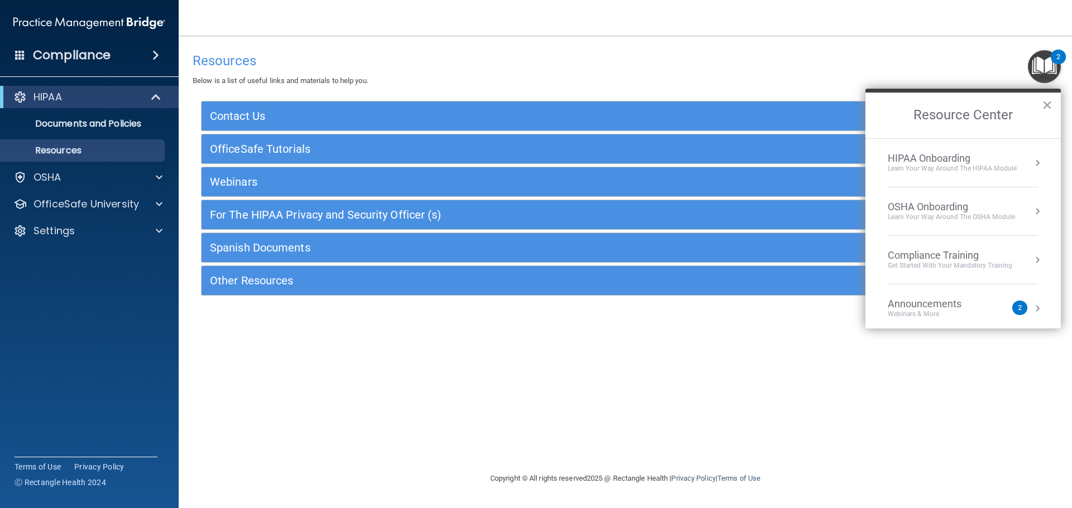
drag, startPoint x: 212, startPoint y: 377, endPoint x: 257, endPoint y: 352, distance: 51.7
click at [212, 377] on div "Resources Below is a list of useful links and materials to help you. Contact Us…" at bounding box center [625, 254] width 848 height 414
click at [1049, 107] on button "×" at bounding box center [1047, 105] width 11 height 18
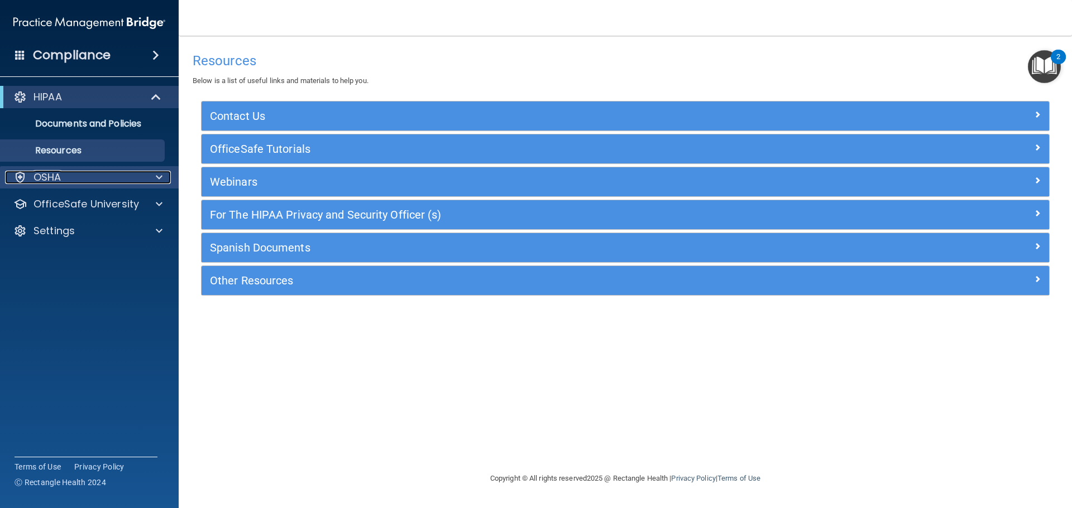
click at [148, 175] on div at bounding box center [157, 177] width 28 height 13
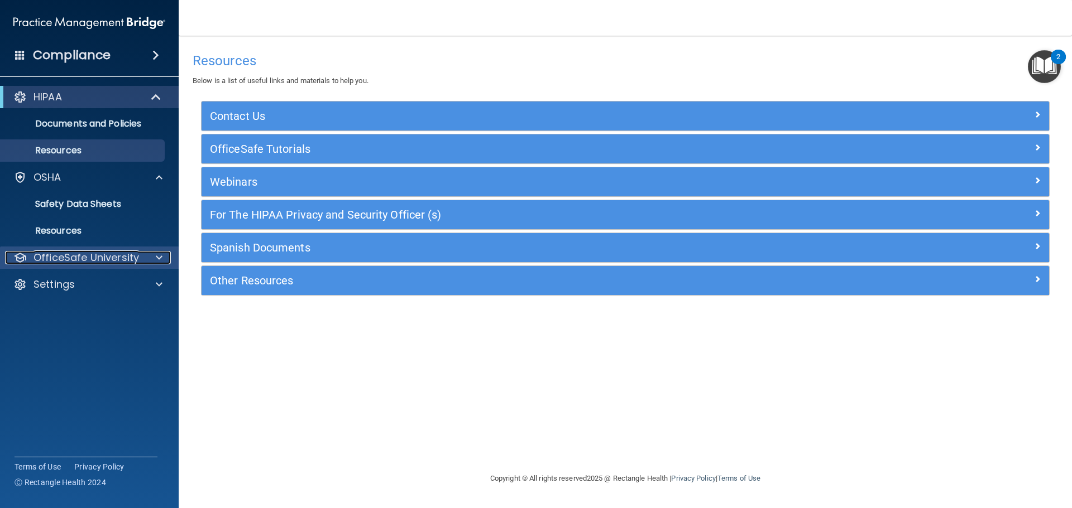
click at [148, 257] on div at bounding box center [157, 257] width 28 height 13
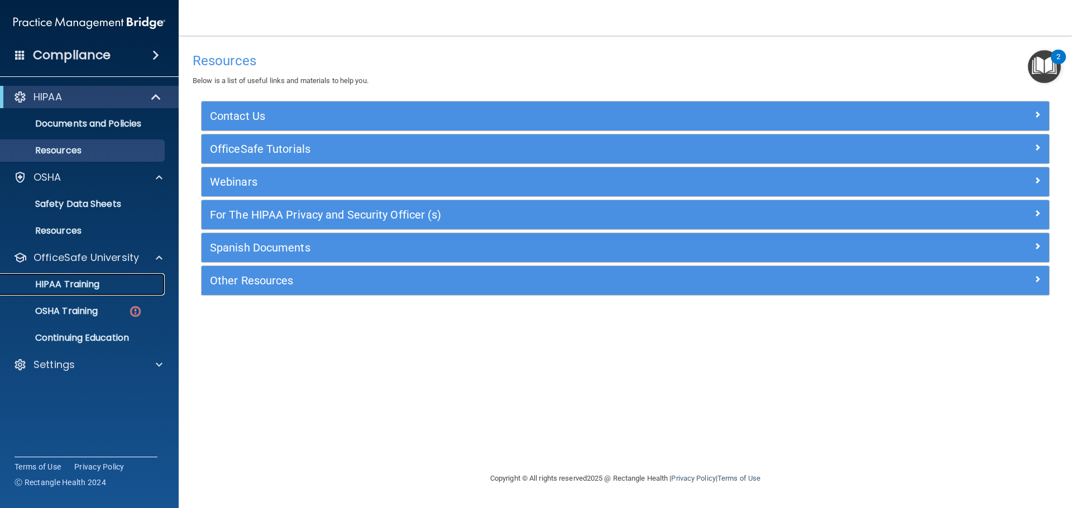
click at [96, 291] on link "HIPAA Training" at bounding box center [77, 284] width 176 height 22
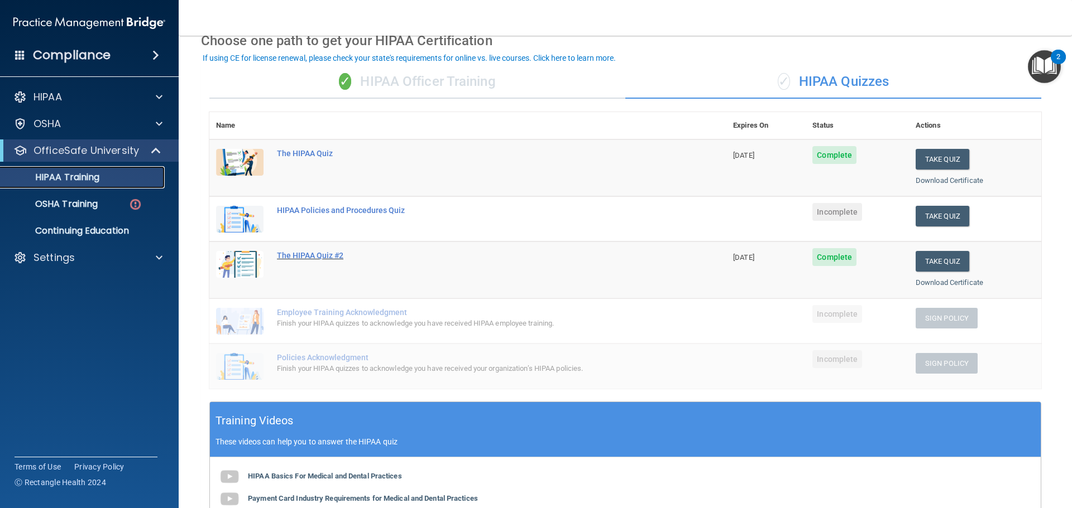
scroll to position [56, 0]
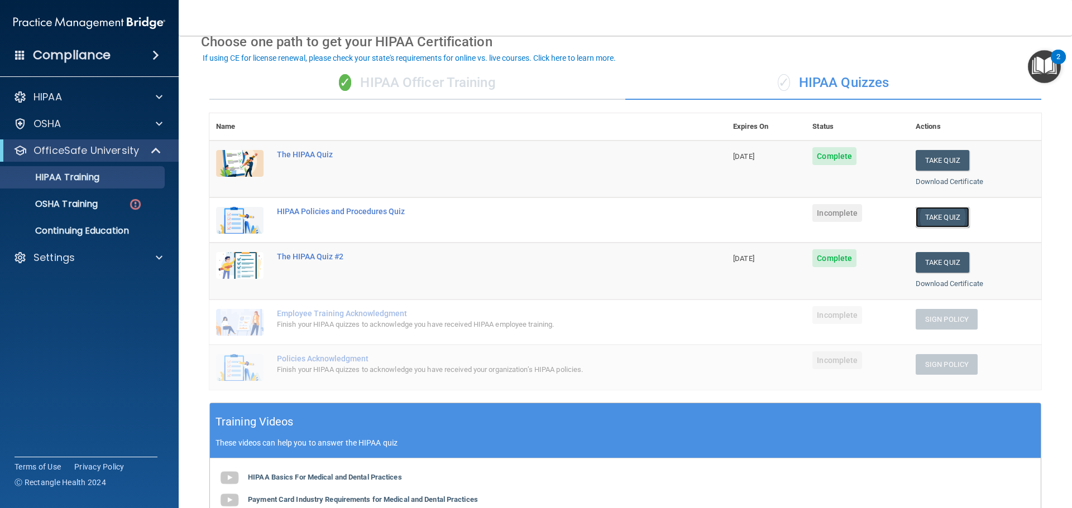
click at [942, 217] on button "Take Quiz" at bounding box center [942, 217] width 54 height 21
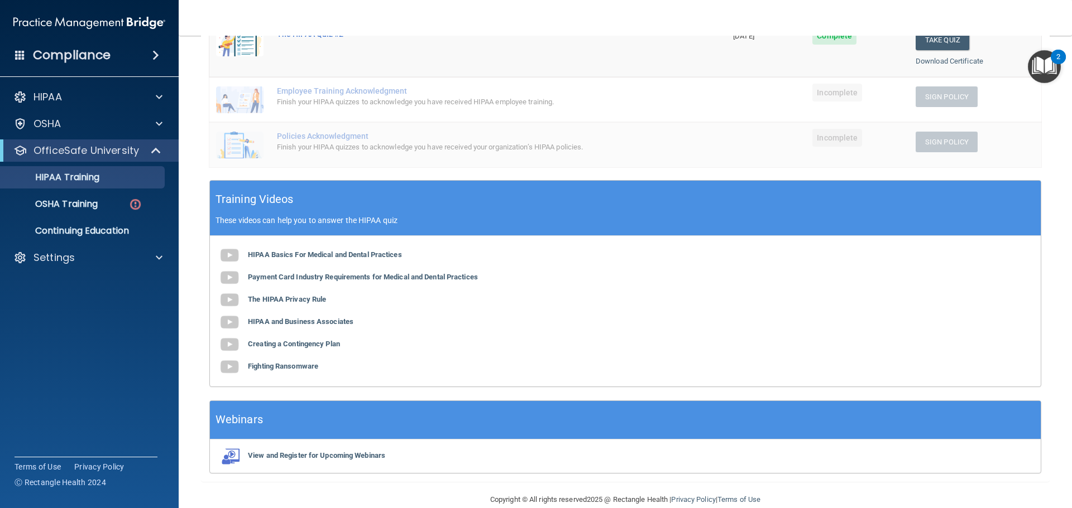
scroll to position [279, 0]
click at [112, 204] on div "OSHA Training" at bounding box center [83, 204] width 152 height 11
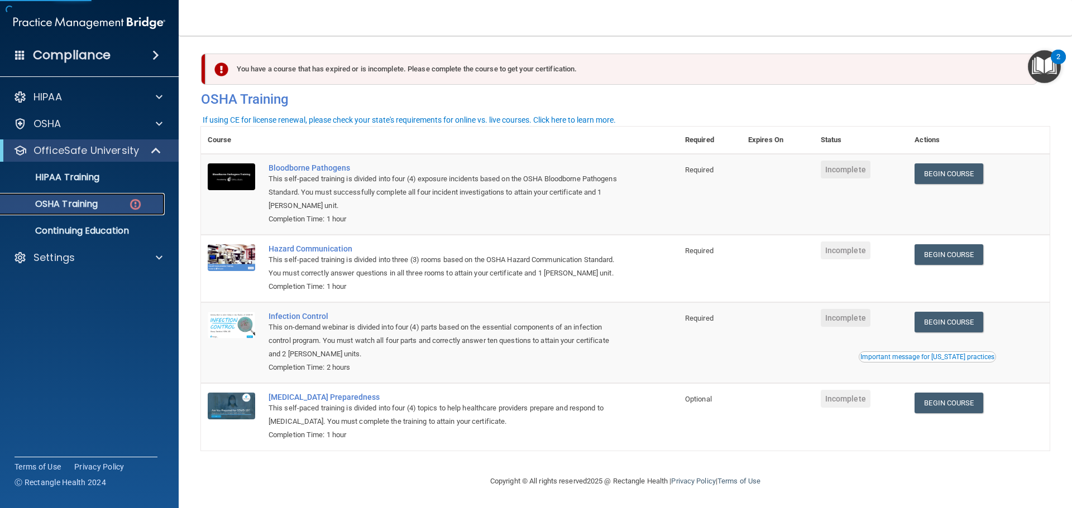
scroll to position [18, 0]
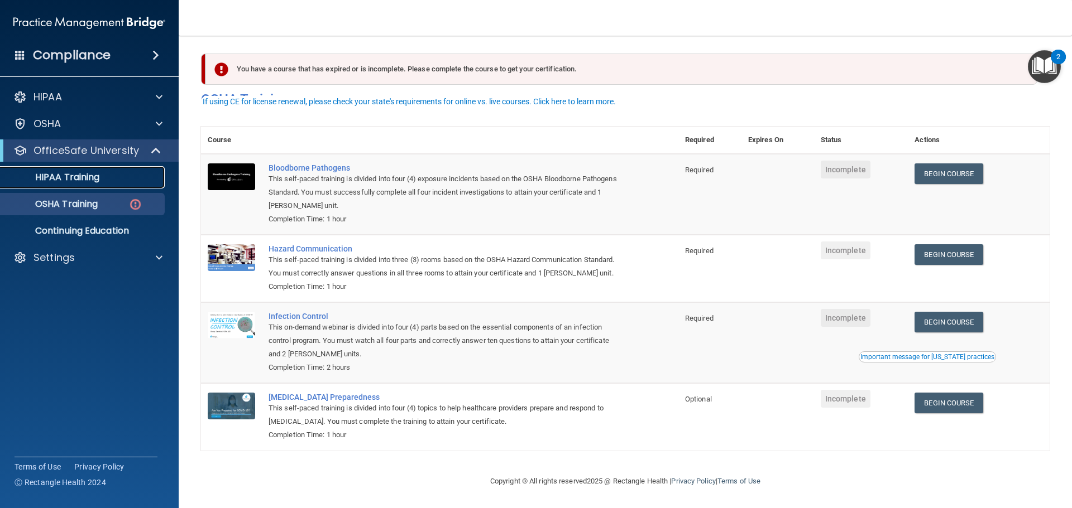
click at [76, 180] on p "HIPAA Training" at bounding box center [53, 177] width 92 height 11
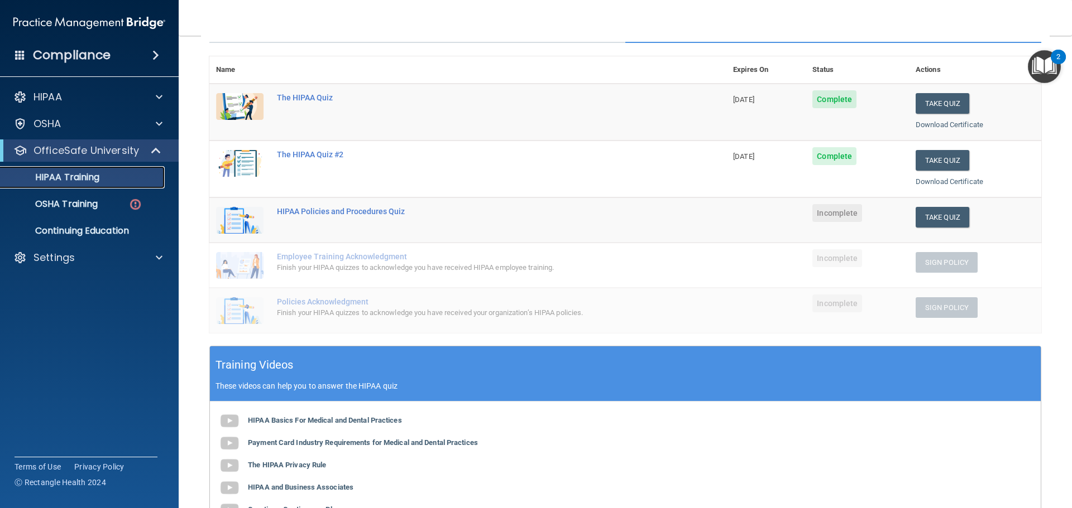
scroll to position [74, 0]
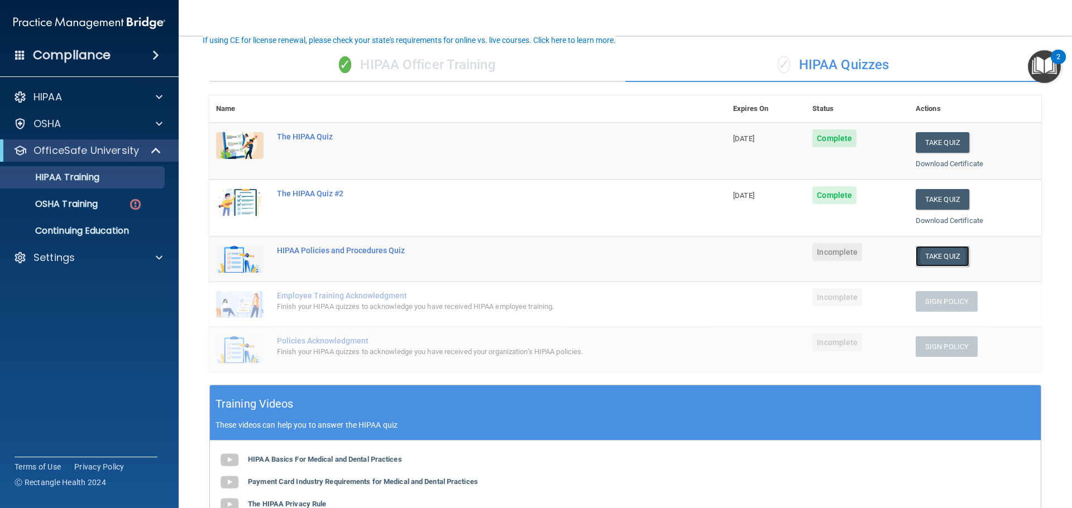
click at [949, 259] on button "Take Quiz" at bounding box center [942, 256] width 54 height 21
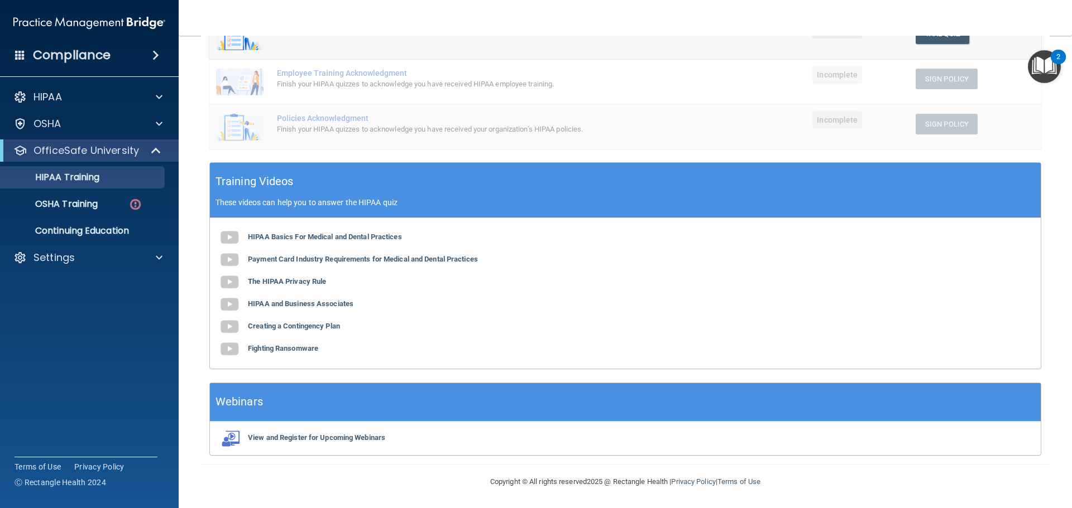
scroll to position [297, 0]
click at [299, 278] on b "The HIPAA Privacy Rule" at bounding box center [287, 281] width 78 height 8
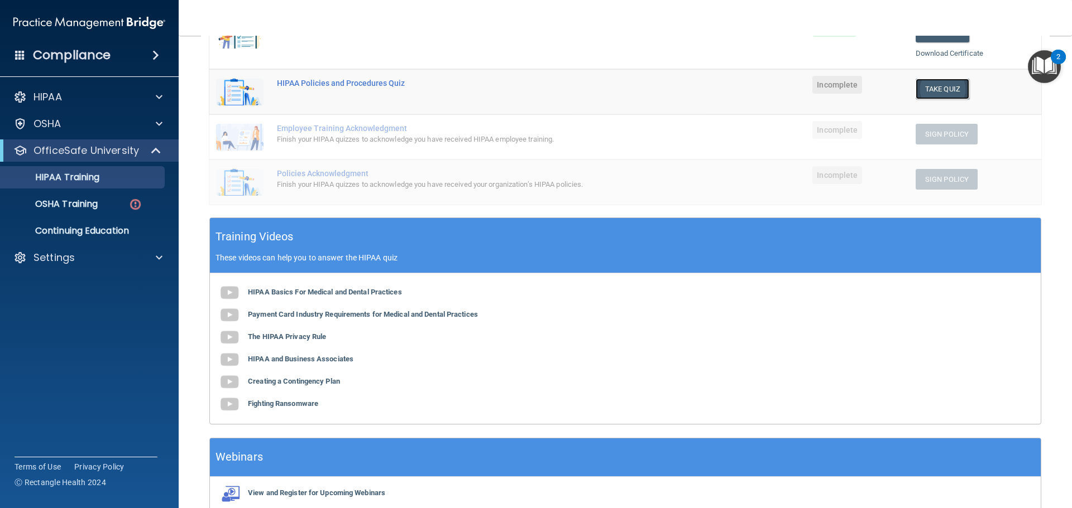
click at [935, 93] on button "Take Quiz" at bounding box center [942, 89] width 54 height 21
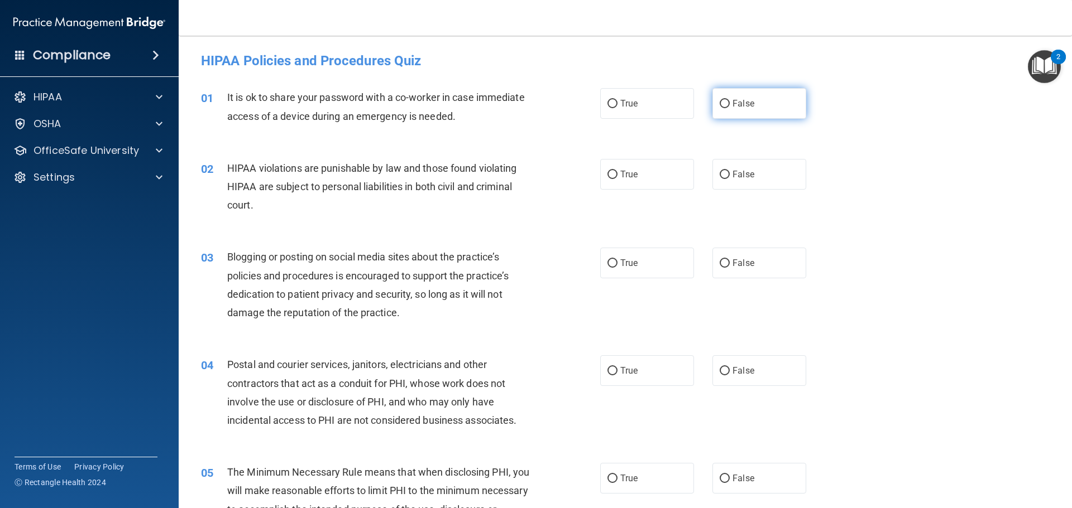
click at [719, 105] on input "False" at bounding box center [724, 104] width 10 height 8
radio input "true"
click at [607, 174] on input "True" at bounding box center [612, 175] width 10 height 8
radio input "true"
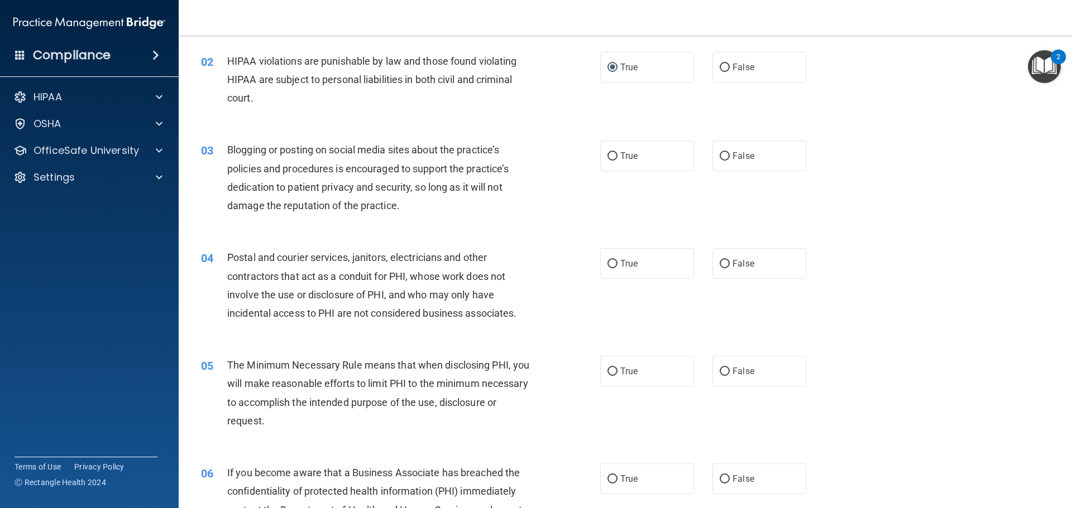
scroll to position [112, 0]
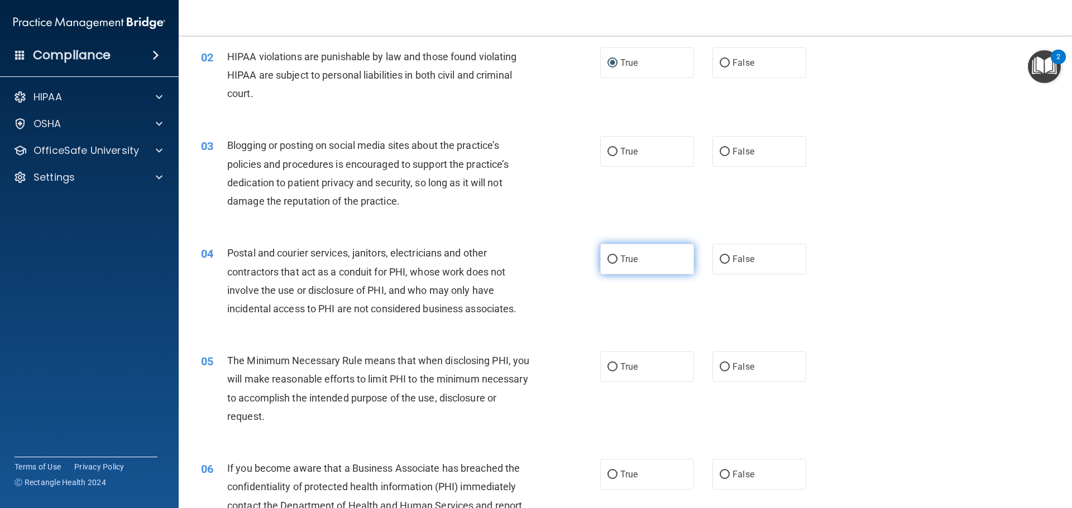
click at [607, 259] on input "True" at bounding box center [612, 260] width 10 height 8
radio input "true"
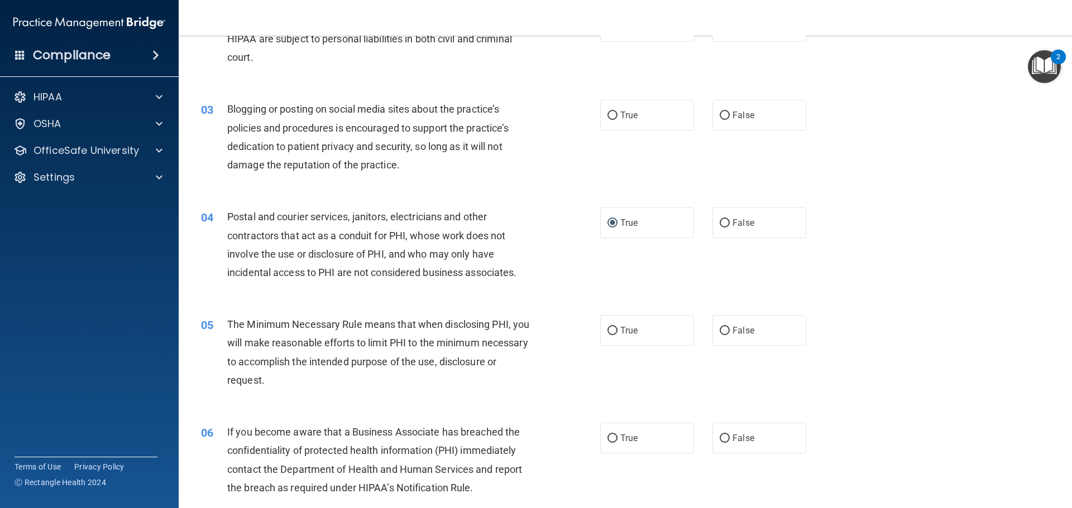
scroll to position [167, 0]
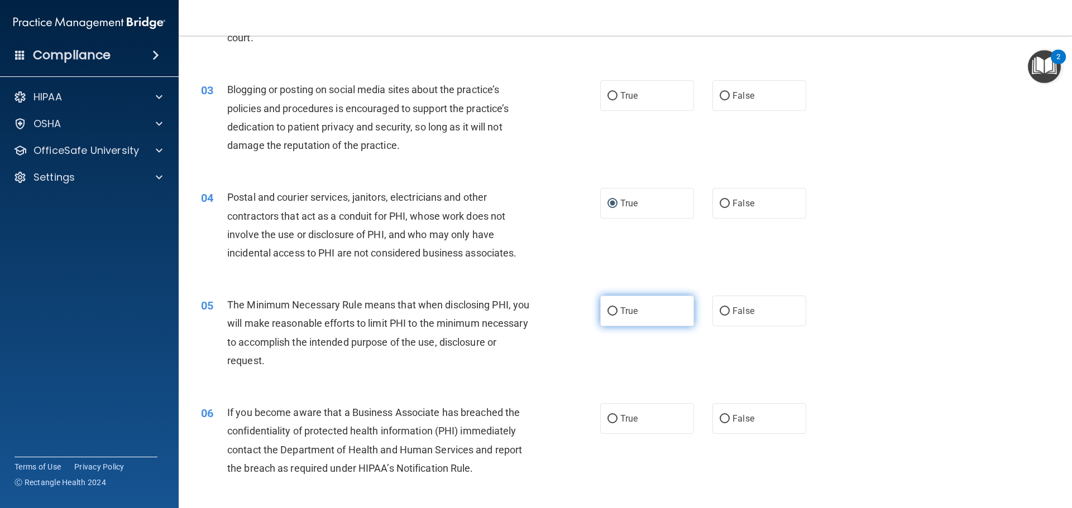
click at [610, 311] on input "True" at bounding box center [612, 312] width 10 height 8
radio input "true"
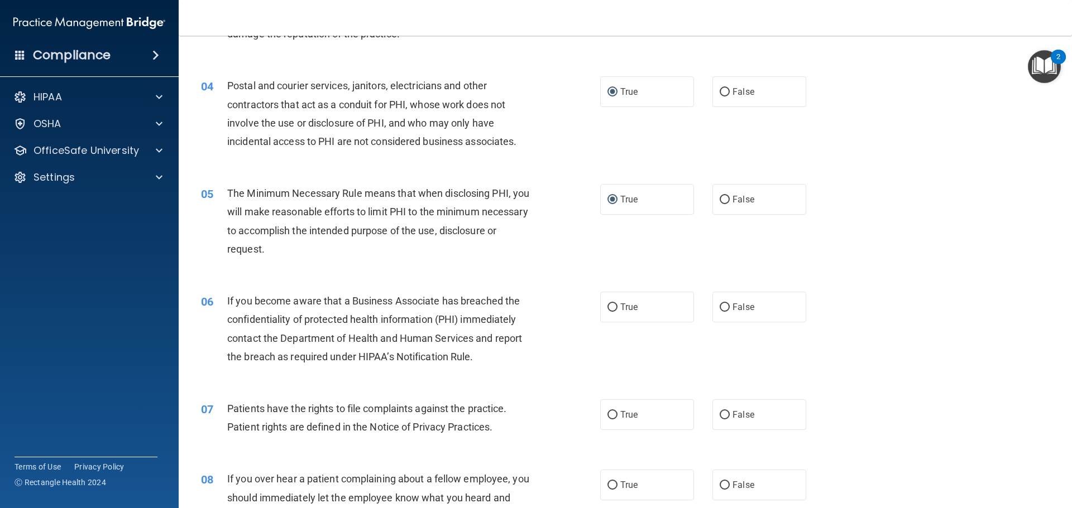
scroll to position [335, 0]
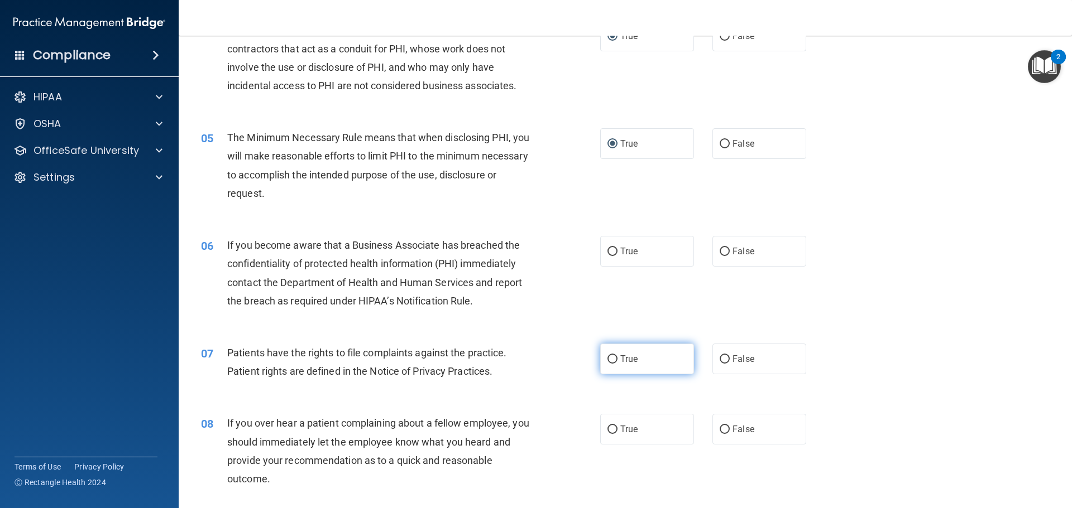
click at [607, 358] on input "True" at bounding box center [612, 360] width 10 height 8
radio input "true"
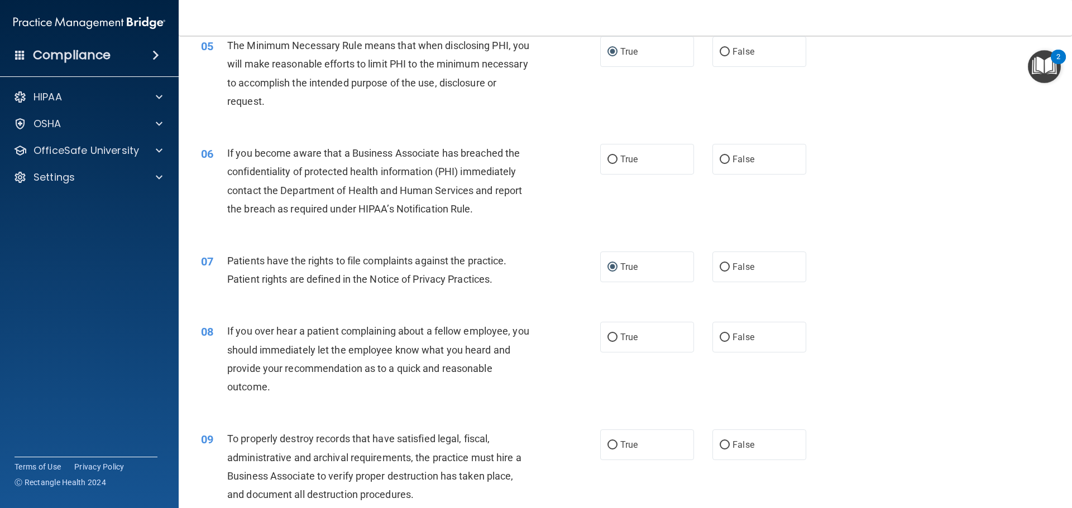
scroll to position [447, 0]
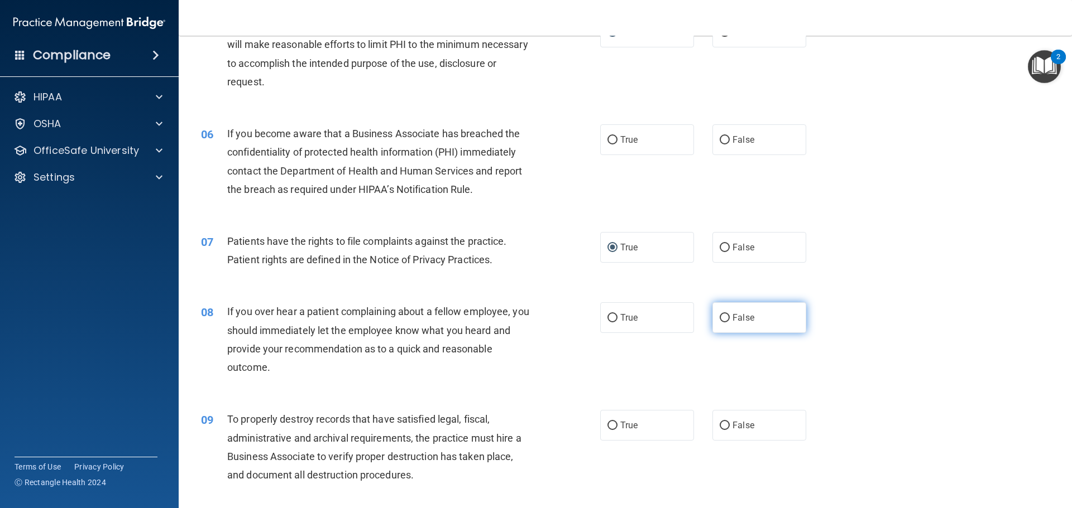
click at [723, 319] on input "False" at bounding box center [724, 318] width 10 height 8
radio input "true"
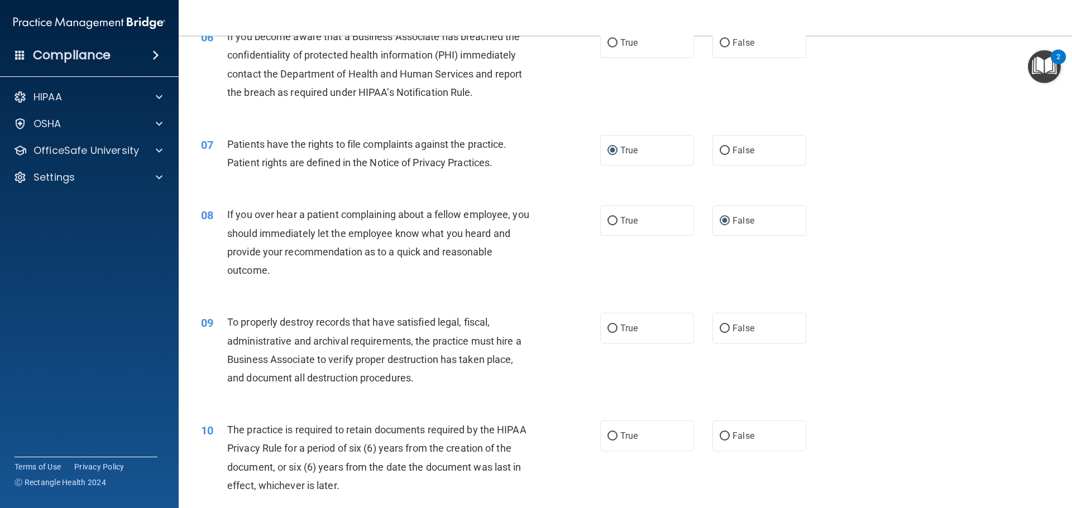
scroll to position [558, 0]
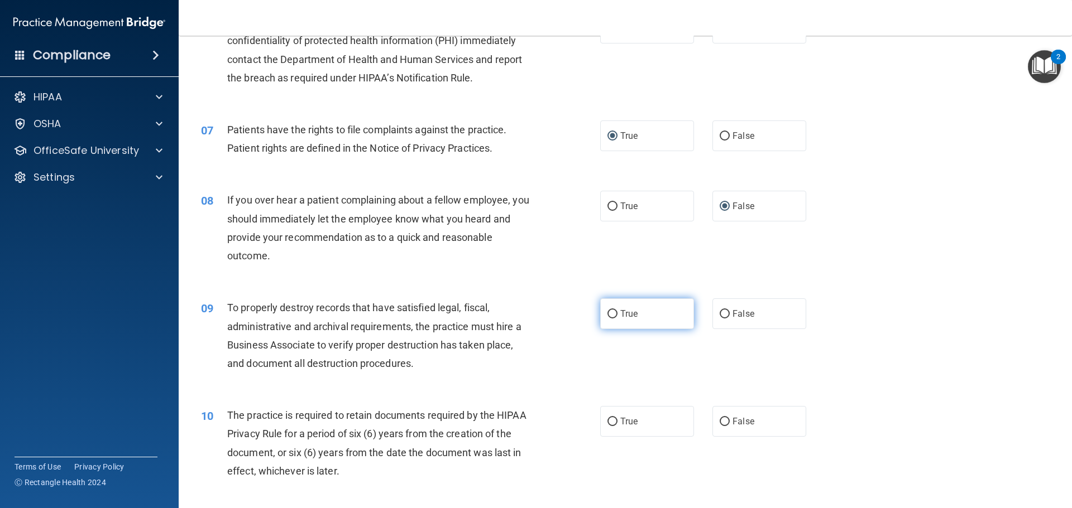
click at [607, 314] on input "True" at bounding box center [612, 314] width 10 height 8
radio input "true"
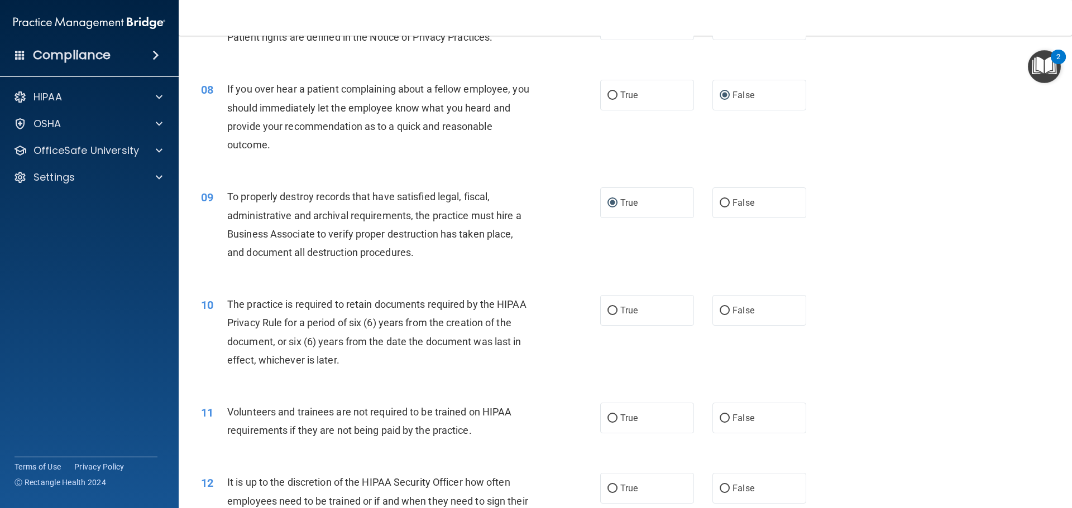
scroll to position [670, 0]
click at [609, 312] on input "True" at bounding box center [612, 310] width 10 height 8
radio input "true"
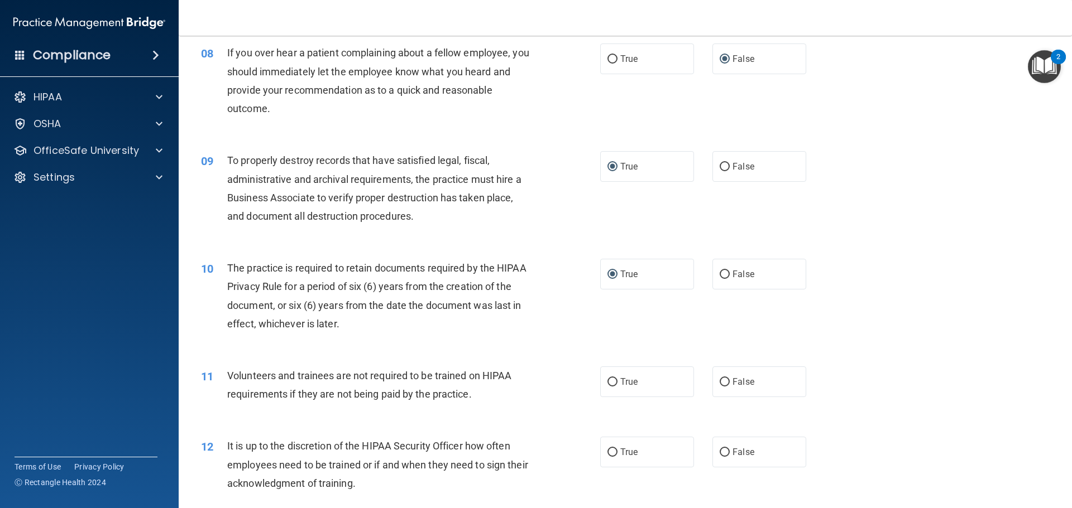
scroll to position [726, 0]
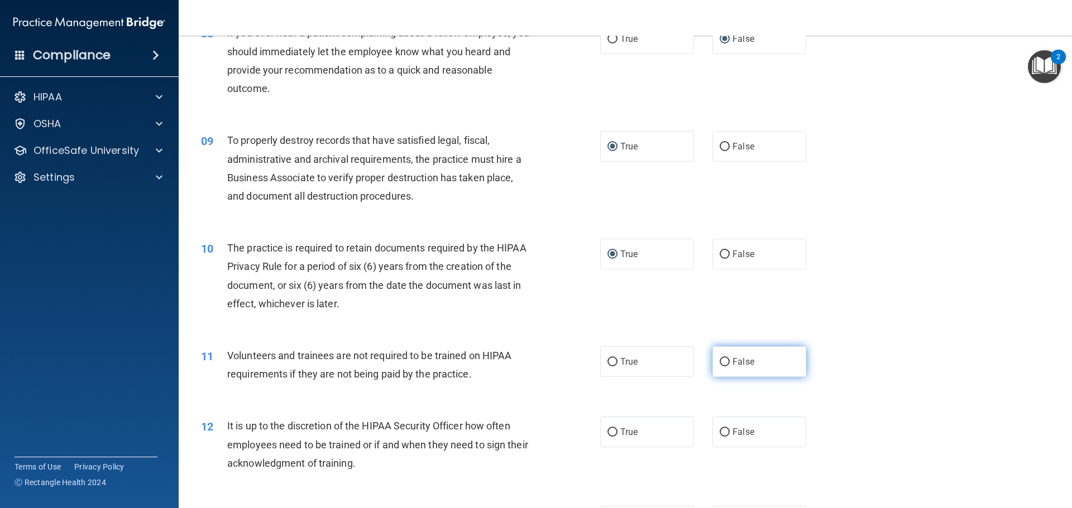
click at [719, 362] on input "False" at bounding box center [724, 362] width 10 height 8
radio input "true"
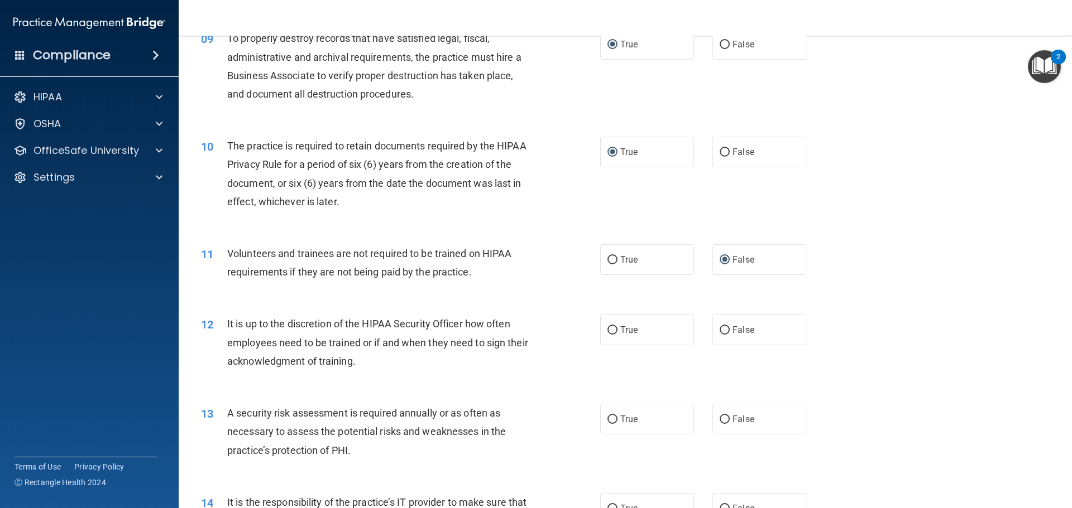
scroll to position [837, 0]
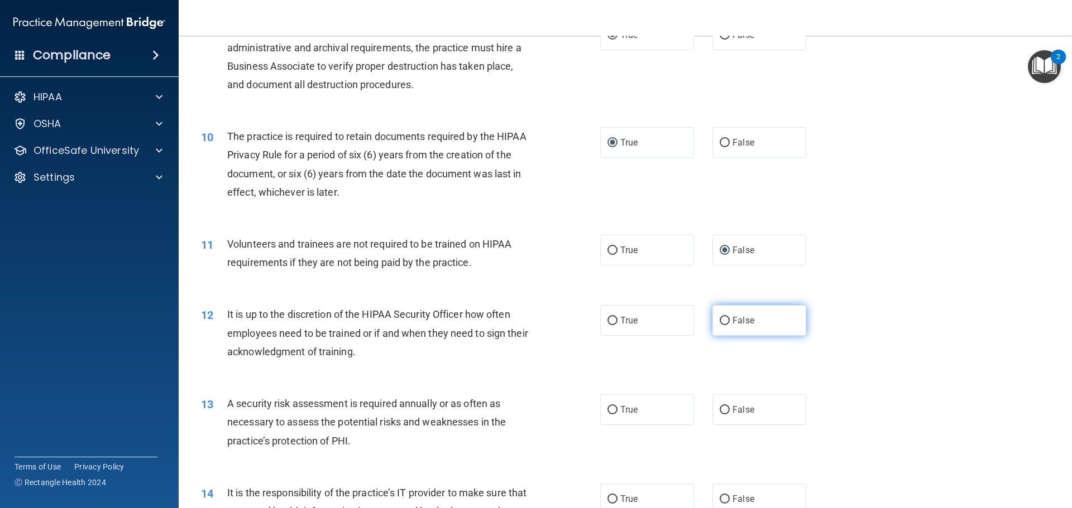
click at [719, 320] on input "False" at bounding box center [724, 321] width 10 height 8
radio input "true"
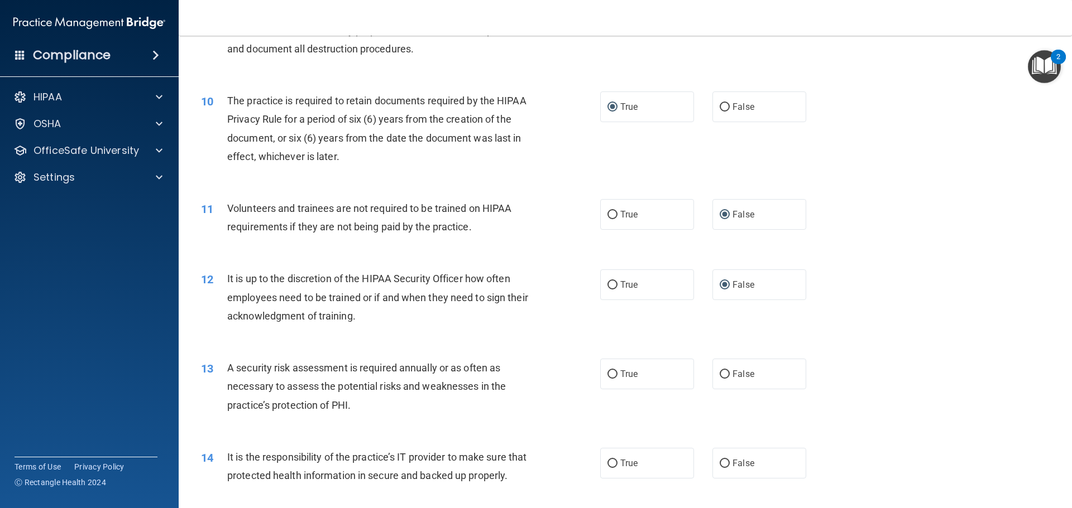
scroll to position [893, 0]
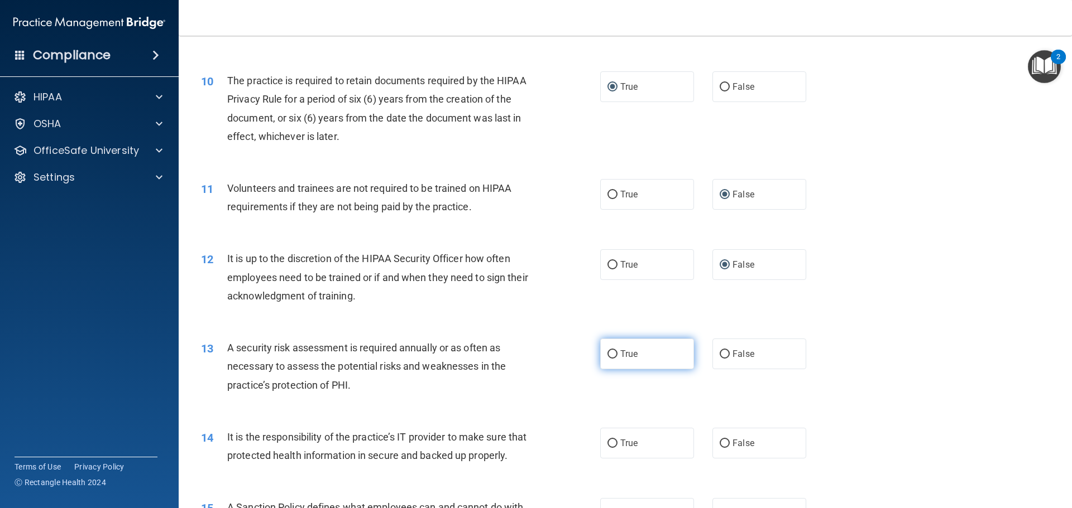
click at [607, 355] on input "True" at bounding box center [612, 355] width 10 height 8
radio input "true"
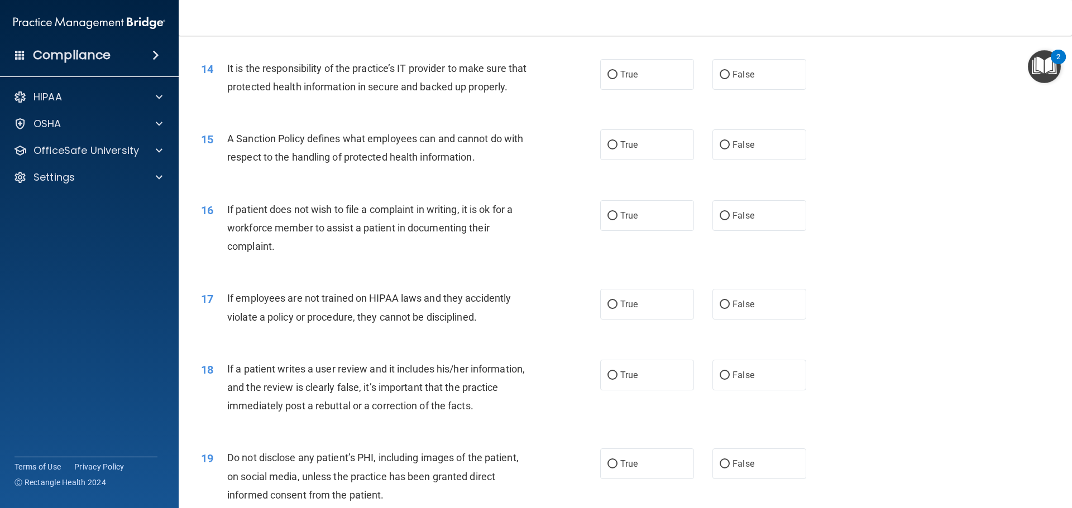
scroll to position [1284, 0]
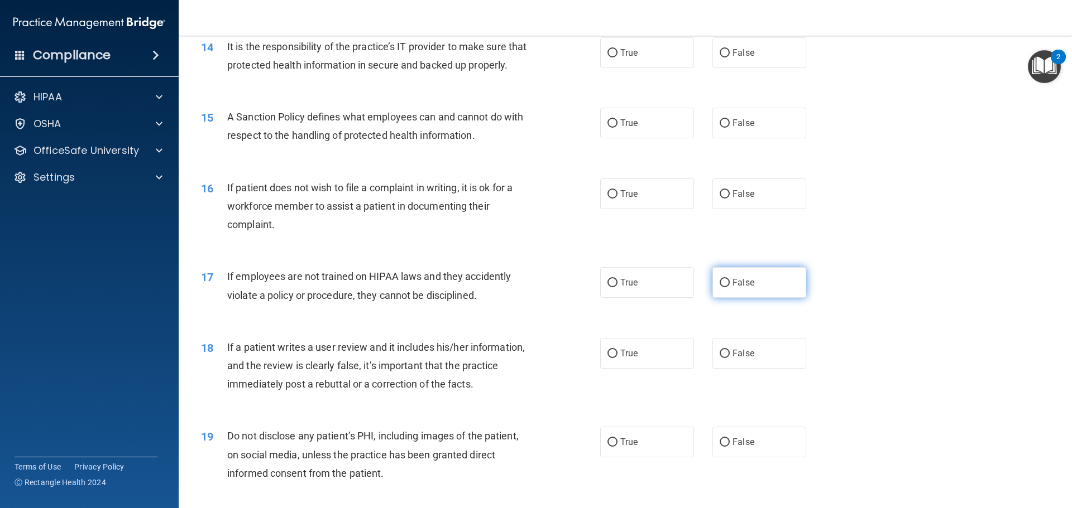
click at [719, 287] on input "False" at bounding box center [724, 283] width 10 height 8
radio input "true"
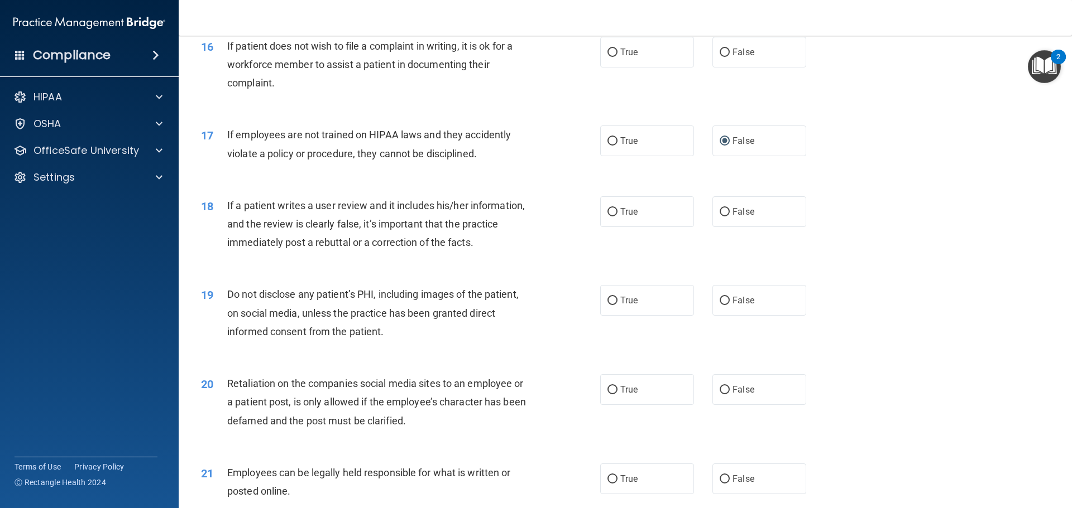
scroll to position [1451, 0]
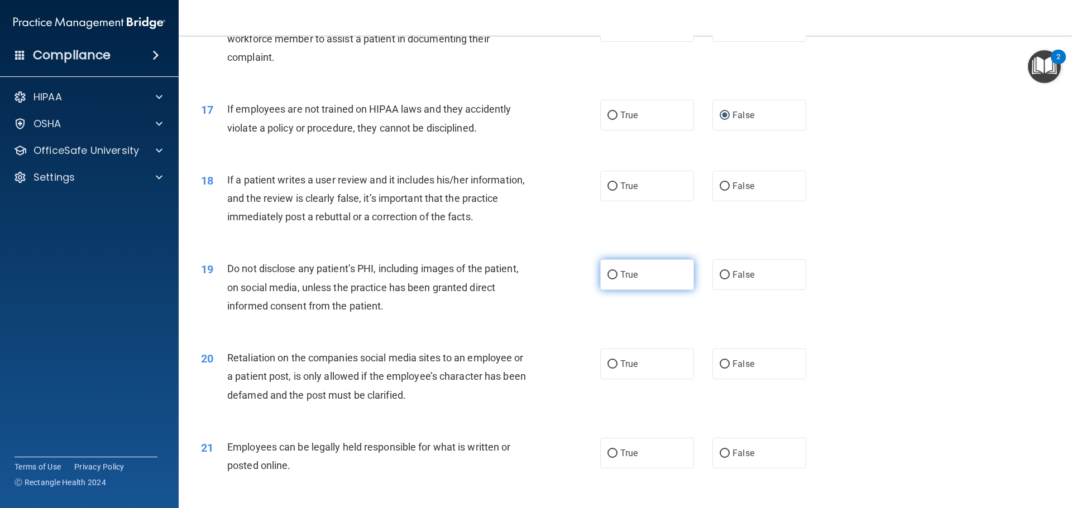
click at [609, 280] on input "True" at bounding box center [612, 275] width 10 height 8
radio input "true"
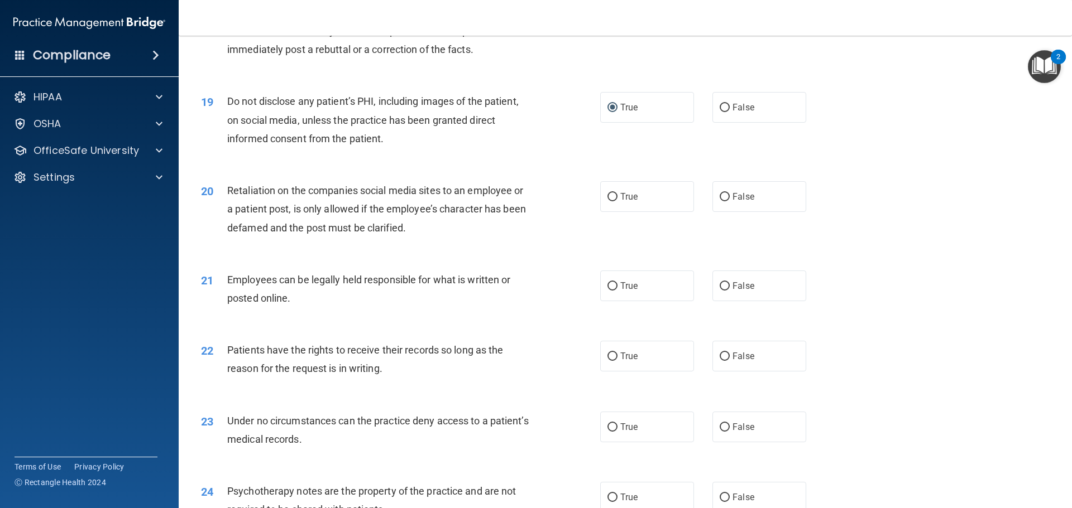
scroll to position [1674, 0]
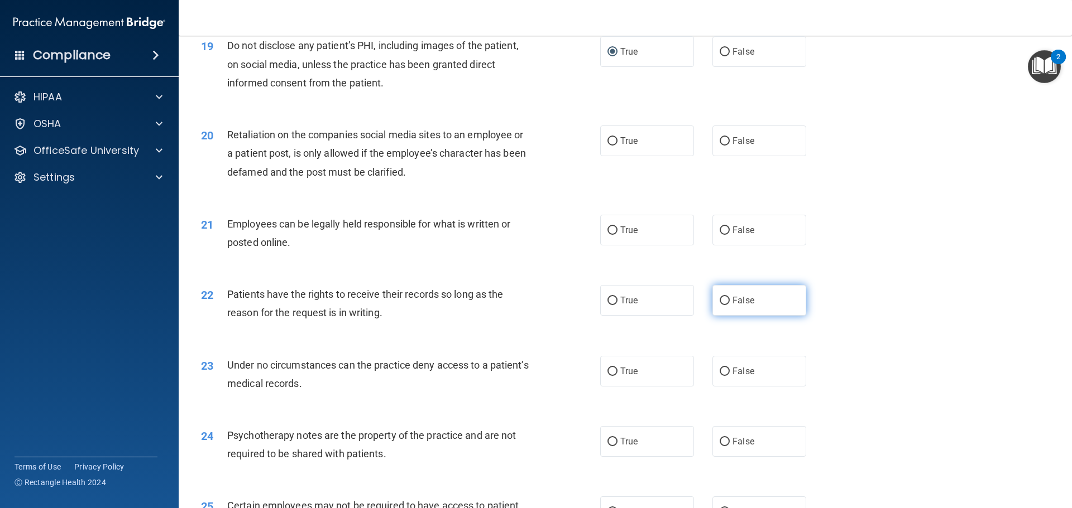
click at [719, 305] on input "False" at bounding box center [724, 301] width 10 height 8
radio input "true"
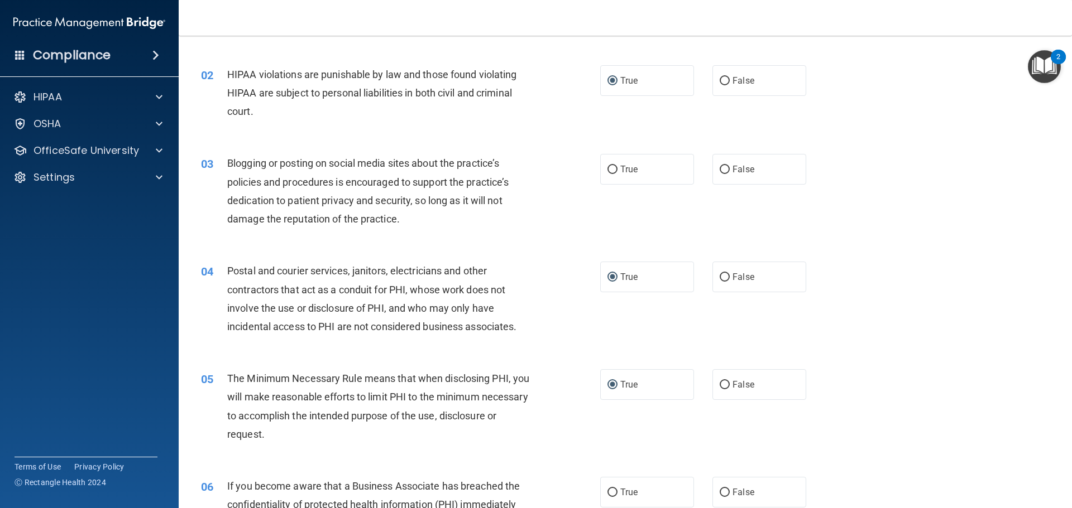
scroll to position [0, 0]
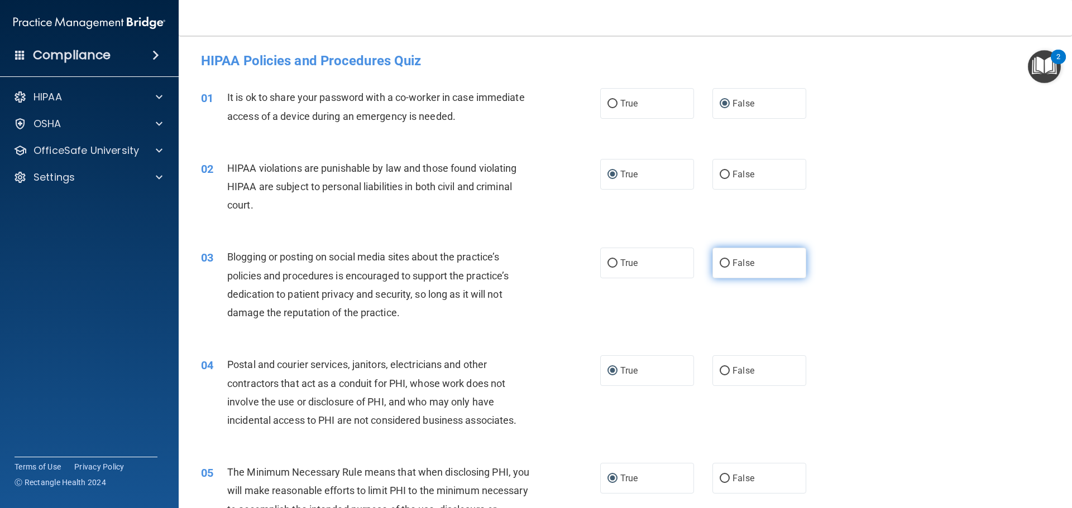
click at [721, 261] on input "False" at bounding box center [724, 264] width 10 height 8
radio input "true"
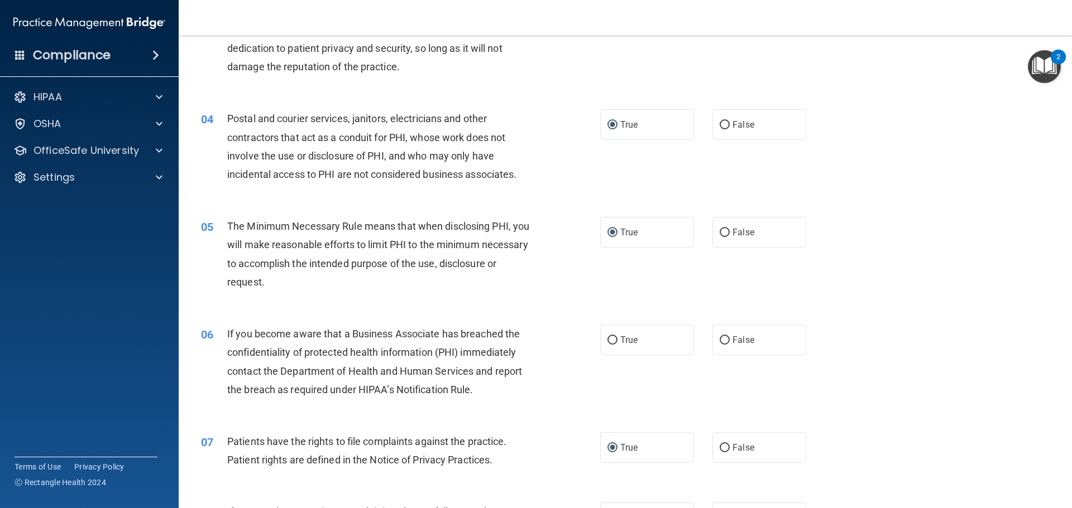
scroll to position [279, 0]
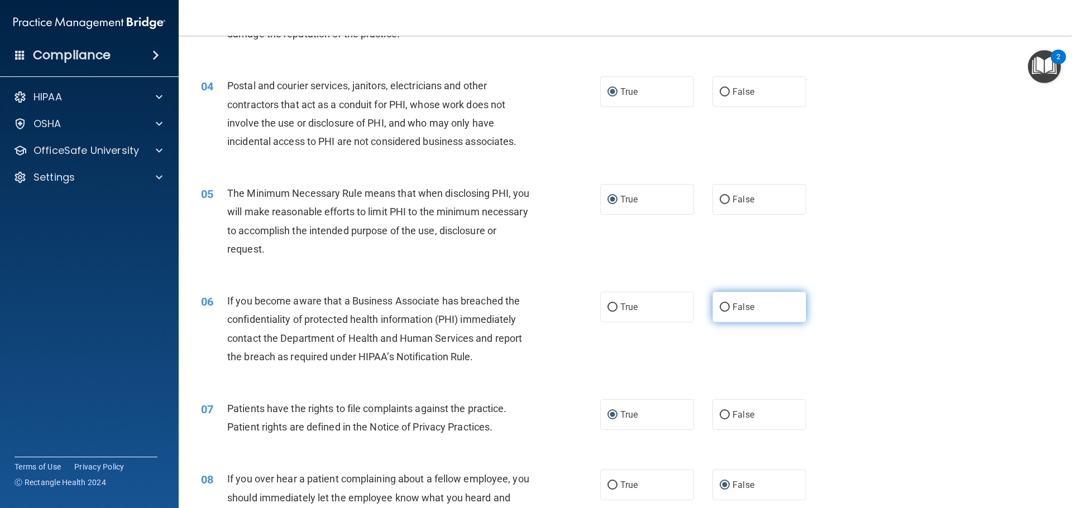
click at [719, 307] on input "False" at bounding box center [724, 308] width 10 height 8
radio input "true"
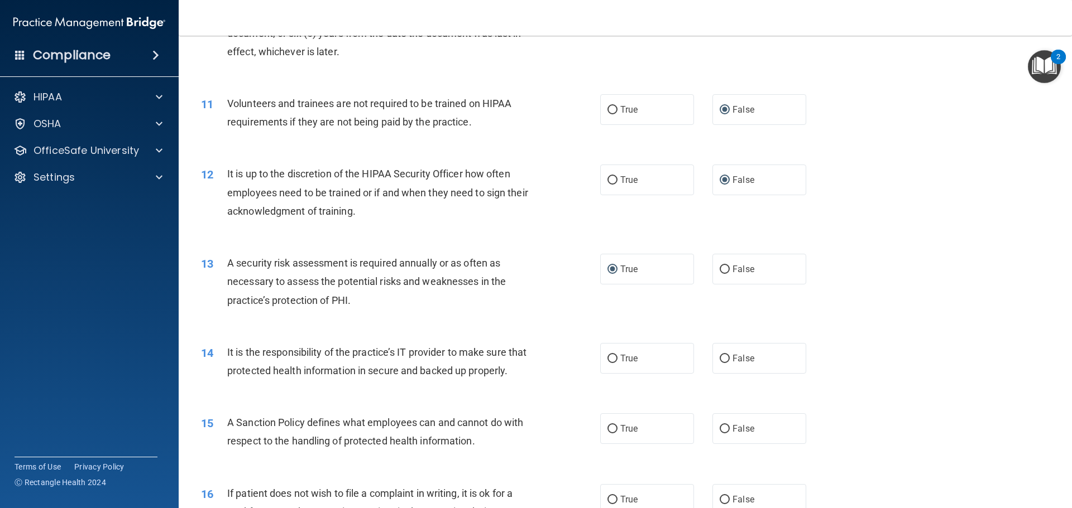
scroll to position [1005, 0]
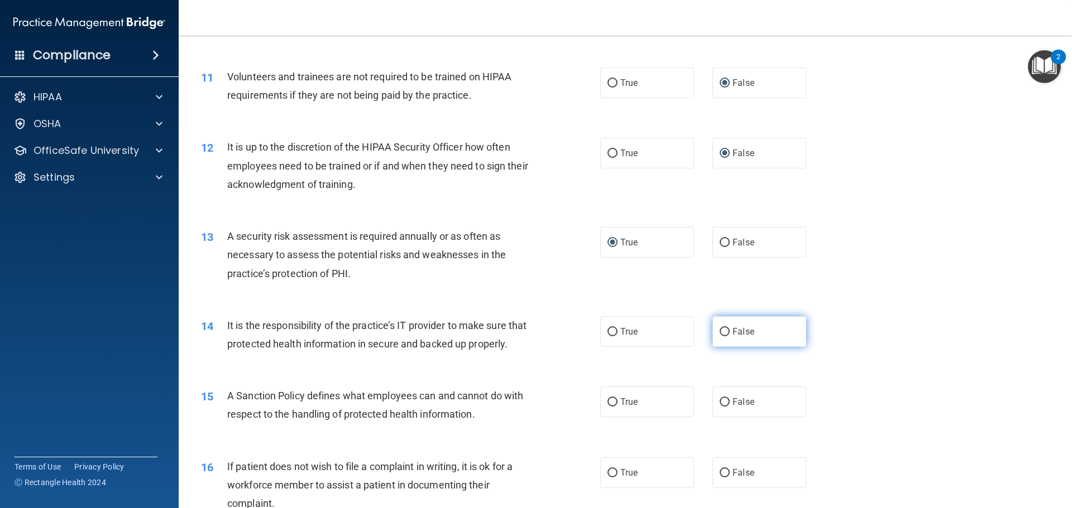
click at [725, 331] on label "False" at bounding box center [759, 331] width 94 height 31
click at [725, 331] on input "False" at bounding box center [724, 332] width 10 height 8
radio input "true"
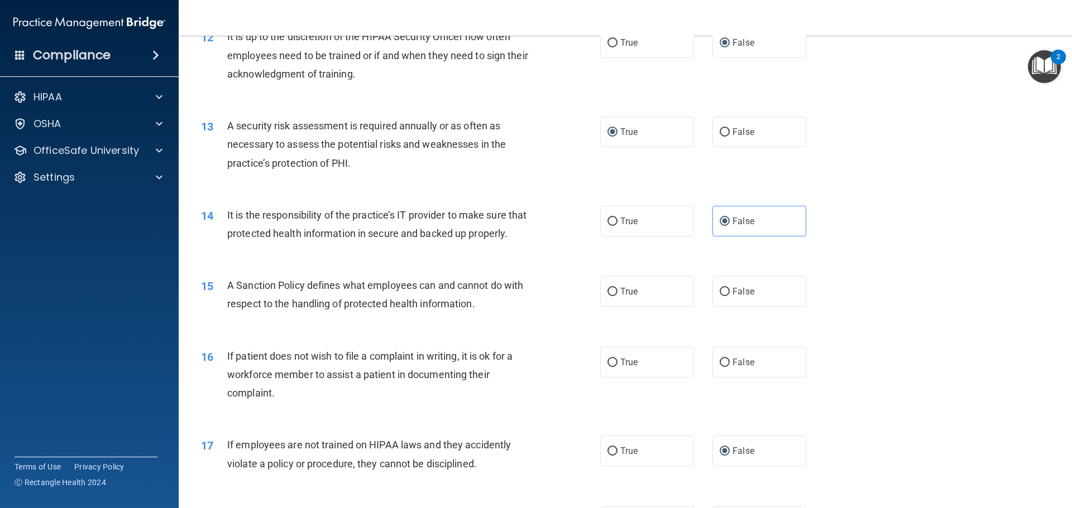
scroll to position [1116, 0]
click at [610, 295] on input "True" at bounding box center [612, 291] width 10 height 8
radio input "true"
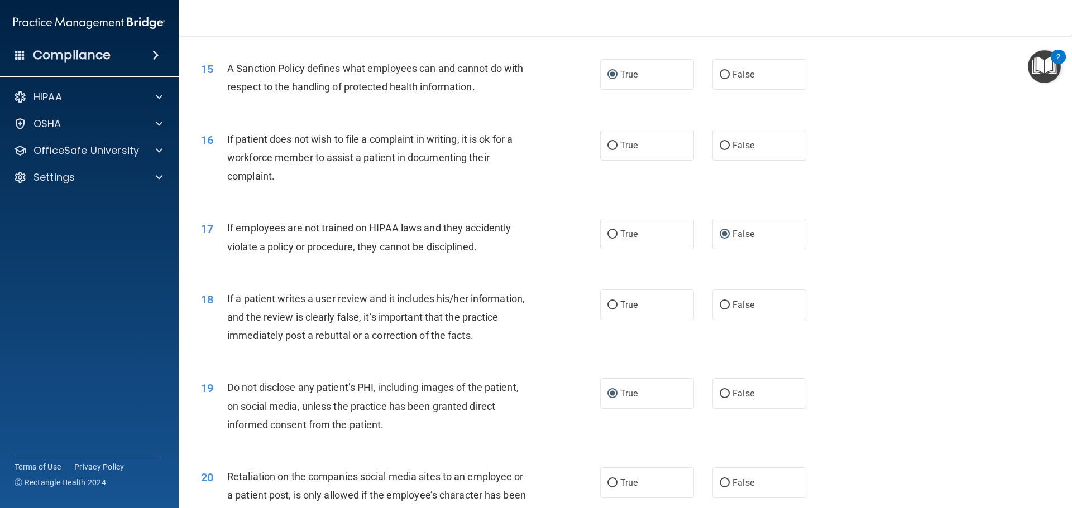
scroll to position [1395, 0]
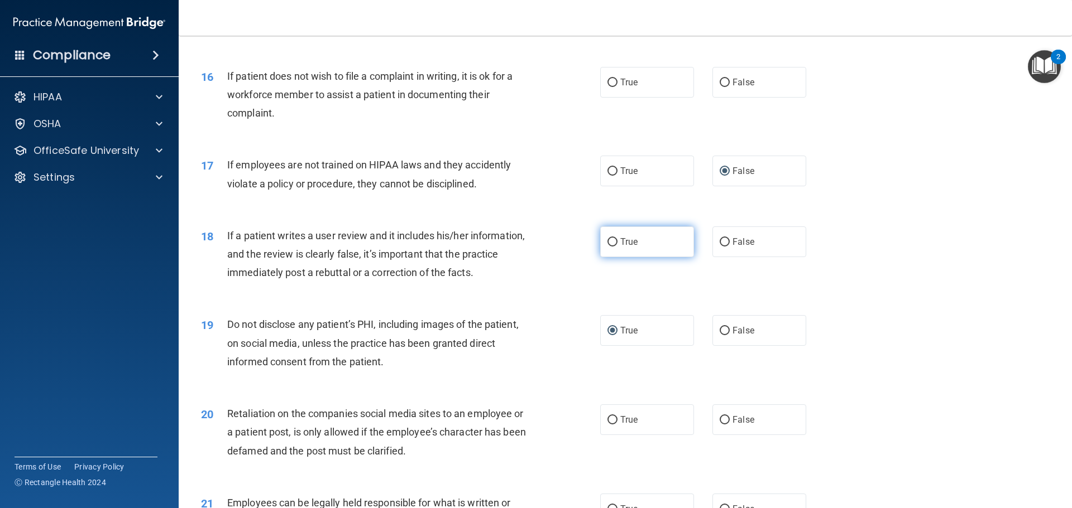
click at [612, 247] on input "True" at bounding box center [612, 242] width 10 height 8
radio input "true"
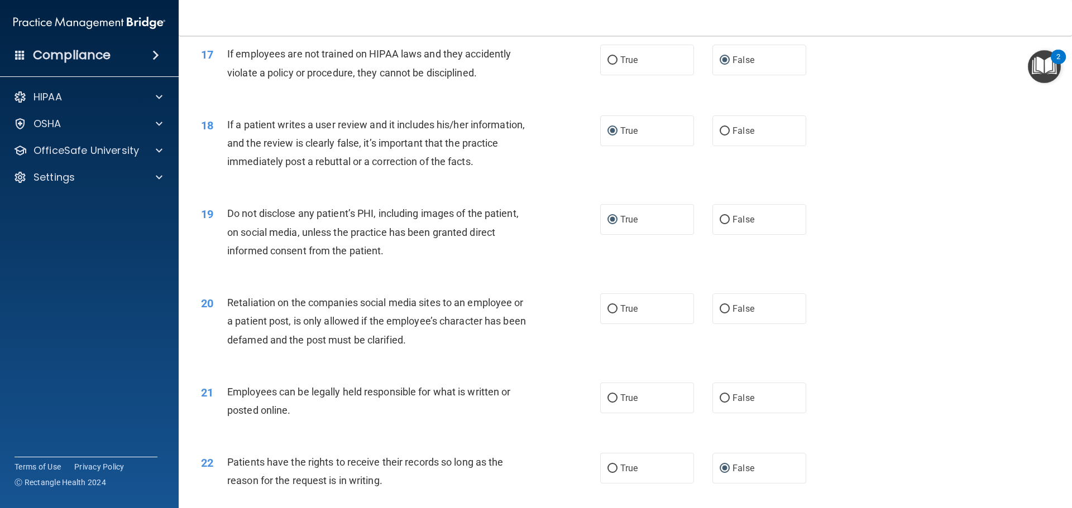
scroll to position [1507, 0]
click at [719, 313] on input "False" at bounding box center [724, 309] width 10 height 8
radio input "true"
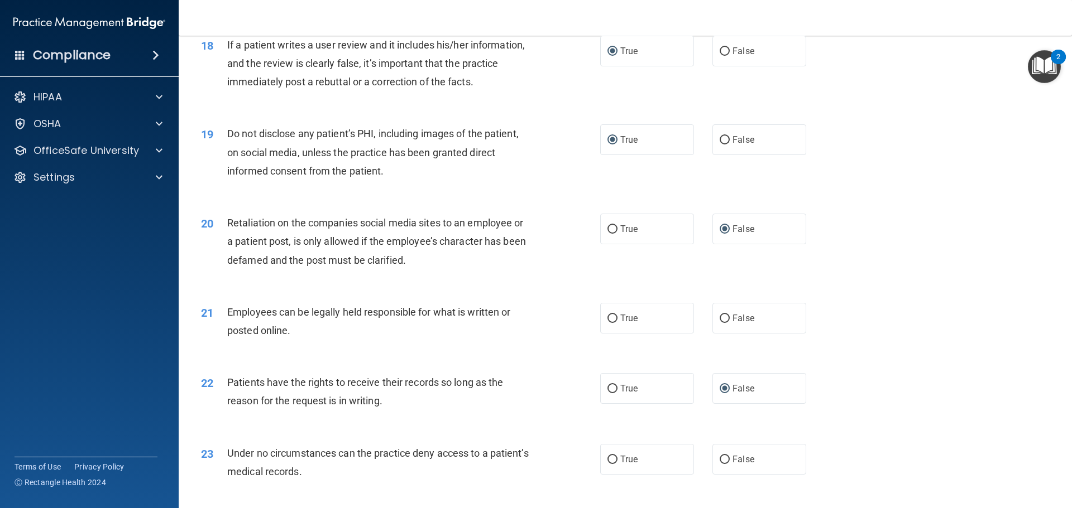
scroll to position [1619, 0]
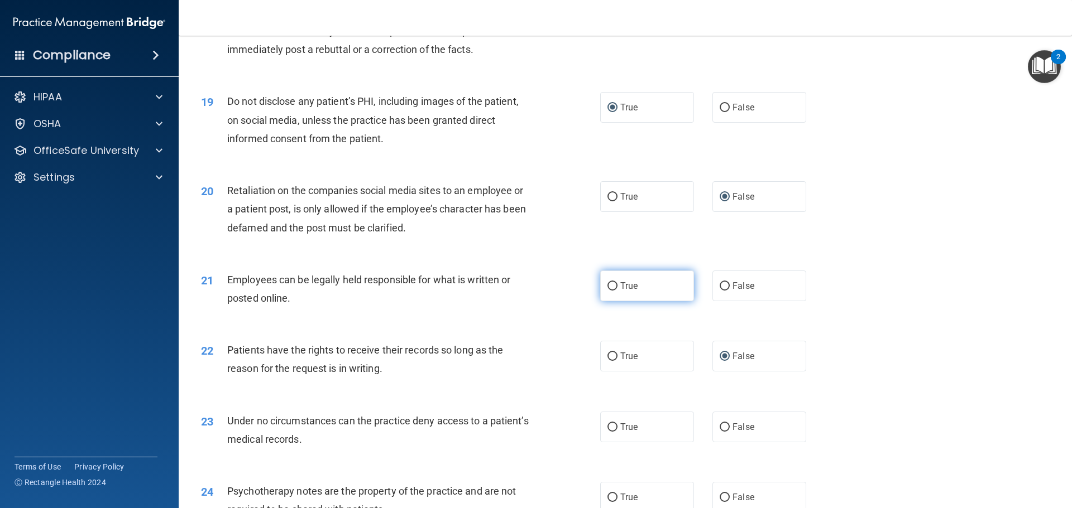
click at [607, 291] on input "True" at bounding box center [612, 286] width 10 height 8
radio input "true"
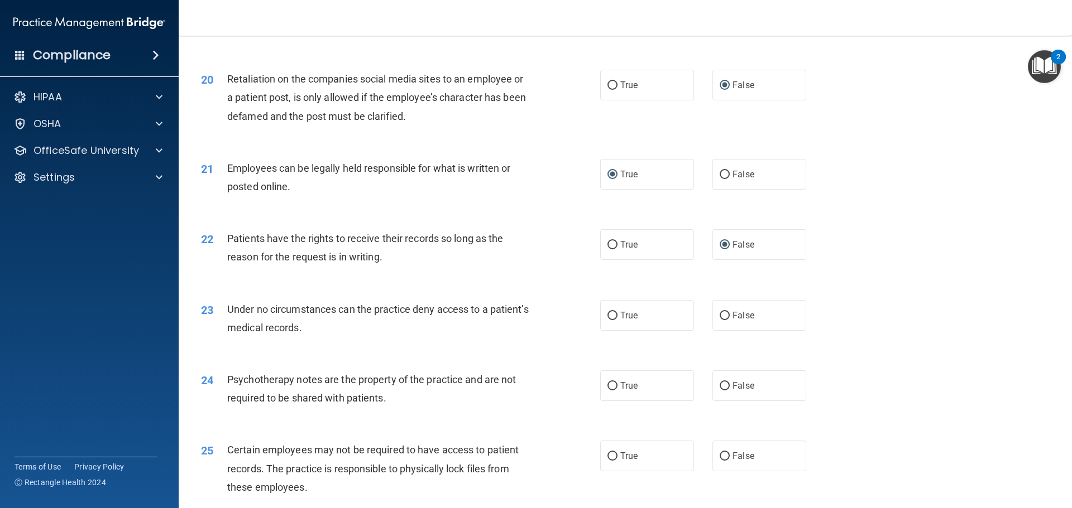
scroll to position [1786, 0]
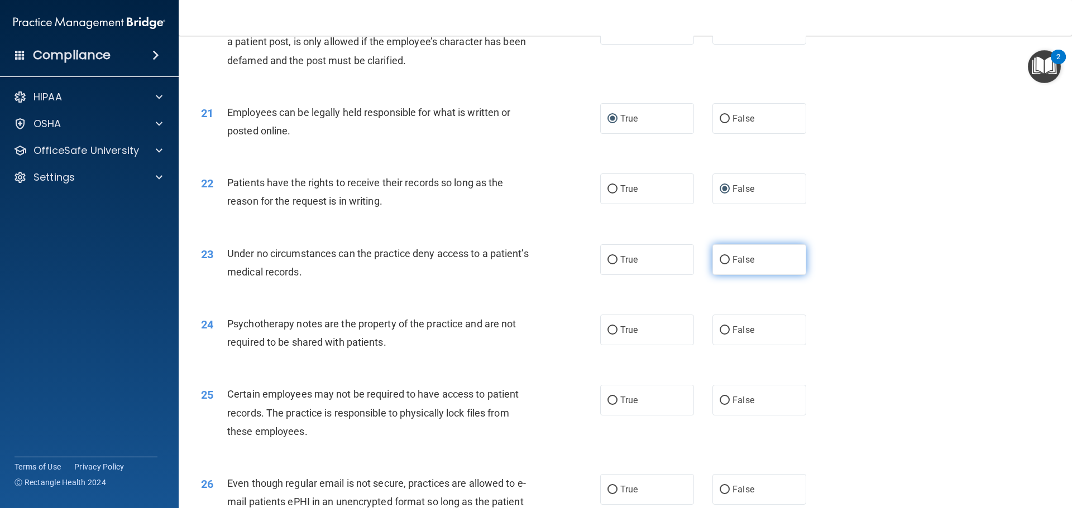
click at [722, 265] on input "False" at bounding box center [724, 260] width 10 height 8
radio input "true"
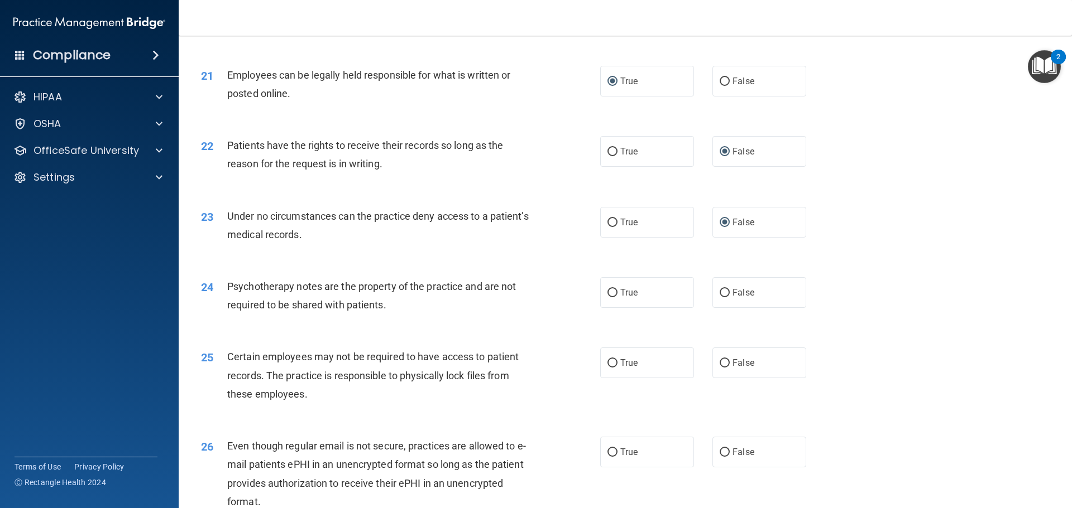
scroll to position [1842, 0]
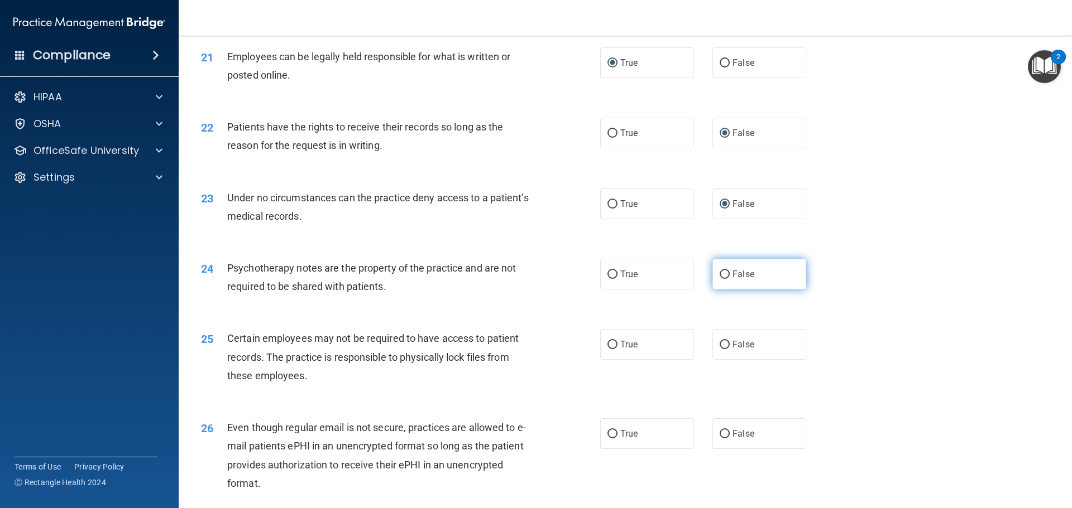
click at [719, 279] on input "False" at bounding box center [724, 275] width 10 height 8
radio input "true"
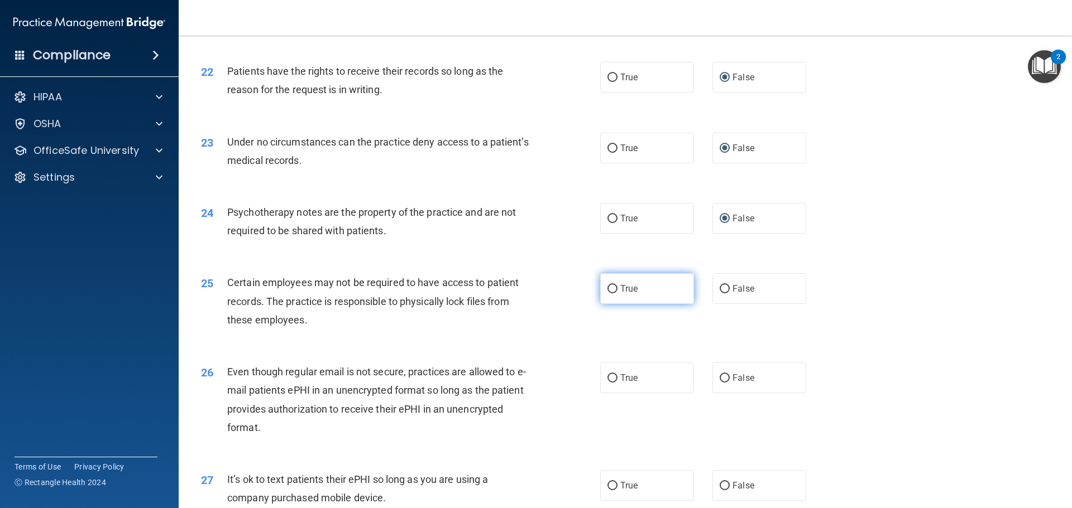
click at [609, 294] on input "True" at bounding box center [612, 289] width 10 height 8
radio input "true"
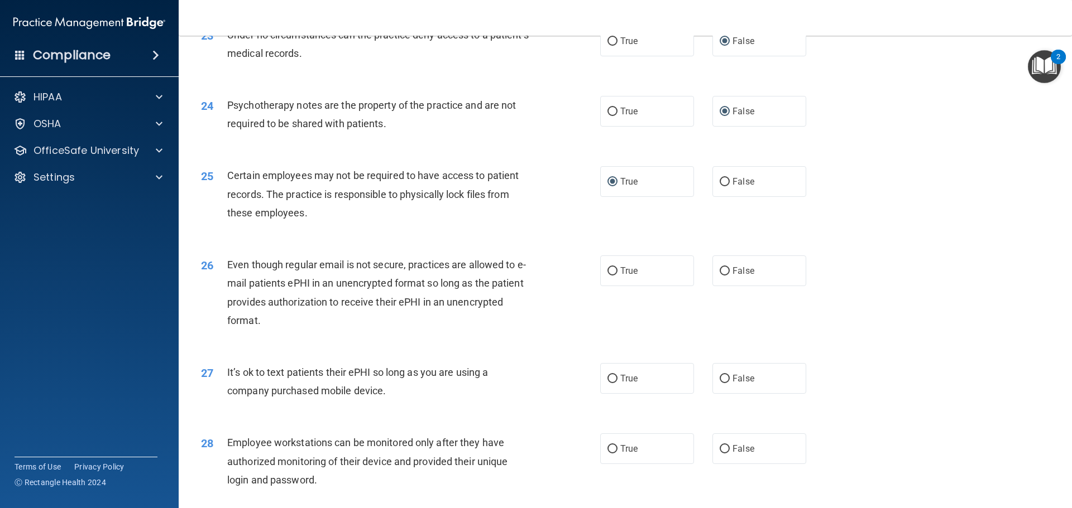
scroll to position [2009, 0]
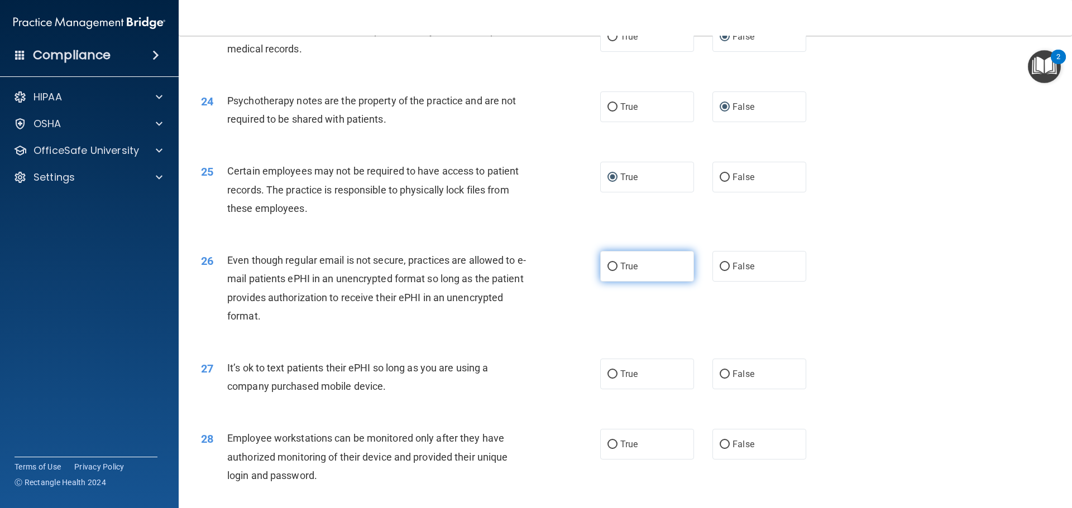
click at [607, 271] on input "True" at bounding box center [612, 267] width 10 height 8
radio input "true"
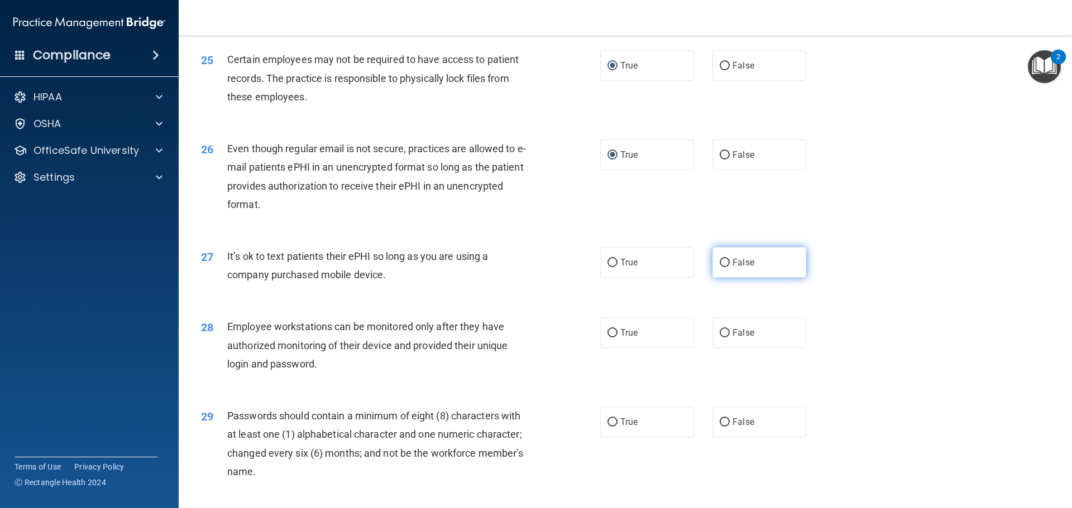
click at [720, 267] on input "False" at bounding box center [724, 263] width 10 height 8
radio input "true"
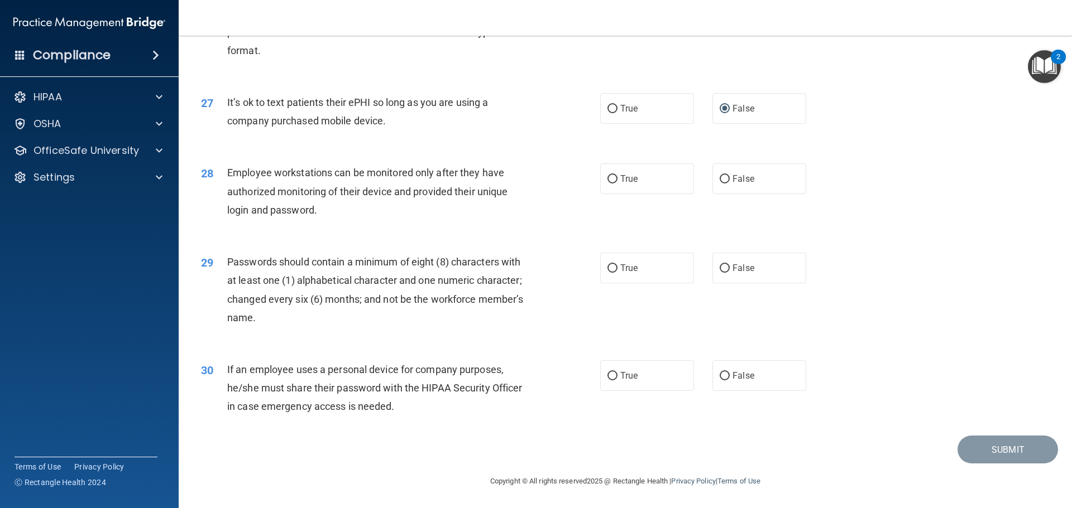
scroll to position [2293, 0]
click at [721, 180] on input "False" at bounding box center [724, 179] width 10 height 8
radio input "true"
click at [721, 266] on input "False" at bounding box center [724, 269] width 10 height 8
radio input "true"
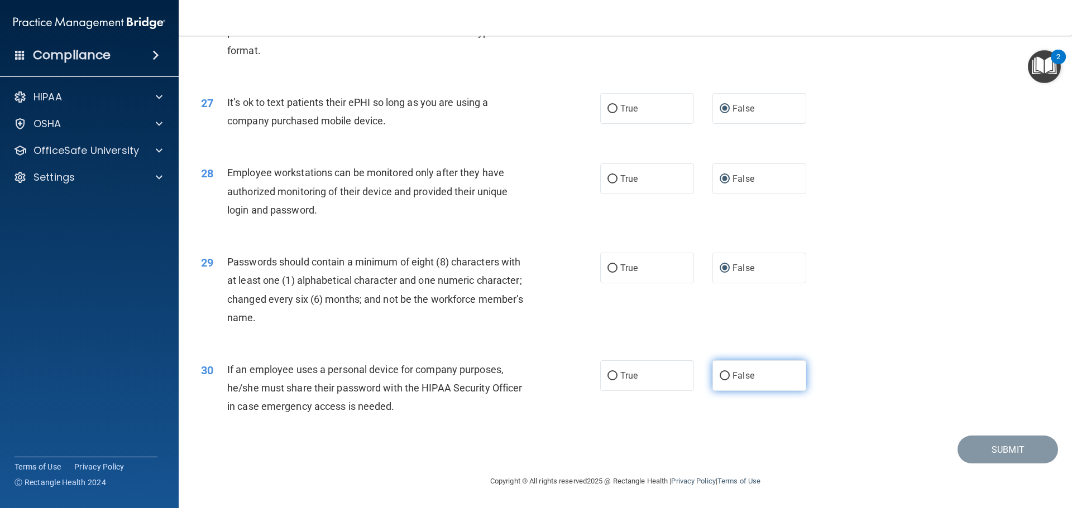
click at [721, 375] on input "False" at bounding box center [724, 376] width 10 height 8
radio input "true"
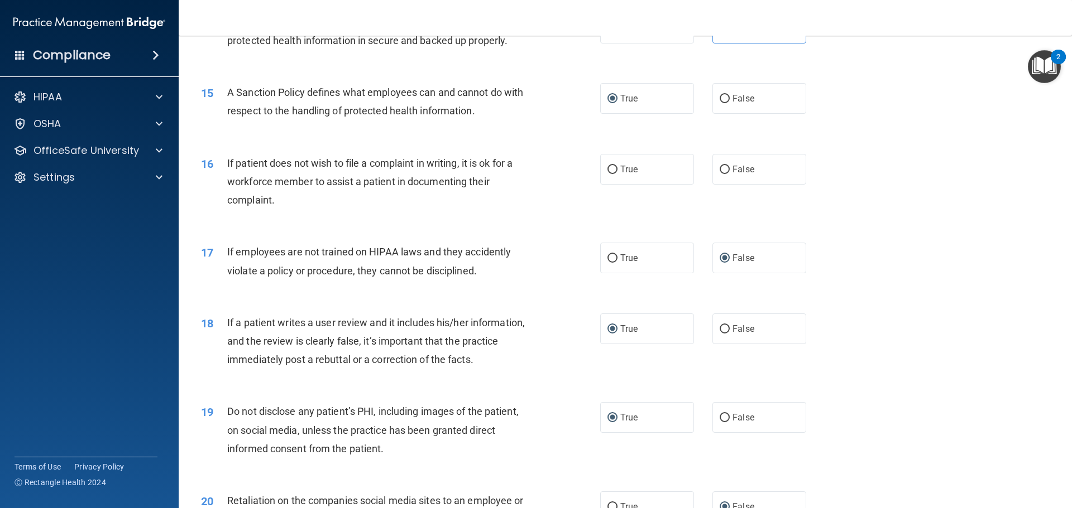
scroll to position [1289, 0]
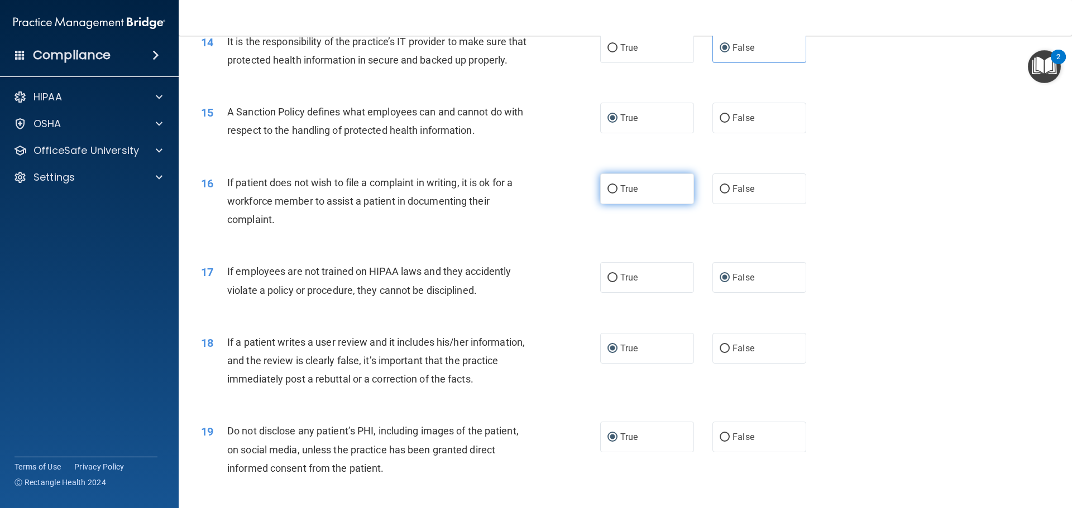
click at [611, 194] on input "True" at bounding box center [612, 189] width 10 height 8
radio input "true"
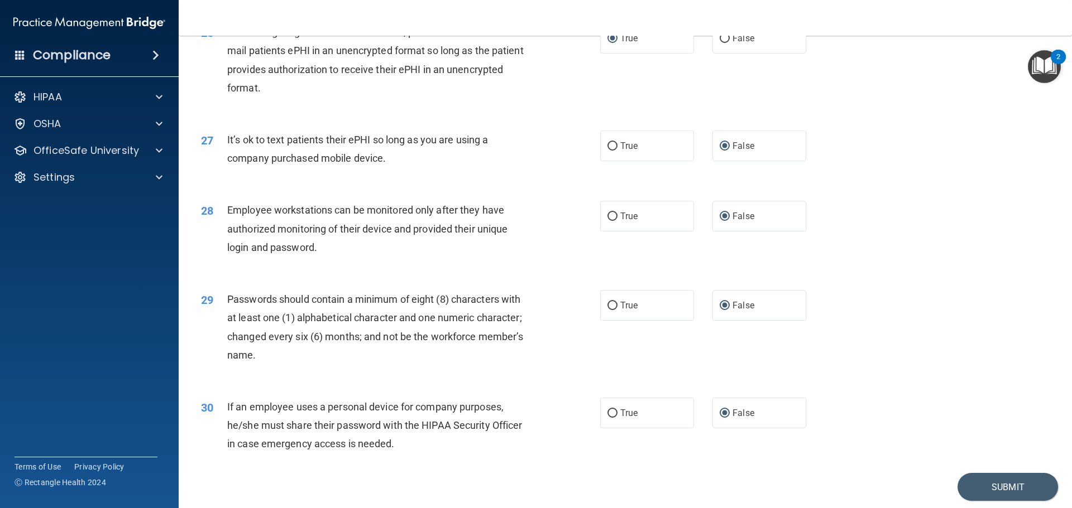
scroll to position [2293, 0]
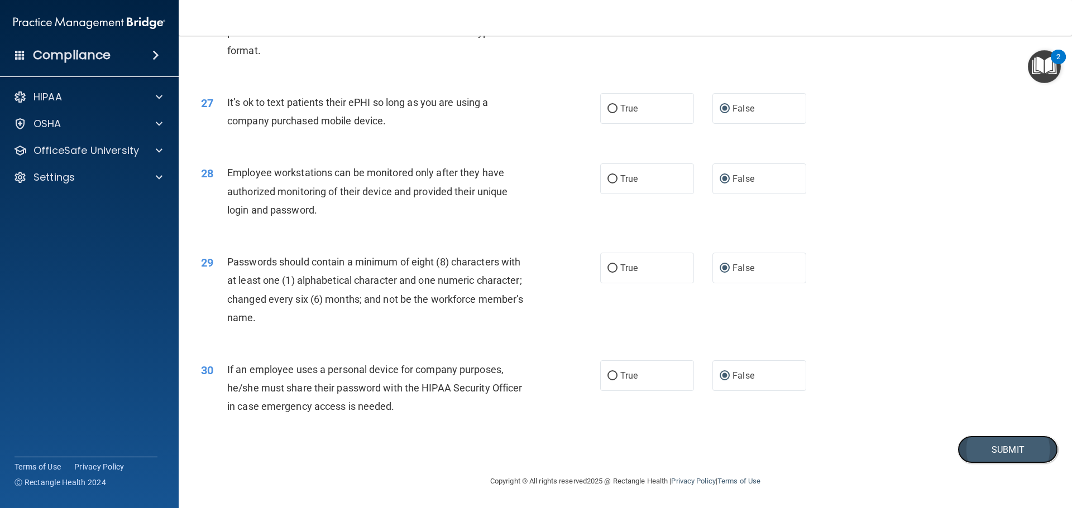
click at [1003, 457] on button "Submit" at bounding box center [1007, 450] width 100 height 28
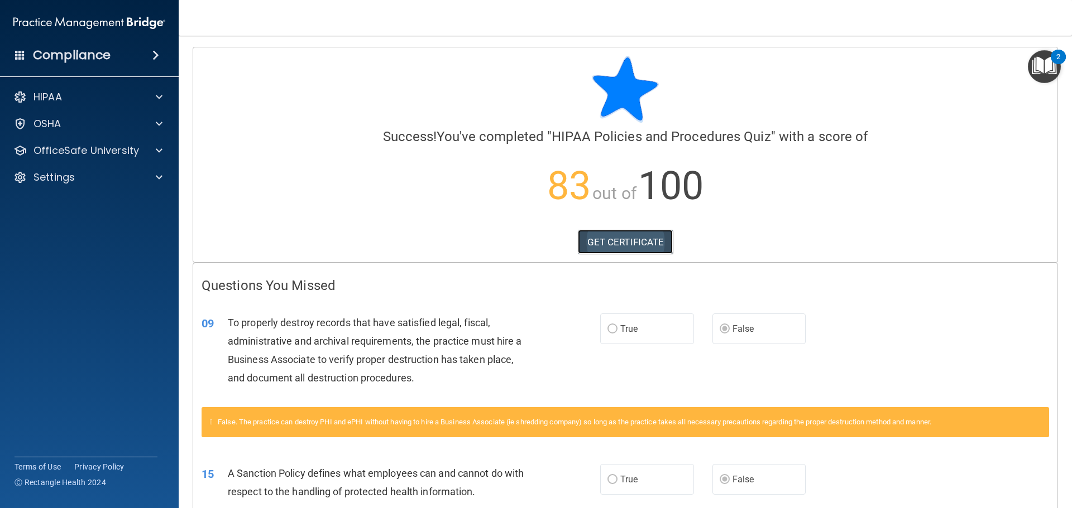
click at [623, 241] on link "GET CERTIFICATE" at bounding box center [625, 242] width 95 height 25
click at [153, 149] on div at bounding box center [157, 150] width 28 height 13
click at [127, 180] on div "HIPAA Training" at bounding box center [83, 177] width 152 height 11
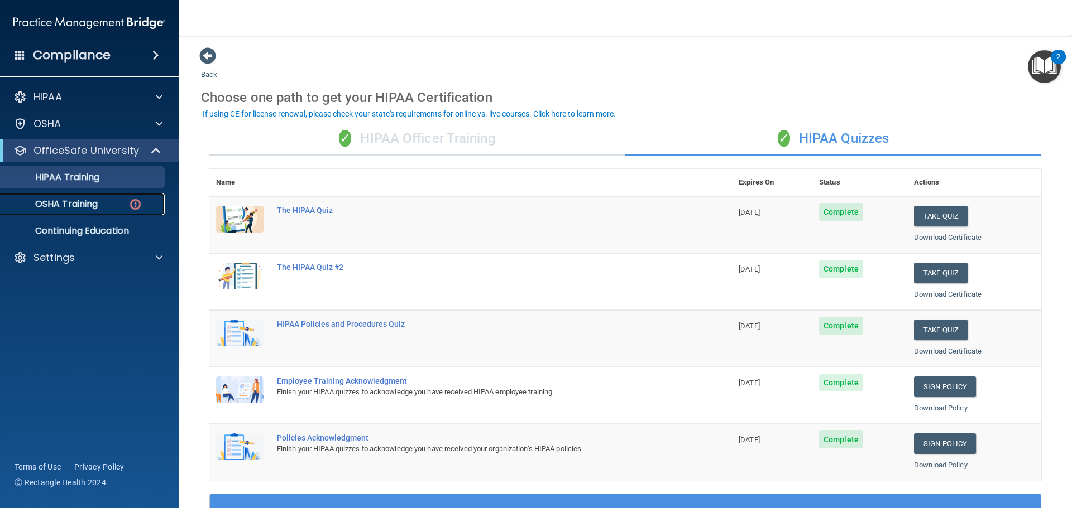
click at [98, 207] on p "OSHA Training" at bounding box center [52, 204] width 90 height 11
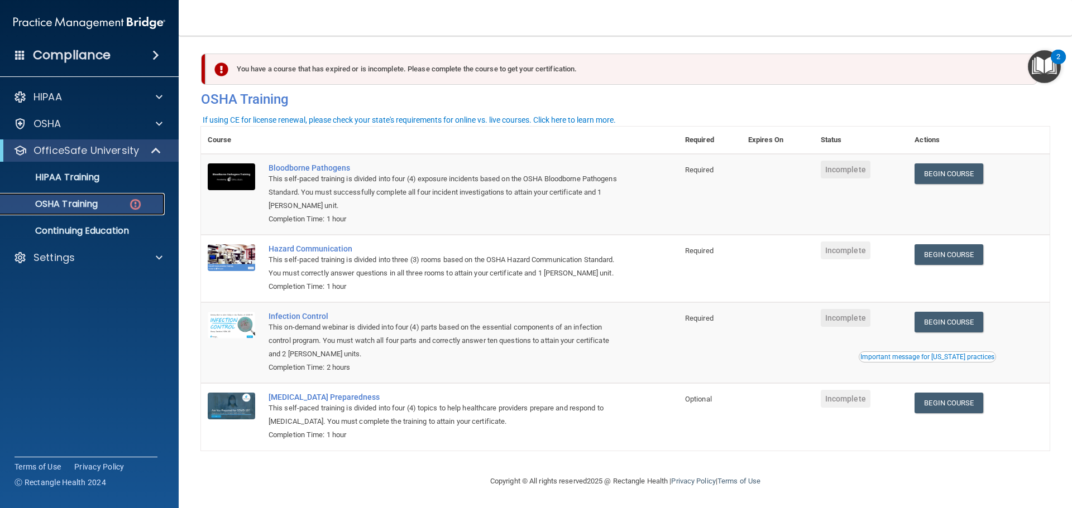
scroll to position [18, 0]
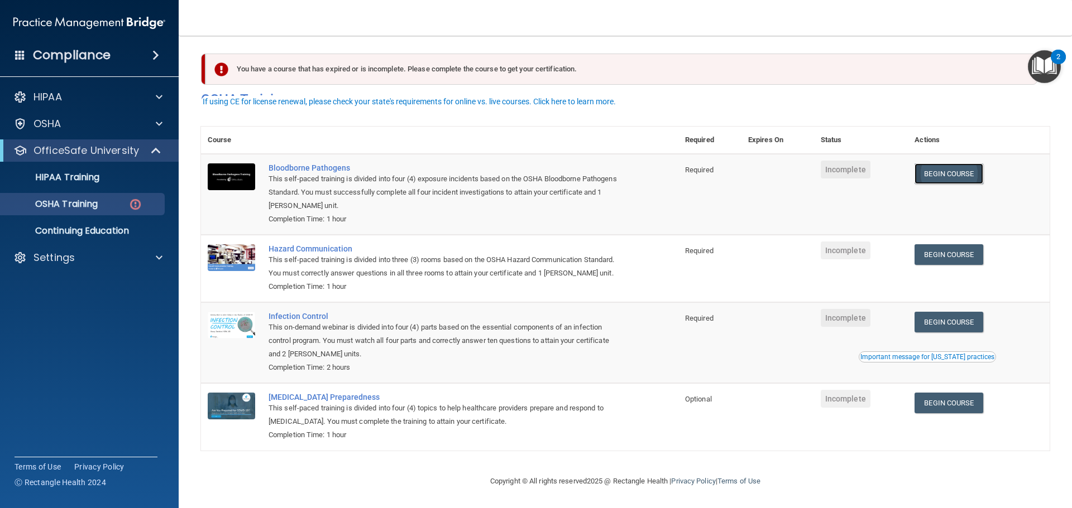
click at [955, 164] on link "Begin Course" at bounding box center [948, 174] width 68 height 21
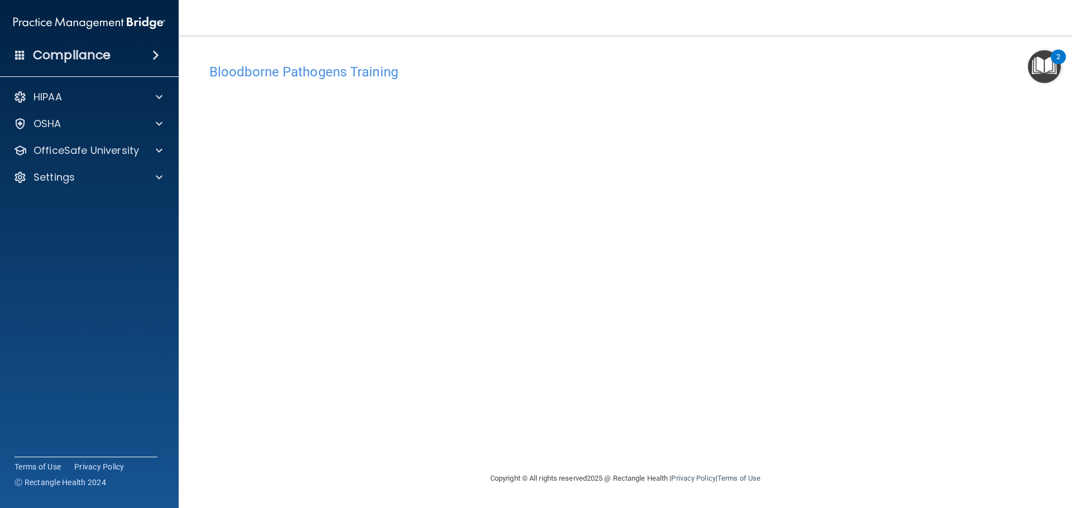
click at [797, 458] on div "Bloodborne Pathogens Training This course doesn’t expire until . Are you sure y…" at bounding box center [625, 265] width 848 height 414
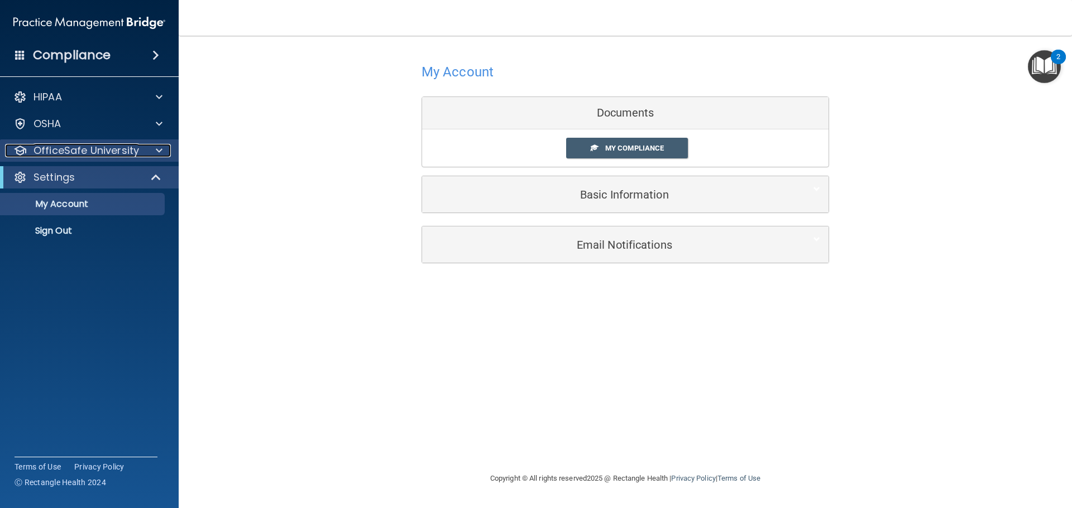
click at [161, 152] on span at bounding box center [159, 150] width 7 height 13
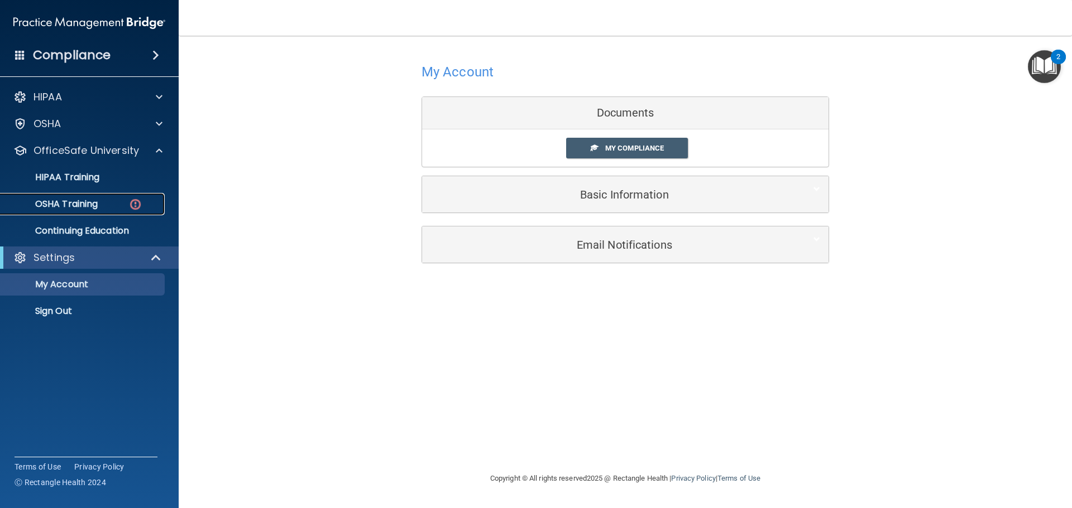
click at [131, 203] on img at bounding box center [135, 205] width 14 height 14
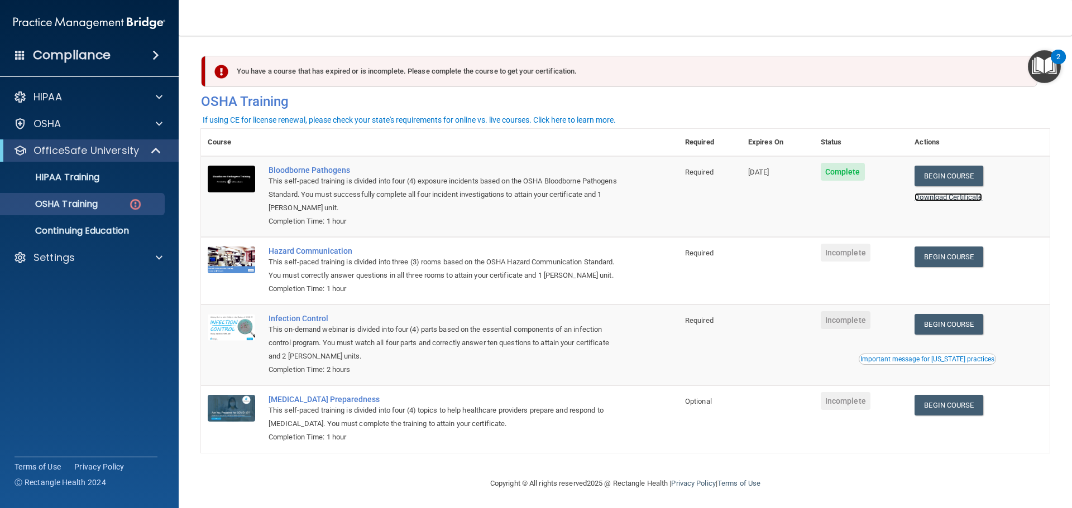
click at [935, 199] on link "Download Certificate" at bounding box center [948, 197] width 68 height 8
click at [942, 252] on link "Begin Course" at bounding box center [948, 257] width 68 height 21
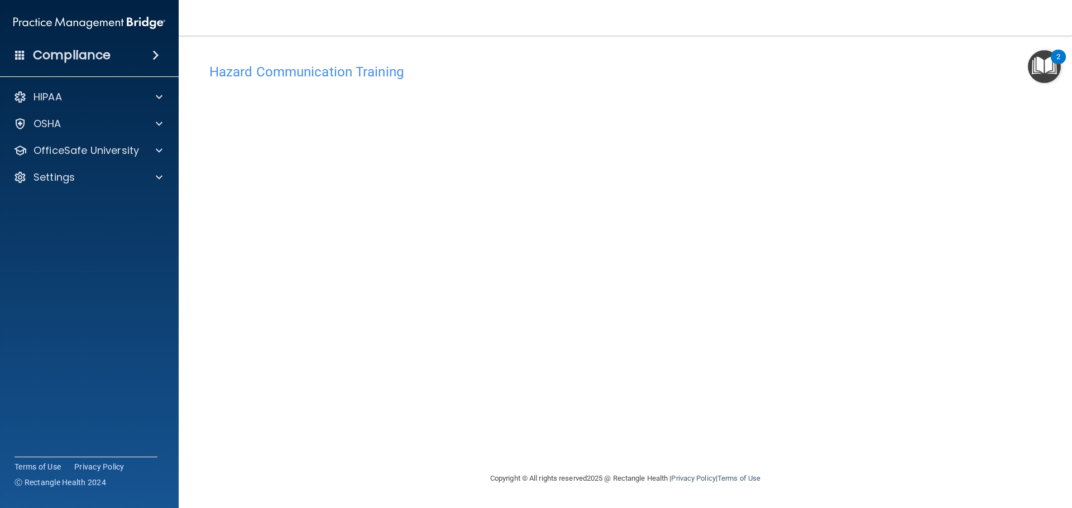
drag, startPoint x: 0, startPoint y: 0, endPoint x: 923, endPoint y: 191, distance: 942.2
click at [923, 190] on div "Hazard Communication Training This course doesn’t expire until . Are you sure y…" at bounding box center [625, 265] width 848 height 414
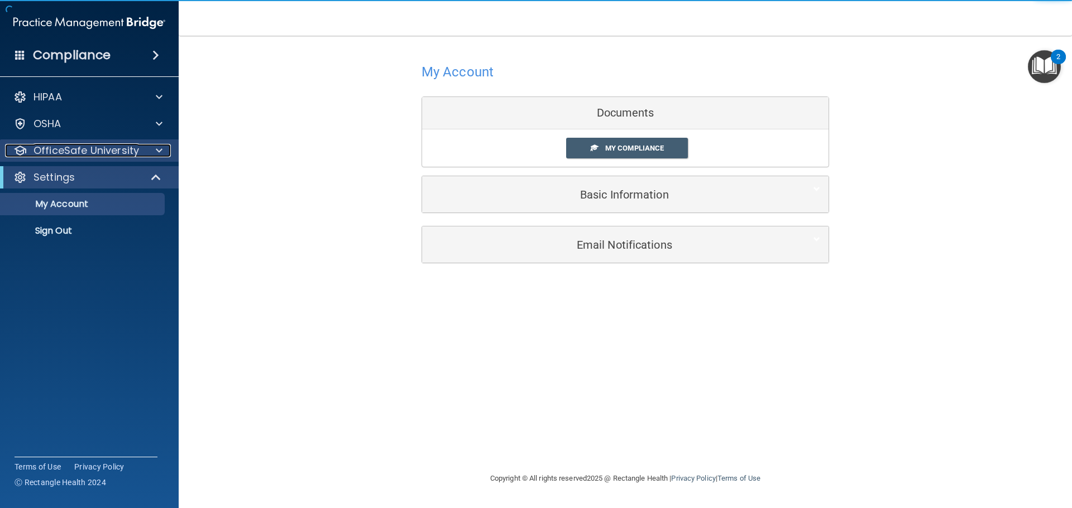
click at [162, 151] on span at bounding box center [159, 150] width 7 height 13
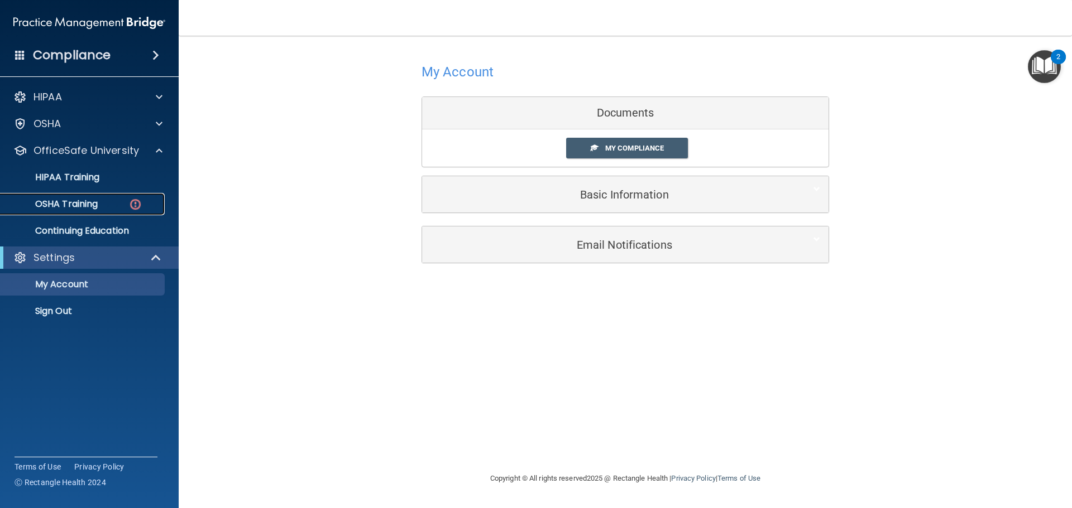
click at [132, 204] on img at bounding box center [135, 205] width 14 height 14
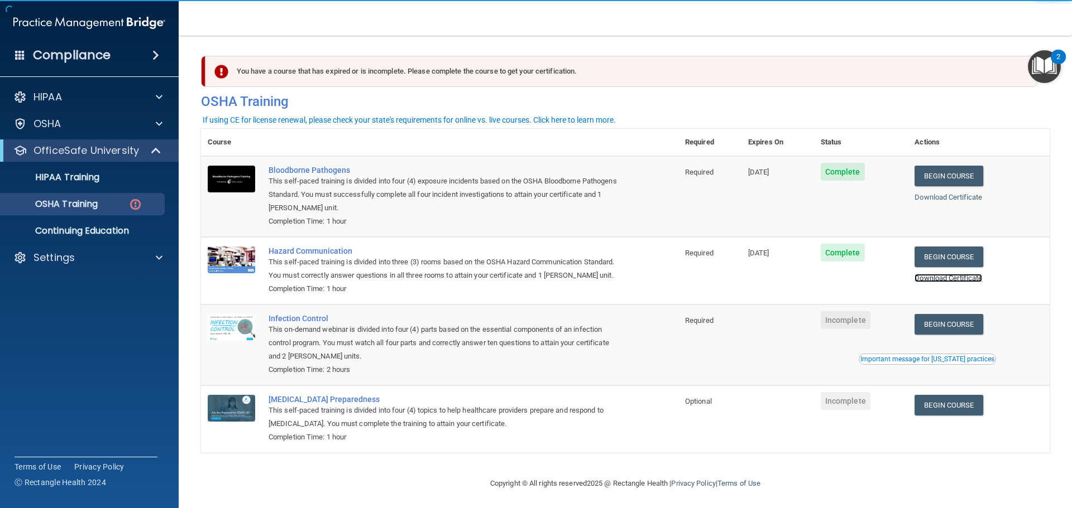
click at [959, 278] on link "Download Certificate" at bounding box center [948, 278] width 68 height 8
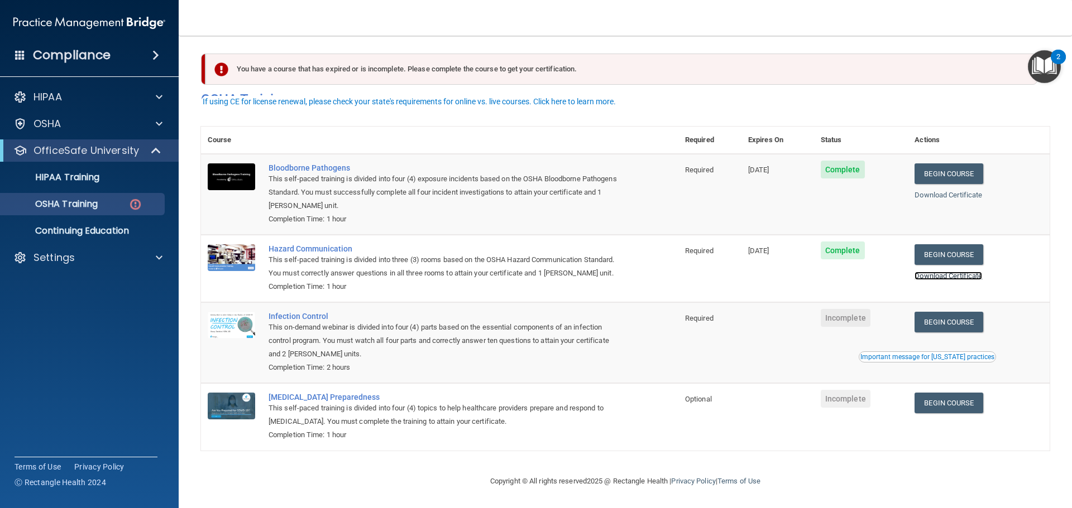
scroll to position [18, 0]
click at [946, 319] on link "Begin Course" at bounding box center [948, 322] width 68 height 21
click at [943, 323] on link "Begin Course" at bounding box center [948, 322] width 68 height 21
click at [89, 206] on p "OSHA Training" at bounding box center [52, 204] width 90 height 11
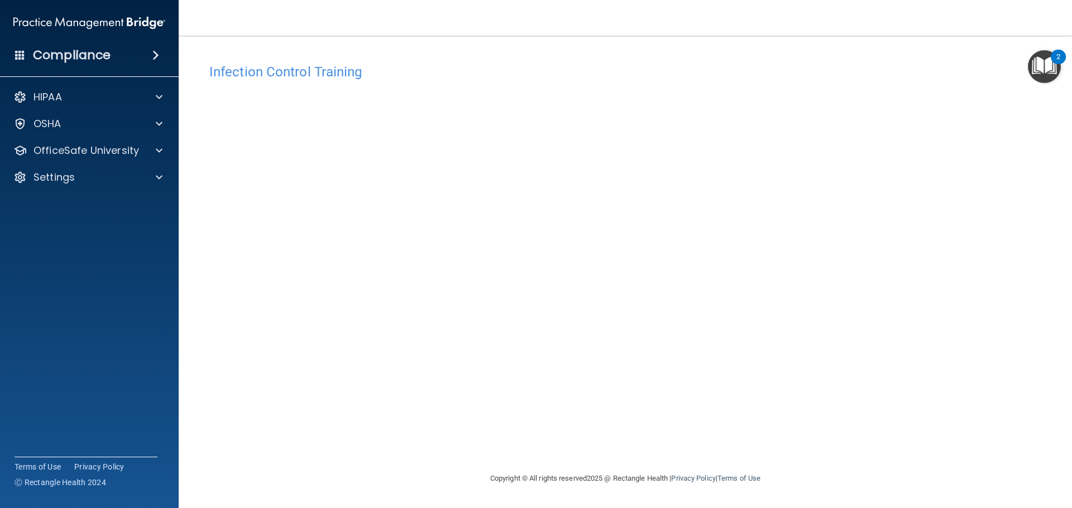
click at [951, 133] on div "Infection Control Training This course doesn’t expire until . Are you sure you …" at bounding box center [625, 265] width 848 height 414
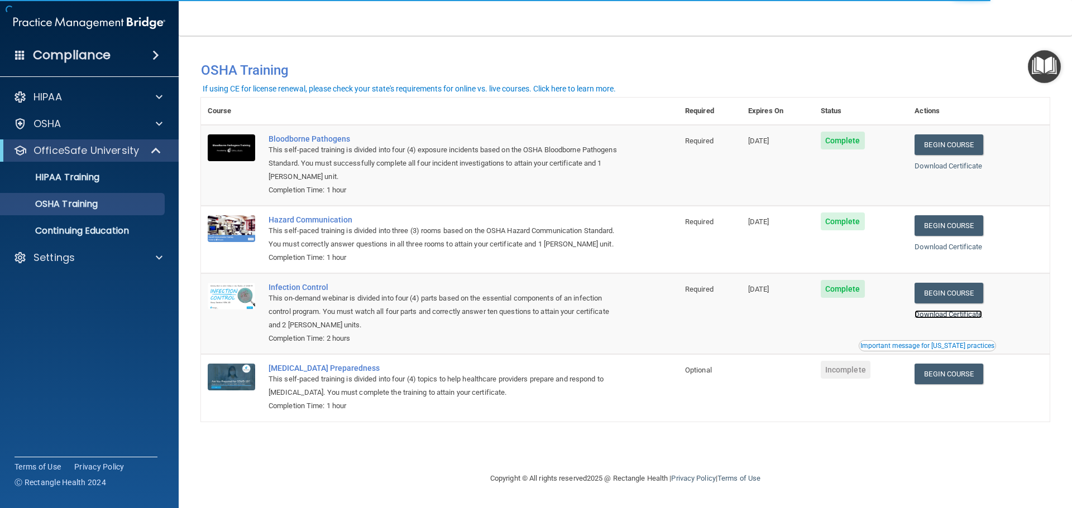
click at [978, 317] on link "Download Certificate" at bounding box center [948, 314] width 68 height 8
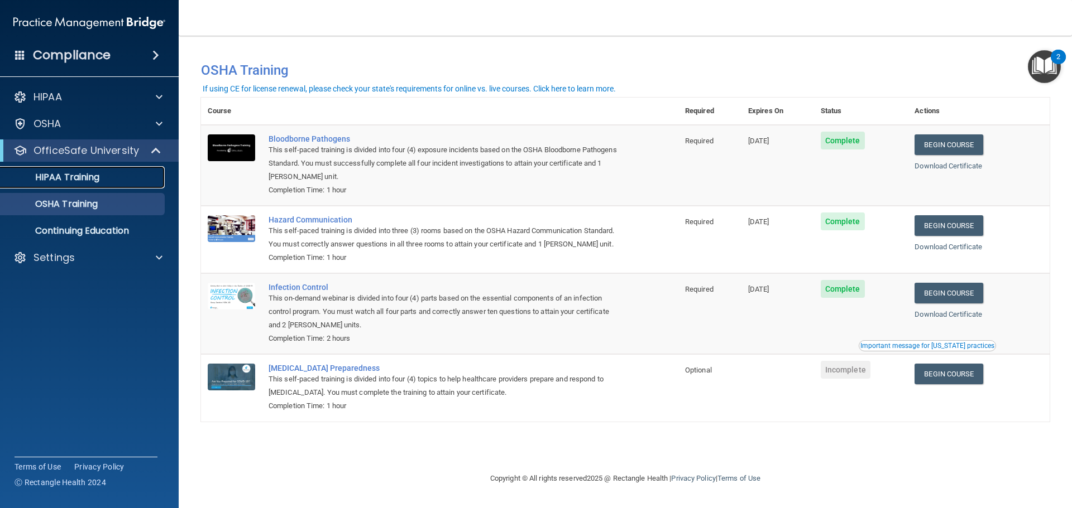
click at [102, 174] on div "HIPAA Training" at bounding box center [83, 177] width 152 height 11
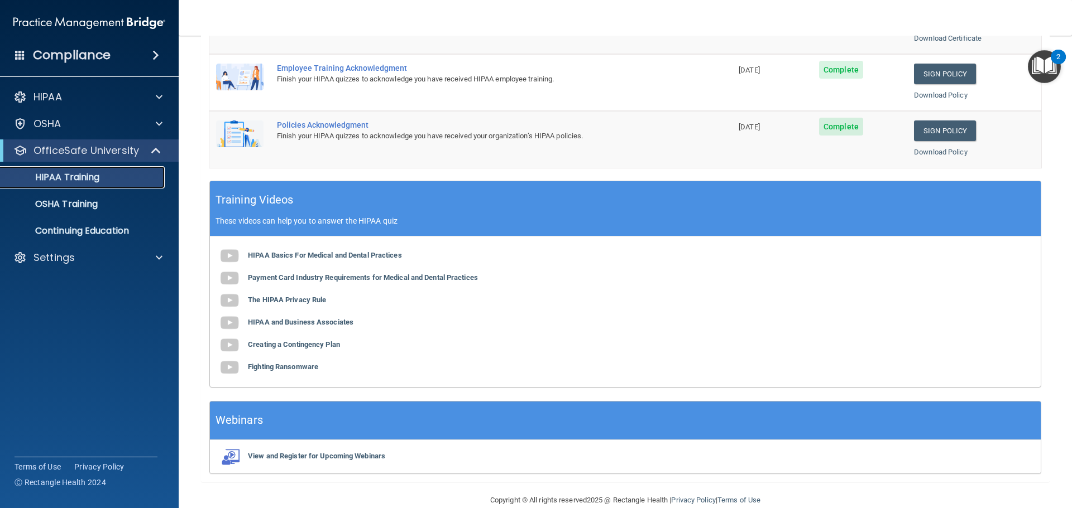
scroll to position [332, 0]
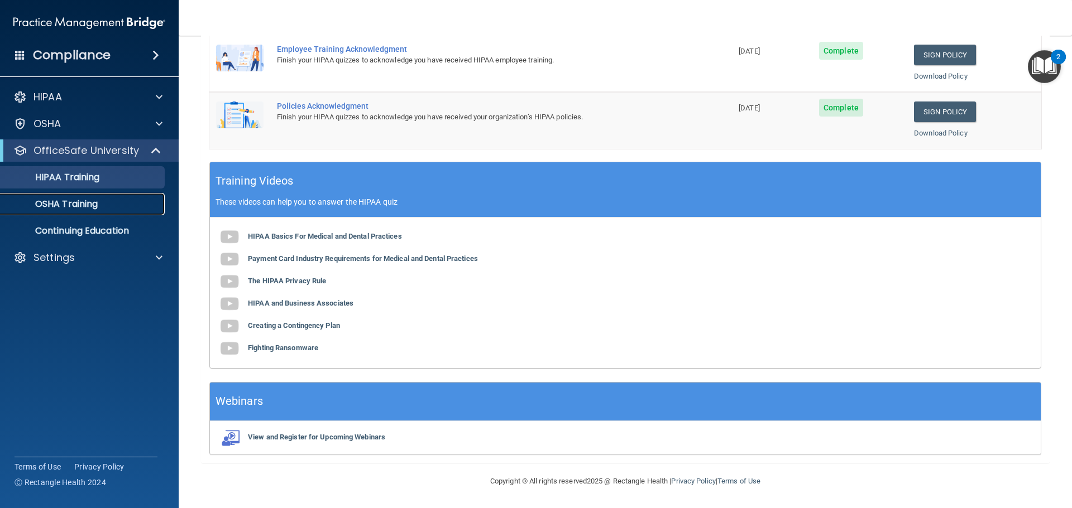
click at [61, 202] on p "OSHA Training" at bounding box center [52, 204] width 90 height 11
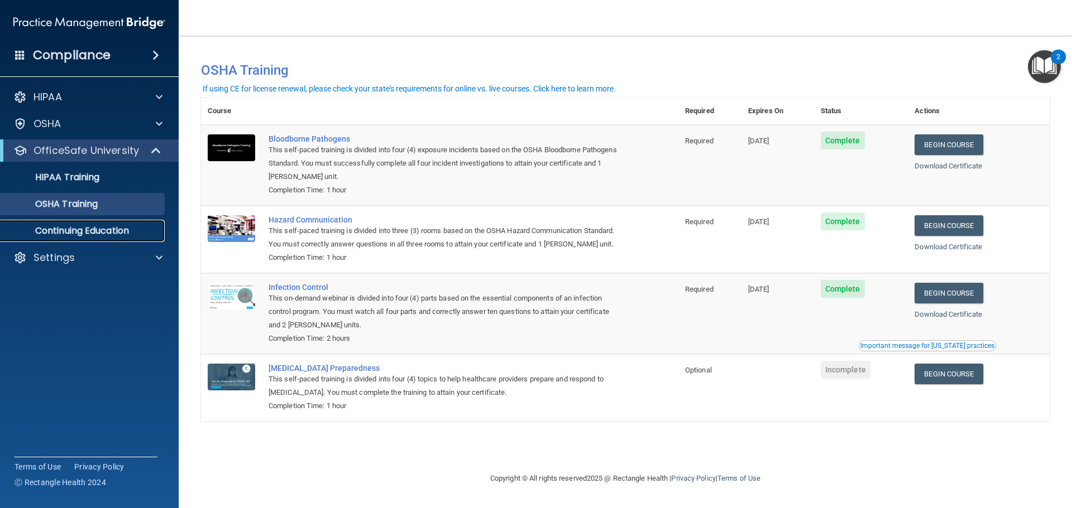
click at [84, 230] on p "Continuing Education" at bounding box center [83, 230] width 152 height 11
